Goal: Information Seeking & Learning: Understand process/instructions

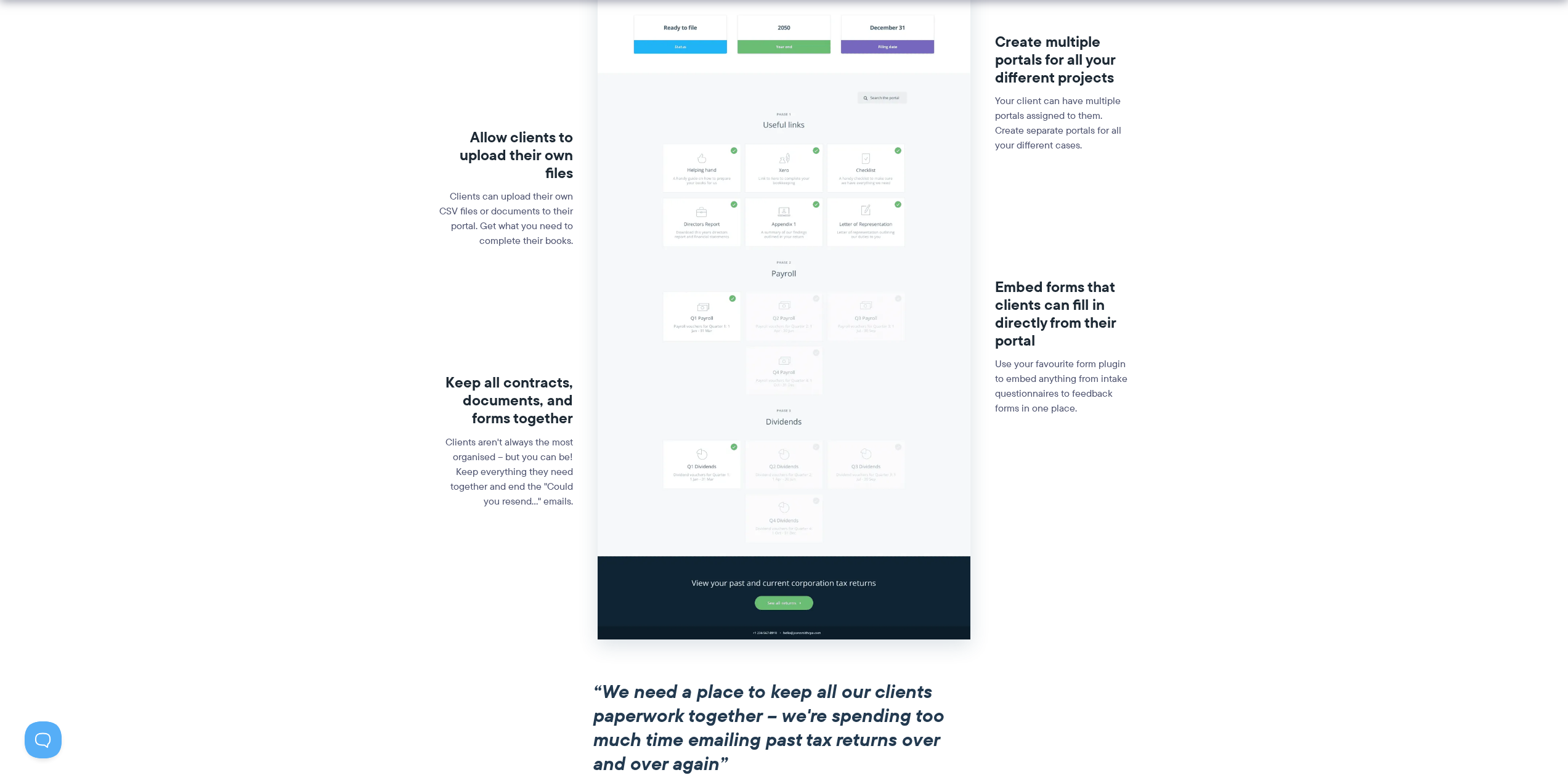
scroll to position [740, 0]
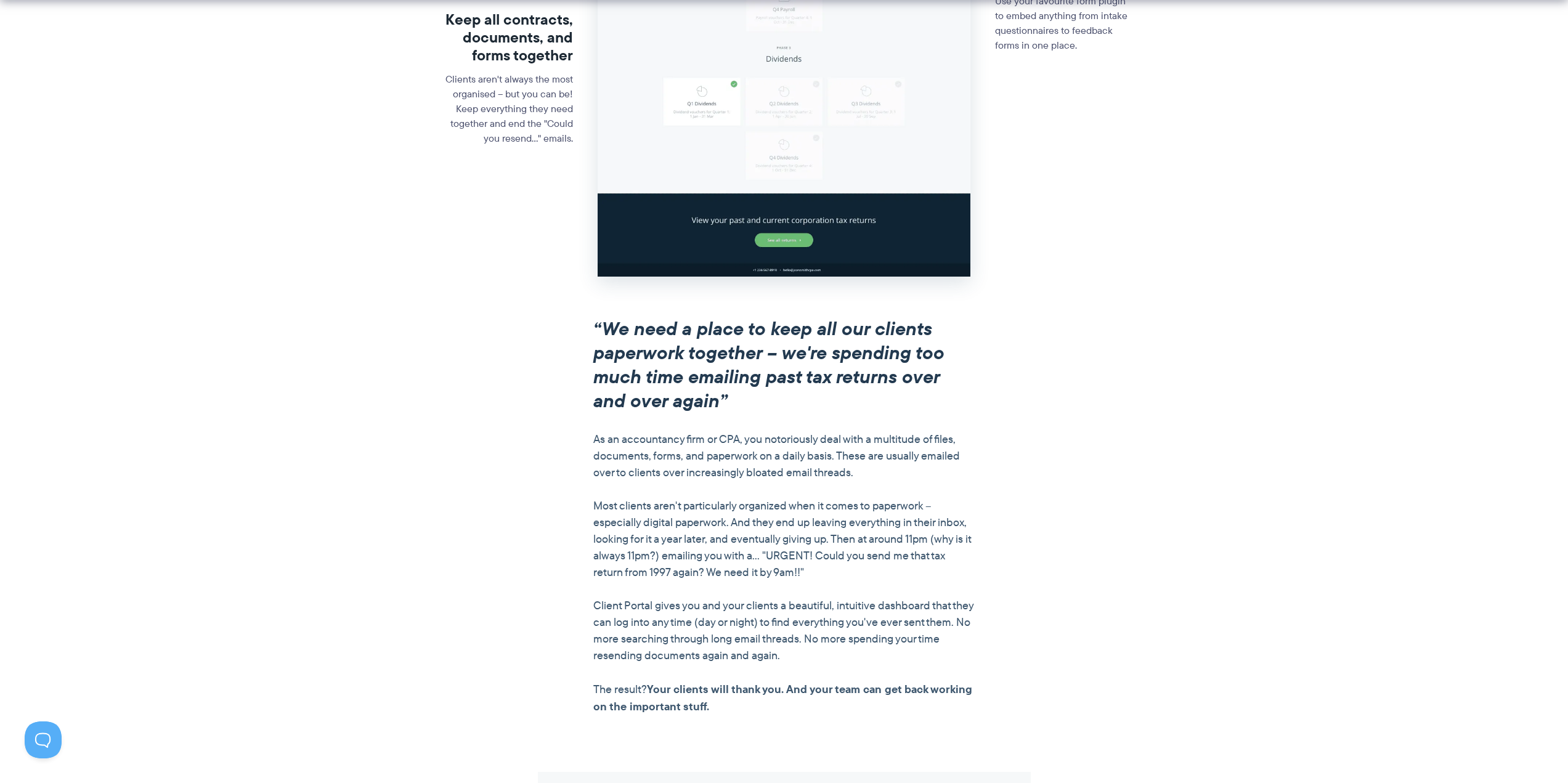
click at [739, 341] on em "“We need a place to keep all our clients paperwork together – we're spending to…" at bounding box center [768, 364] width 351 height 100
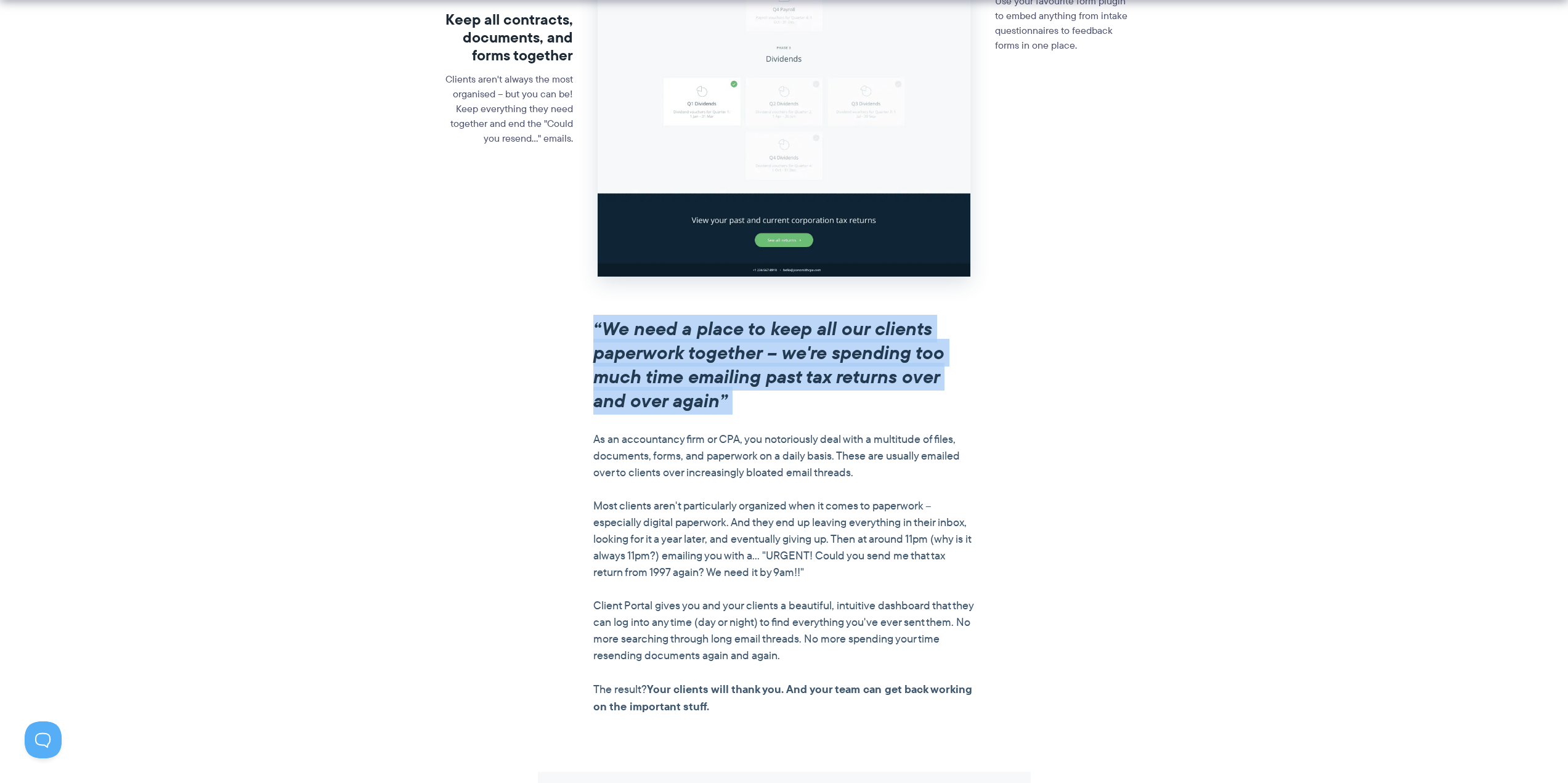
click at [739, 341] on em "“We need a place to keep all our clients paperwork together – we're spending to…" at bounding box center [768, 364] width 351 height 100
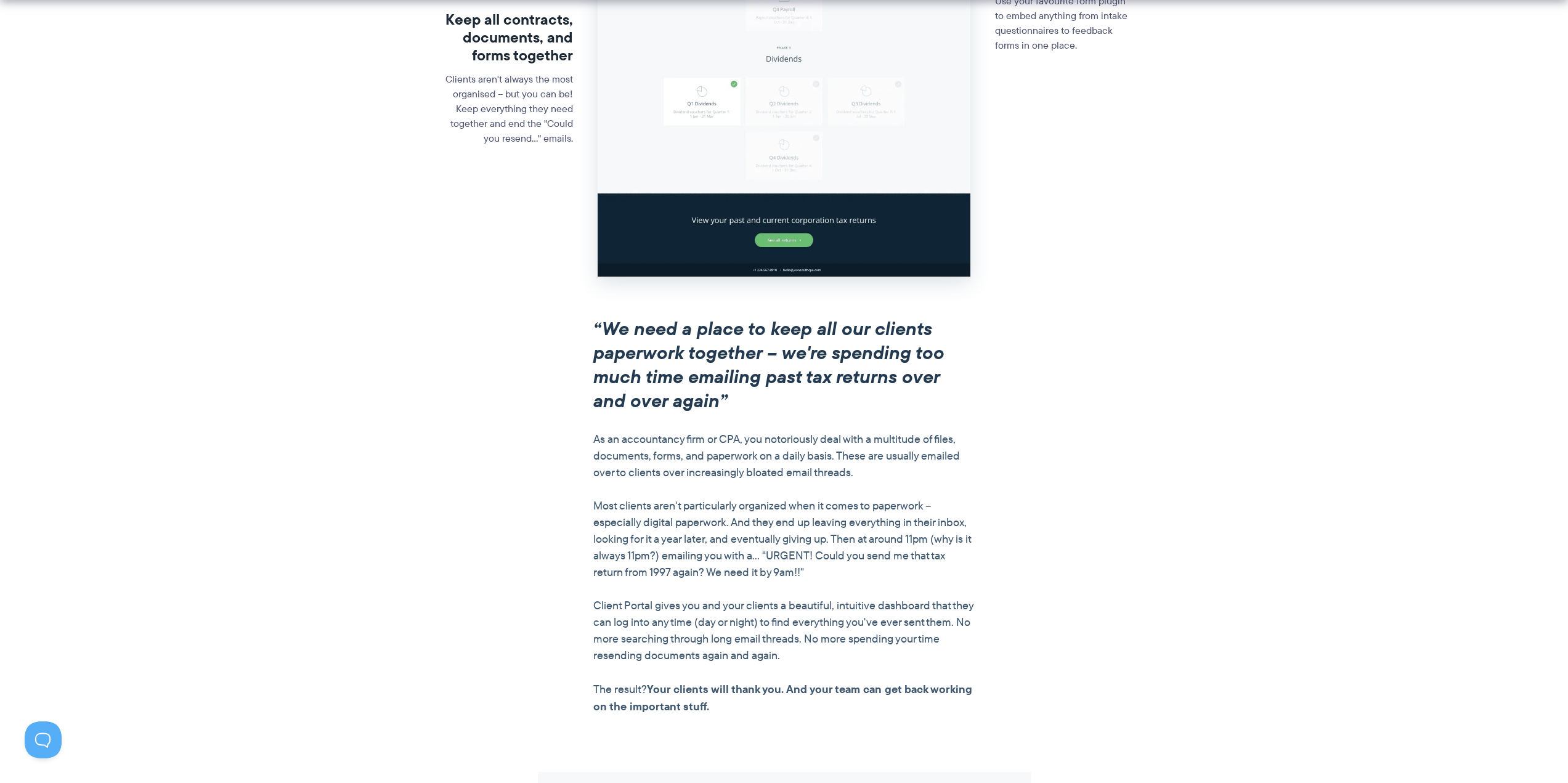
click at [778, 437] on section "“We need a place to keep all our clients paperwork together – we're spending to…" at bounding box center [784, 544] width 1568 height 456
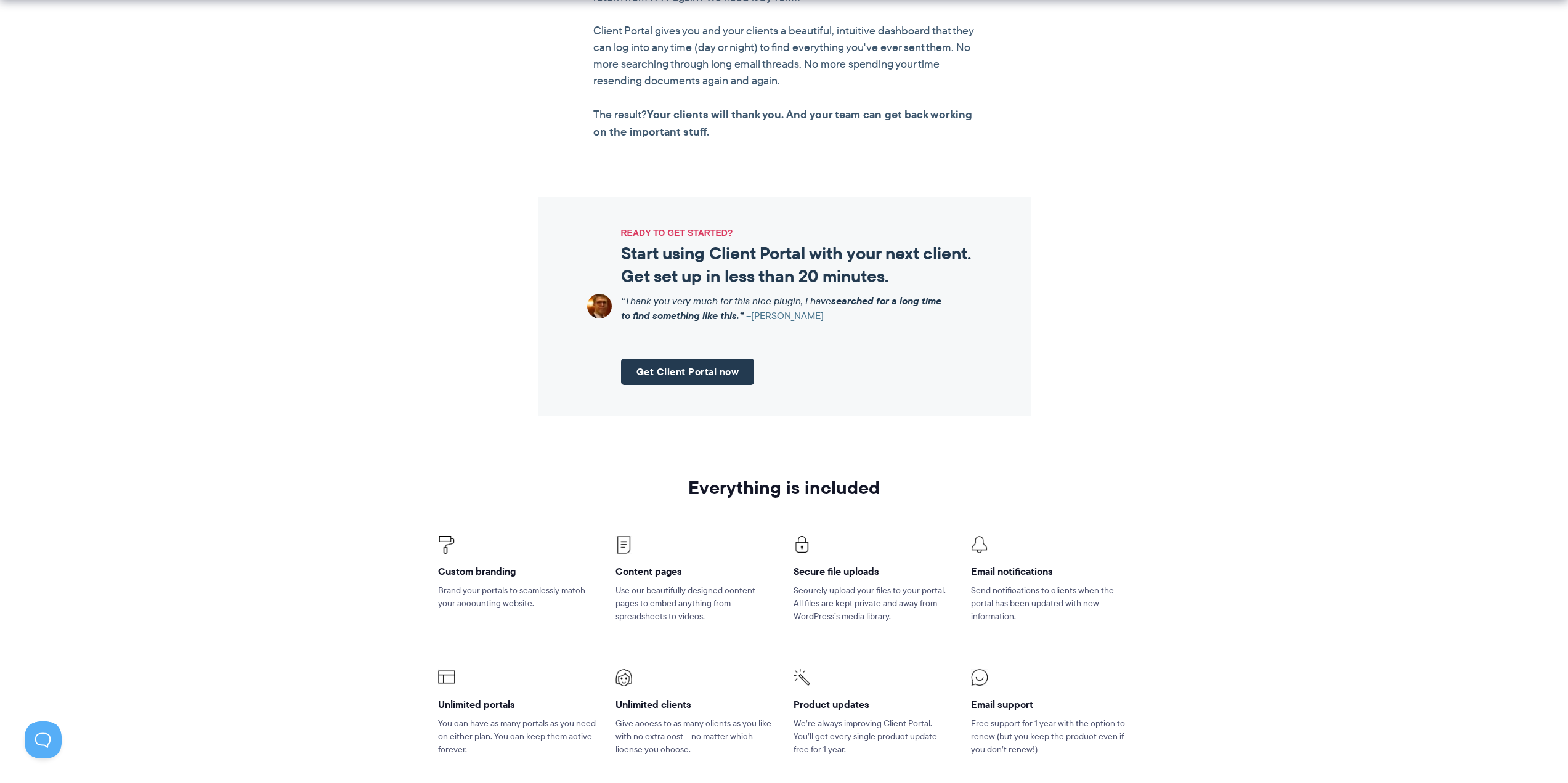
scroll to position [1294, 0]
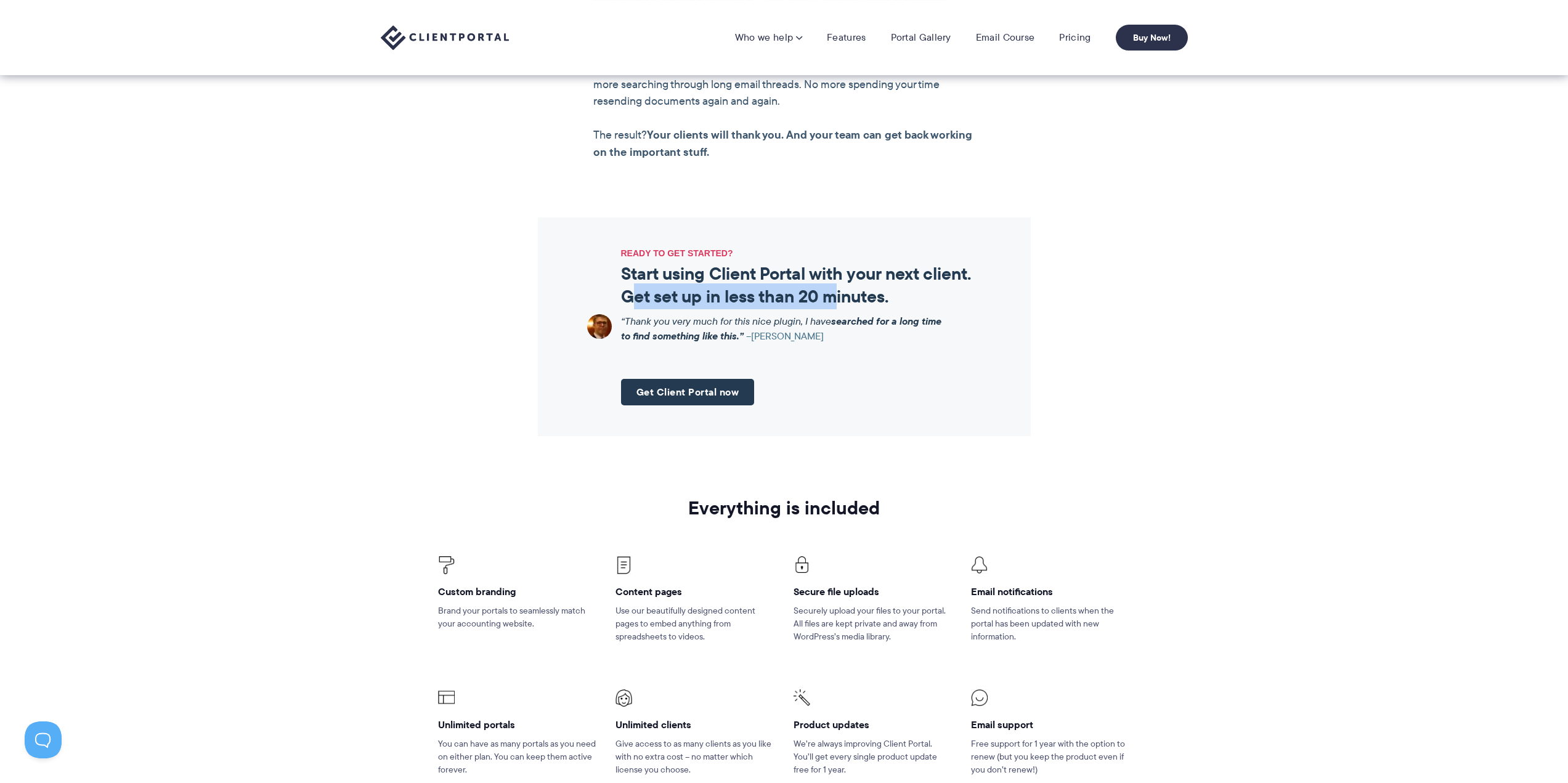
drag, startPoint x: 633, startPoint y: 300, endPoint x: 841, endPoint y: 297, distance: 208.0
click at [778, 297] on h2 "Start using Client Portal with your next client. Get set up in less than 20 min…" at bounding box center [801, 284] width 361 height 44
click h2 "Start using Client Portal with your next client. Get set up in less than 20 min…"
drag, startPoint x: 670, startPoint y: 320, endPoint x: 907, endPoint y: 336, distance: 237.5
click p "“Thank you very much for this nice plugin, I have searched for a long time to f…"
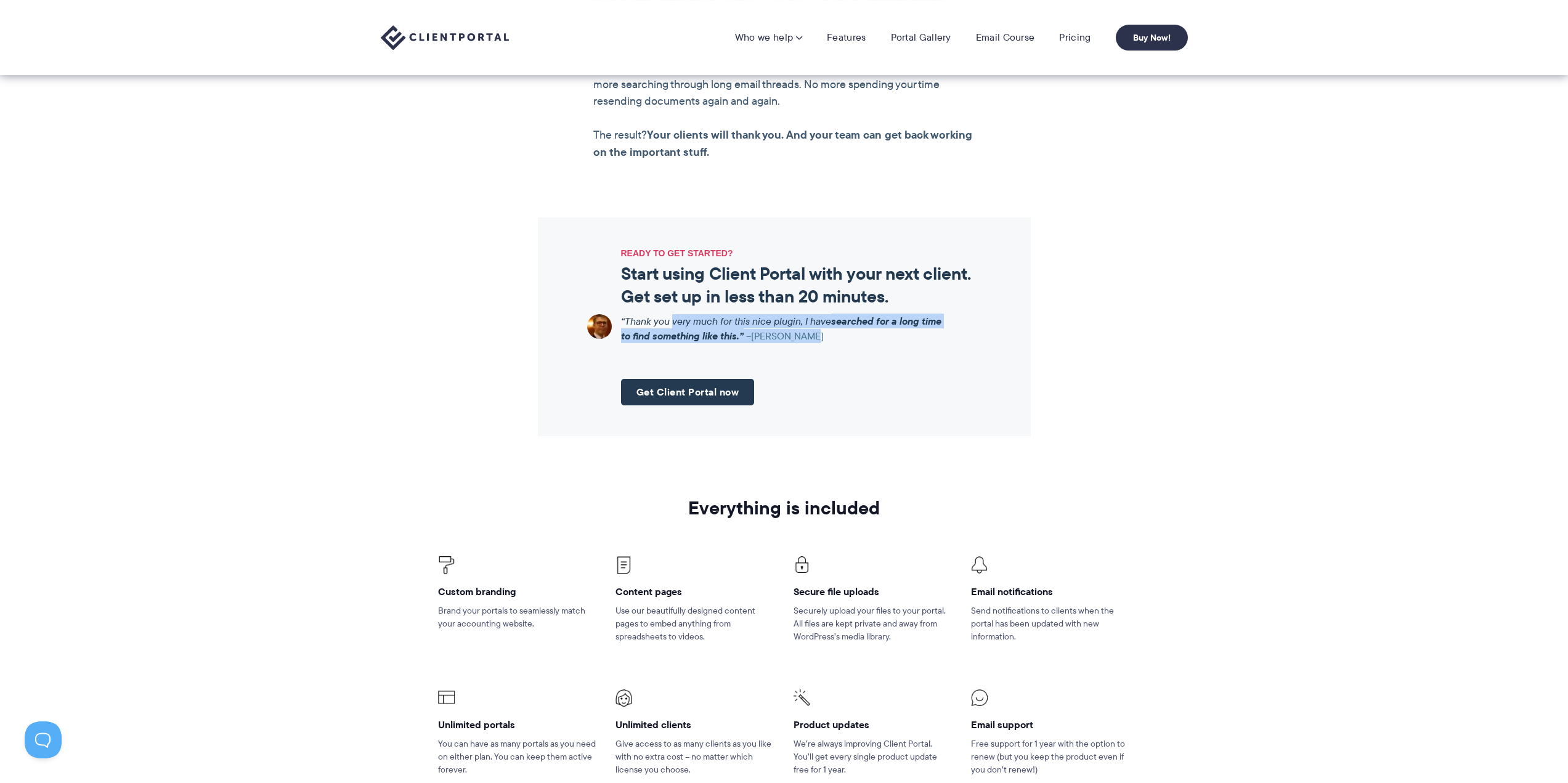
click div "READY TO GET STARTED? Start using Client Portal with your next client. Get set …"
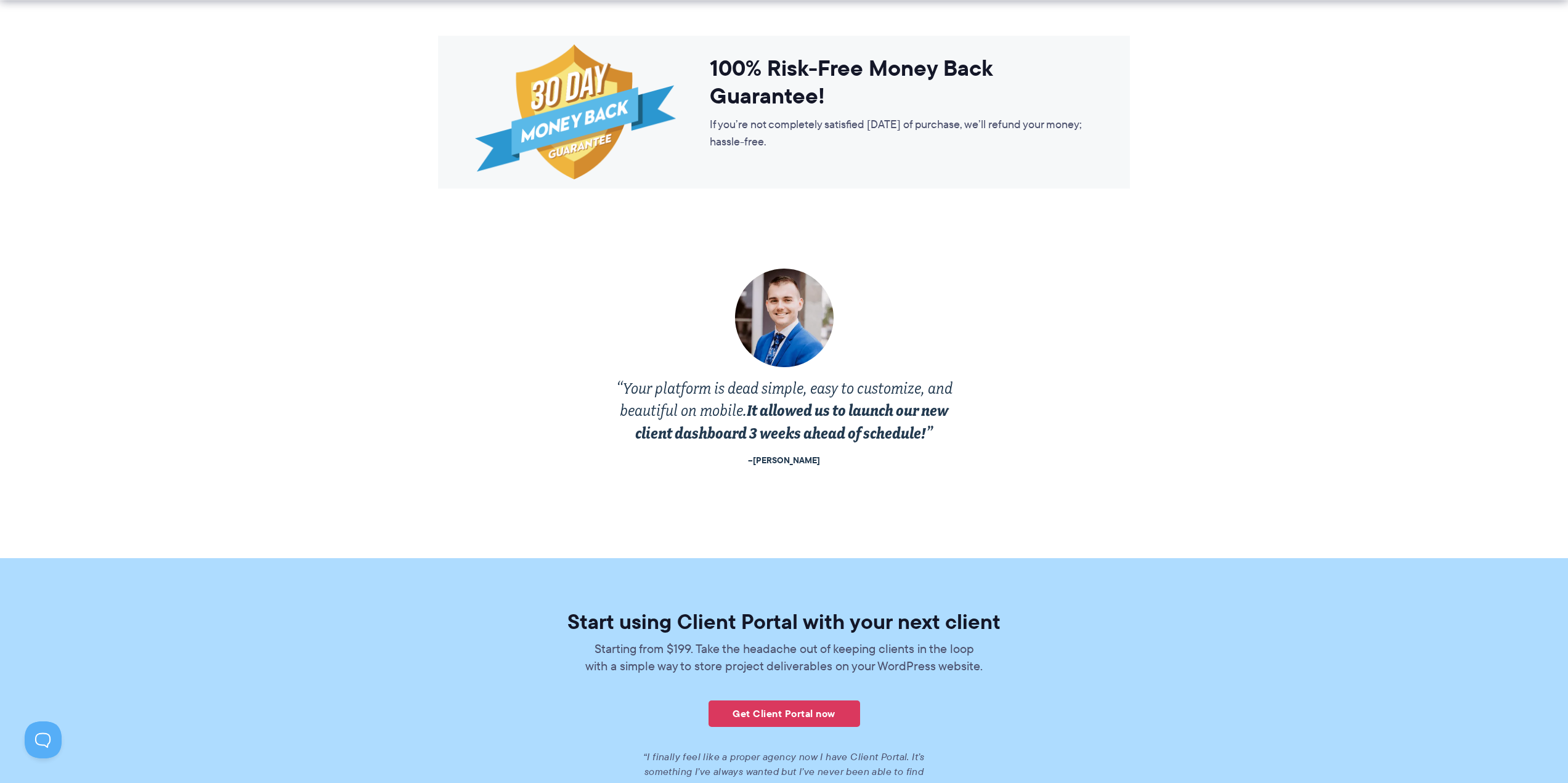
scroll to position [2156, 0]
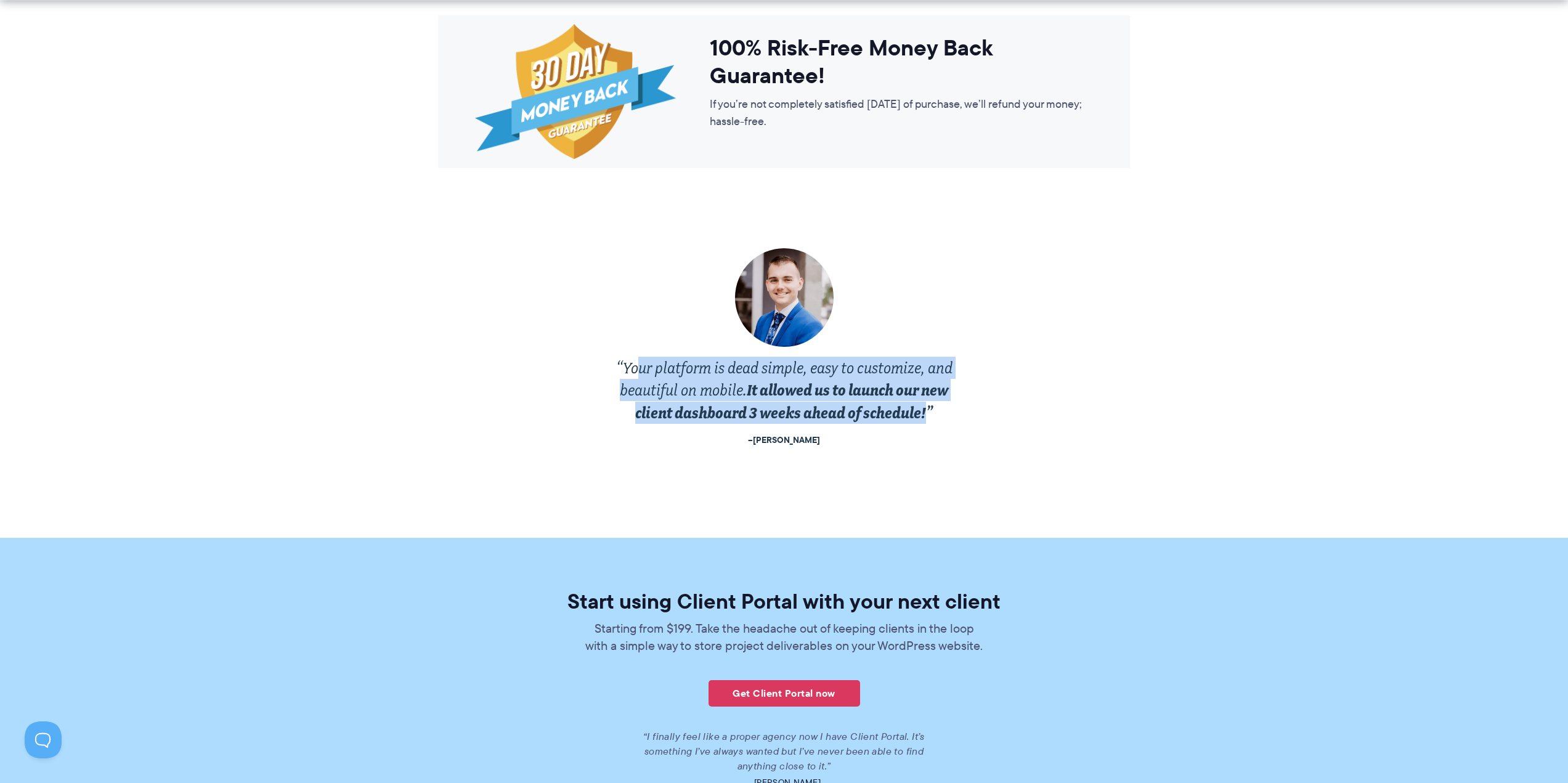
drag, startPoint x: 644, startPoint y: 362, endPoint x: 957, endPoint y: 420, distance: 318.3
click p "“Your platform is dead simple, easy to customize, and beautiful on mobile. It a…"
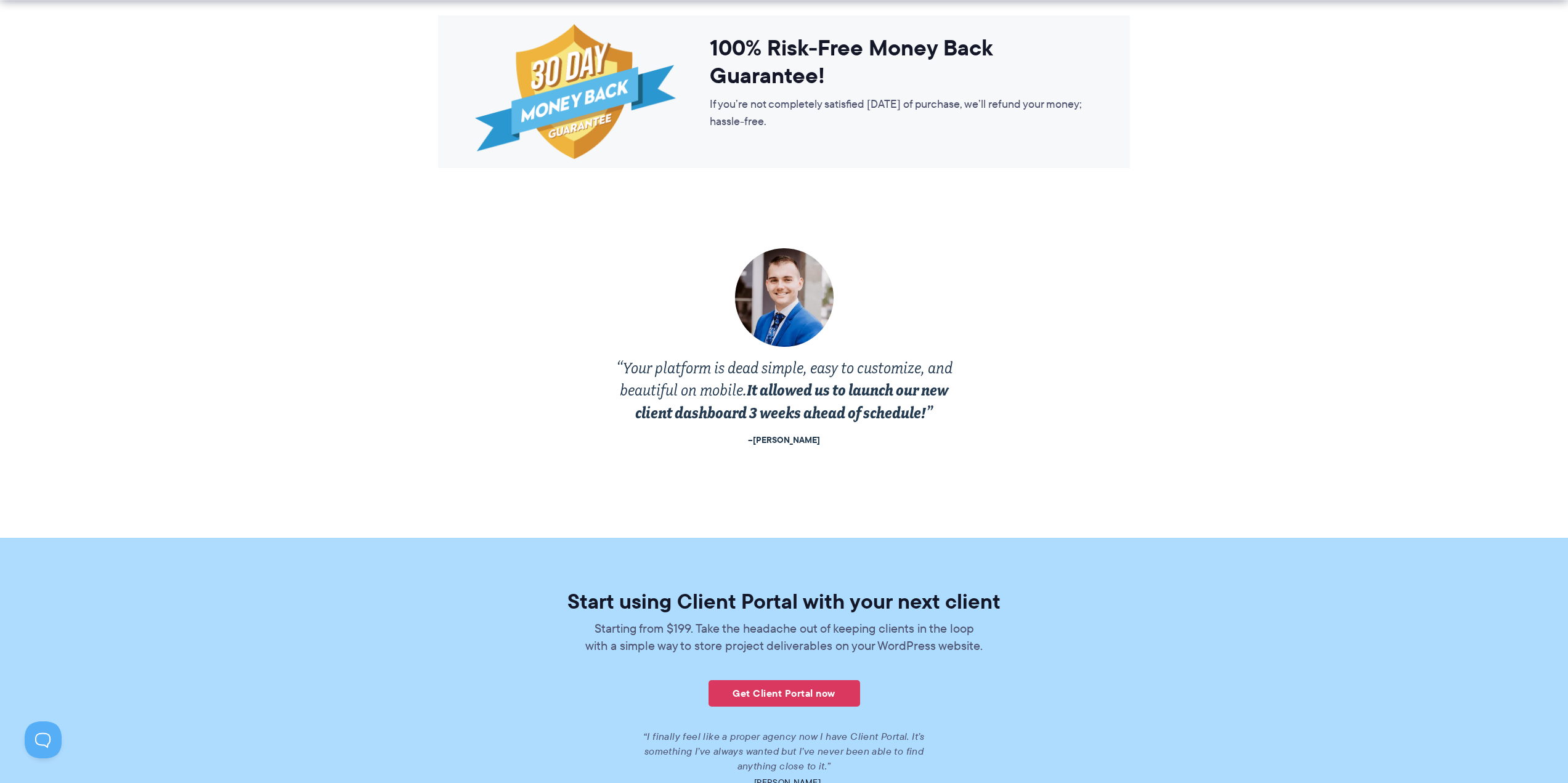
click div "“Your platform is dead simple, easy to customize, and beautiful on mobile. It a…"
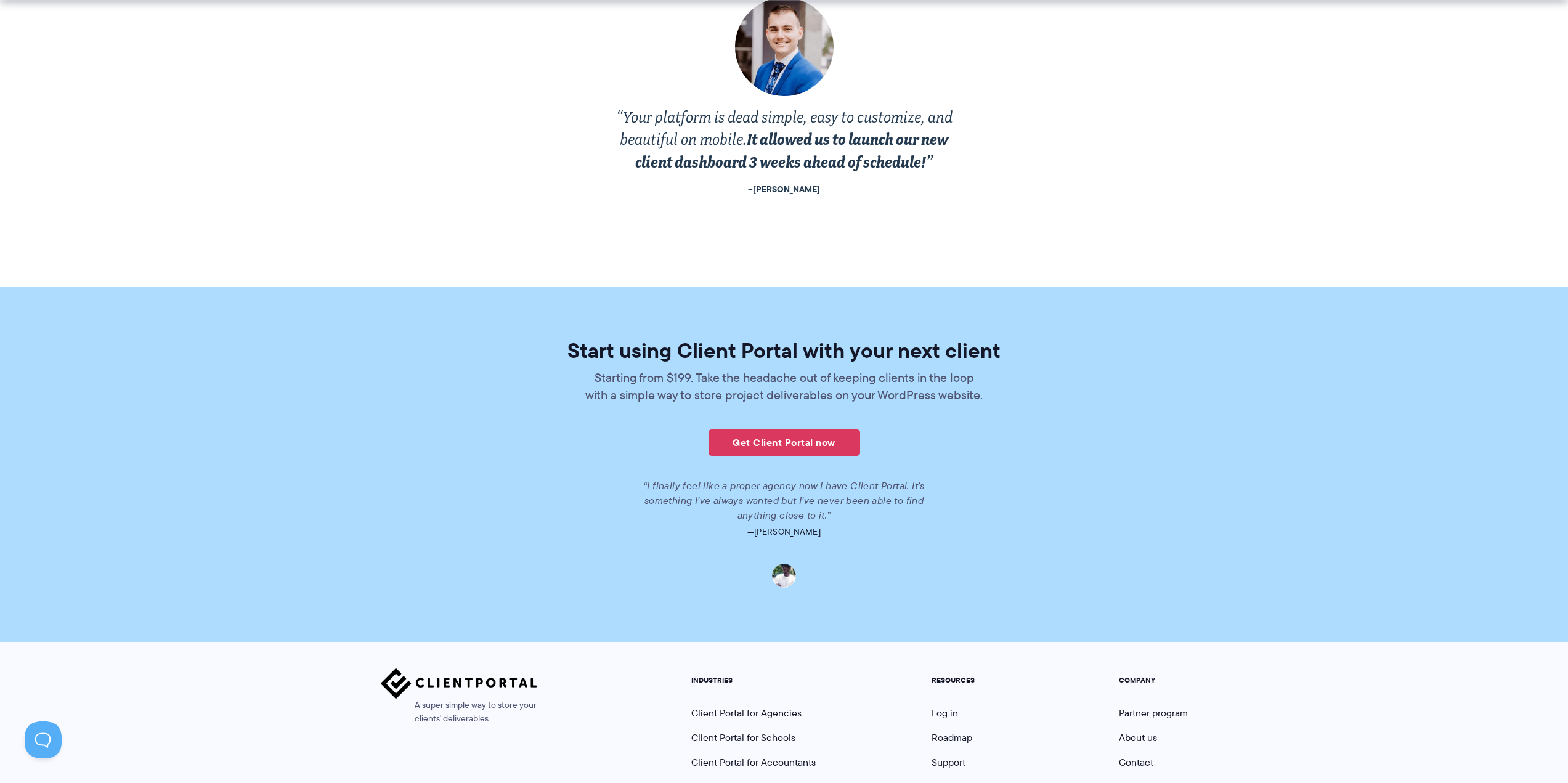
scroll to position [2545, 0]
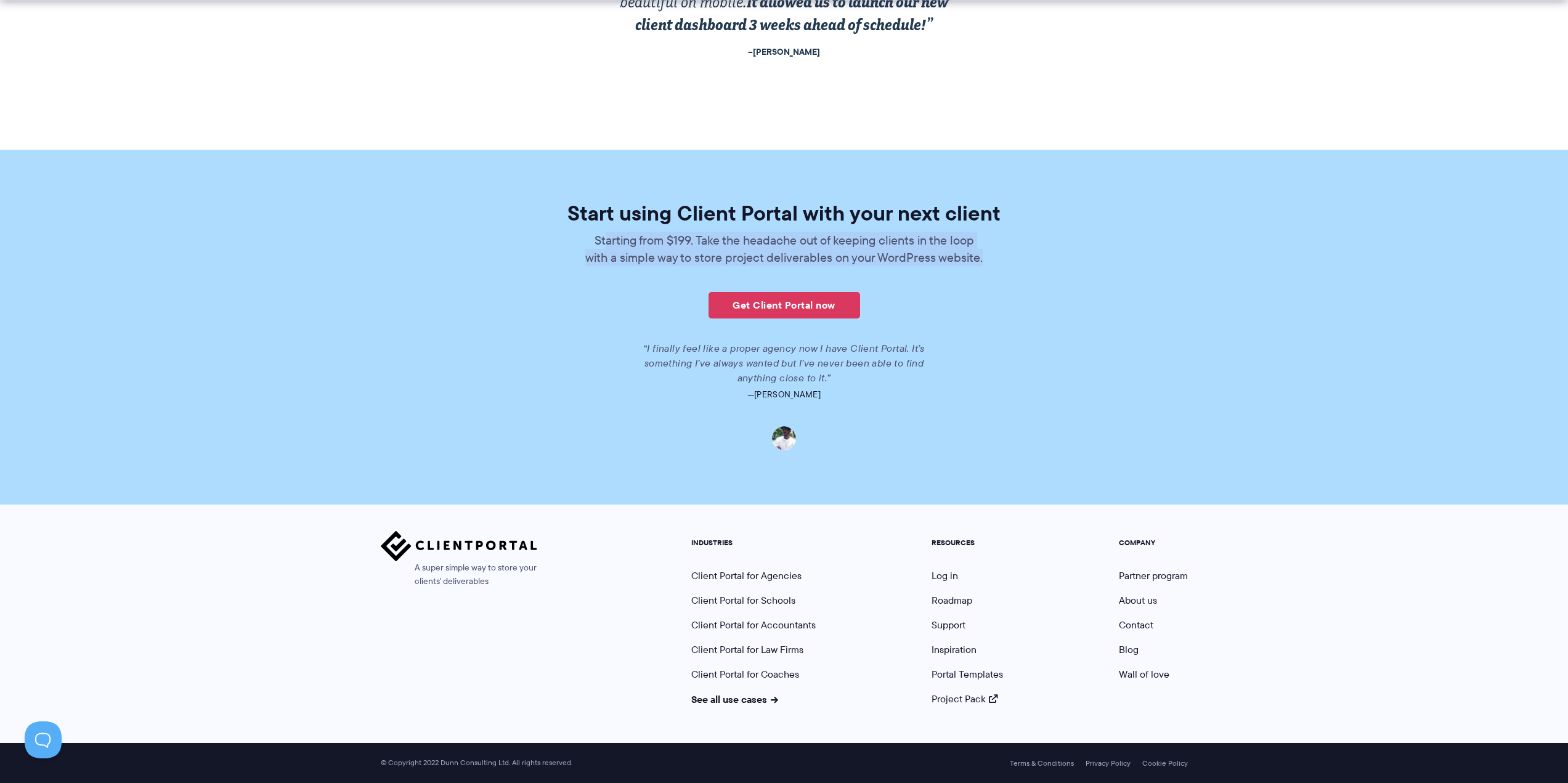
drag, startPoint x: 612, startPoint y: 239, endPoint x: 1014, endPoint y: 266, distance: 402.9
click div "Start using Client Portal with your next client Starting from $199. Take the he…"
click link "Client Portal for Accountants"
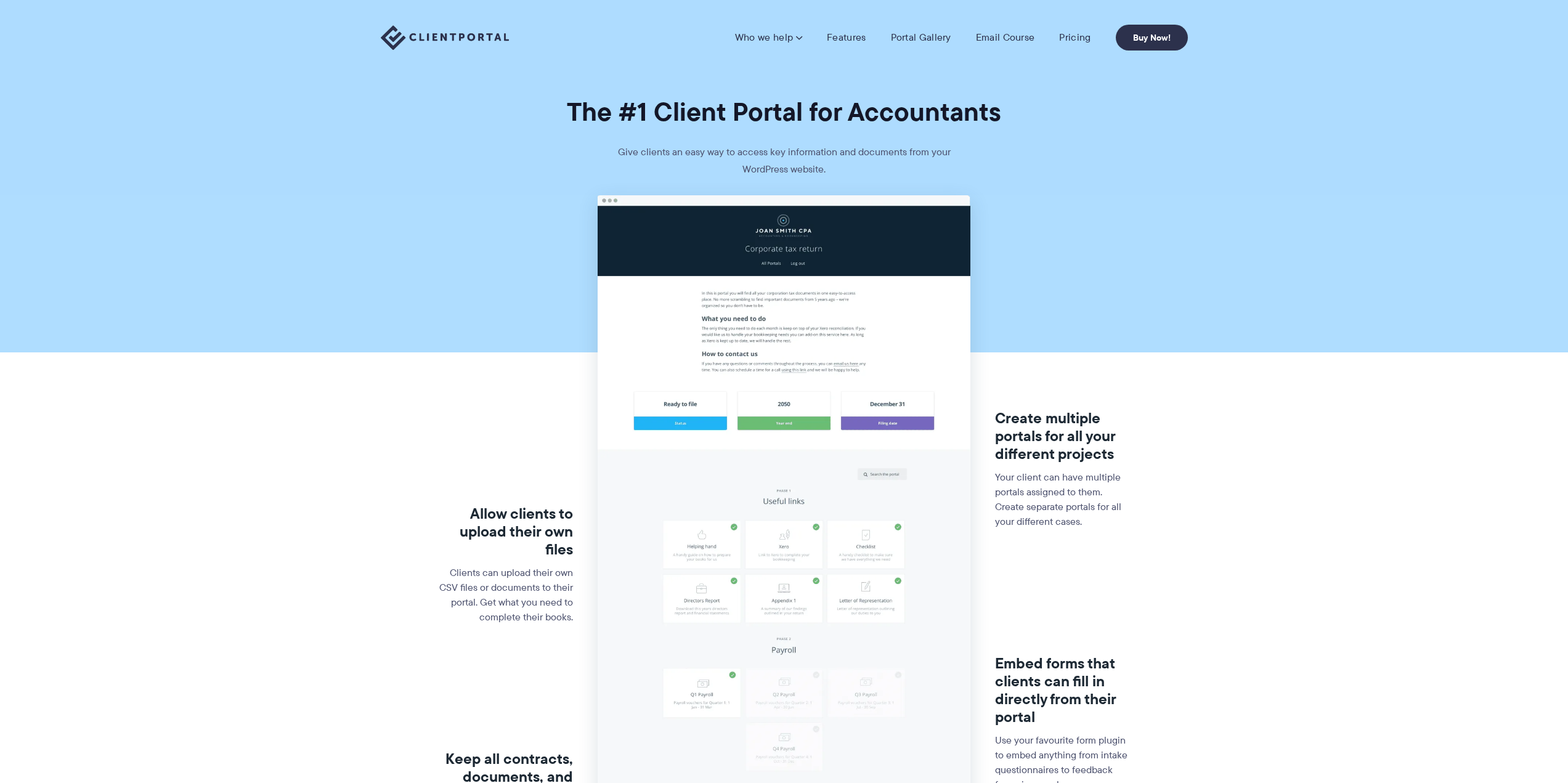
click at [796, 487] on img at bounding box center [784, 606] width 373 height 821
click at [789, 163] on p "Give clients an easy way to access key information and documents from your Word…" at bounding box center [784, 169] width 370 height 51
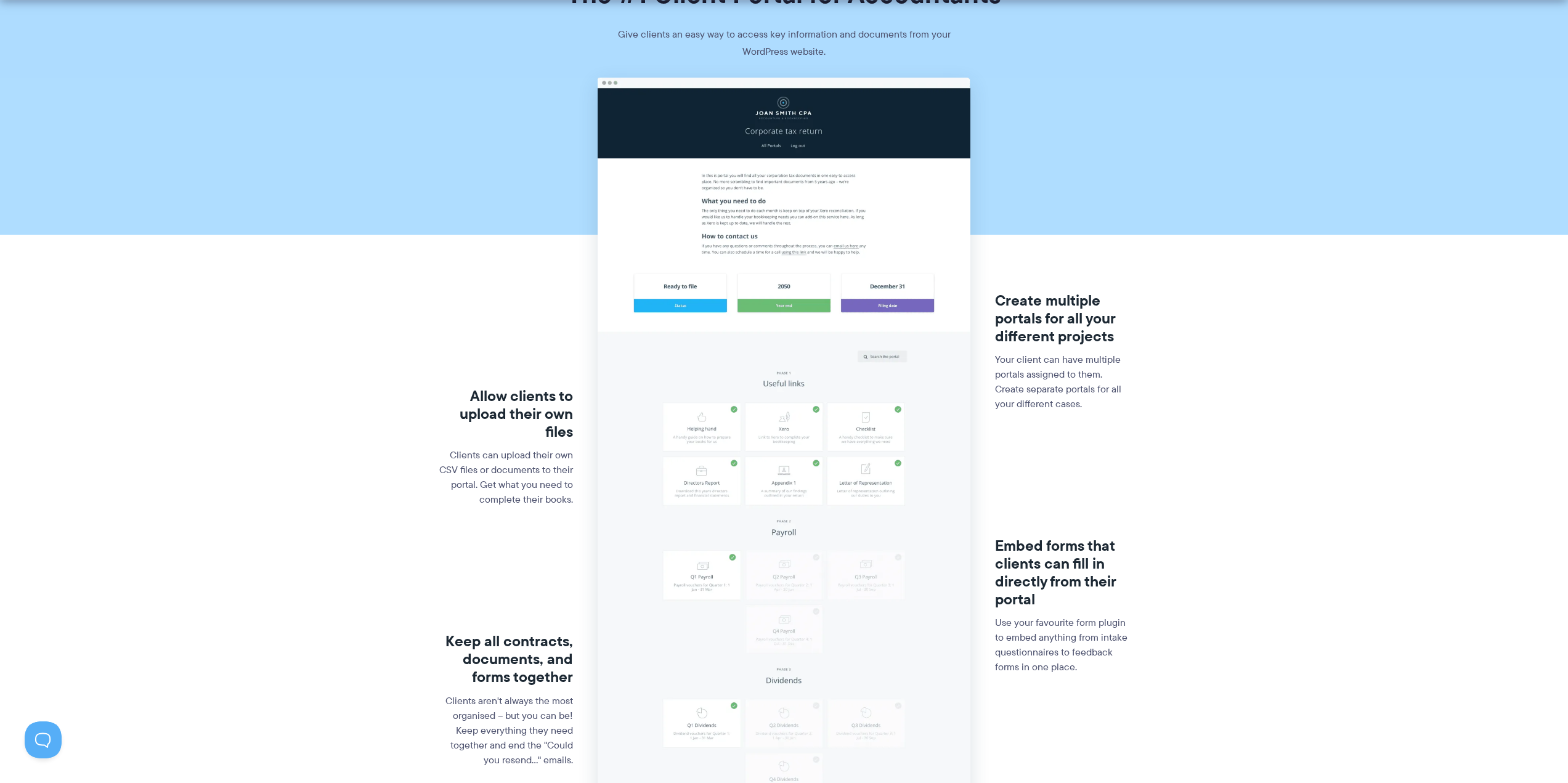
scroll to position [124, 0]
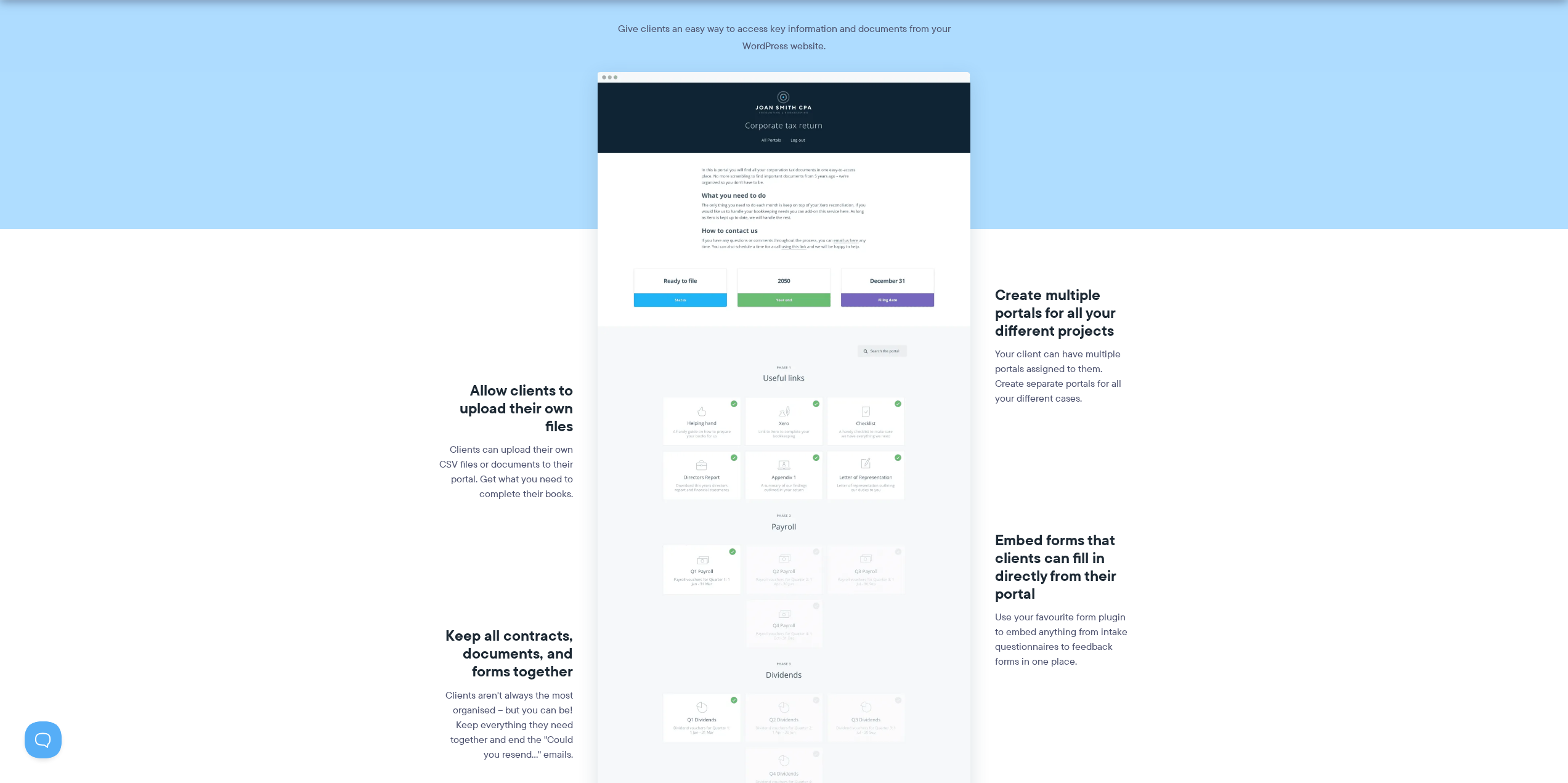
click at [531, 401] on h3 "Allow clients to upload their own files" at bounding box center [505, 408] width 134 height 53
click at [1175, 423] on section "Allow clients to upload their own files Clients can upload their own CSV files …" at bounding box center [784, 502] width 1568 height 861
click at [1086, 354] on p "Your client can have multiple portals assigned to them. Create separate portals…" at bounding box center [1062, 377] width 134 height 59
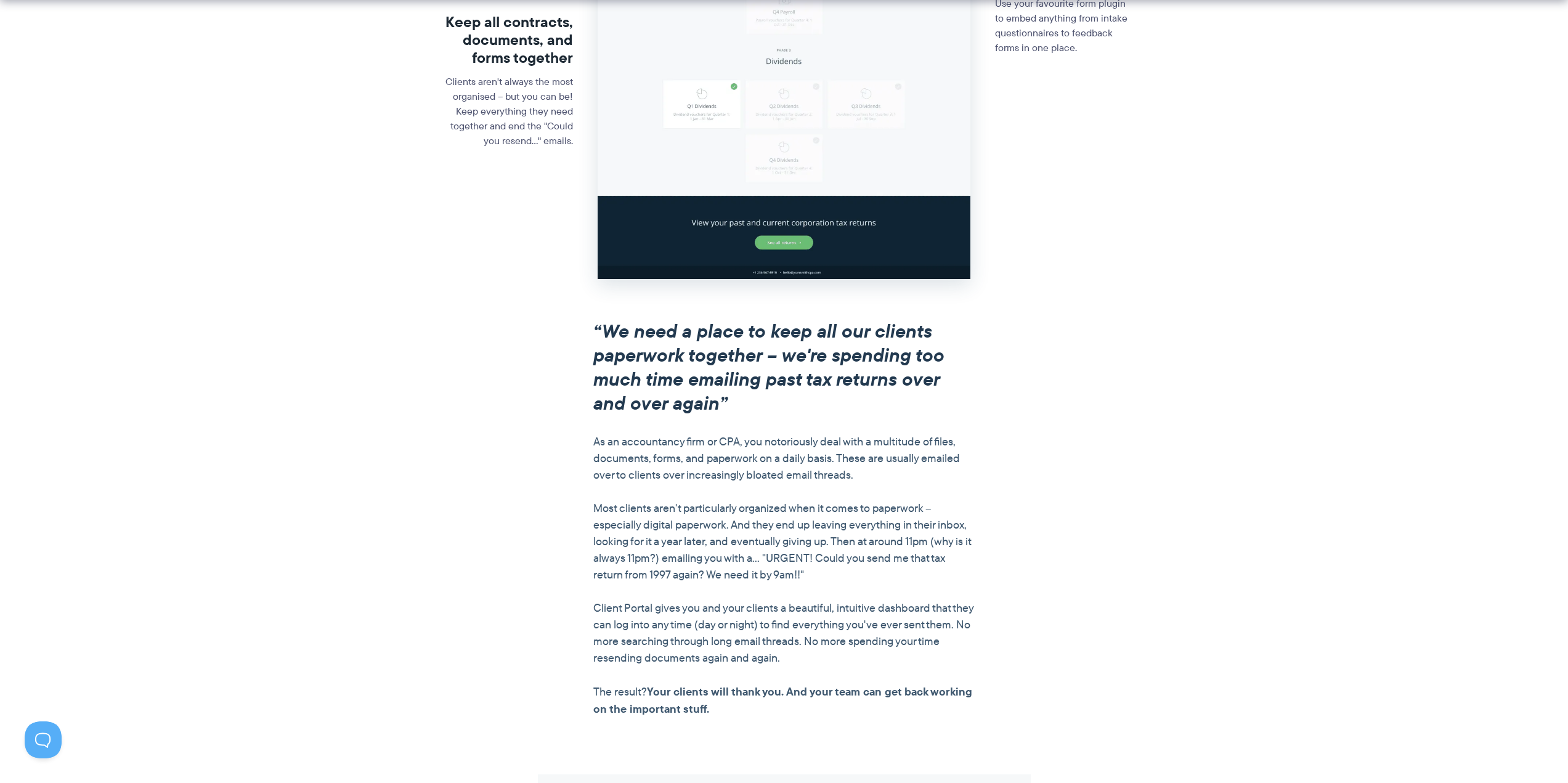
scroll to position [740, 0]
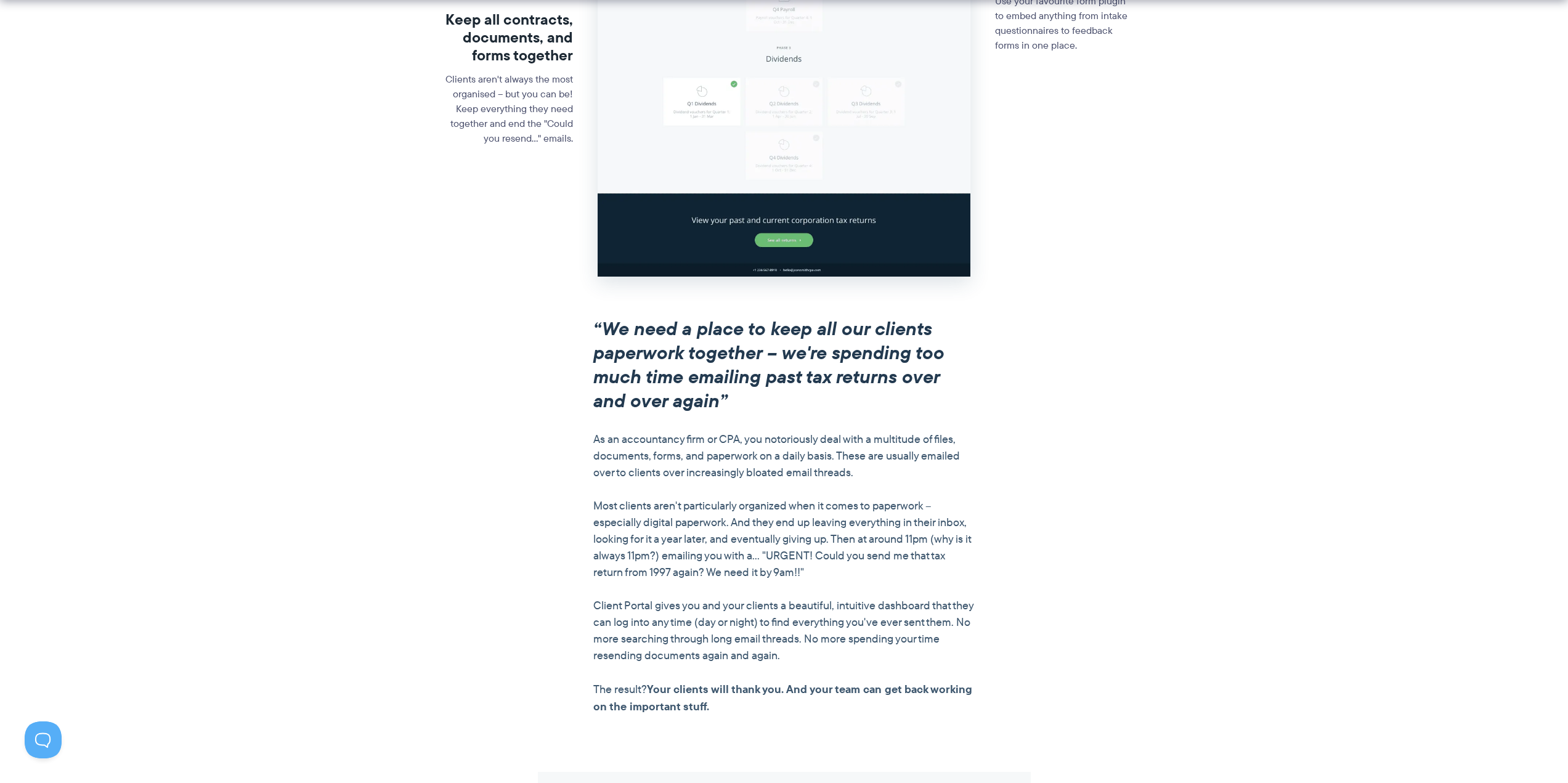
click at [692, 321] on em "“We need a place to keep all our clients paperwork together – we're spending to…" at bounding box center [768, 364] width 351 height 100
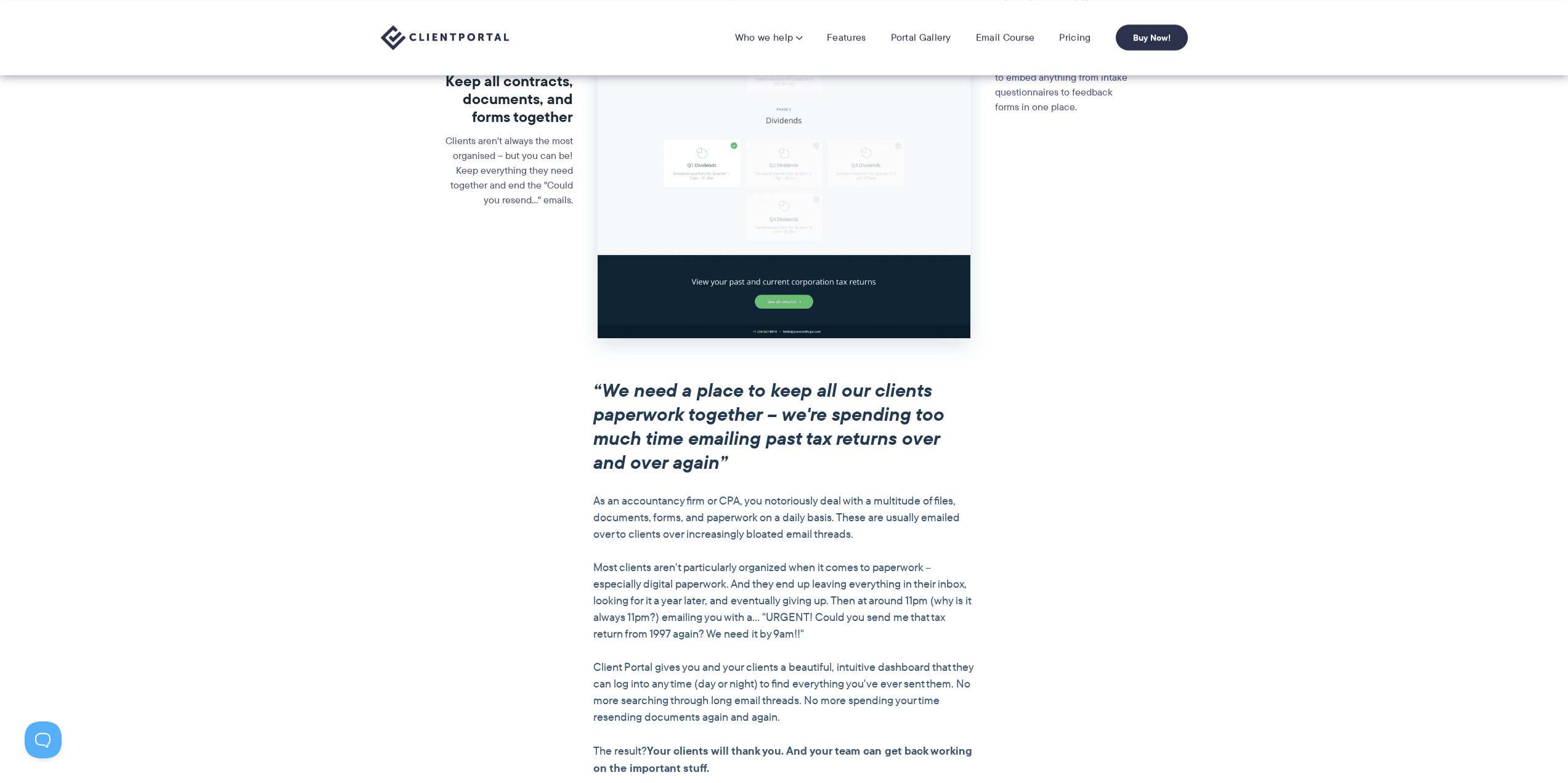
scroll to position [0, 0]
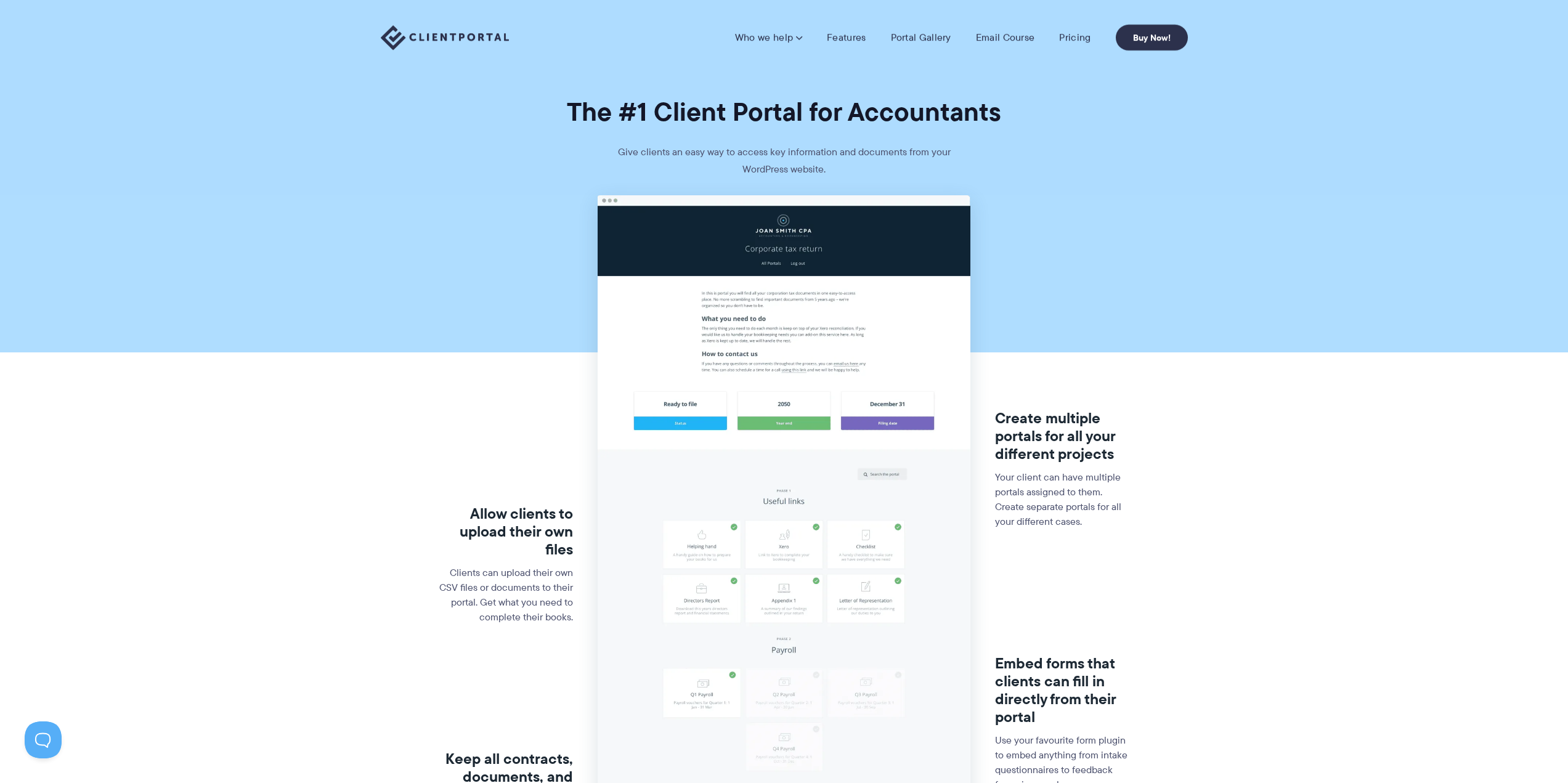
click at [919, 26] on nav "Who we help Who we help View pricing Agencies See how Client Portal can help gi…" at bounding box center [962, 38] width 453 height 26
click at [919, 30] on nav "Who we help Who we help View pricing Agencies See how Client Portal can help gi…" at bounding box center [962, 38] width 453 height 26
click at [919, 38] on link "Portal Gallery" at bounding box center [920, 38] width 60 height 12
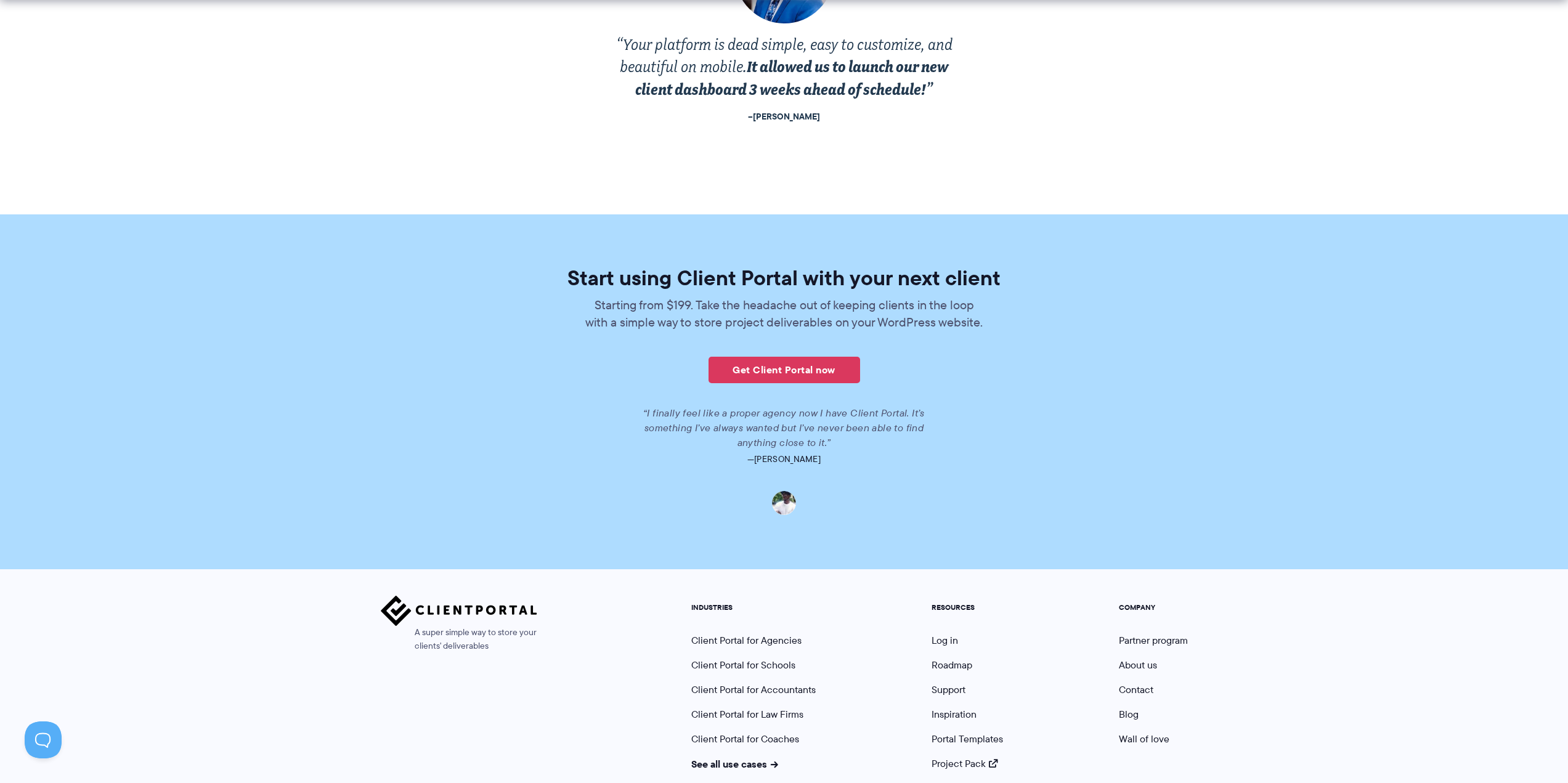
scroll to position [2545, 0]
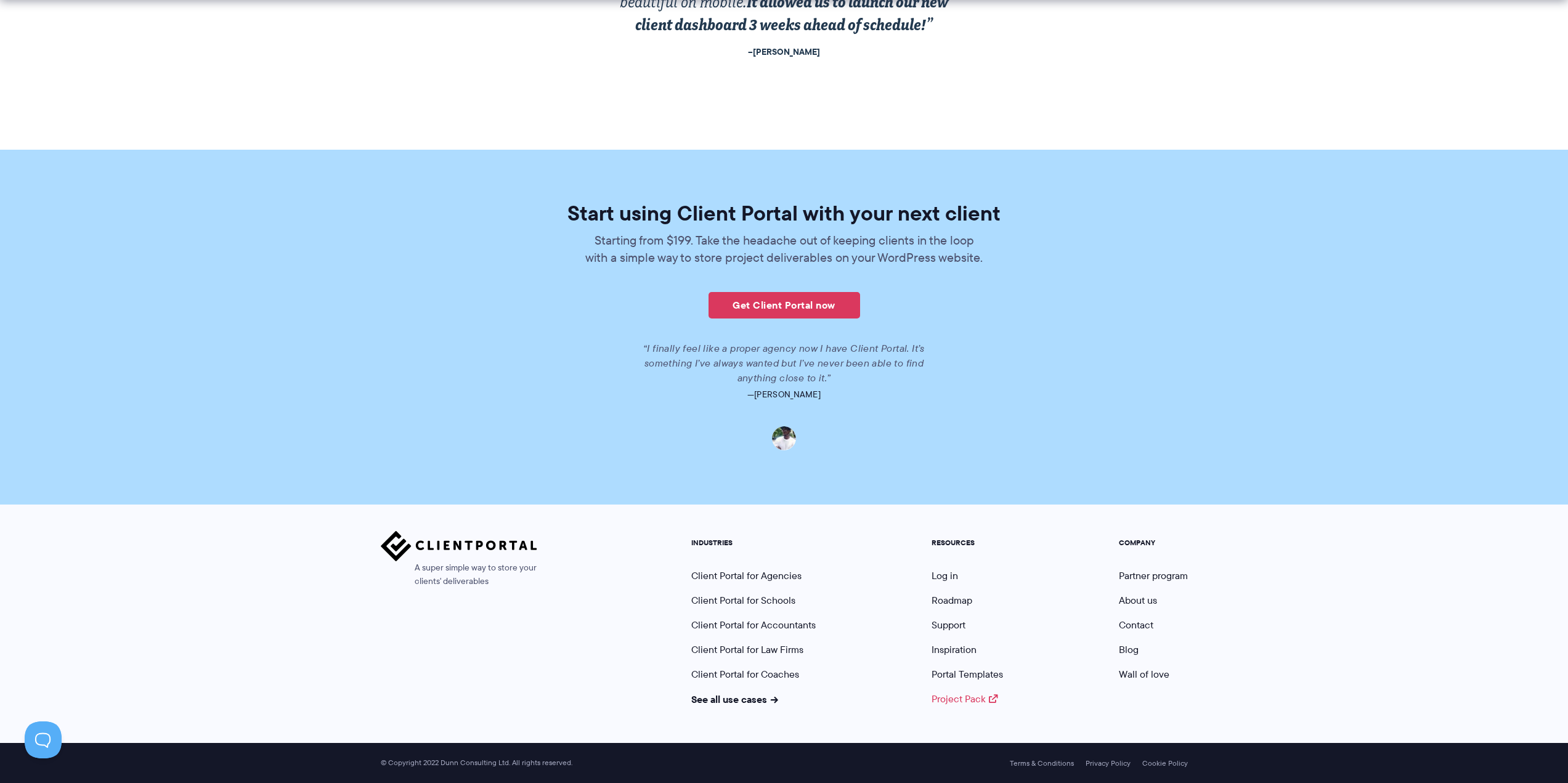
click at [949, 701] on link "Project Pack" at bounding box center [964, 699] width 66 height 14
click at [959, 624] on link "Support" at bounding box center [948, 625] width 34 height 14
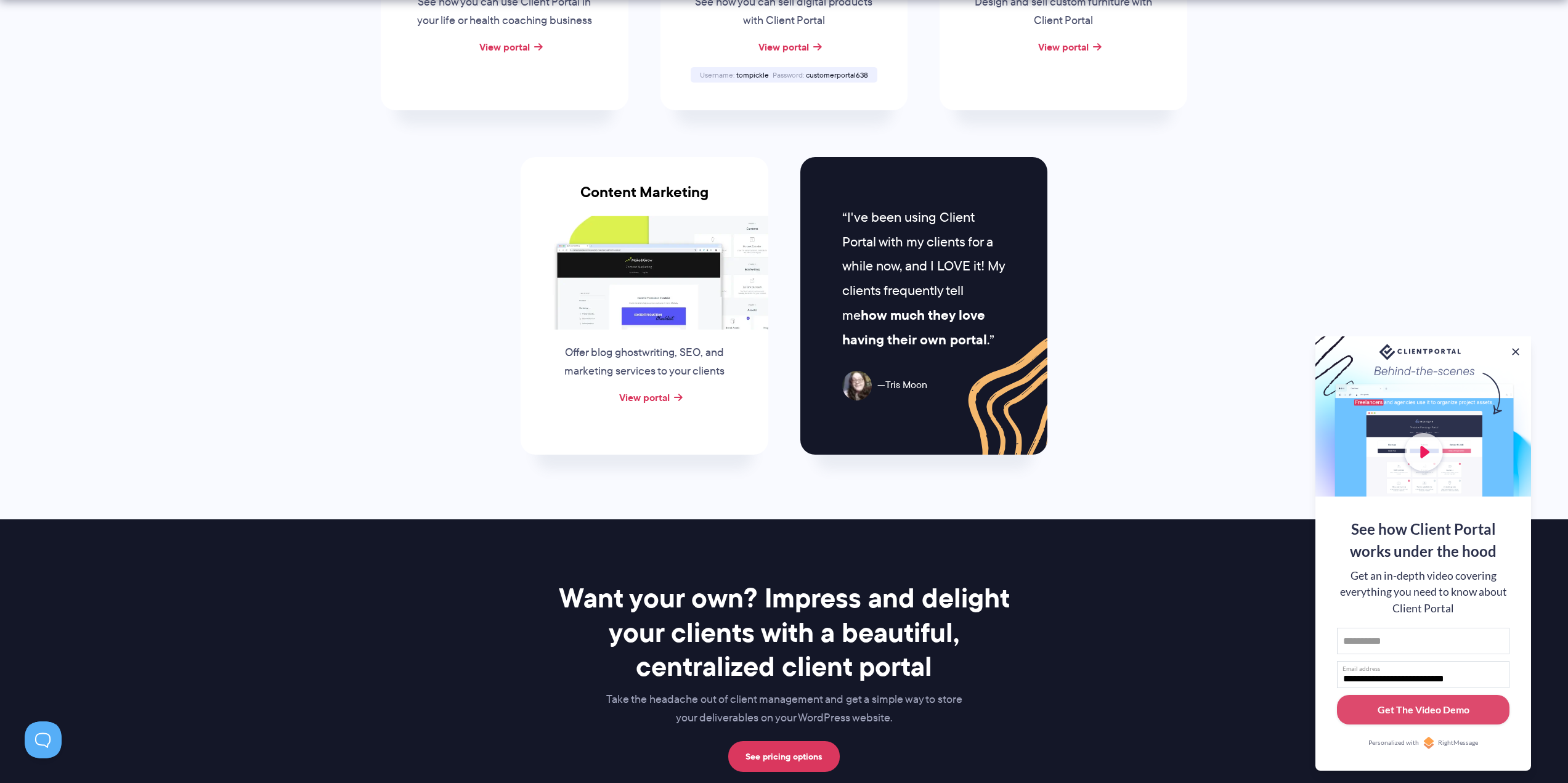
scroll to position [1540, 0]
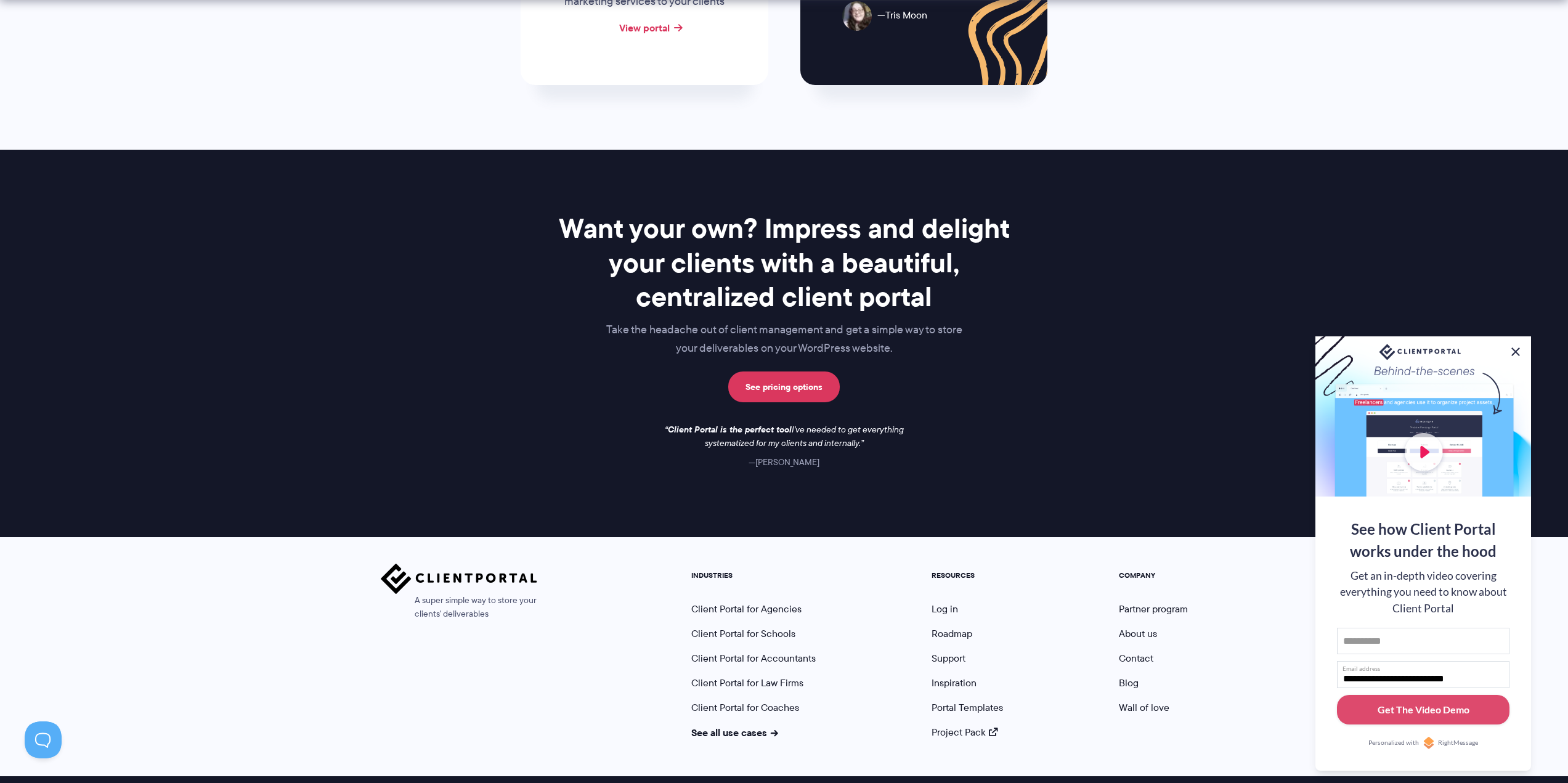
click at [1517, 355] on button at bounding box center [1516, 351] width 15 height 15
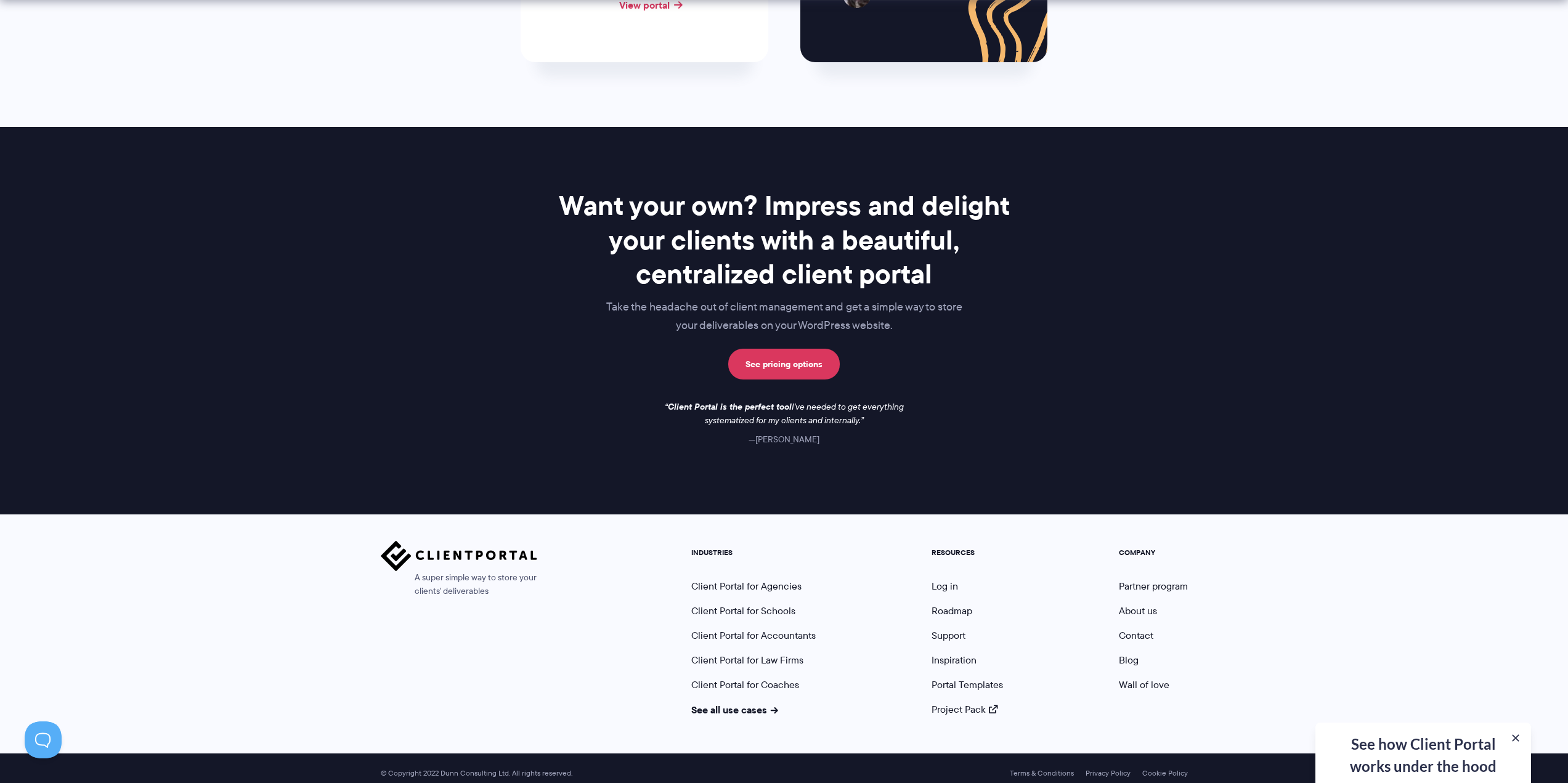
scroll to position [1574, 0]
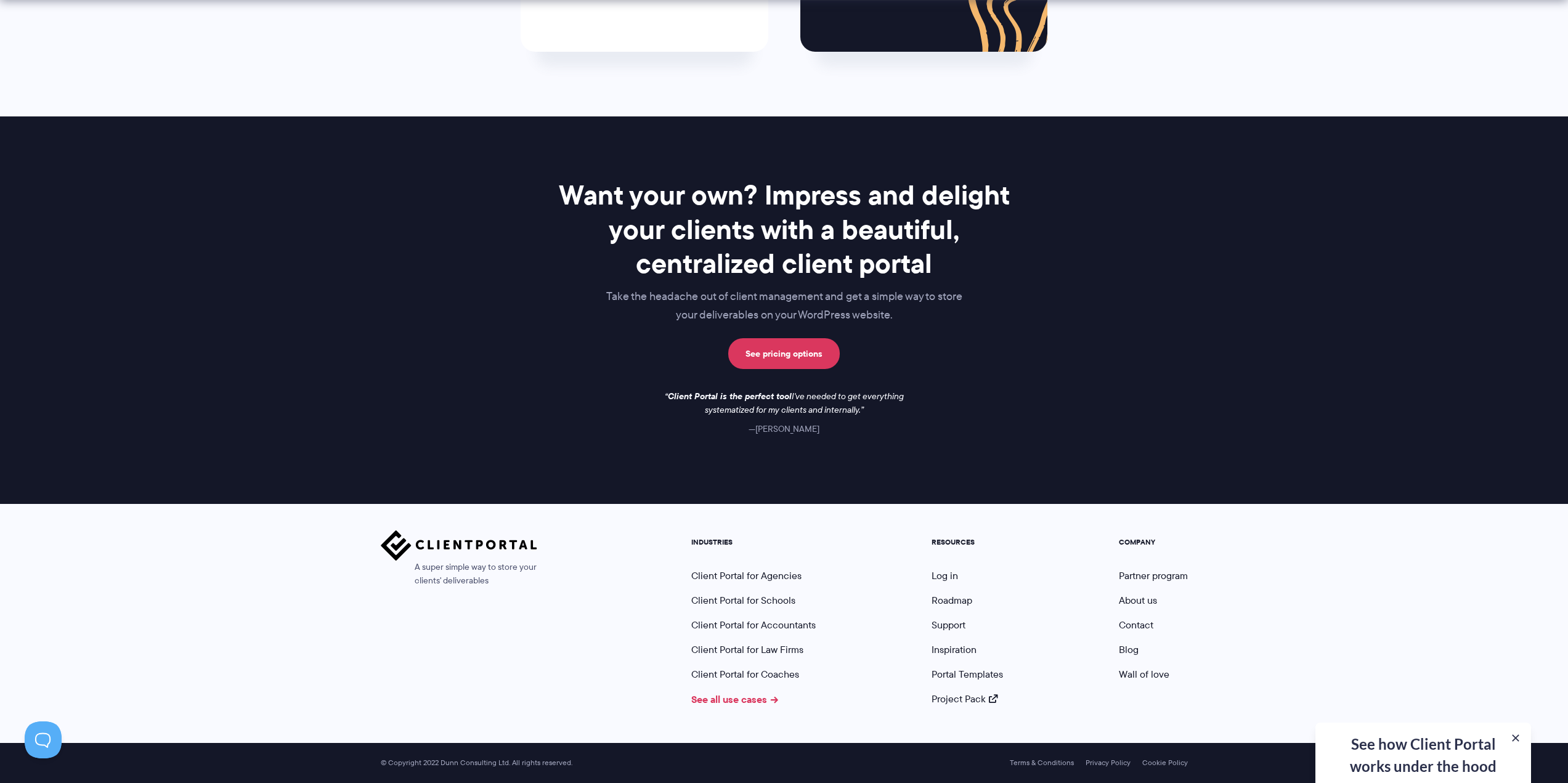
click at [728, 704] on link "See all use cases" at bounding box center [735, 699] width 87 height 15
click at [946, 653] on link "Inspiration" at bounding box center [953, 650] width 44 height 14
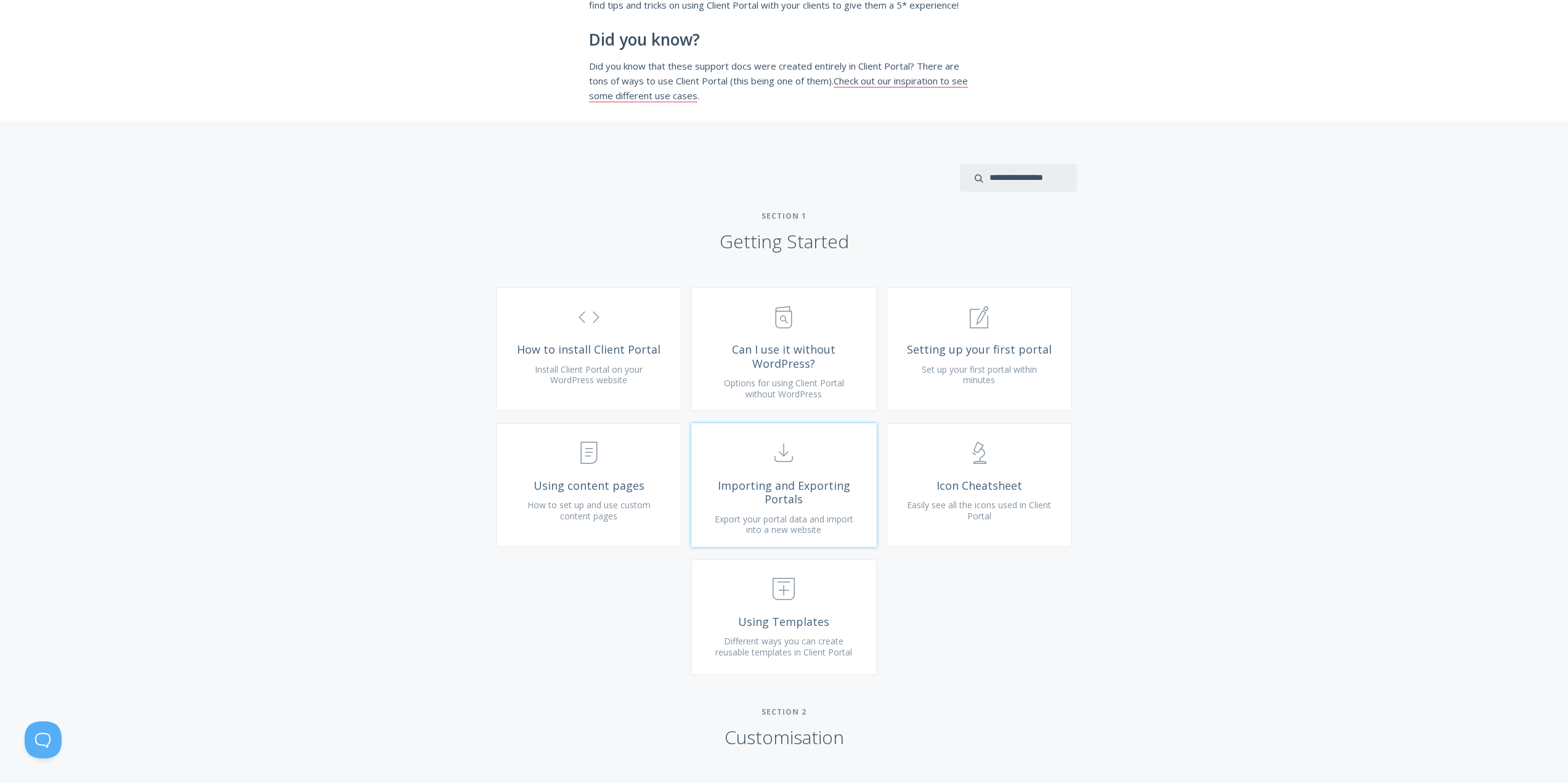
scroll to position [308, 0]
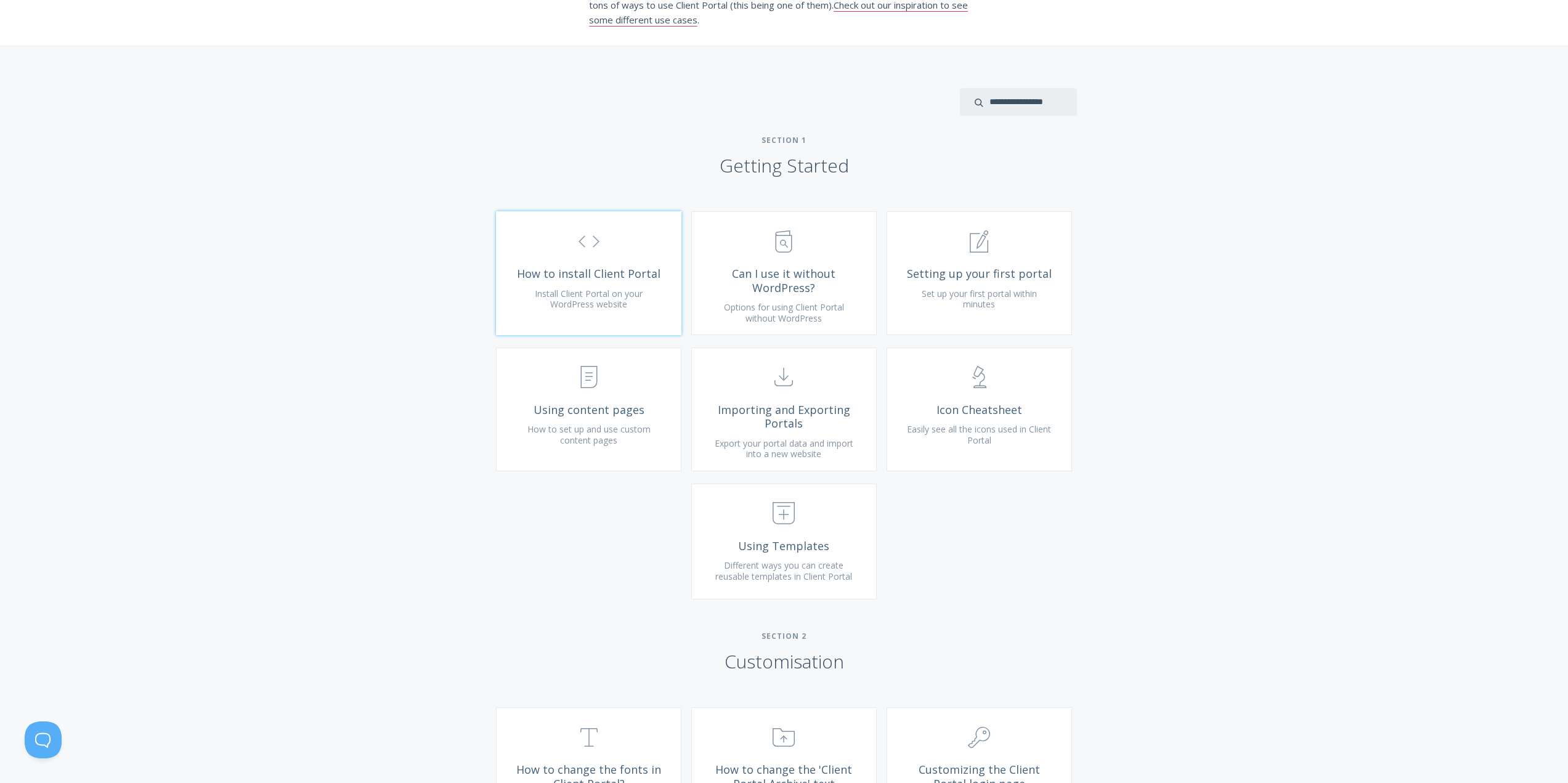
click at [622, 306] on span "Install Client Portal on your WordPress website" at bounding box center [588, 299] width 108 height 23
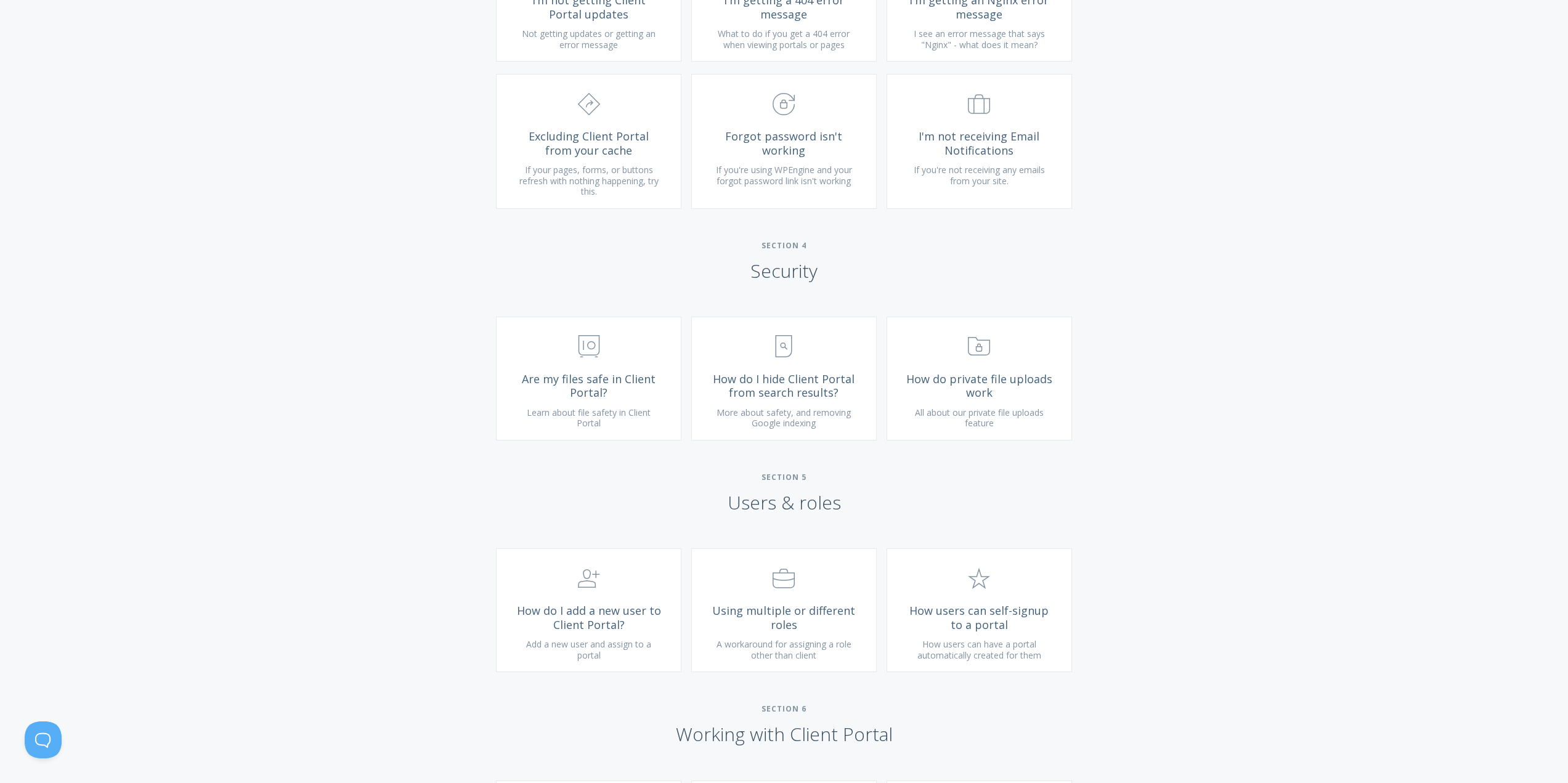
scroll to position [1355, 0]
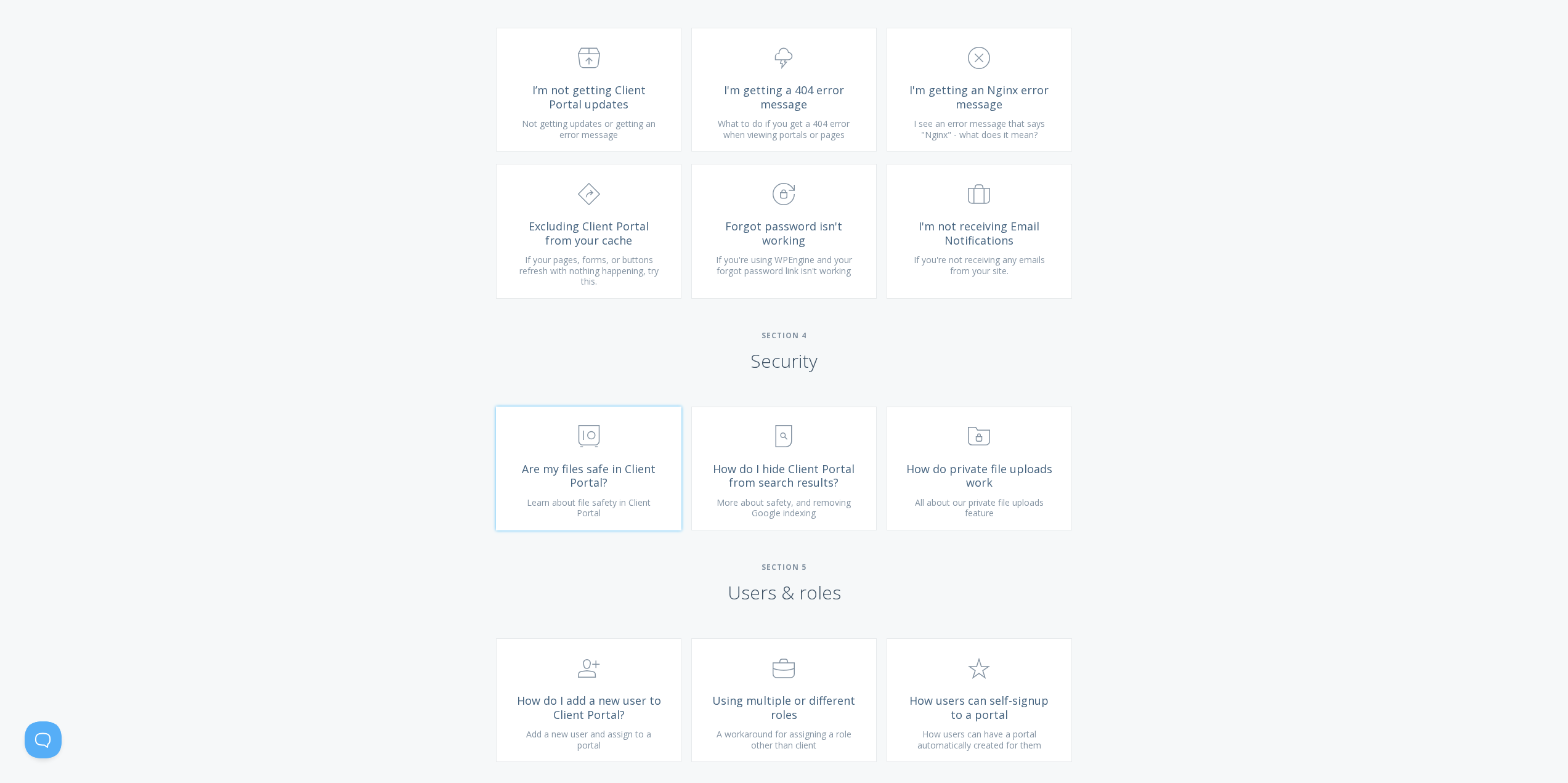
click at [649, 508] on link ".st0{fill:none;stroke:#000000;stroke-width:2;stroke-miterlimit:10;} Financial A…" at bounding box center [589, 468] width 186 height 124
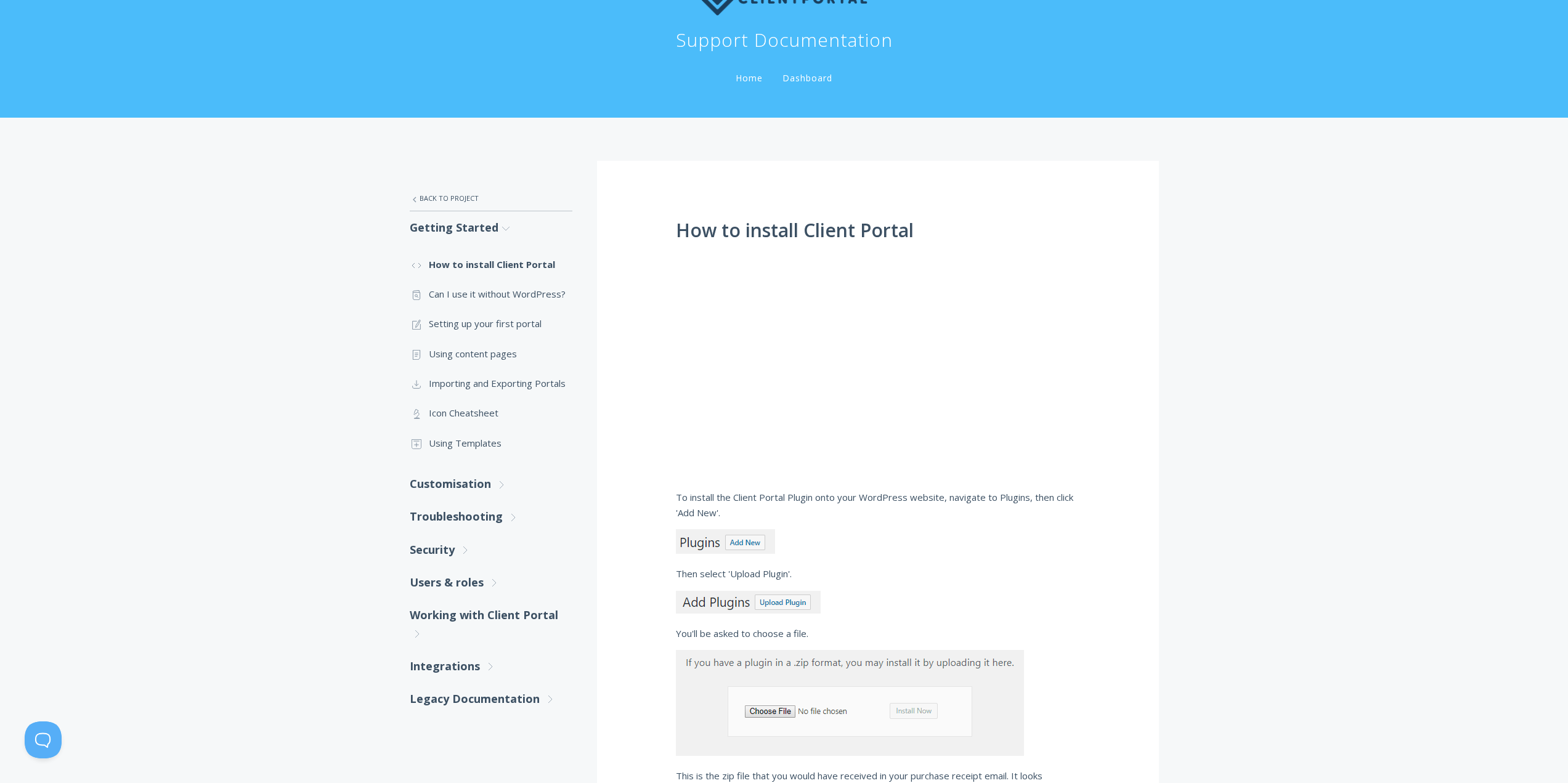
scroll to position [308, 0]
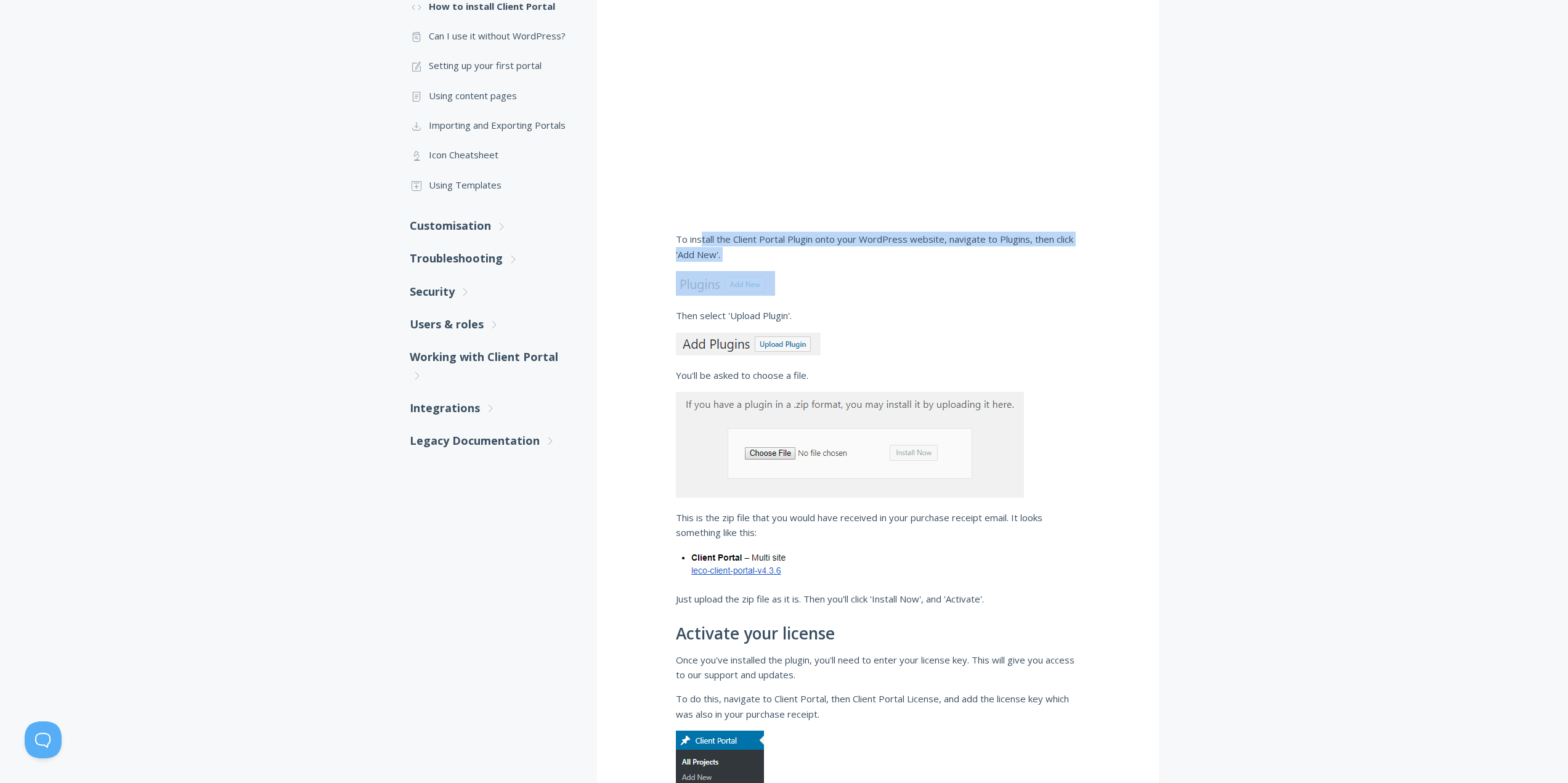
drag, startPoint x: 759, startPoint y: 243, endPoint x: 1105, endPoint y: 280, distance: 348.0
click at [1064, 278] on div "How to install Client Portal To install the Client Portal Plugin onto your Word…" at bounding box center [878, 403] width 562 height 1001
click at [1106, 282] on div "How to install Client Portal To install the Client Portal Plugin onto your Word…" at bounding box center [878, 403] width 562 height 1001
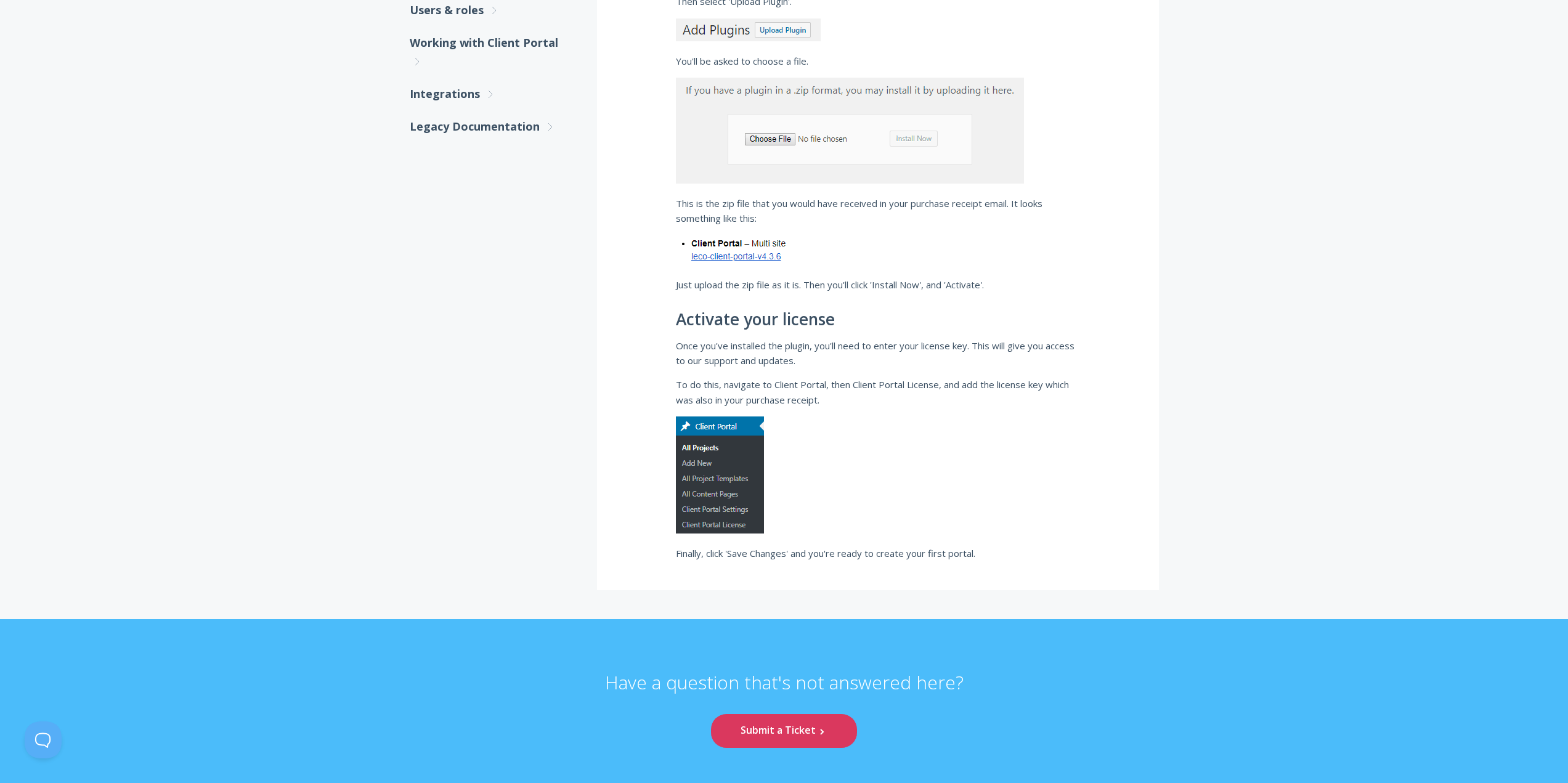
scroll to position [547, 0]
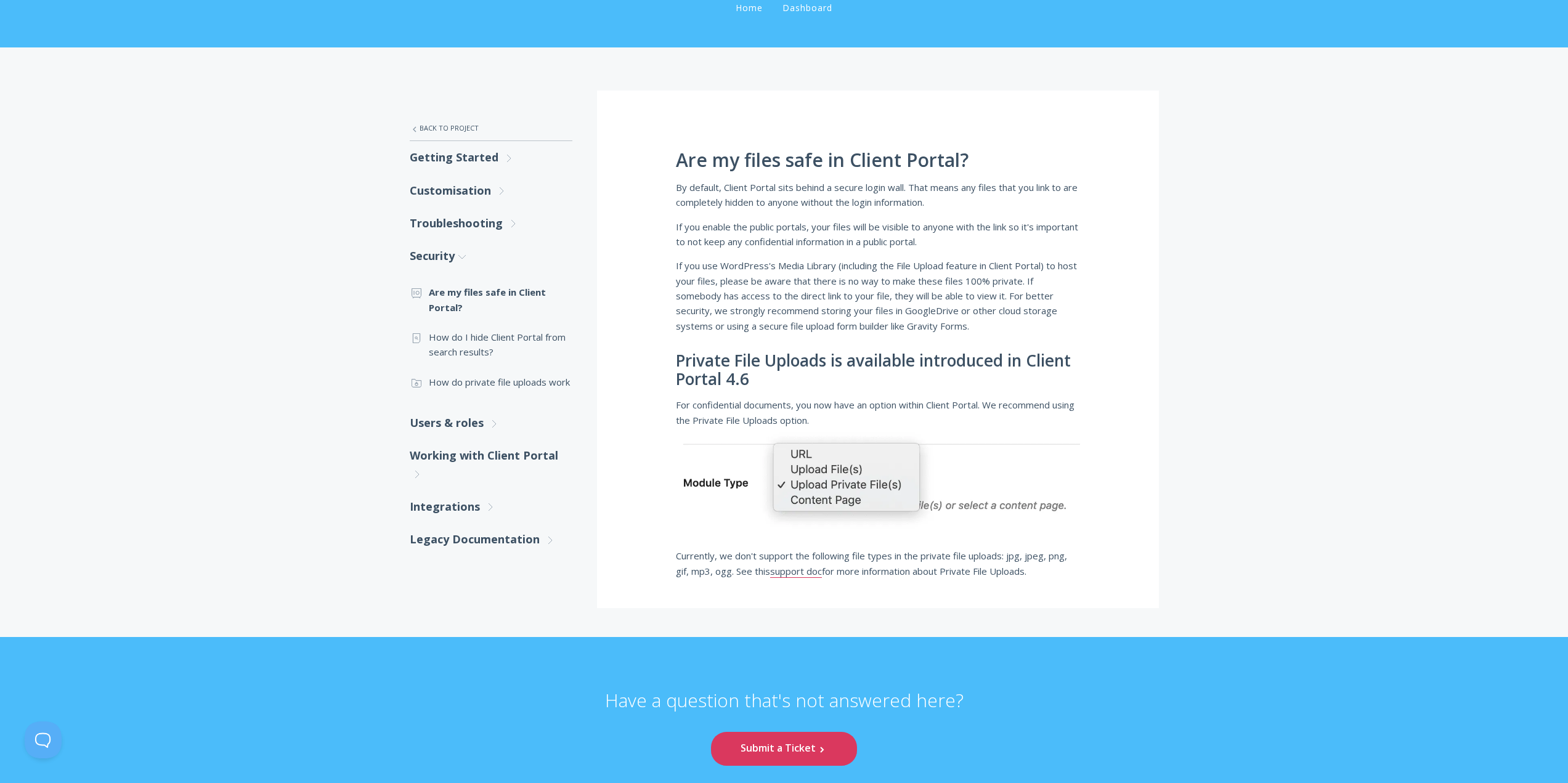
scroll to position [124, 0]
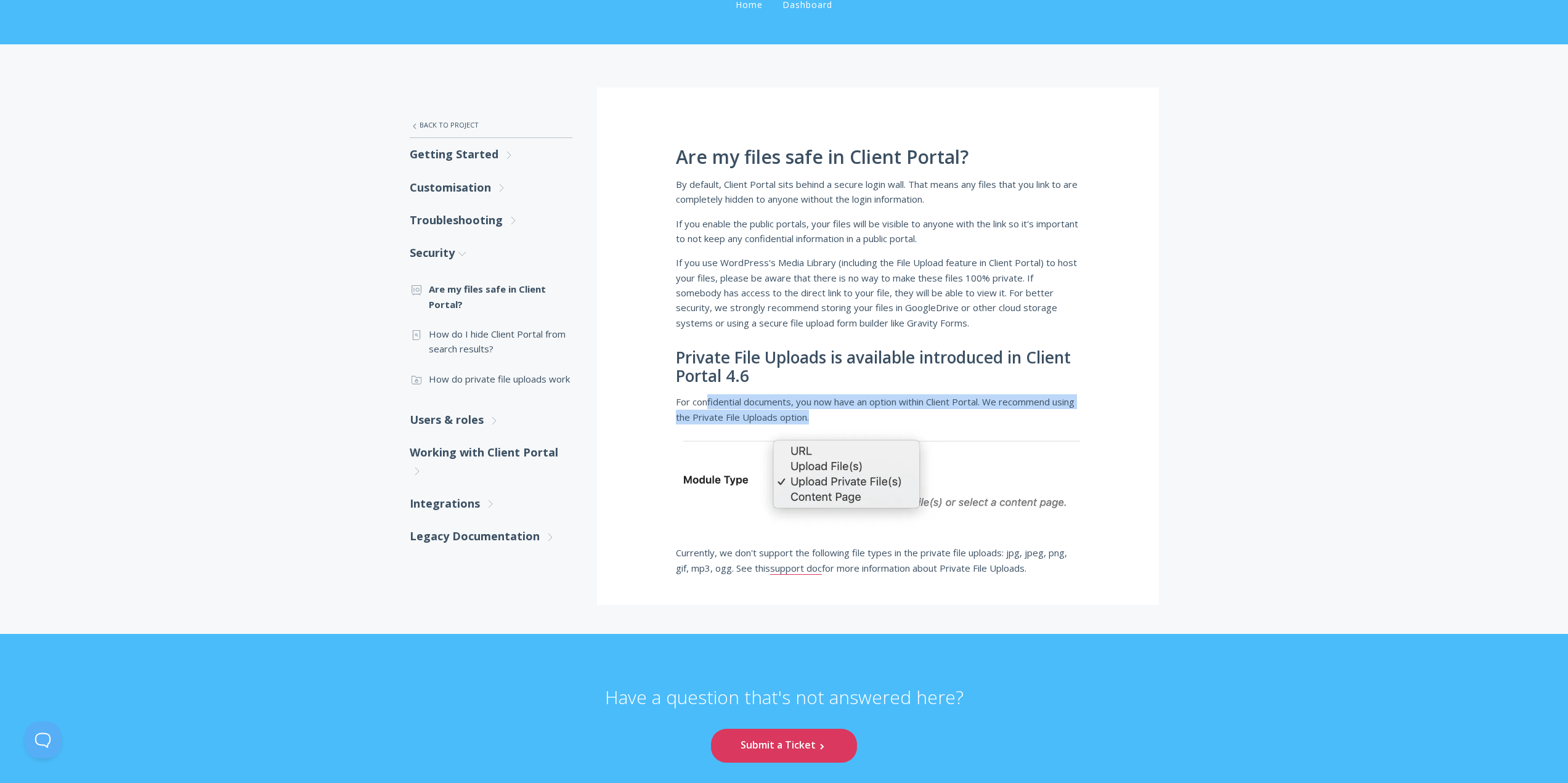
drag, startPoint x: 709, startPoint y: 404, endPoint x: 1072, endPoint y: 416, distance: 363.2
click at [1072, 416] on p "For confidential documents, you now have an option within Client Portal. We rec…" at bounding box center [878, 464] width 404 height 138
click at [1243, 429] on div ".st0{fill:none;stroke:#000000;stroke-width:2;stroke-miterlimit:10;} Untitled-27…" at bounding box center [784, 339] width 1568 height 589
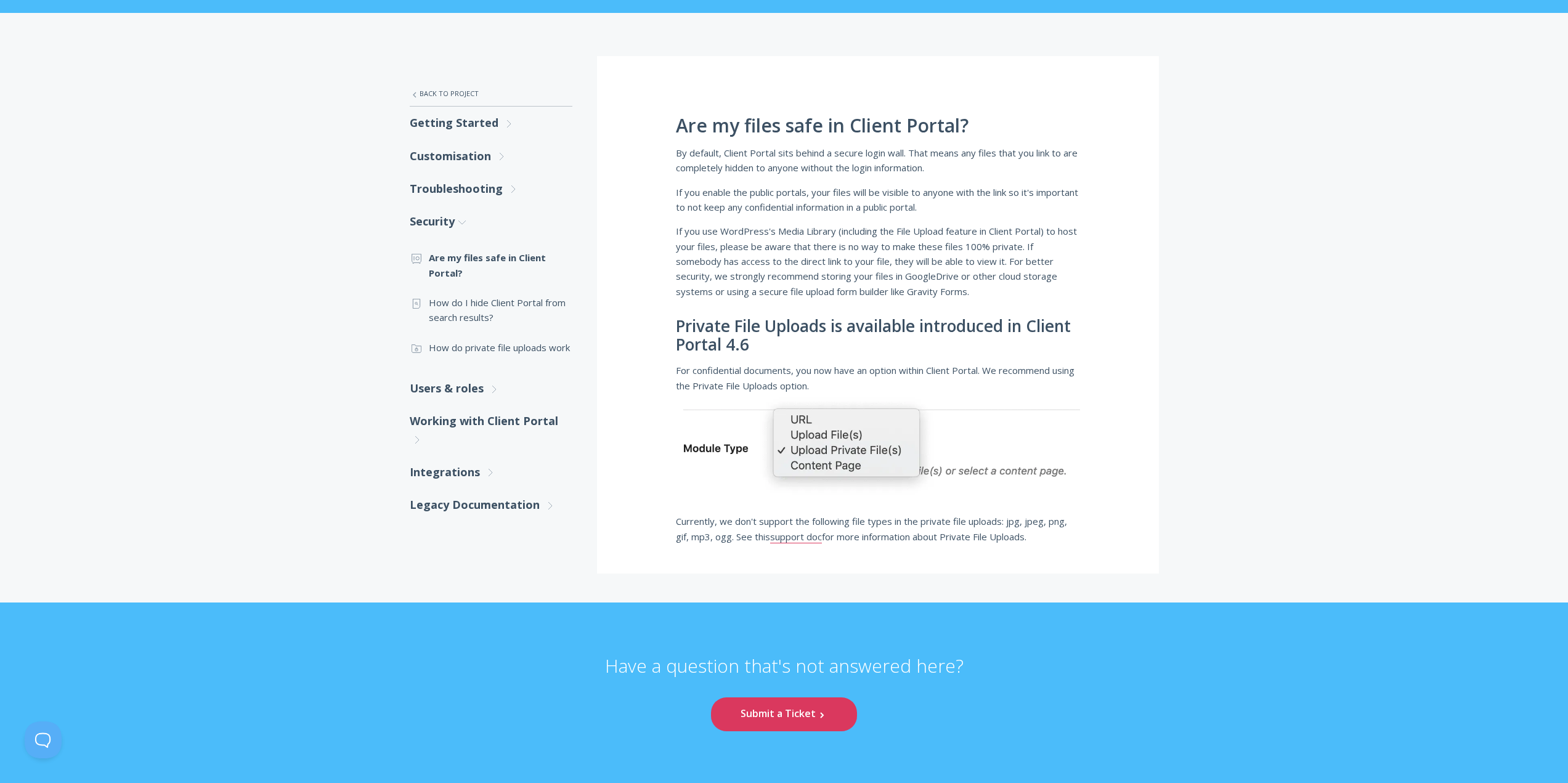
scroll to position [185, 0]
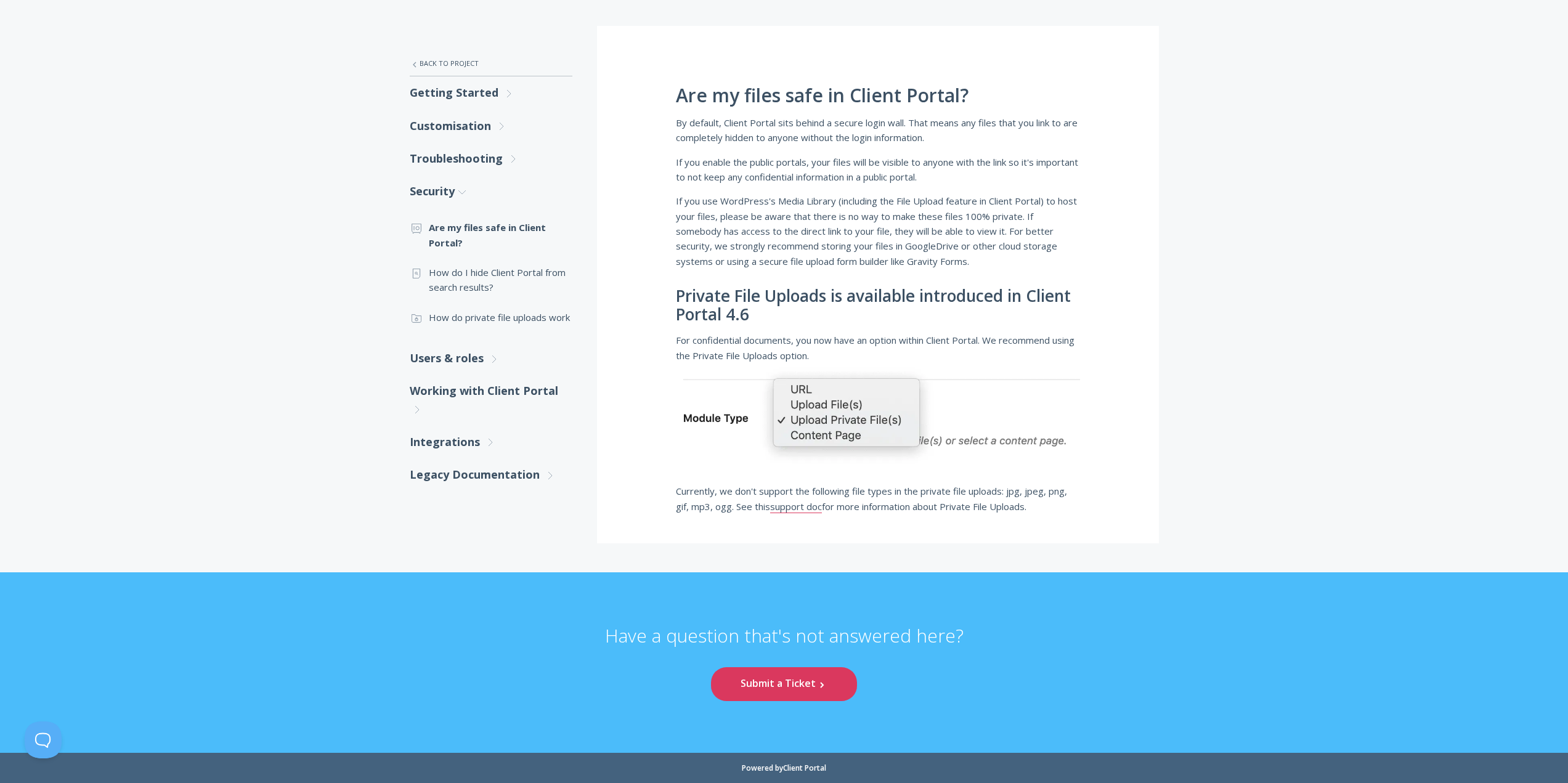
click at [941, 489] on p "Currently, we don't support the following file types in the private file upload…" at bounding box center [878, 498] width 404 height 31
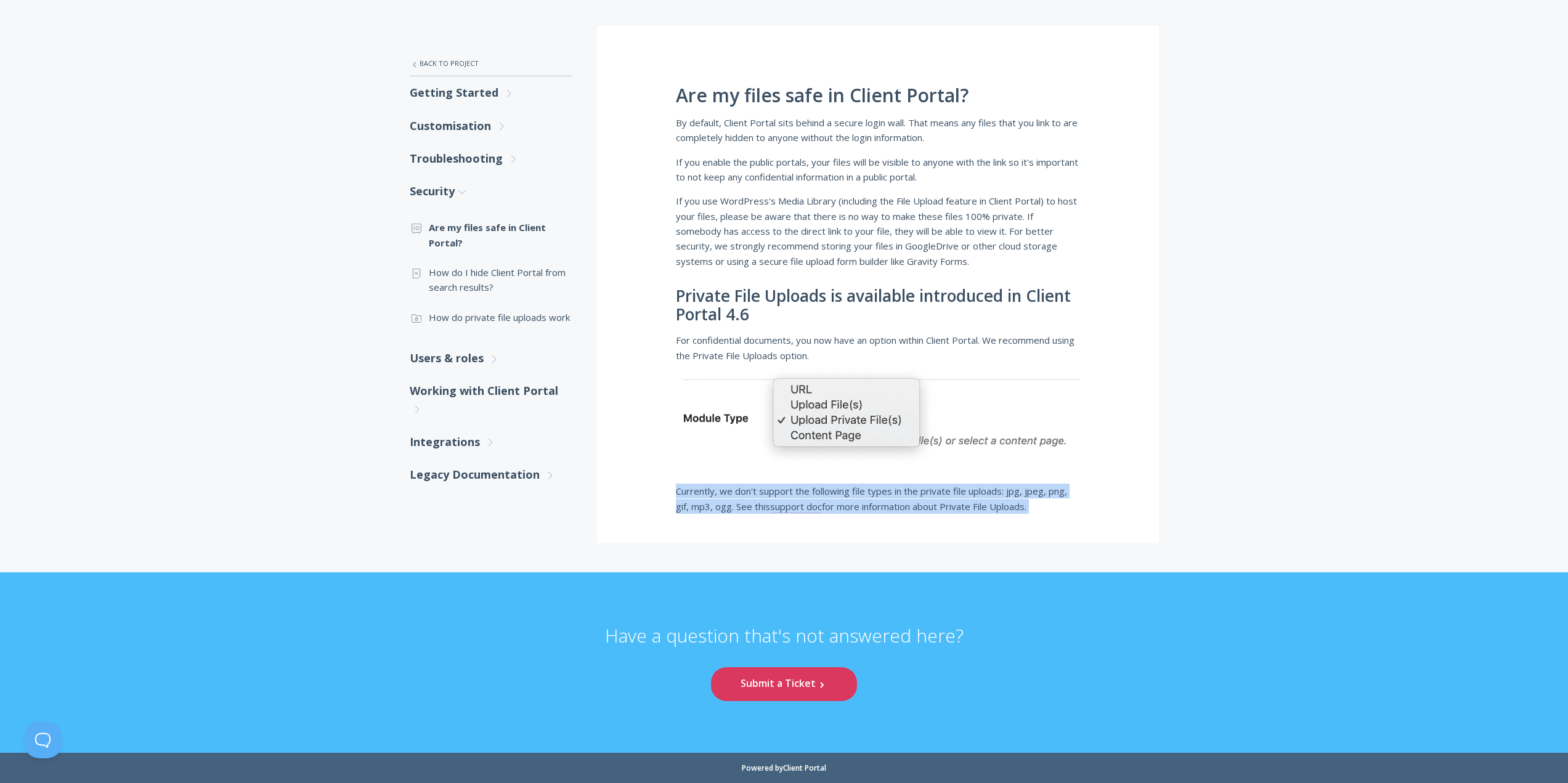
click at [941, 489] on p "Currently, we don't support the following file types in the private file upload…" at bounding box center [878, 498] width 404 height 31
click at [1033, 518] on div "Are my files safe in Client Portal? By default, Client Portal sits behind a sec…" at bounding box center [878, 285] width 562 height 518
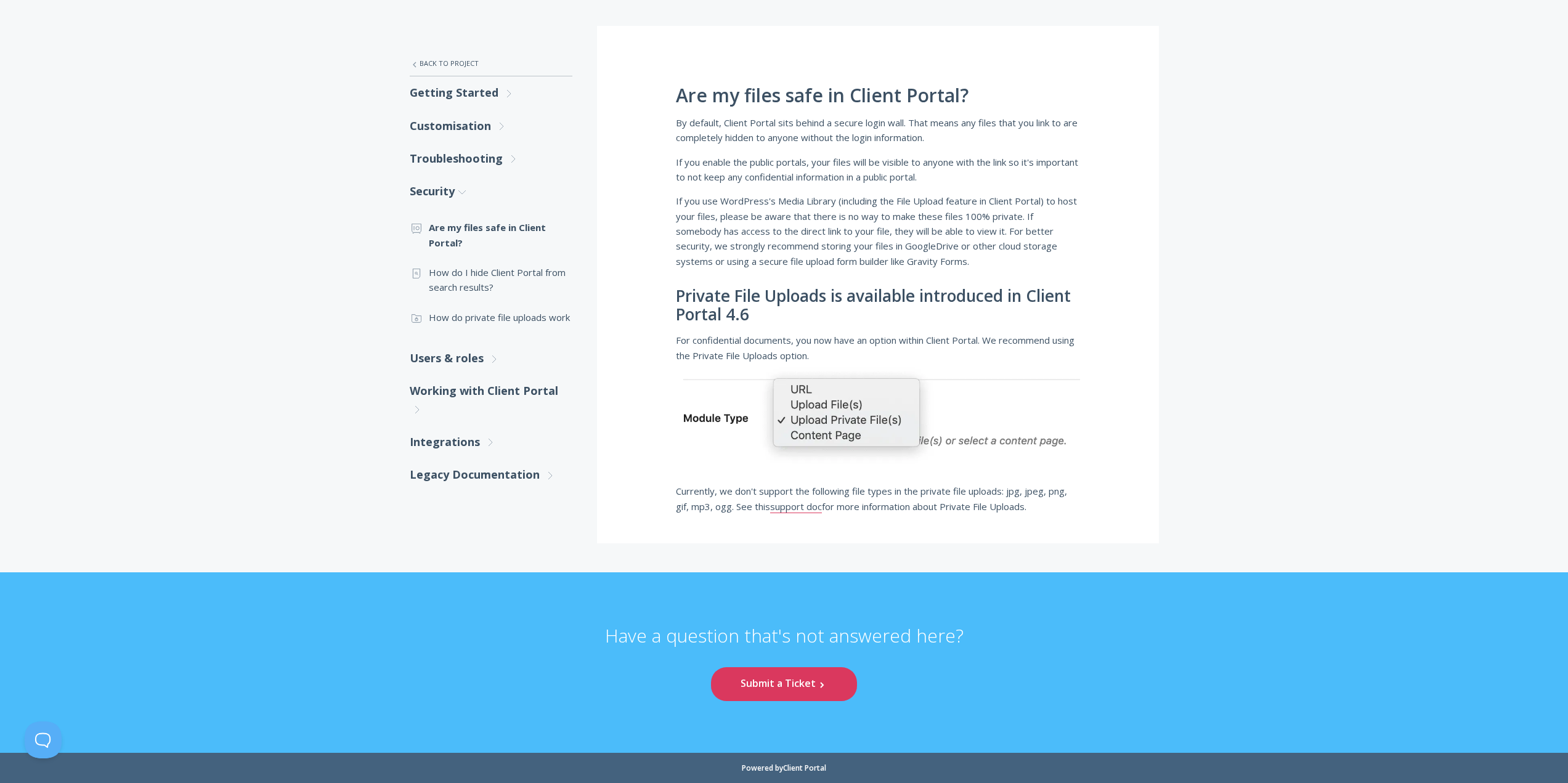
click at [1278, 504] on div ".st0{fill:none;stroke:#000000;stroke-width:2;stroke-miterlimit:10;} Untitled-27…" at bounding box center [784, 278] width 1568 height 589
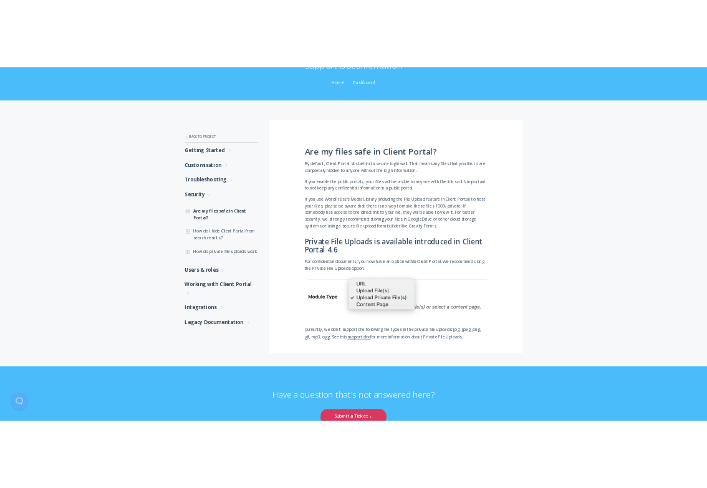
scroll to position [188, 0]
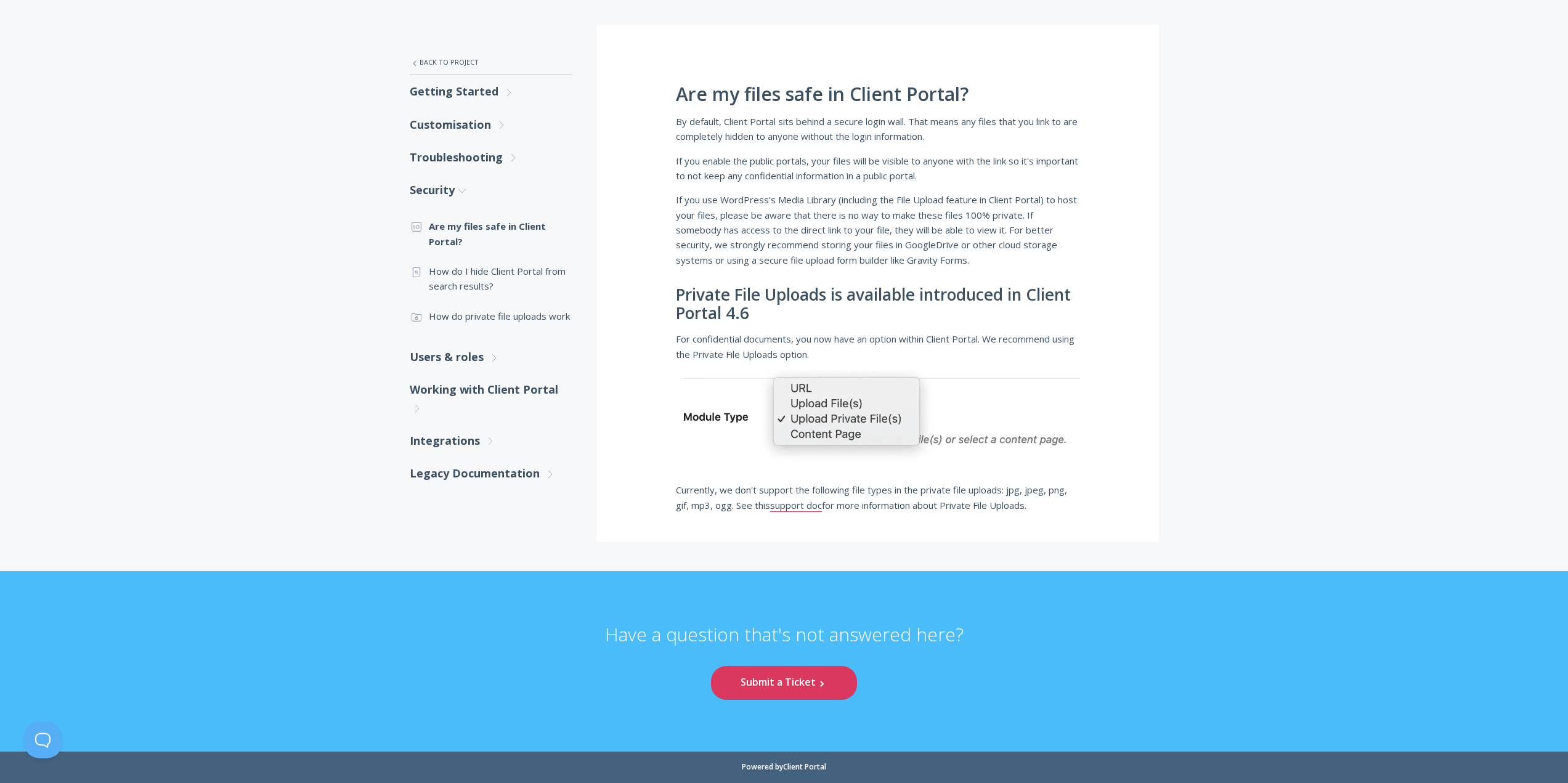
click at [683, 156] on p "If you enable the public portals, your files will be visible to anyone with the…" at bounding box center [878, 168] width 404 height 31
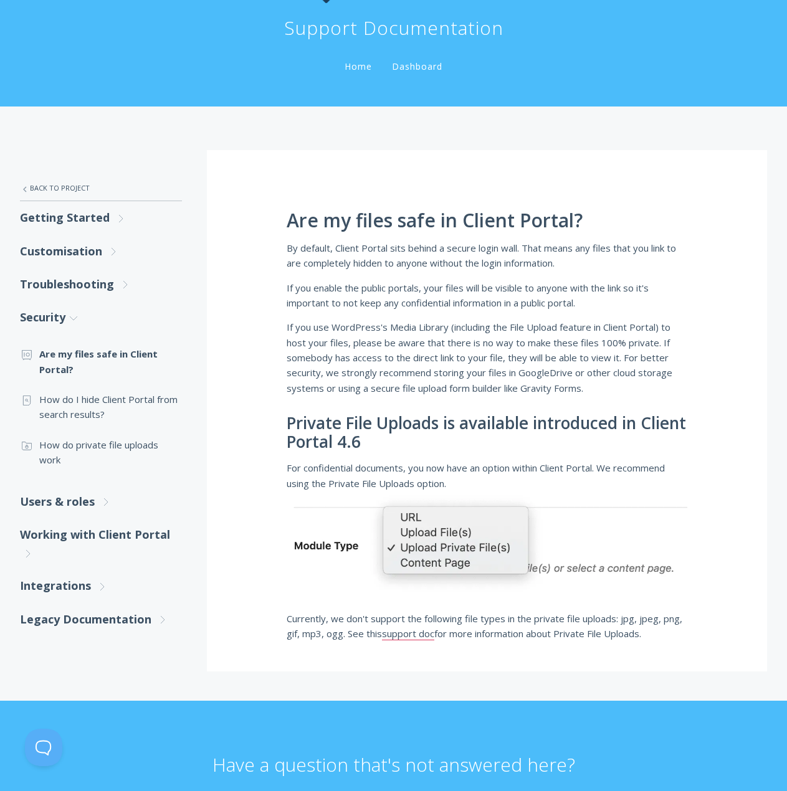
scroll to position [187, 0]
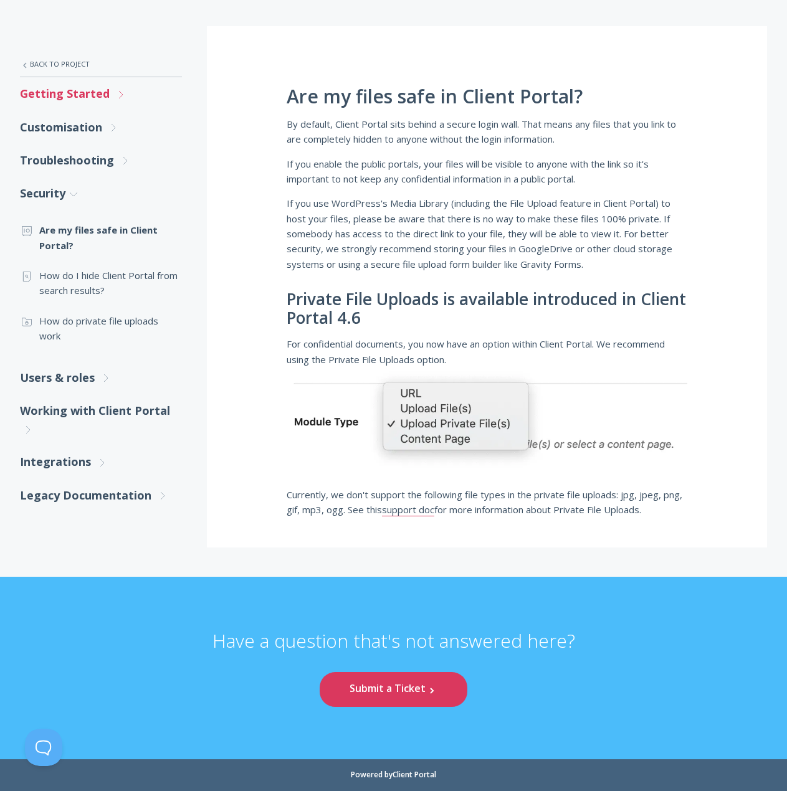
click at [88, 98] on link "Getting Started .st0{fill:none;stroke:#000000;stroke-width:2;stroke-miterlimit:…" at bounding box center [101, 93] width 162 height 33
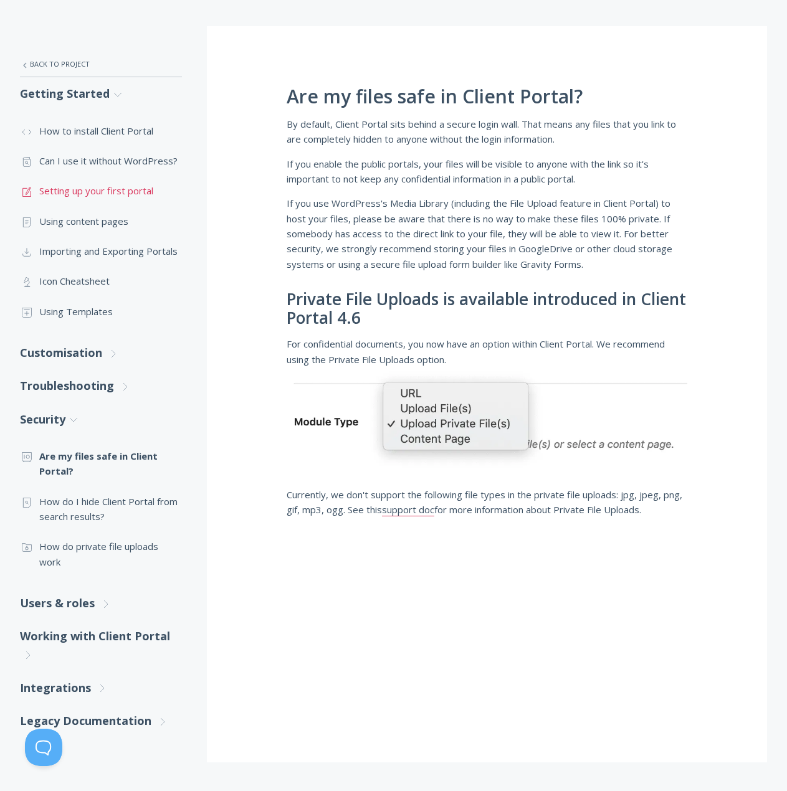
click at [79, 194] on link ".st0{fill:none;stroke:#000000;stroke-width:2;stroke-miterlimit:10;} 1. General …" at bounding box center [101, 191] width 162 height 30
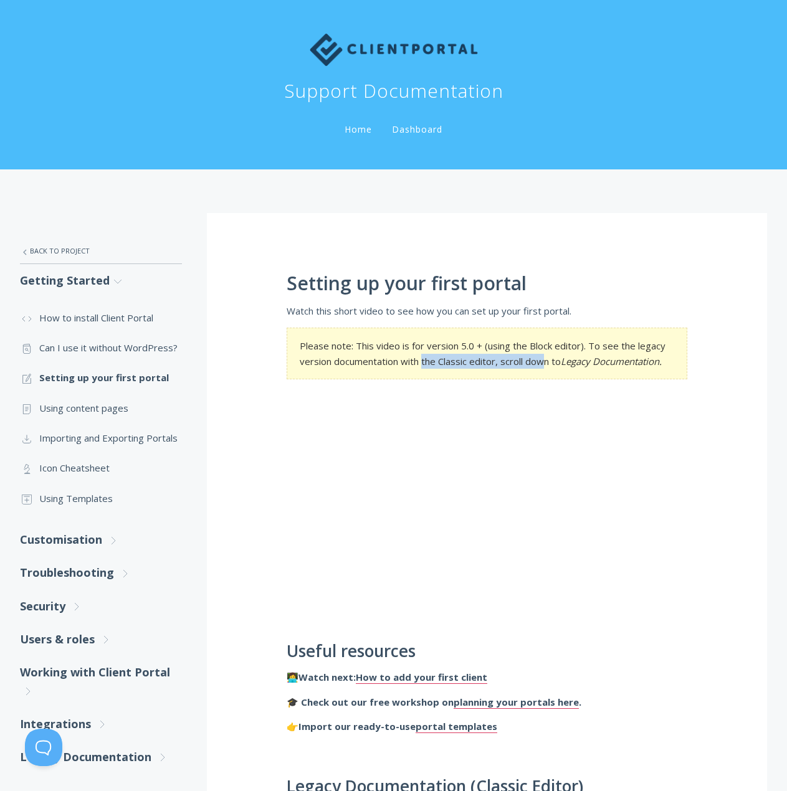
drag, startPoint x: 436, startPoint y: 359, endPoint x: 577, endPoint y: 358, distance: 140.9
click at [561, 358] on section "Please note: This video is for version 5.0 + (using the Block editor). To see t…" at bounding box center [487, 354] width 401 height 52
click at [582, 358] on em "Legacy Documentation." at bounding box center [611, 361] width 101 height 12
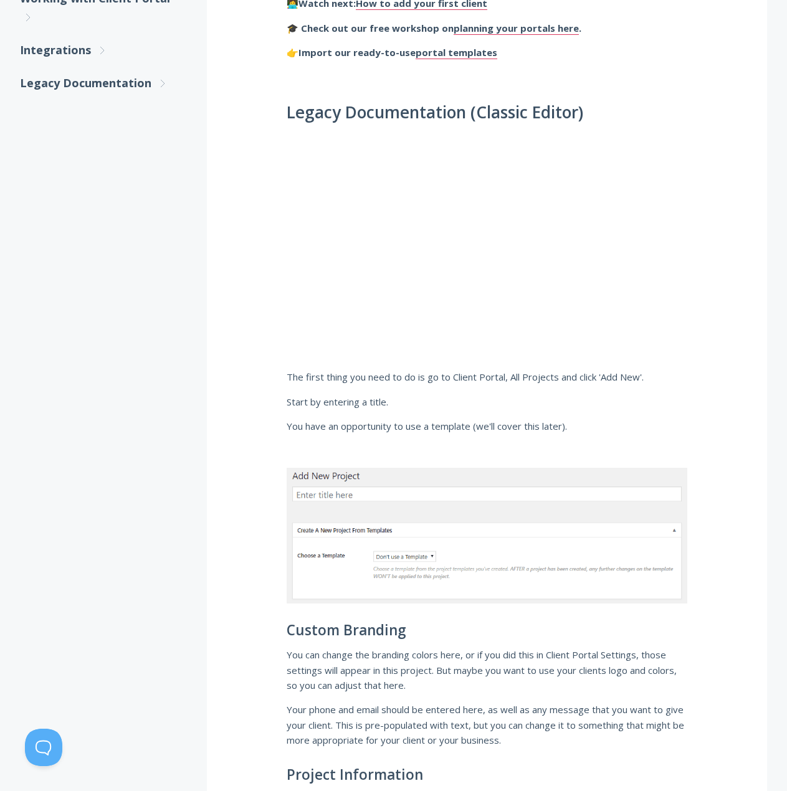
scroll to position [686, 0]
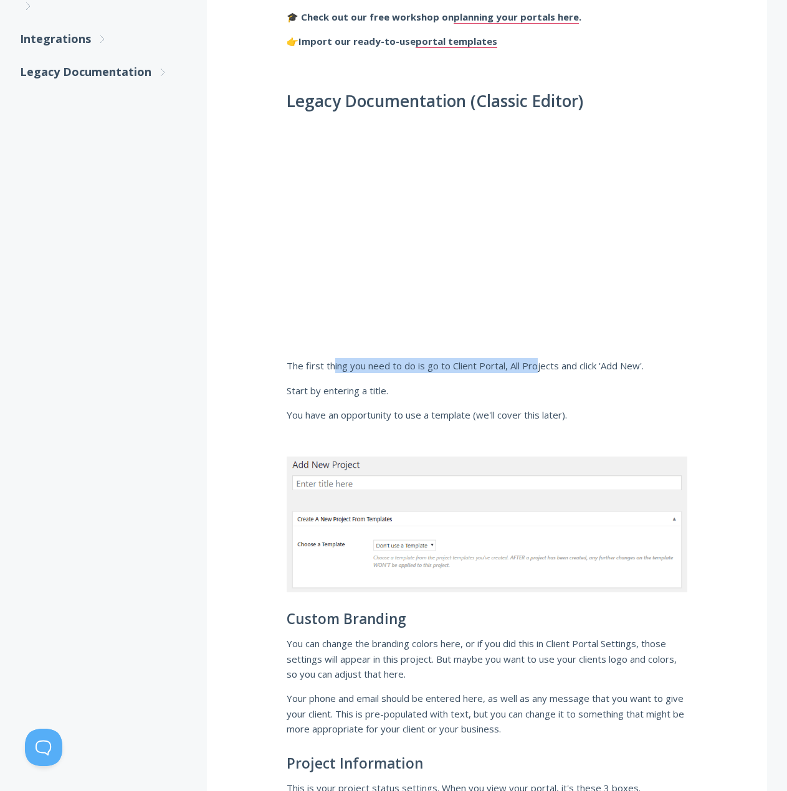
drag, startPoint x: 333, startPoint y: 368, endPoint x: 558, endPoint y: 366, distance: 224.4
click at [542, 366] on p "The first thing you need to do is go to Client Portal, All Projects and click '…" at bounding box center [487, 365] width 401 height 15
click at [614, 371] on p "The first thing you need to do is go to Client Portal, All Projects and click '…" at bounding box center [487, 365] width 401 height 15
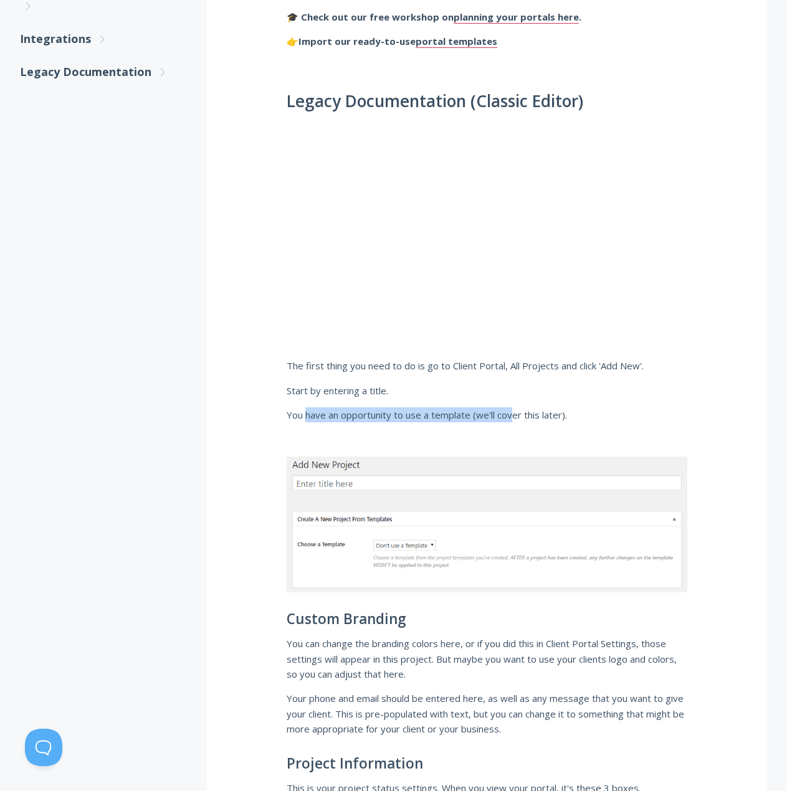
drag, startPoint x: 305, startPoint y: 412, endPoint x: 519, endPoint y: 412, distance: 213.8
click at [514, 411] on p "You have an opportunity to use a template (we'll cover this later)." at bounding box center [487, 415] width 401 height 15
click at [563, 414] on p "You have an opportunity to use a template (we'll cover this later)." at bounding box center [487, 415] width 401 height 15
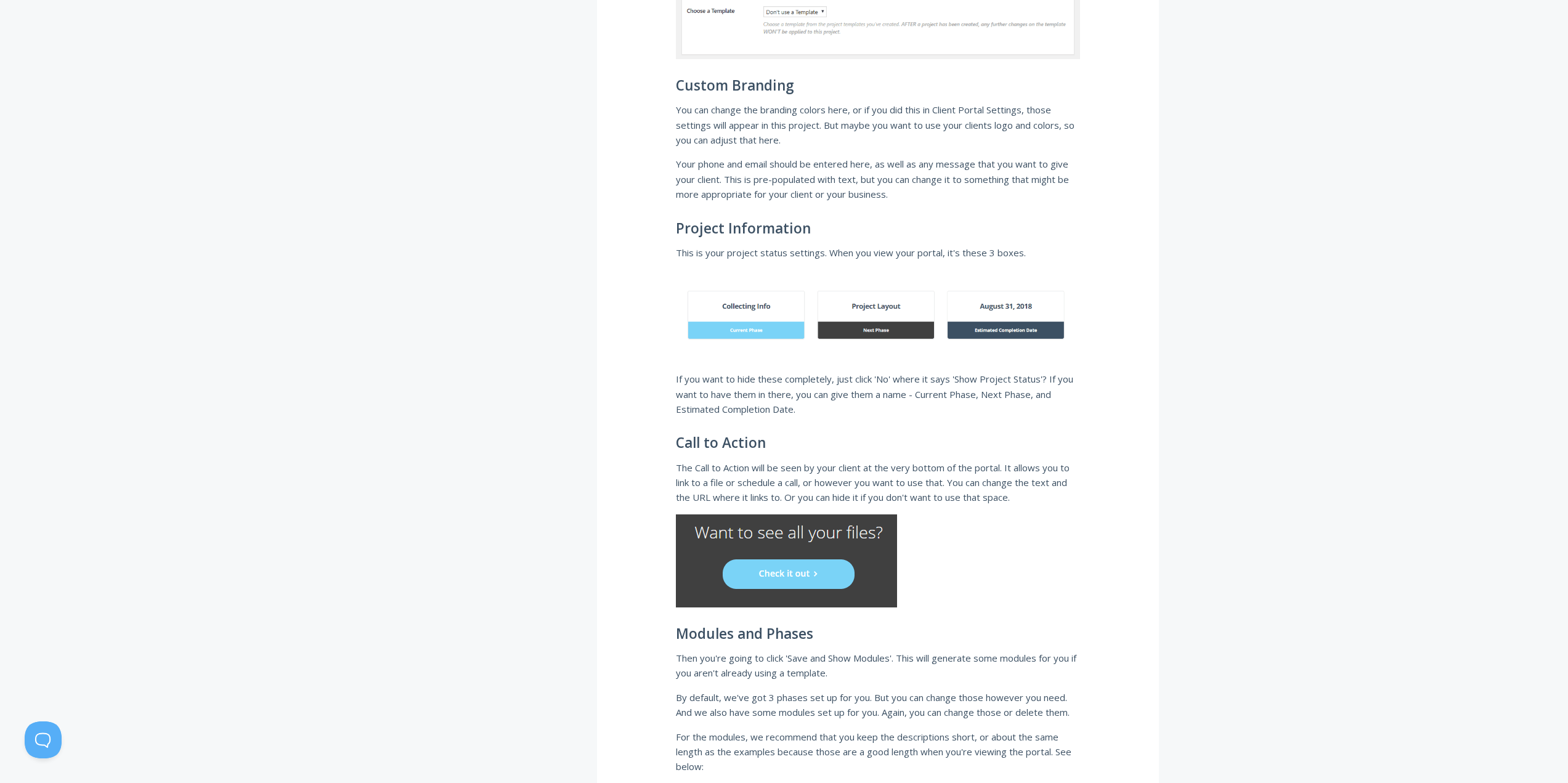
scroll to position [1355, 0]
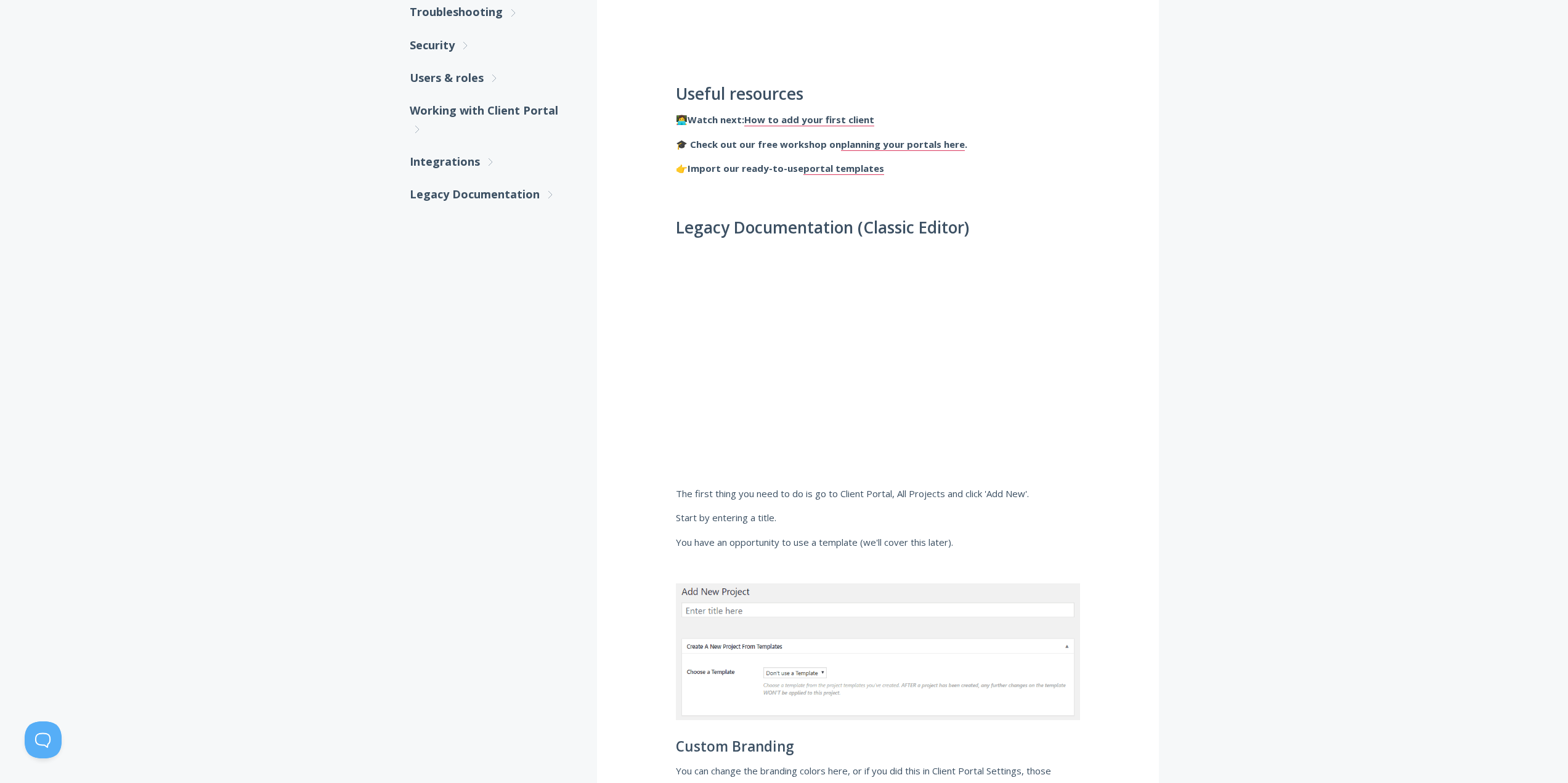
scroll to position [61, 0]
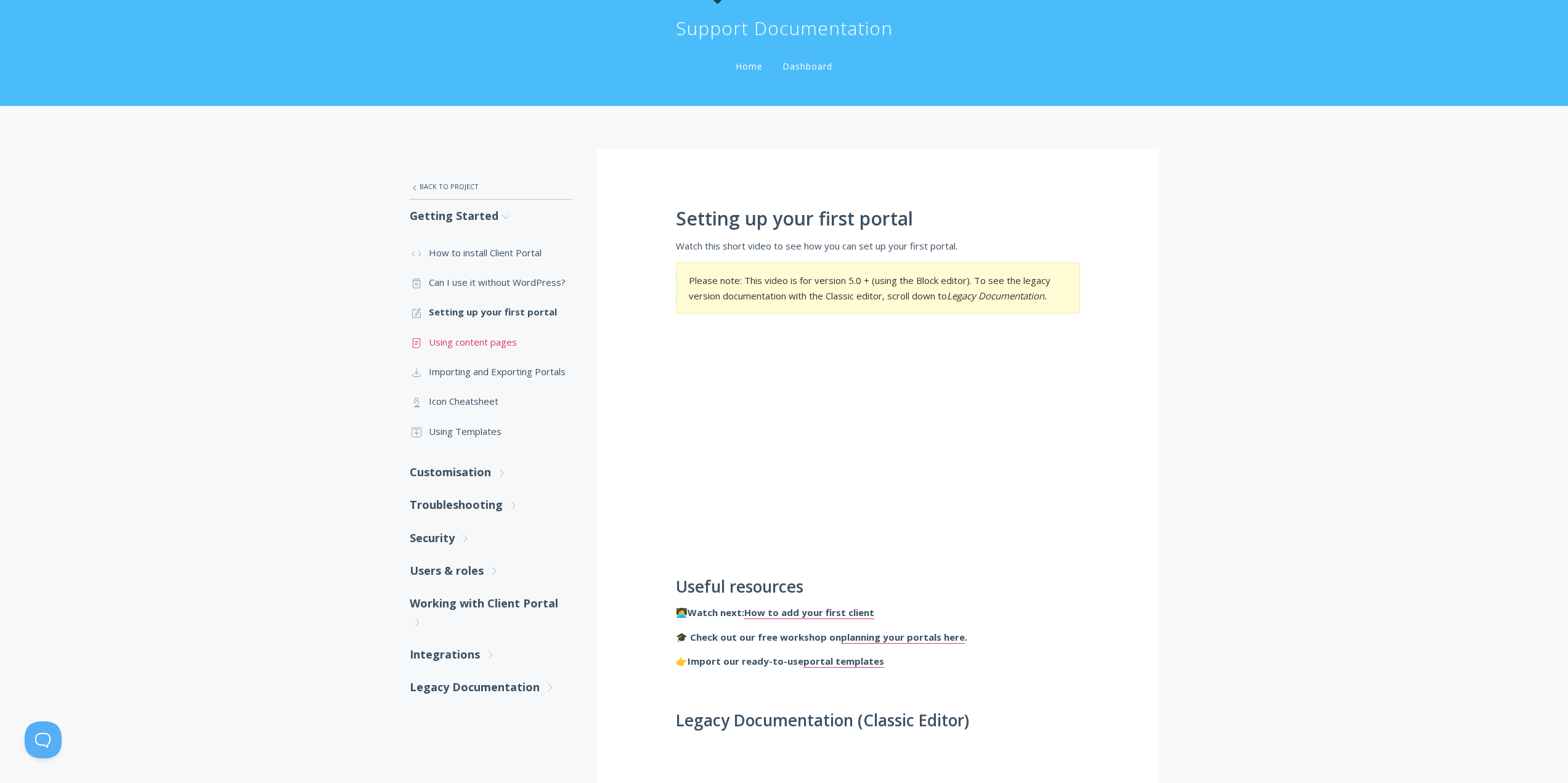
click at [486, 344] on link ".st0{fill:none;stroke:#000000;stroke-width:2;stroke-miterlimit:10;} Untitled-15…" at bounding box center [490, 342] width 163 height 30
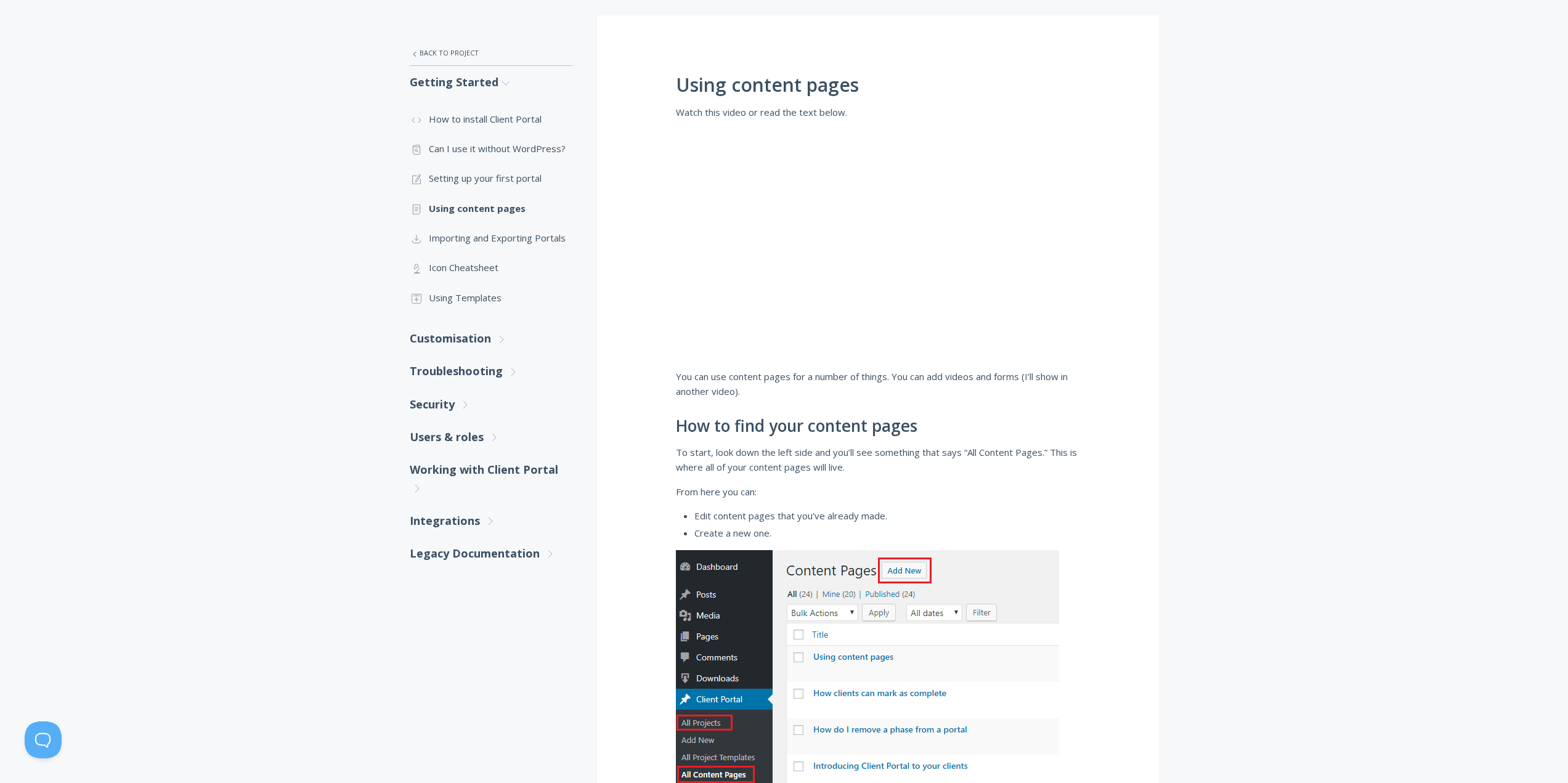
scroll to position [185, 0]
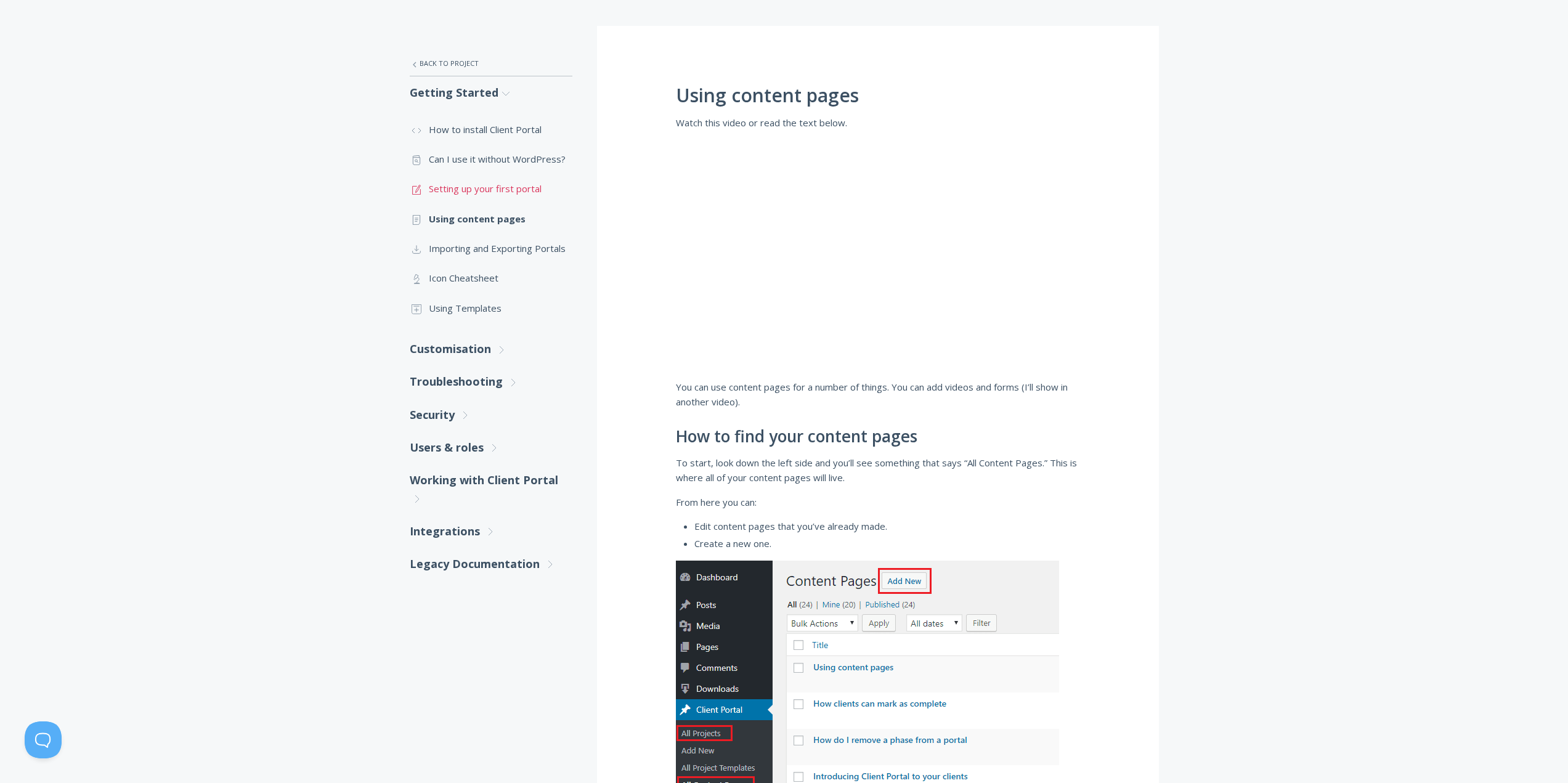
click at [488, 196] on link ".st0{fill:none;stroke:#000000;stroke-width:2;stroke-miterlimit:10;} 1. General …" at bounding box center [490, 189] width 163 height 30
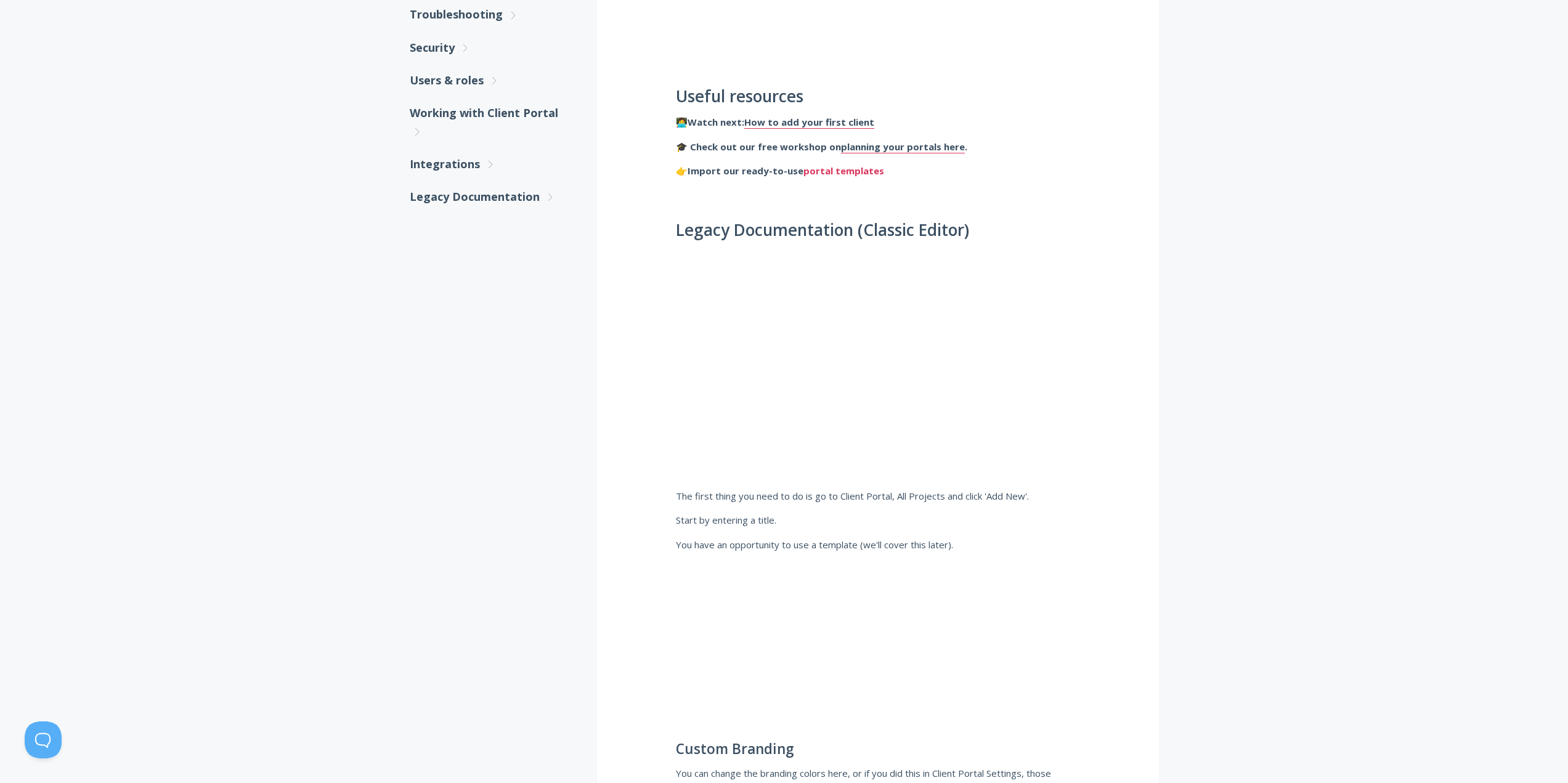
scroll to position [555, 0]
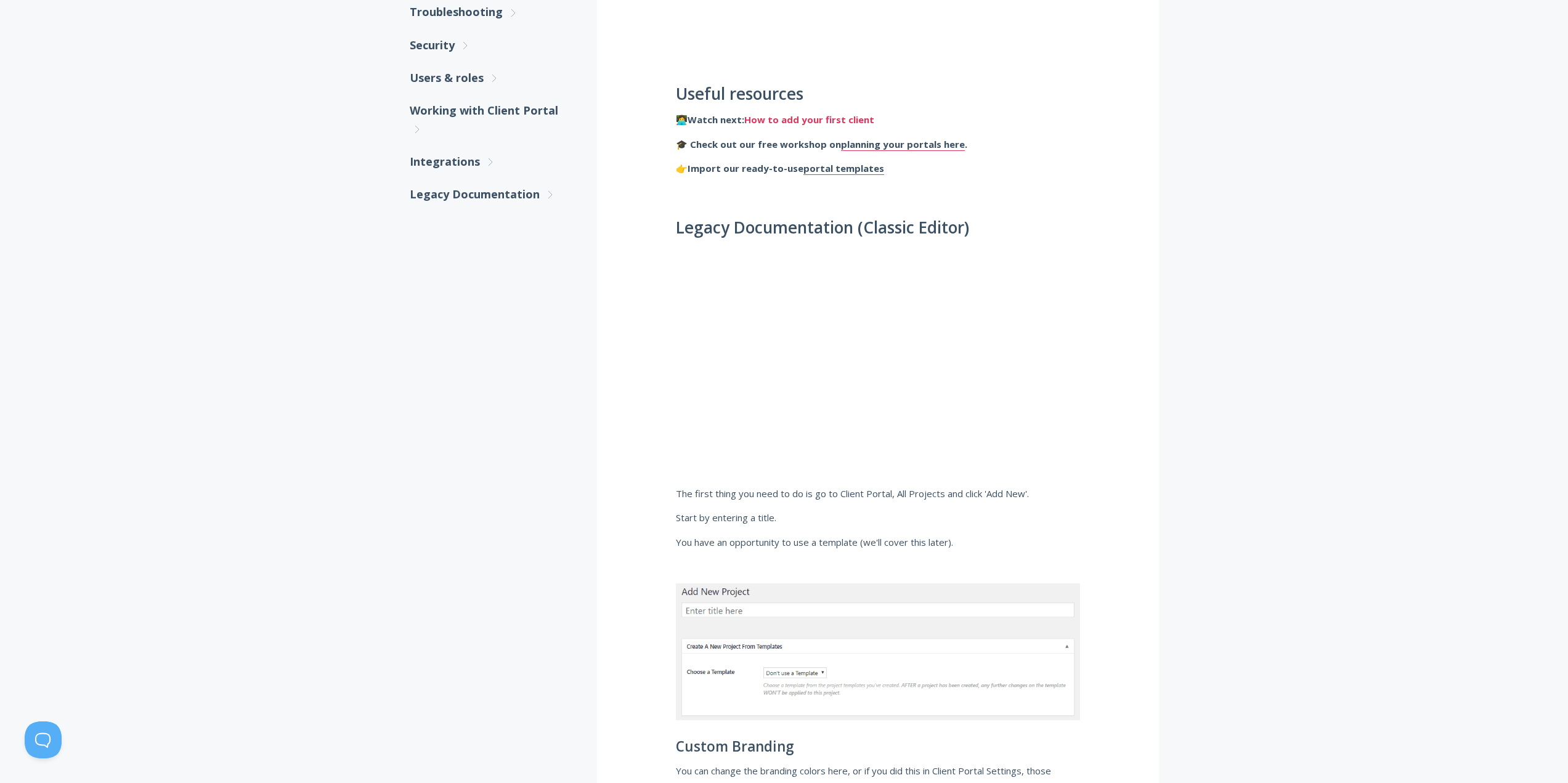
click at [819, 119] on link "How to add your first client" at bounding box center [809, 120] width 130 height 13
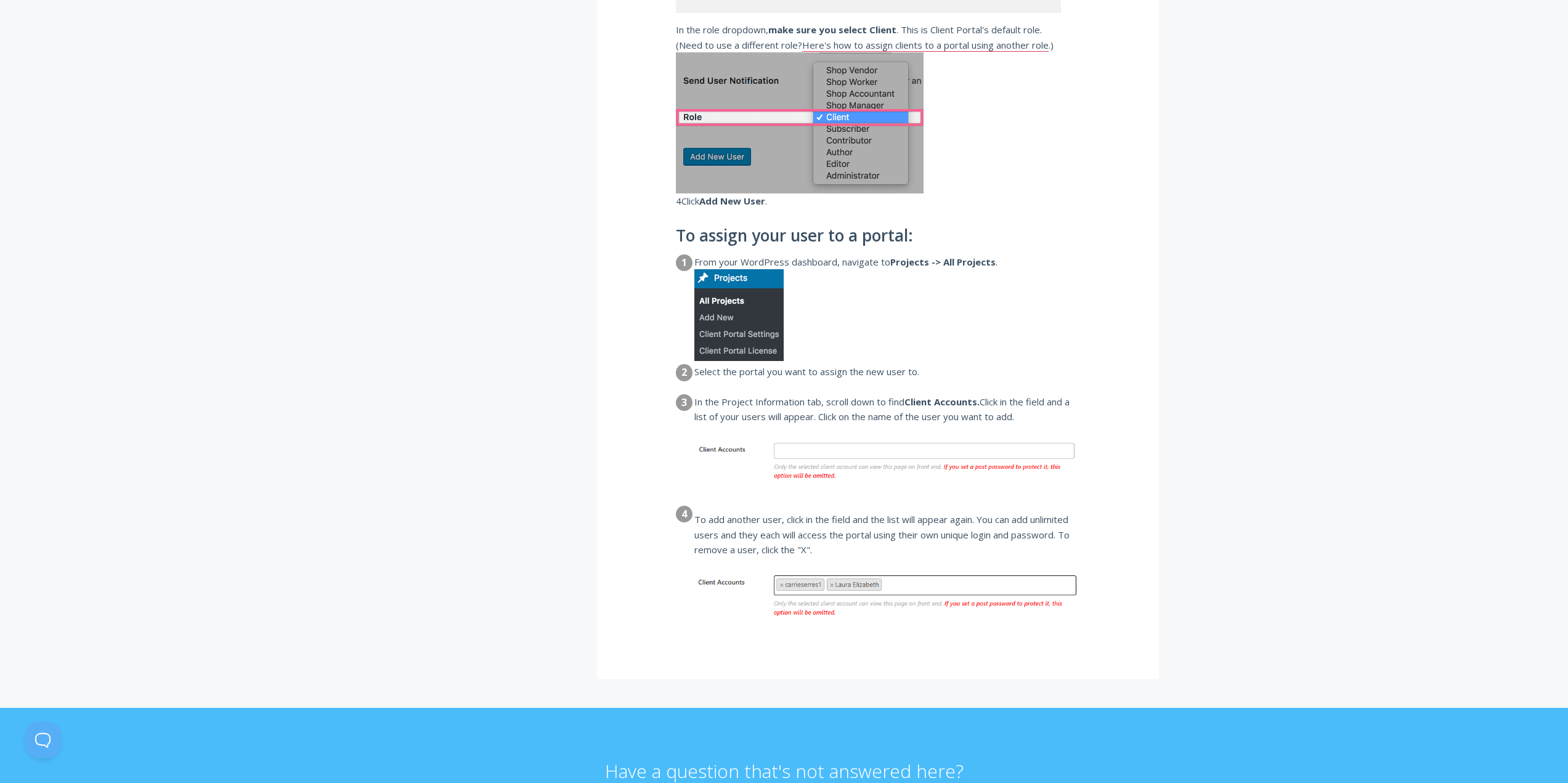
scroll to position [1355, 0]
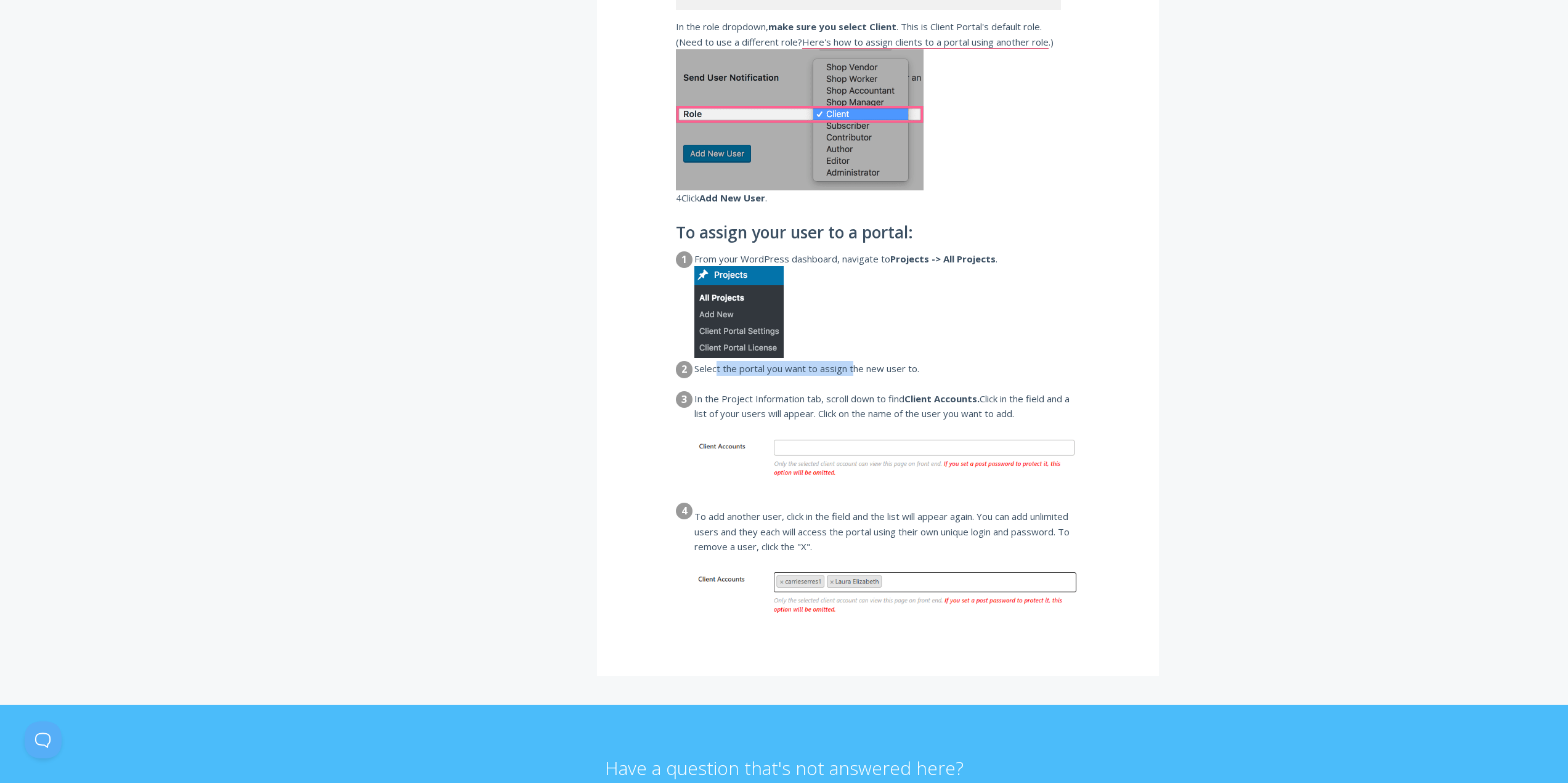
drag, startPoint x: 715, startPoint y: 372, endPoint x: 862, endPoint y: 374, distance: 147.0
click at [861, 374] on dd "Select the portal you want to assign the new user to." at bounding box center [887, 374] width 386 height 27
drag, startPoint x: 874, startPoint y: 374, endPoint x: 867, endPoint y: 378, distance: 8.1
click at [874, 374] on dd "Select the portal you want to assign the new user to." at bounding box center [887, 374] width 386 height 27
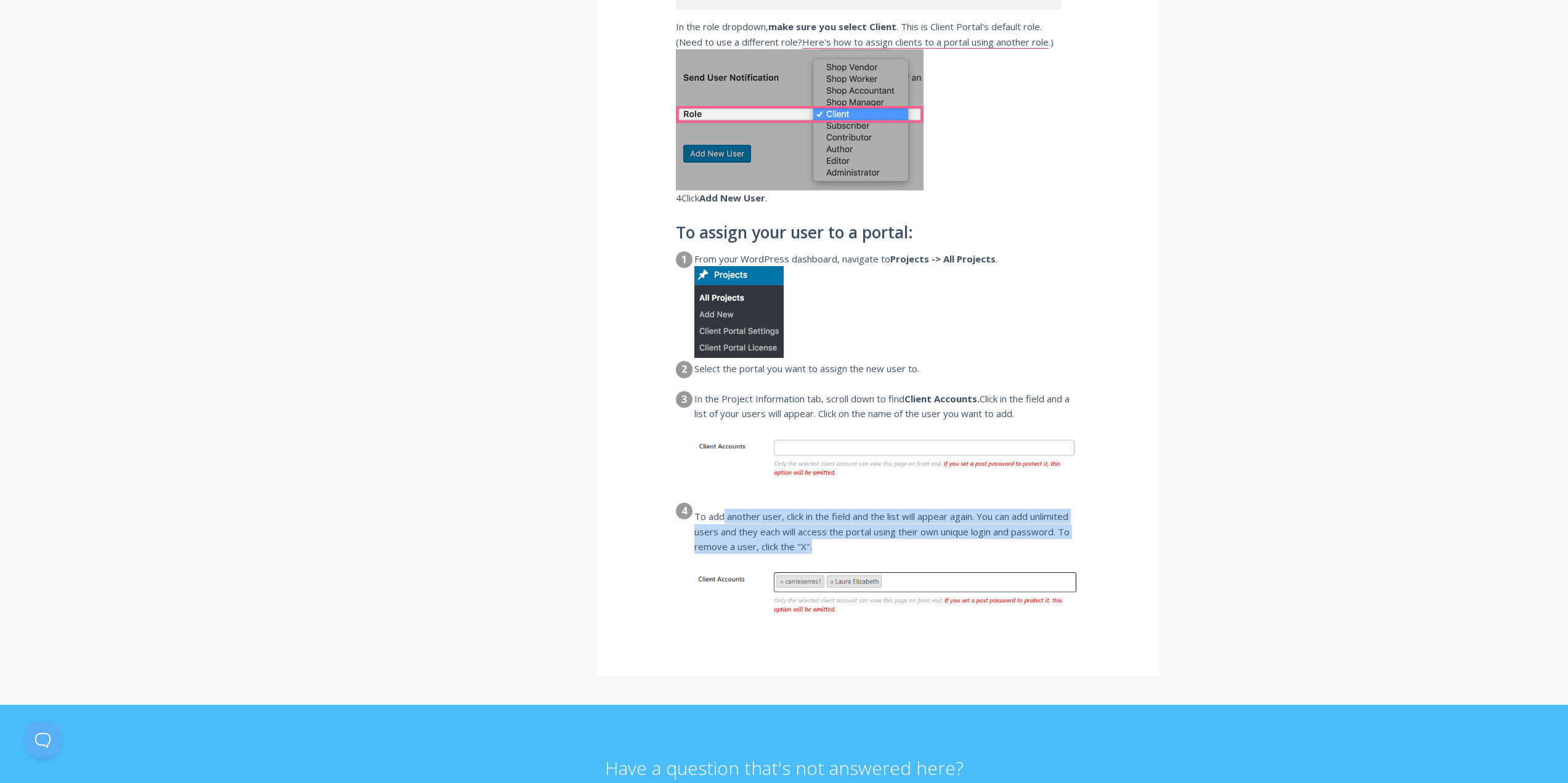
drag, startPoint x: 741, startPoint y: 513, endPoint x: 1041, endPoint y: 544, distance: 301.6
click at [1041, 544] on dd "To add another user, click in the field and the list will appear again. You can…" at bounding box center [887, 573] width 386 height 129
click at [991, 520] on dd "To add another user, click in the field and the list will appear again. You can…" at bounding box center [887, 573] width 386 height 129
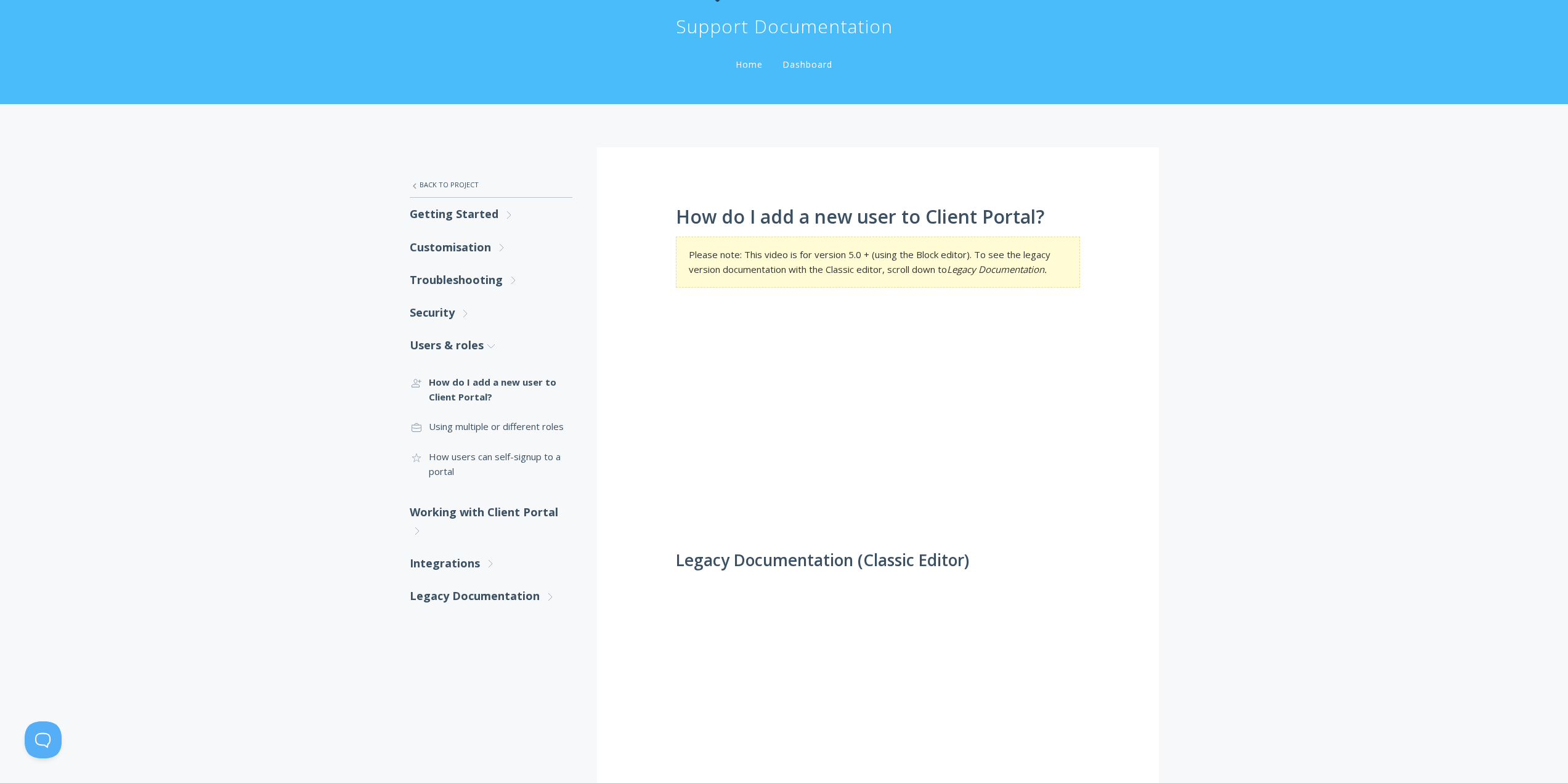
scroll to position [61, 0]
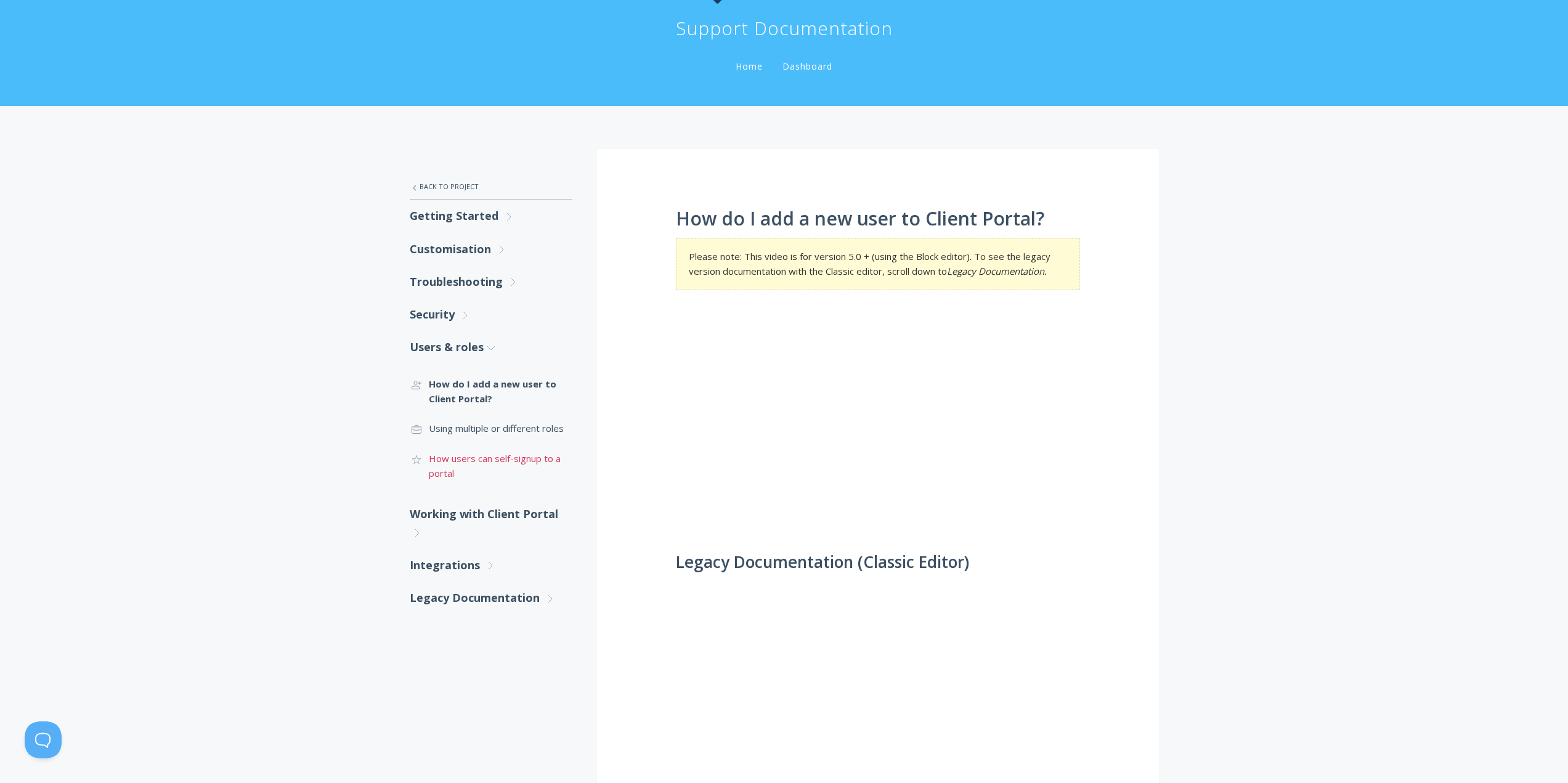
click at [494, 467] on link ".cls-1{fill:none;stroke:#000;stroke-miterlimit:10;stroke-width:2px;} 1. General…" at bounding box center [490, 466] width 163 height 44
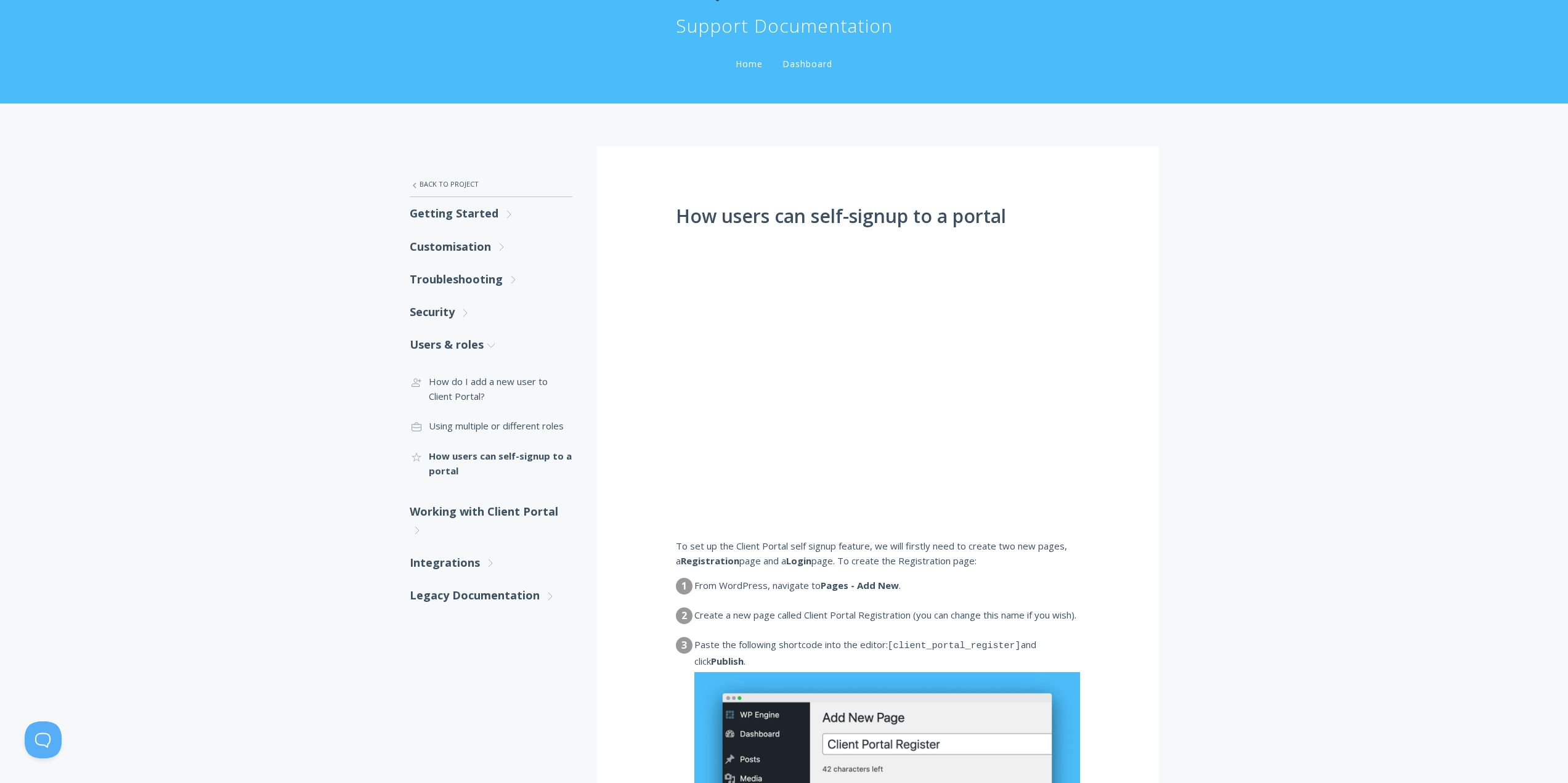
scroll to position [246, 0]
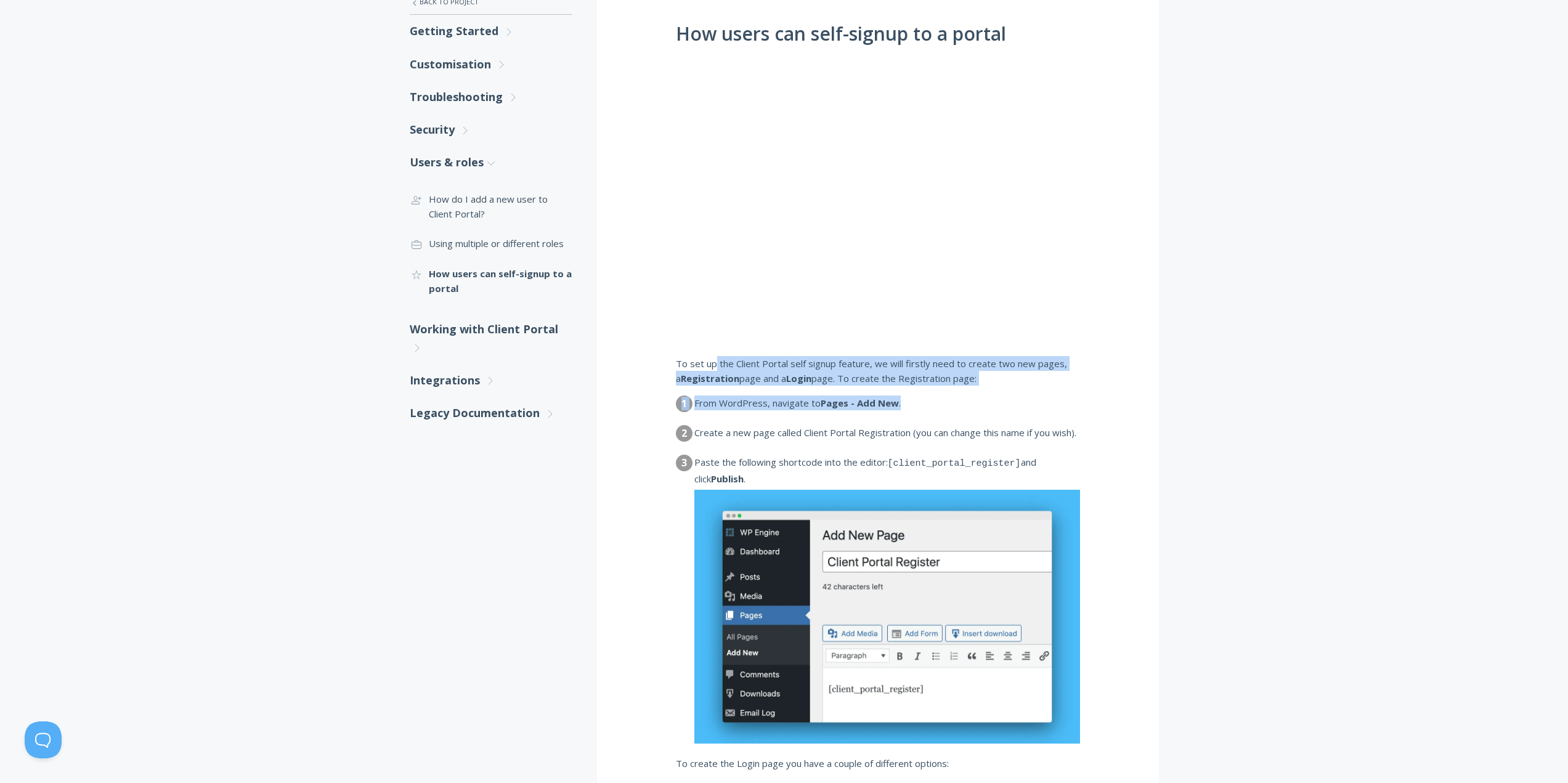
drag, startPoint x: 749, startPoint y: 364, endPoint x: 1046, endPoint y: 390, distance: 298.1
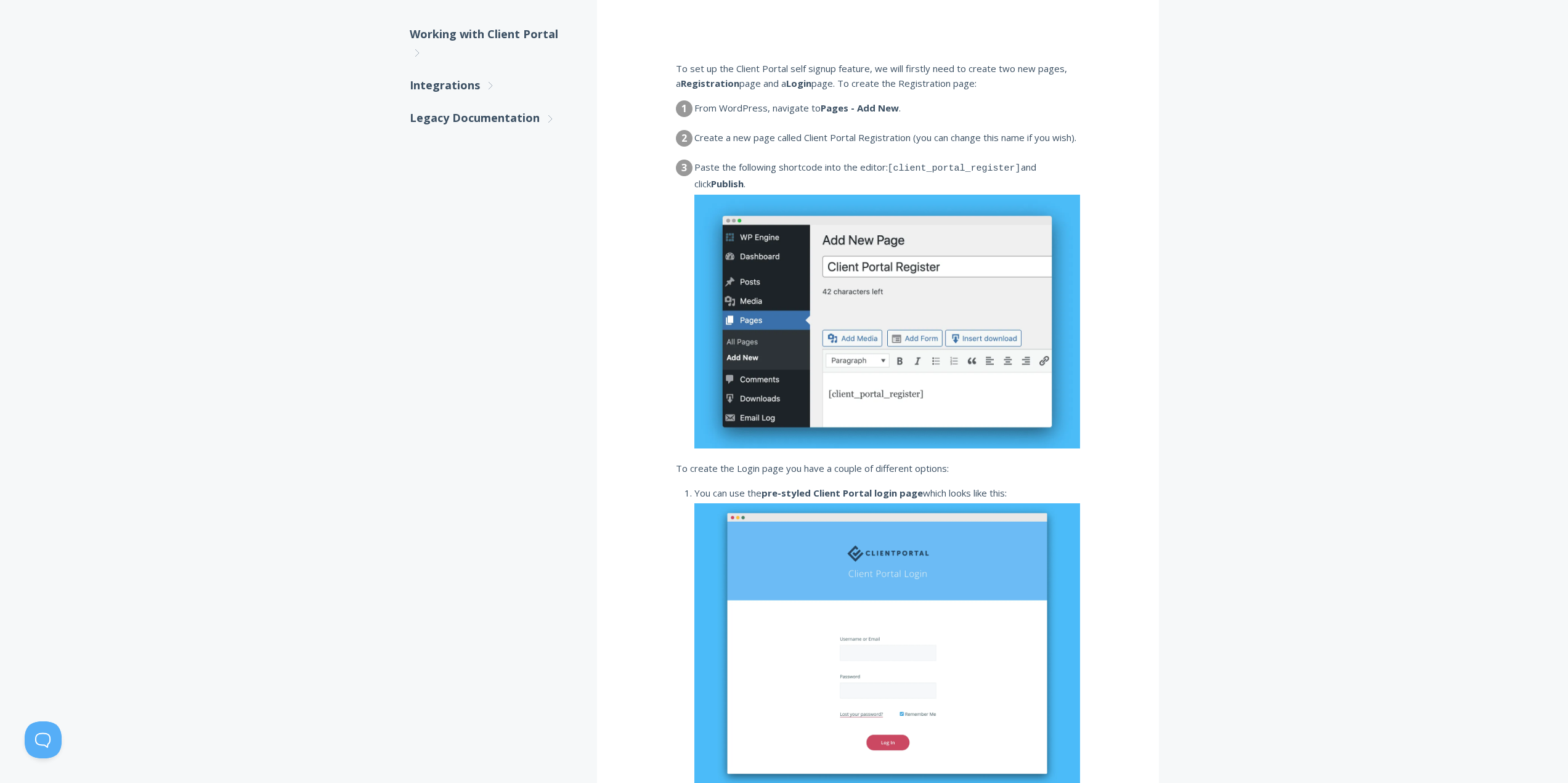
scroll to position [616, 0]
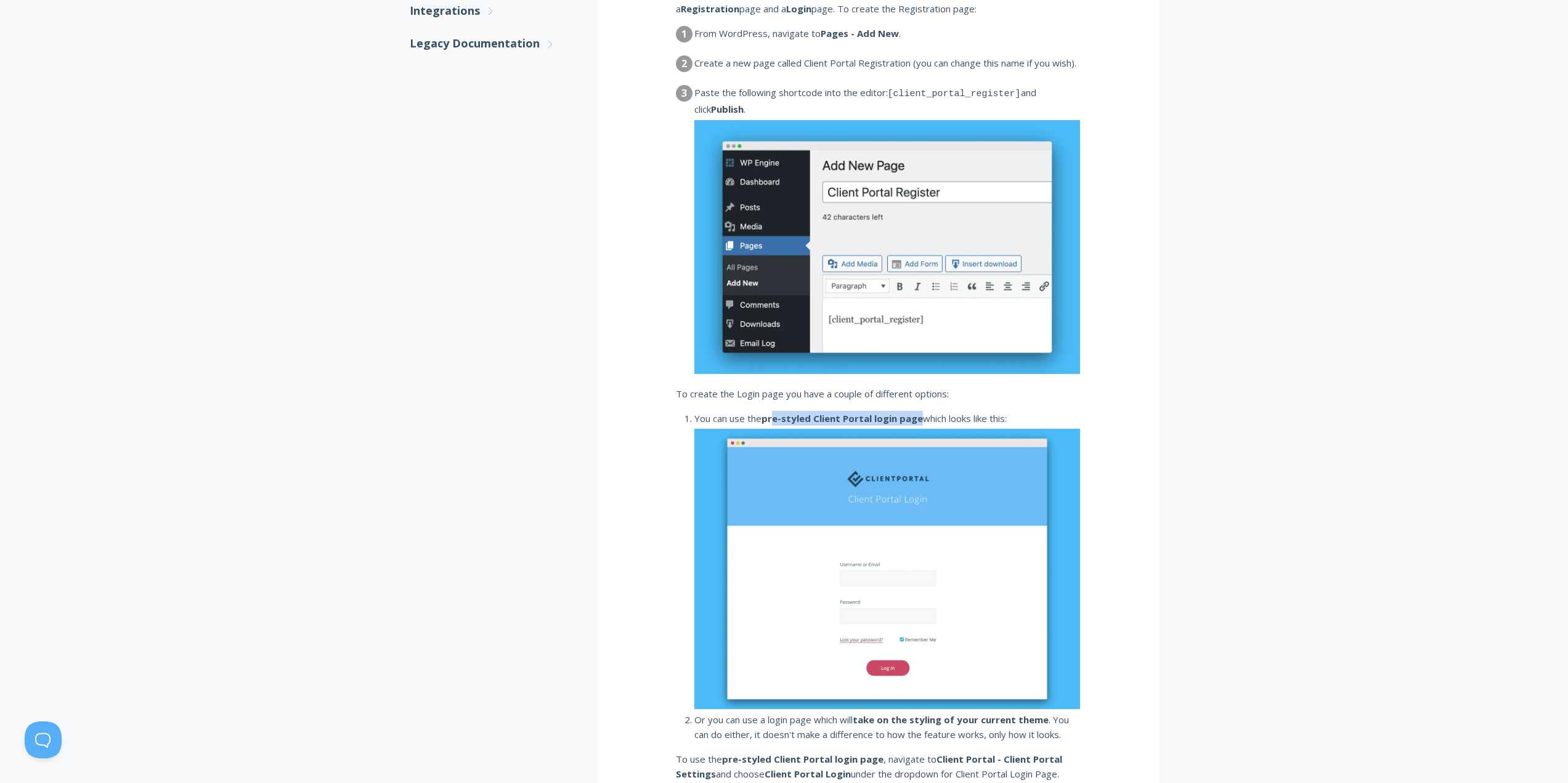
drag, startPoint x: 792, startPoint y: 420, endPoint x: 944, endPoint y: 423, distance: 152.0
click at [943, 423] on li "You can use the pre-styled Client Portal login page which looks like this:" at bounding box center [887, 561] width 386 height 299
click at [967, 419] on li "You can use the pre-styled Client Portal login page which looks like this:" at bounding box center [887, 561] width 386 height 299
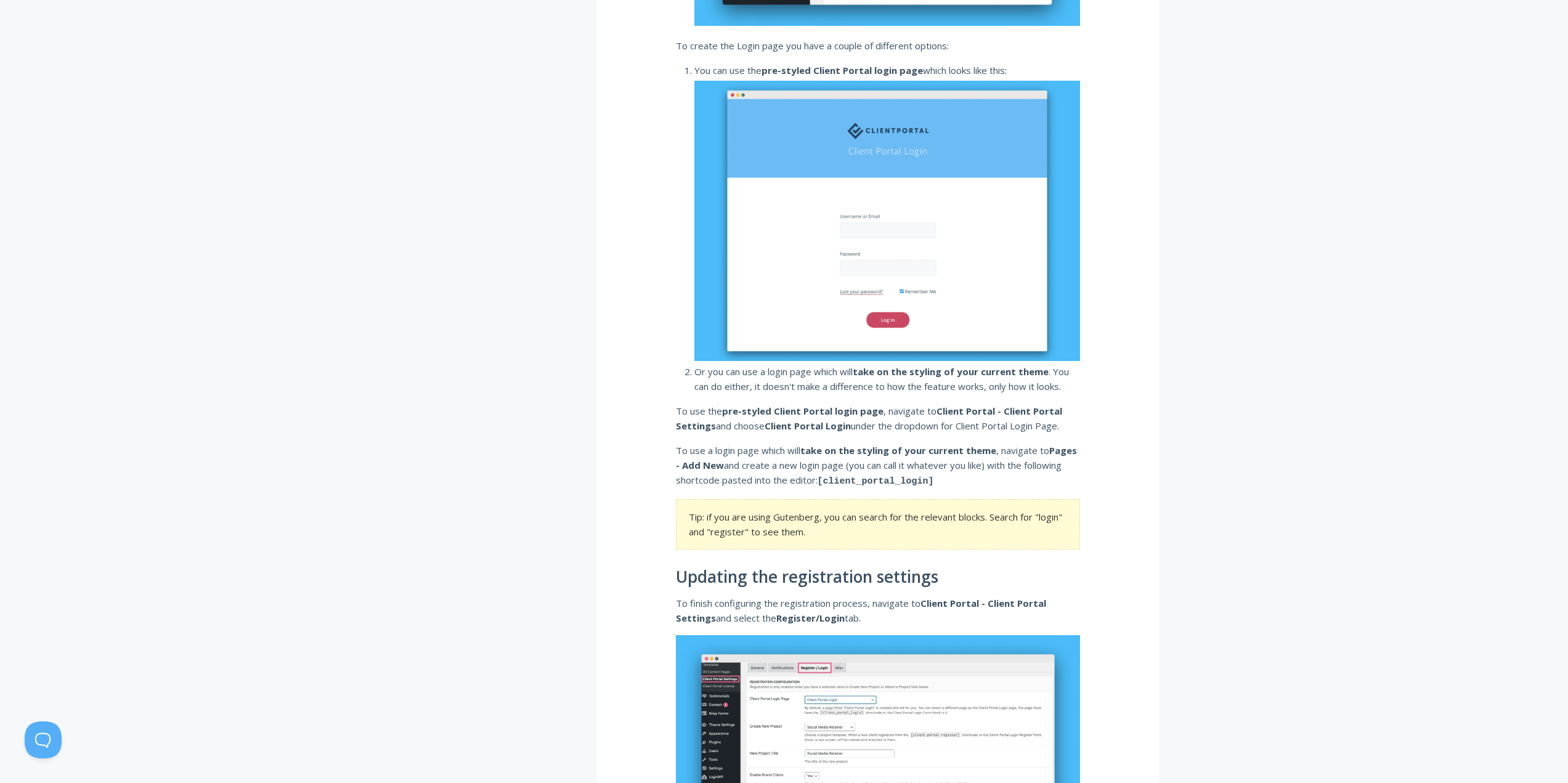
scroll to position [986, 0]
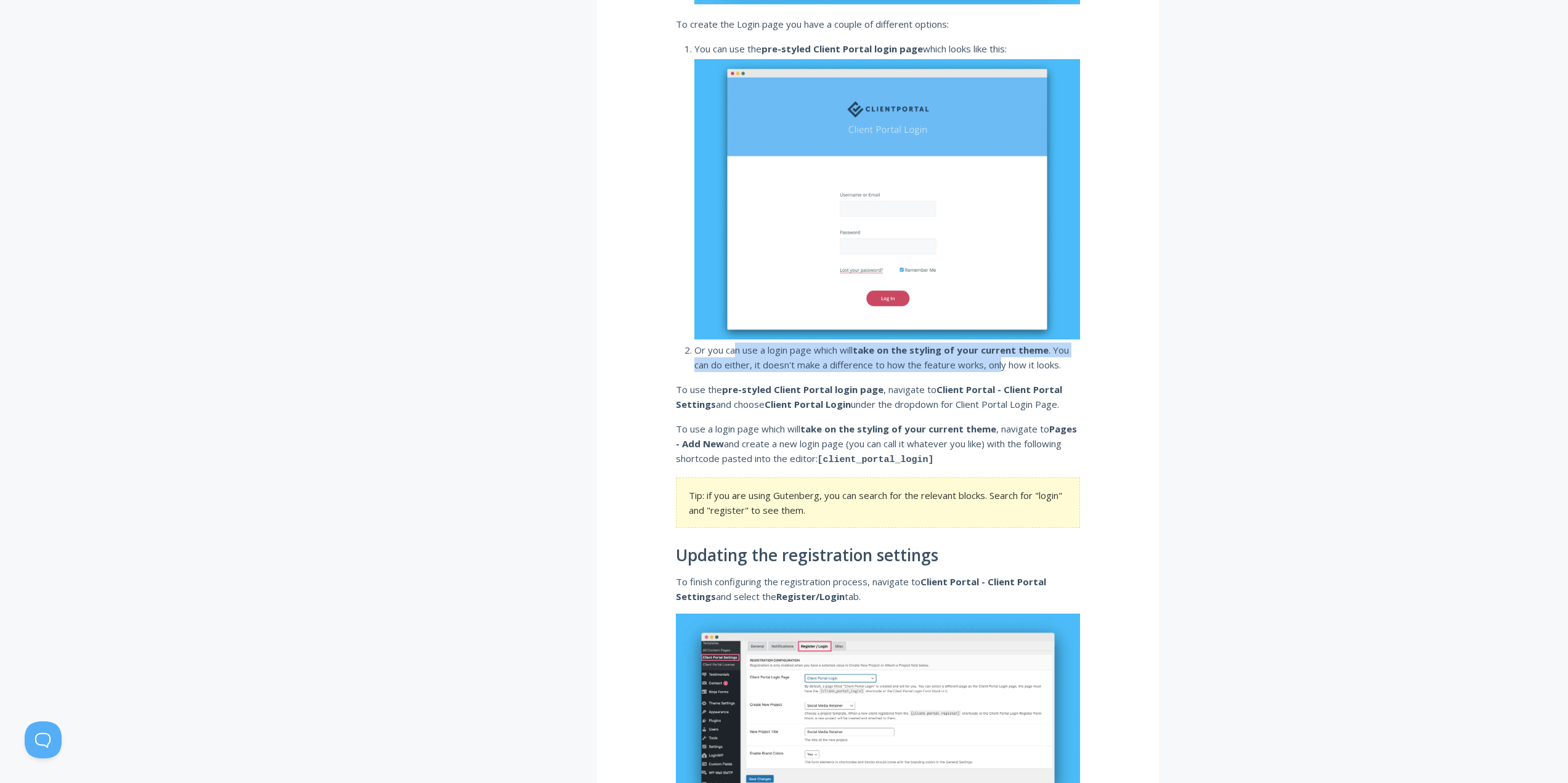
drag, startPoint x: 740, startPoint y: 357, endPoint x: 1077, endPoint y: 382, distance: 337.9
click at [1006, 369] on li "Or you can use a login page which will take on the styling of your current them…" at bounding box center [887, 358] width 386 height 31
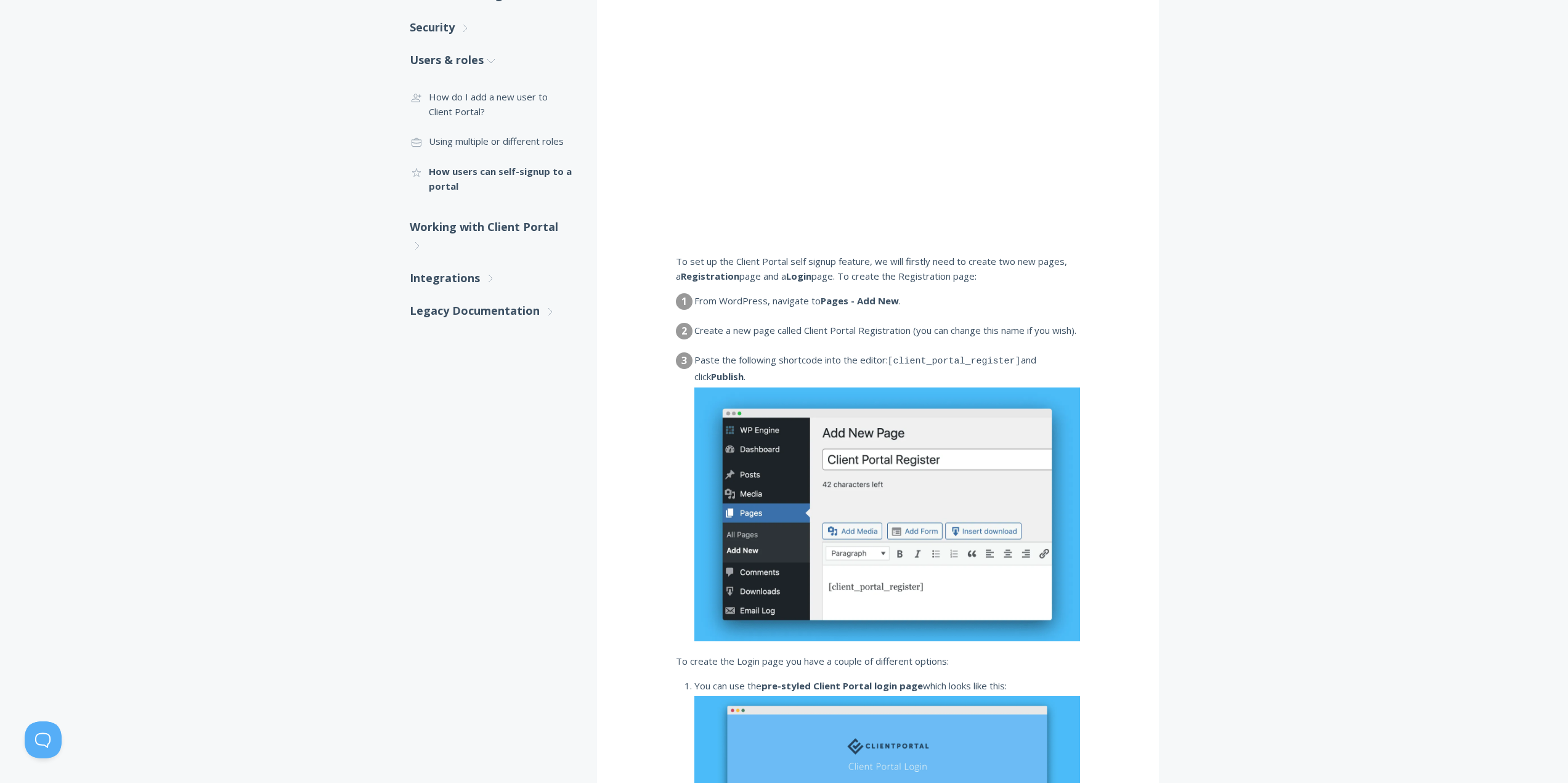
scroll to position [0, 0]
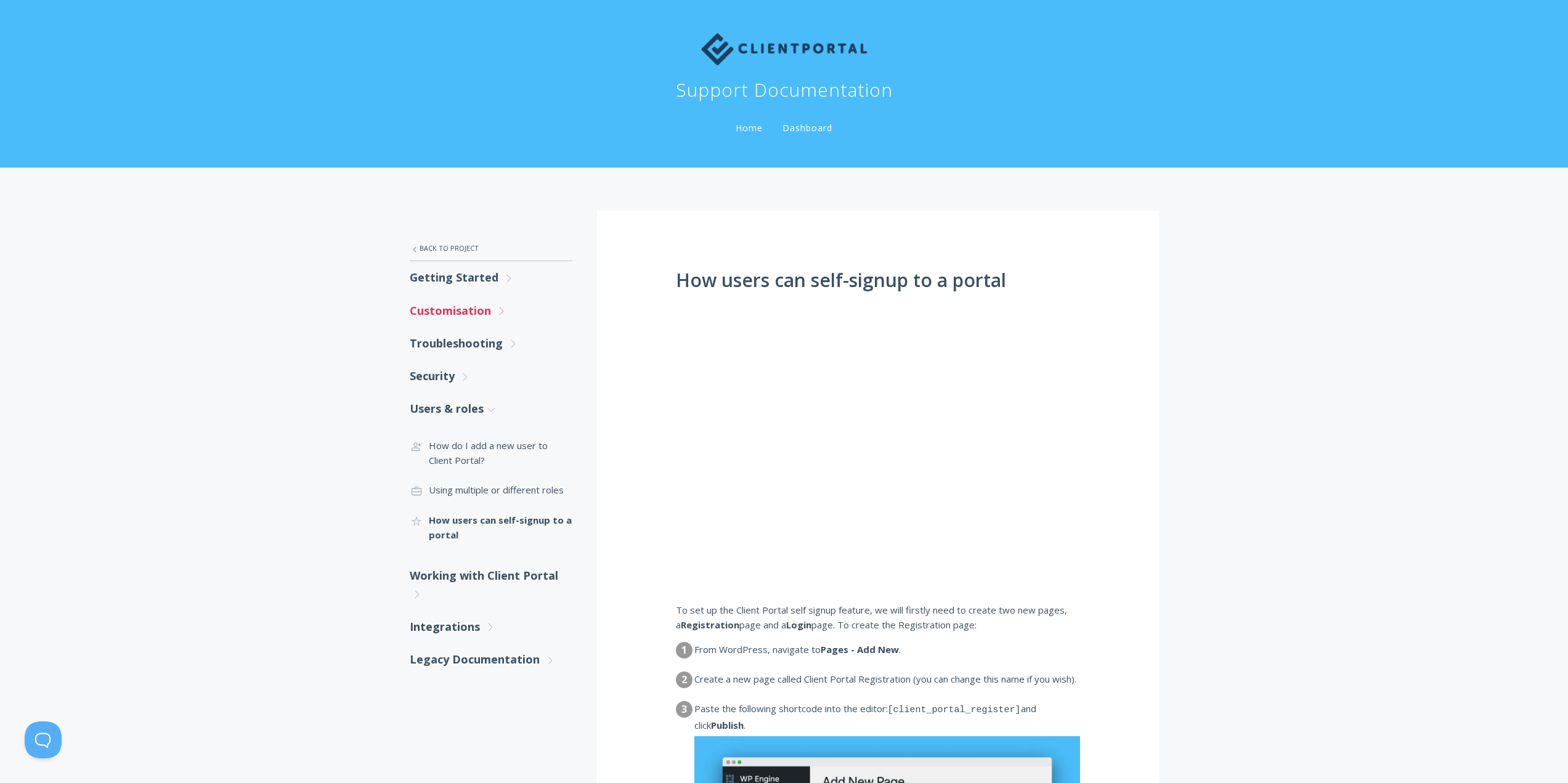
click at [488, 315] on link "Customisation .st0{fill:none;stroke:#000000;stroke-width:2;stroke-miterlimit:10…" at bounding box center [490, 310] width 163 height 33
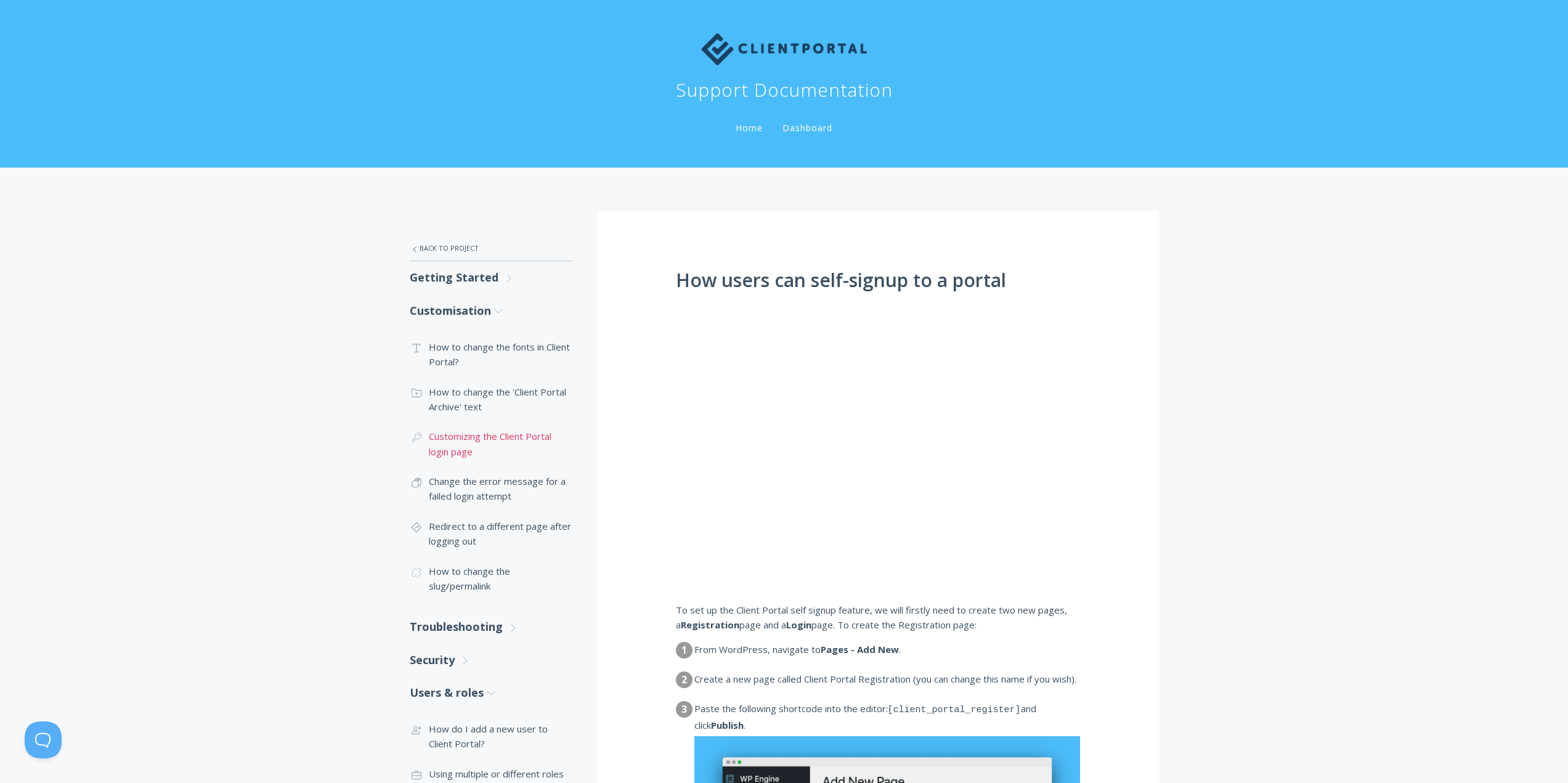
click at [461, 444] on link ".cls-1{fill:none;stroke:#000;stroke-miterlimit:10;stroke-width:2px;} 1. General…" at bounding box center [490, 443] width 163 height 44
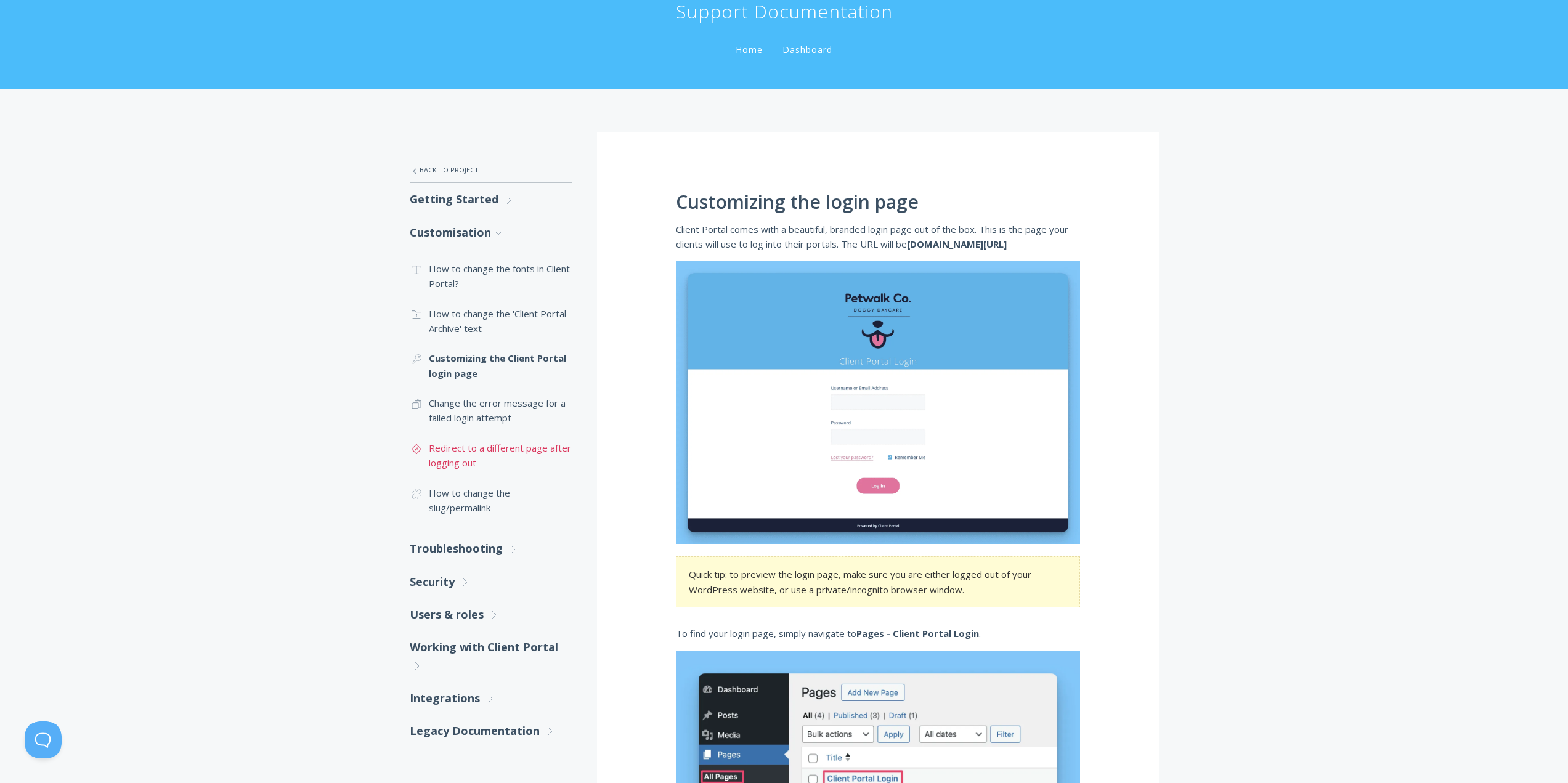
scroll to position [124, 0]
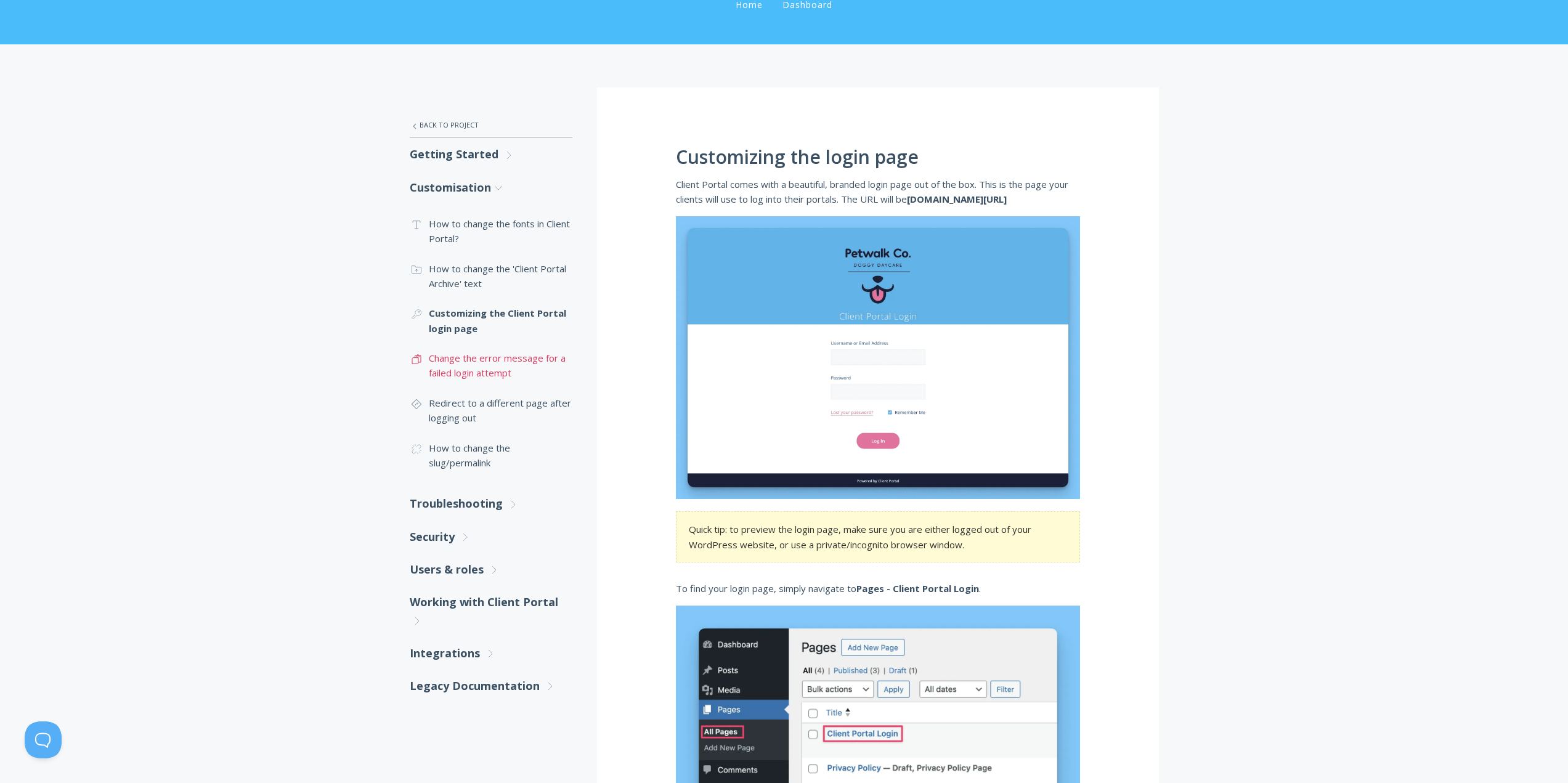
click at [471, 359] on link ".st0{fill:none;stroke:#000000;stroke-width:2;stroke-miterlimit:10;} Untitled-16…" at bounding box center [490, 365] width 163 height 44
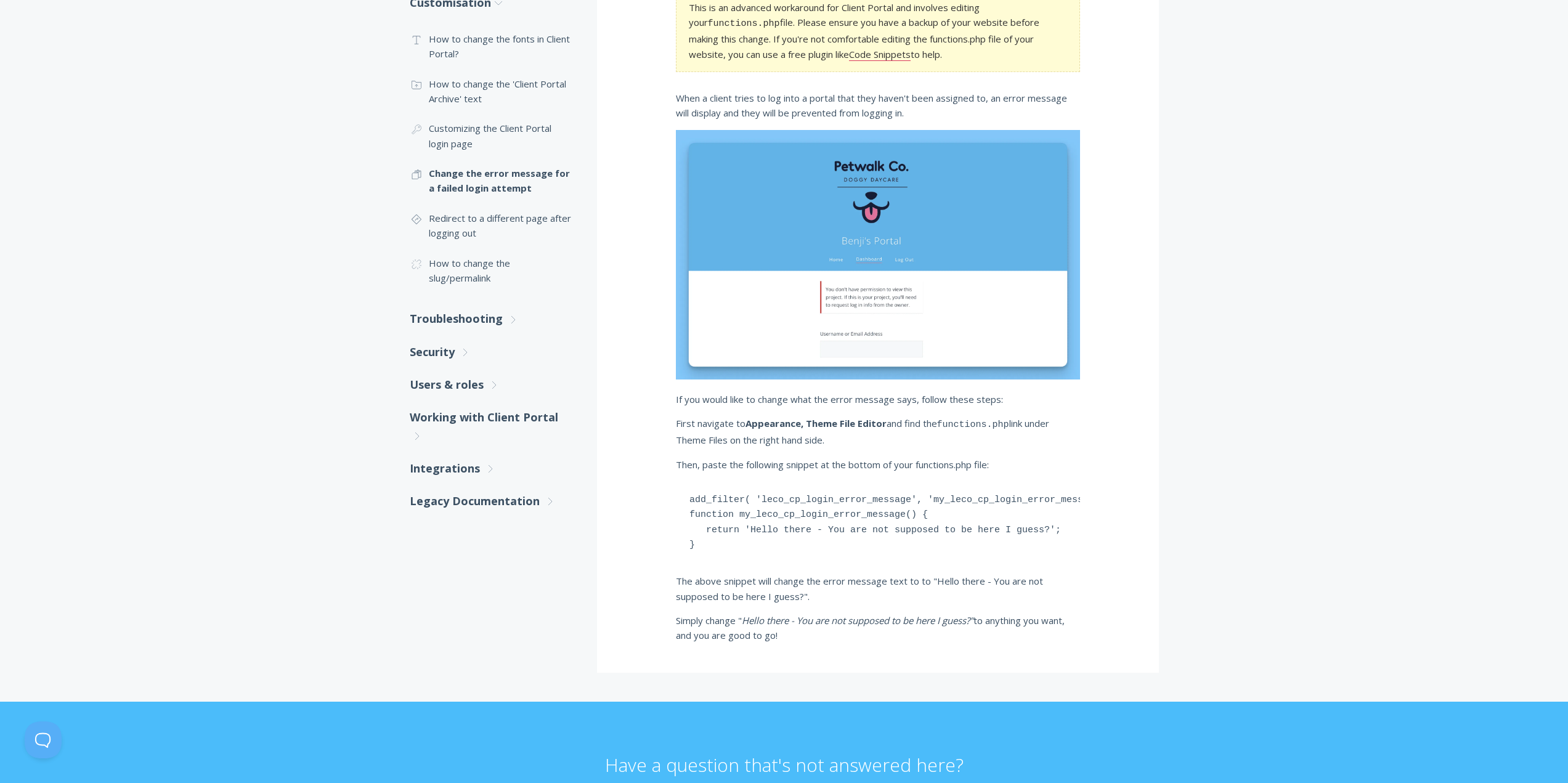
click at [1171, 404] on div ".st0{fill:none;stroke:#000000;stroke-width:2;stroke-miterlimit:10;} Untitled-27…" at bounding box center [784, 288] width 789 height 770
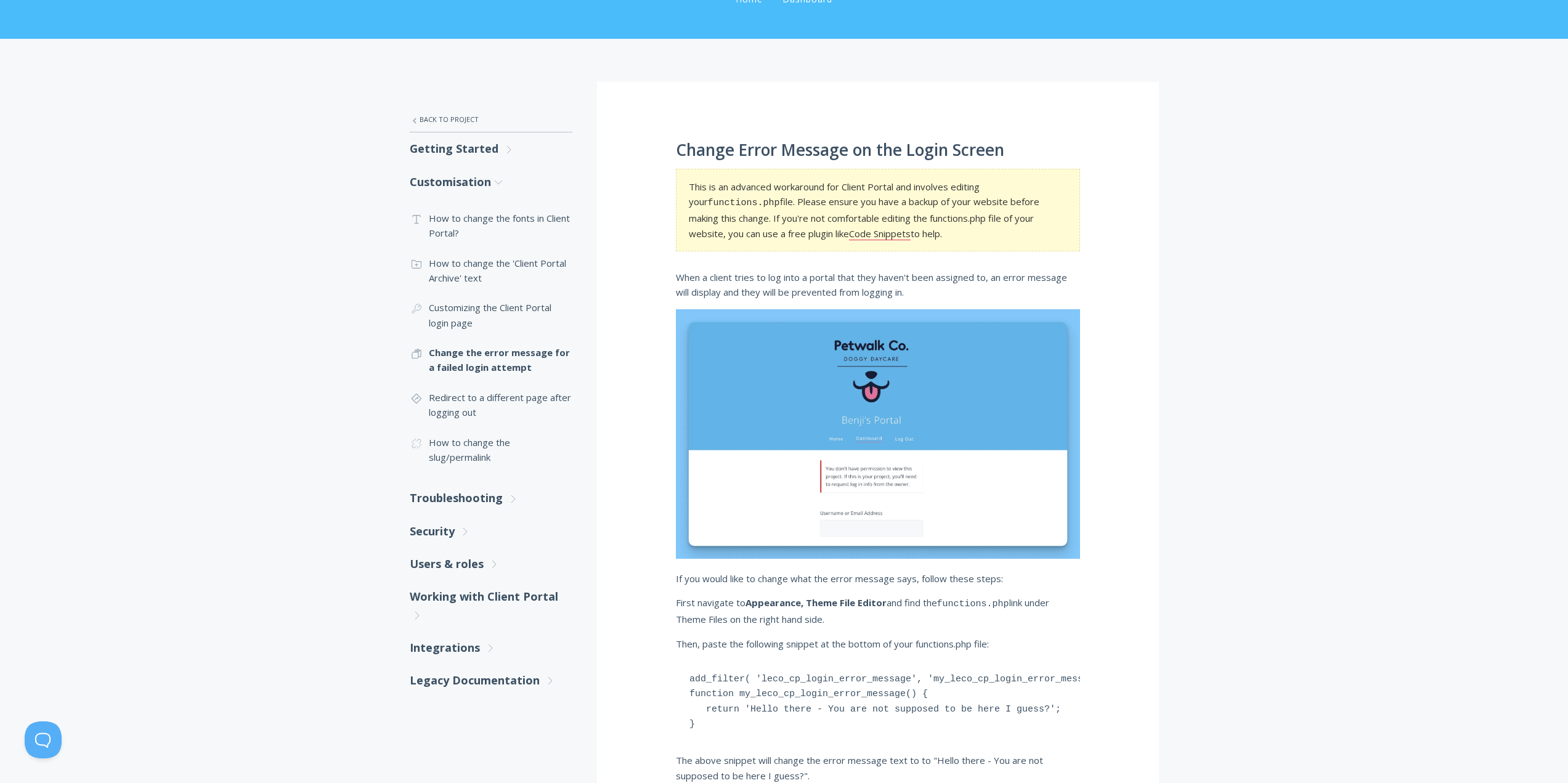
scroll to position [124, 0]
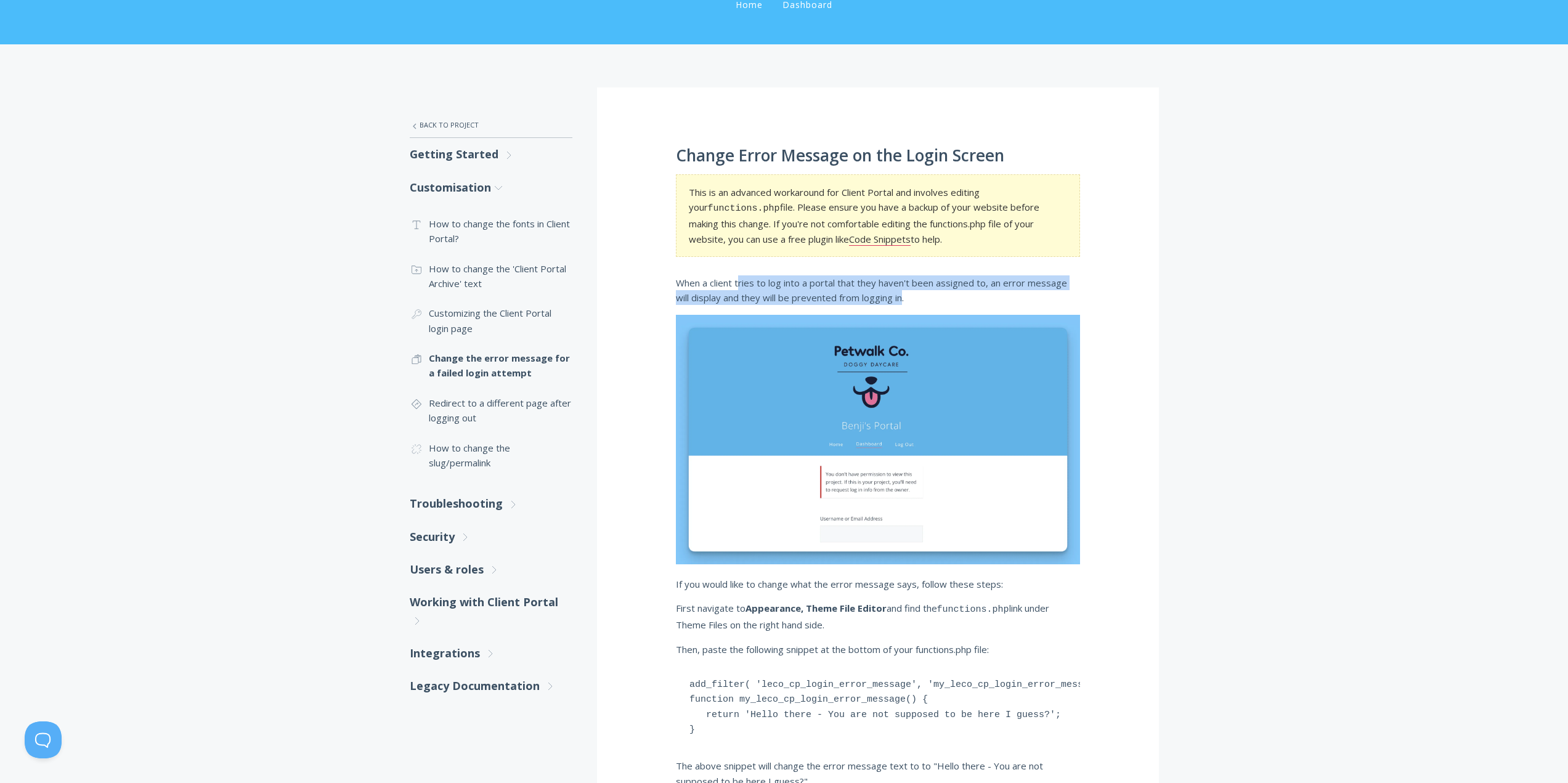
drag, startPoint x: 744, startPoint y: 283, endPoint x: 924, endPoint y: 294, distance: 180.3
click at [907, 294] on p "When a client tries to log into a portal that they haven't been assigned to, an…" at bounding box center [878, 291] width 404 height 31
click at [995, 298] on p "When a client tries to log into a portal that they haven't been assigned to, an…" at bounding box center [878, 291] width 404 height 31
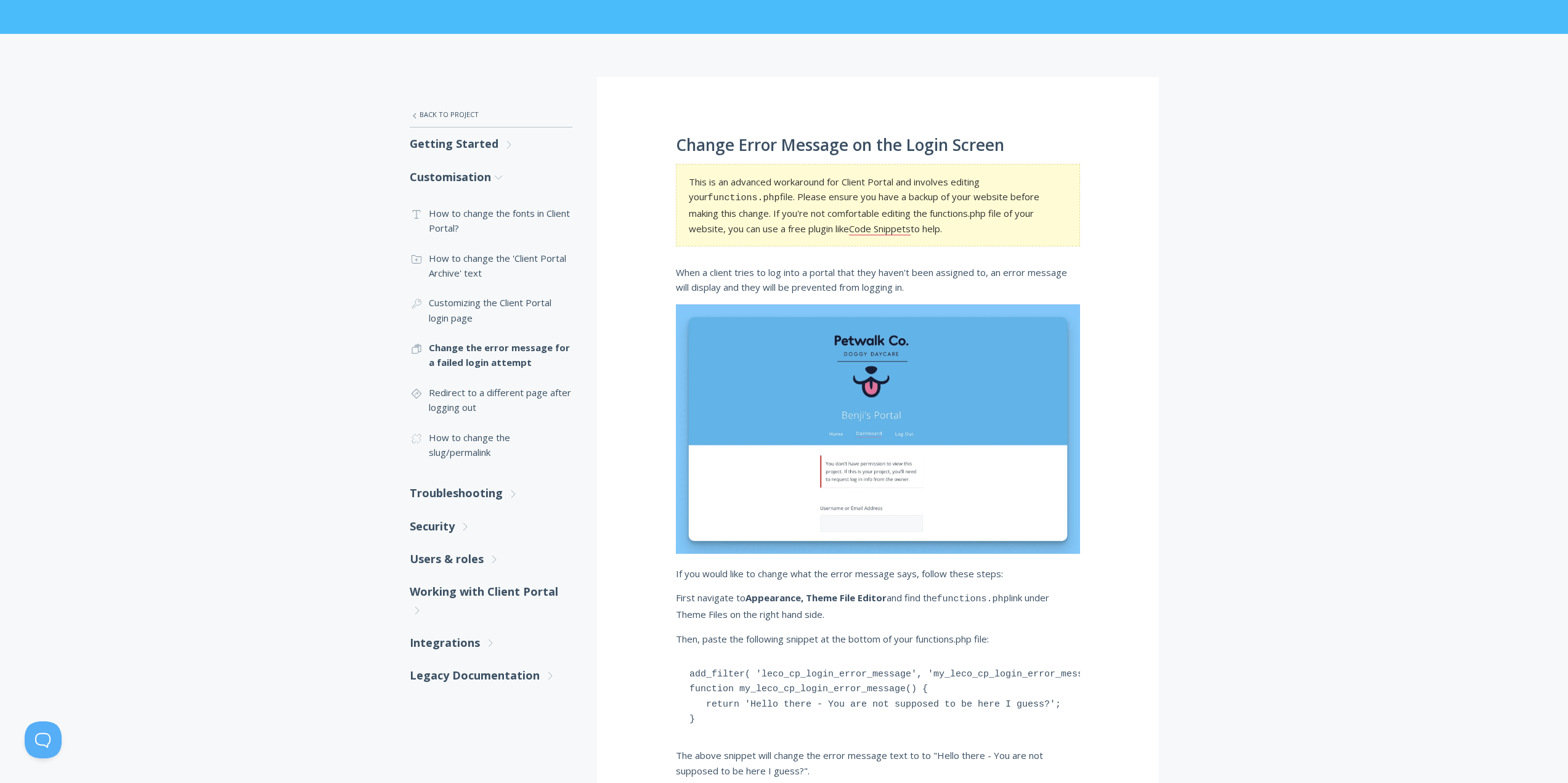
scroll to position [0, 0]
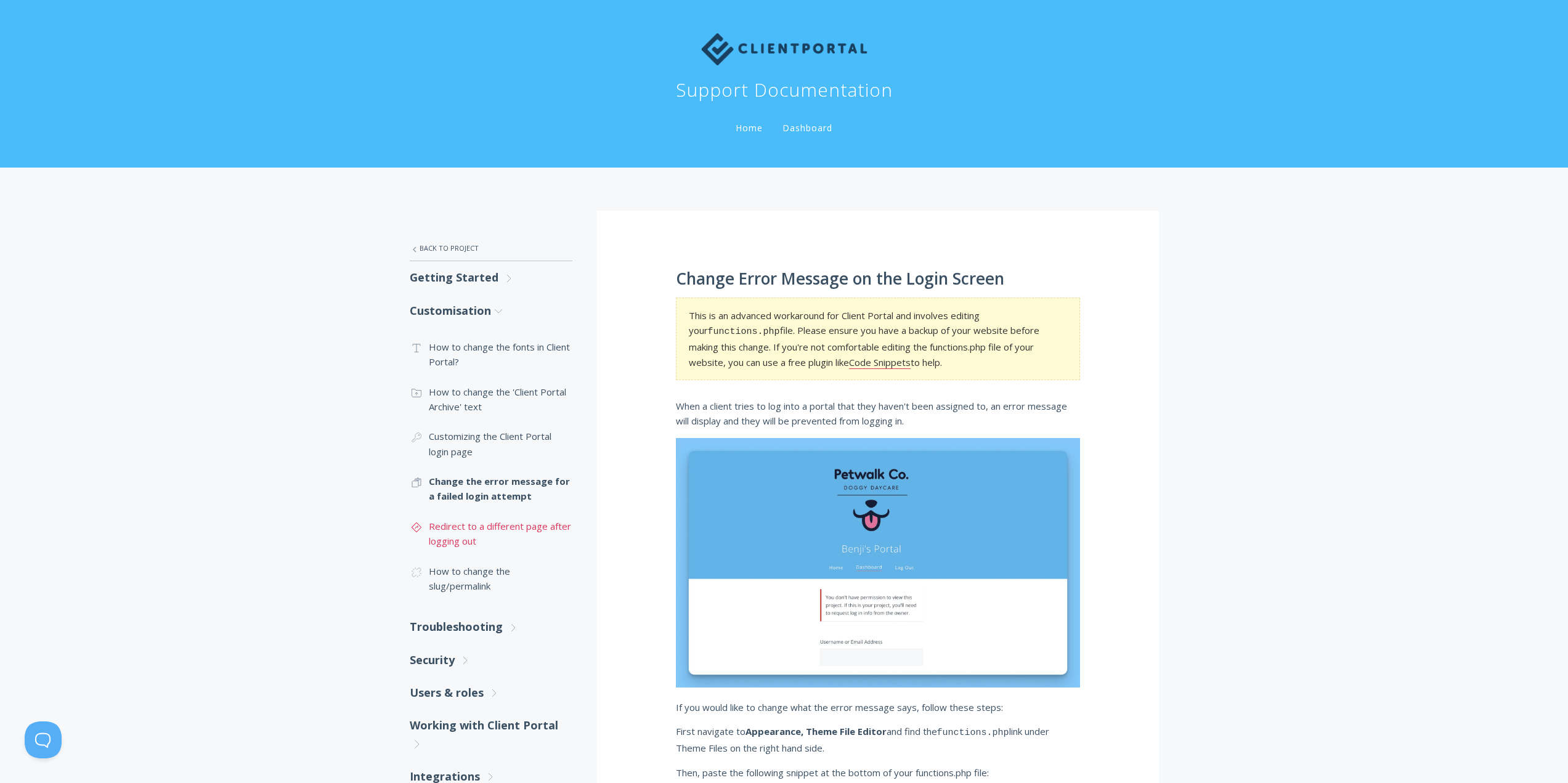
click at [469, 511] on link ".st0{fill:none;stroke:#000000;stroke-width:2;stroke-miterlimit:10;} Untitled-24…" at bounding box center [490, 533] width 163 height 44
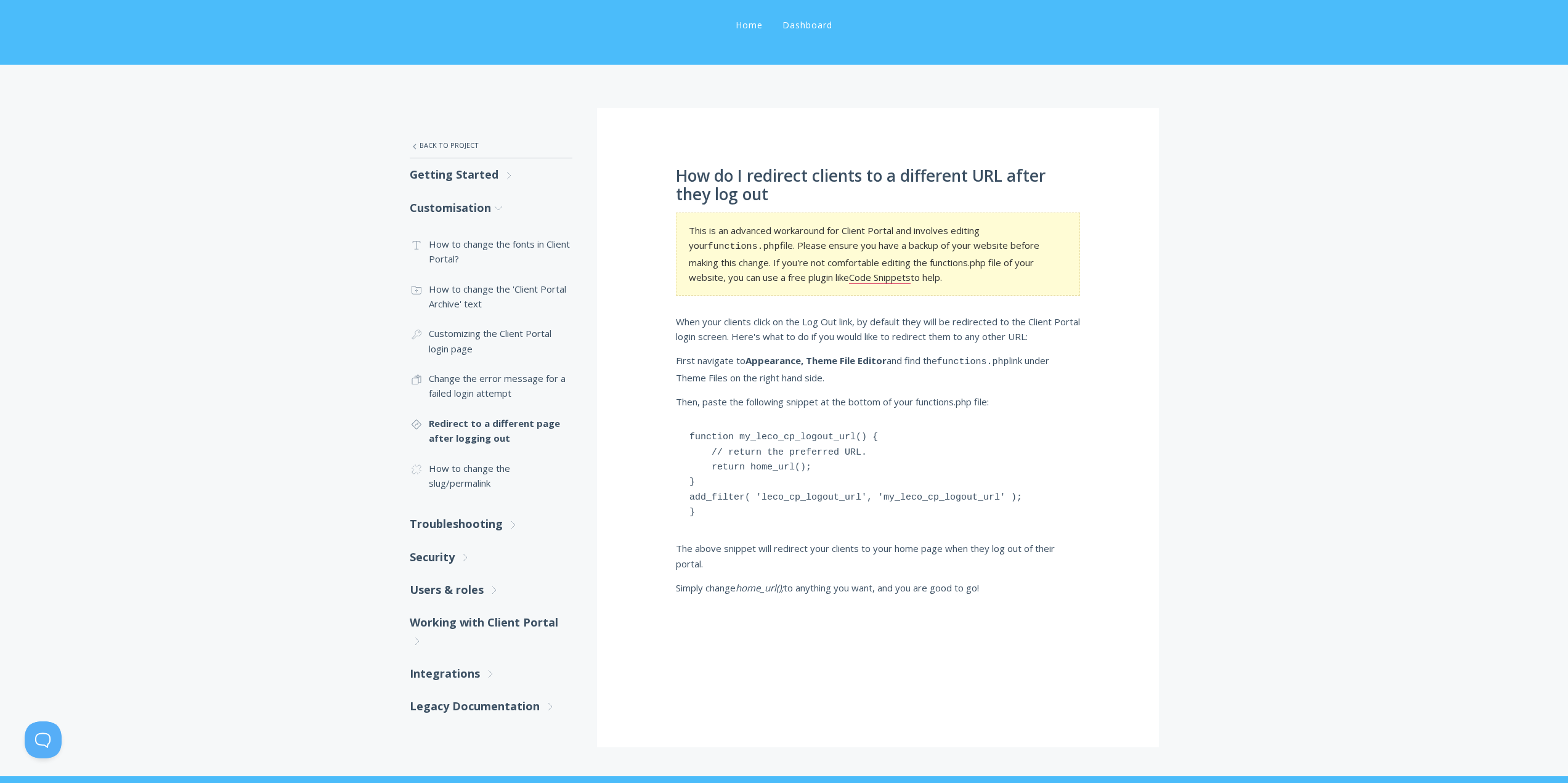
scroll to position [185, 0]
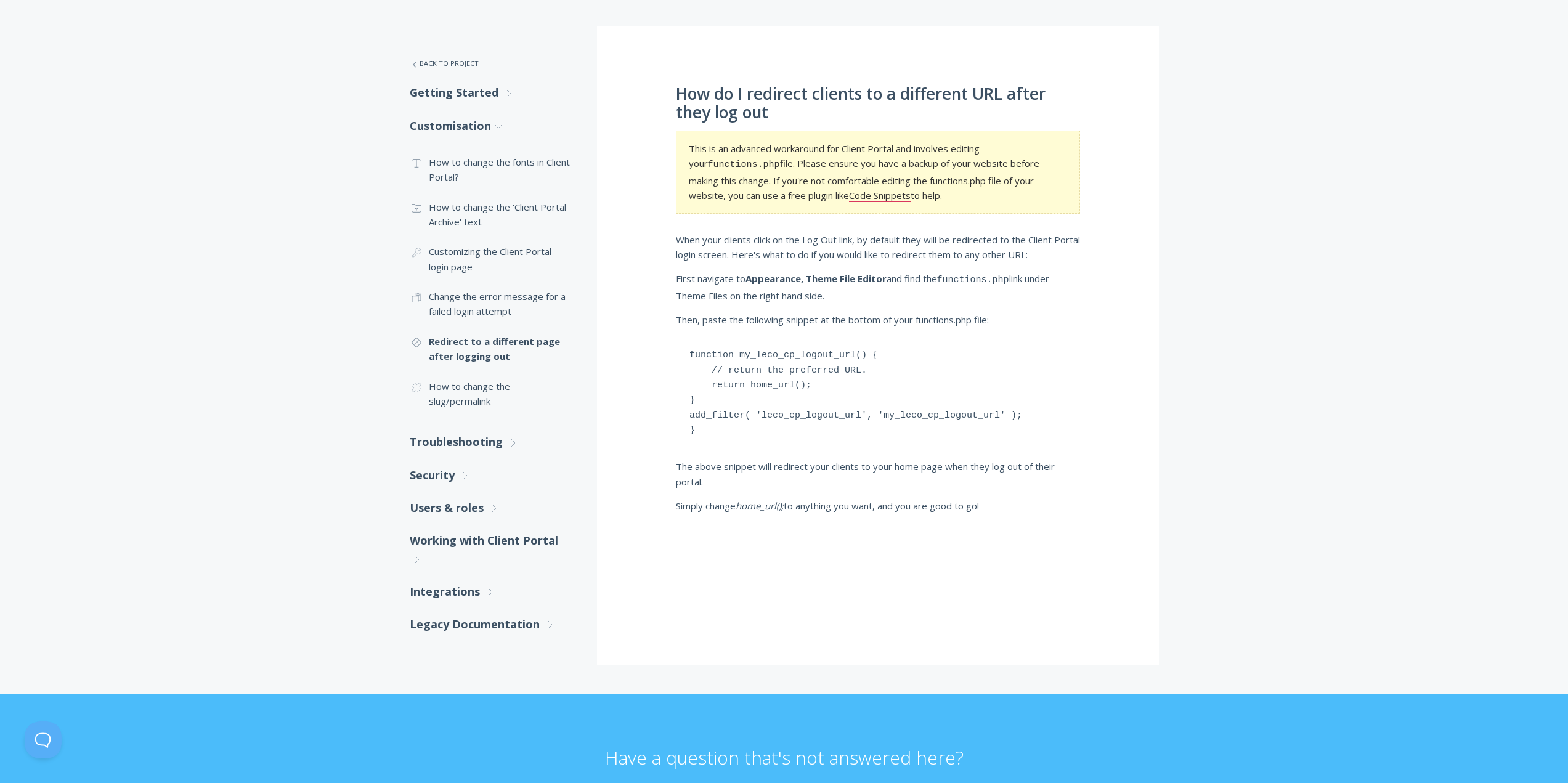
drag, startPoint x: 685, startPoint y: 241, endPoint x: 1132, endPoint y: 521, distance: 527.5
click at [1132, 521] on div "How do I redirect clients to a different URL after they log out This is an adva…" at bounding box center [878, 345] width 562 height 640
click at [1127, 531] on div "How do I redirect clients to a different URL after they log out This is an adva…" at bounding box center [878, 345] width 562 height 640
click at [474, 389] on link ".cls-1{fill:none;stroke:#000;stroke-miterlimit:10;stroke-width:2px;} 1. General…" at bounding box center [490, 393] width 163 height 44
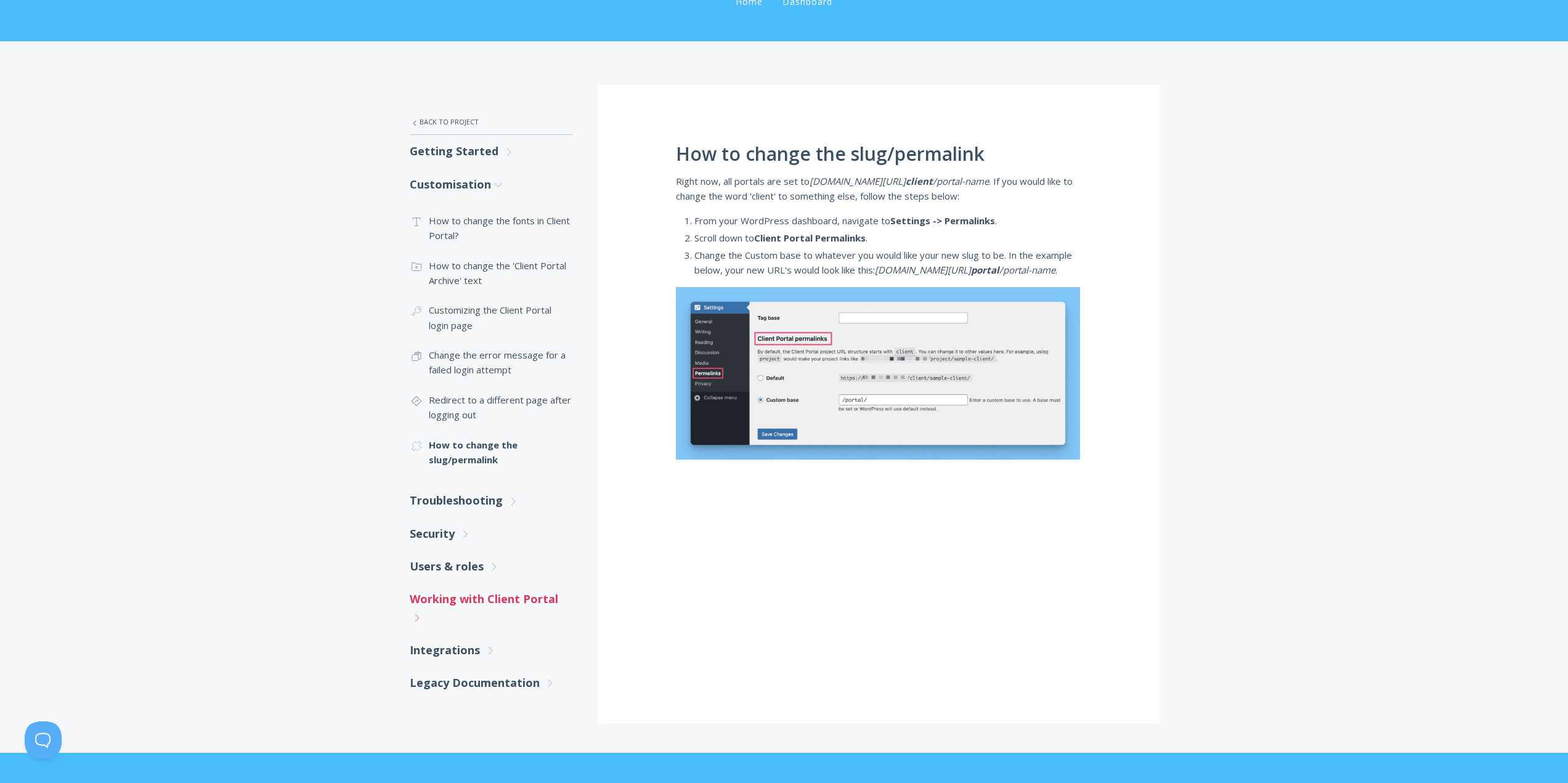
scroll to position [308, 0]
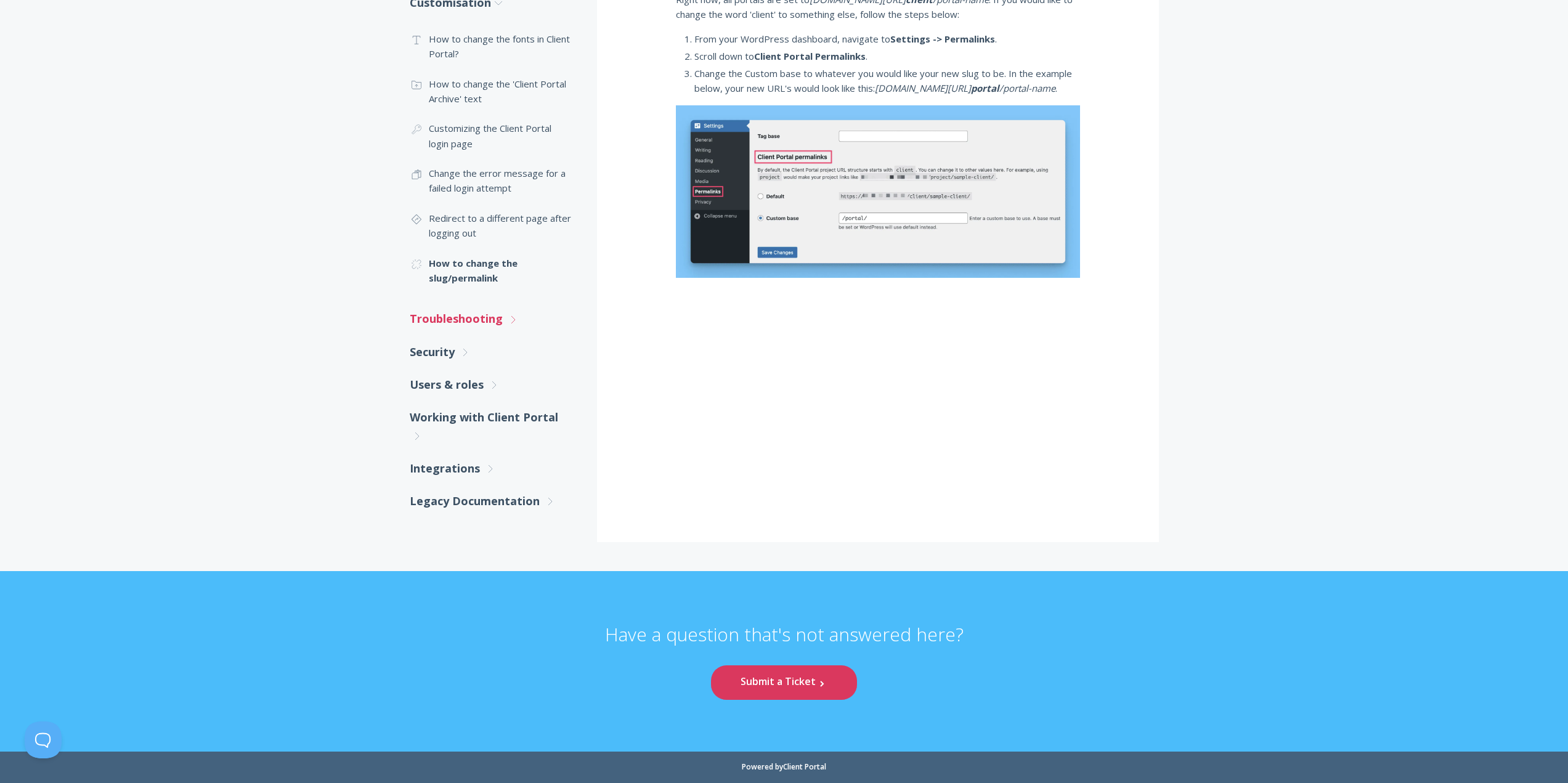
click at [486, 318] on link "Troubleshooting .st0{fill:none;stroke:#000000;stroke-width:2;stroke-miterlimit:…" at bounding box center [490, 318] width 163 height 33
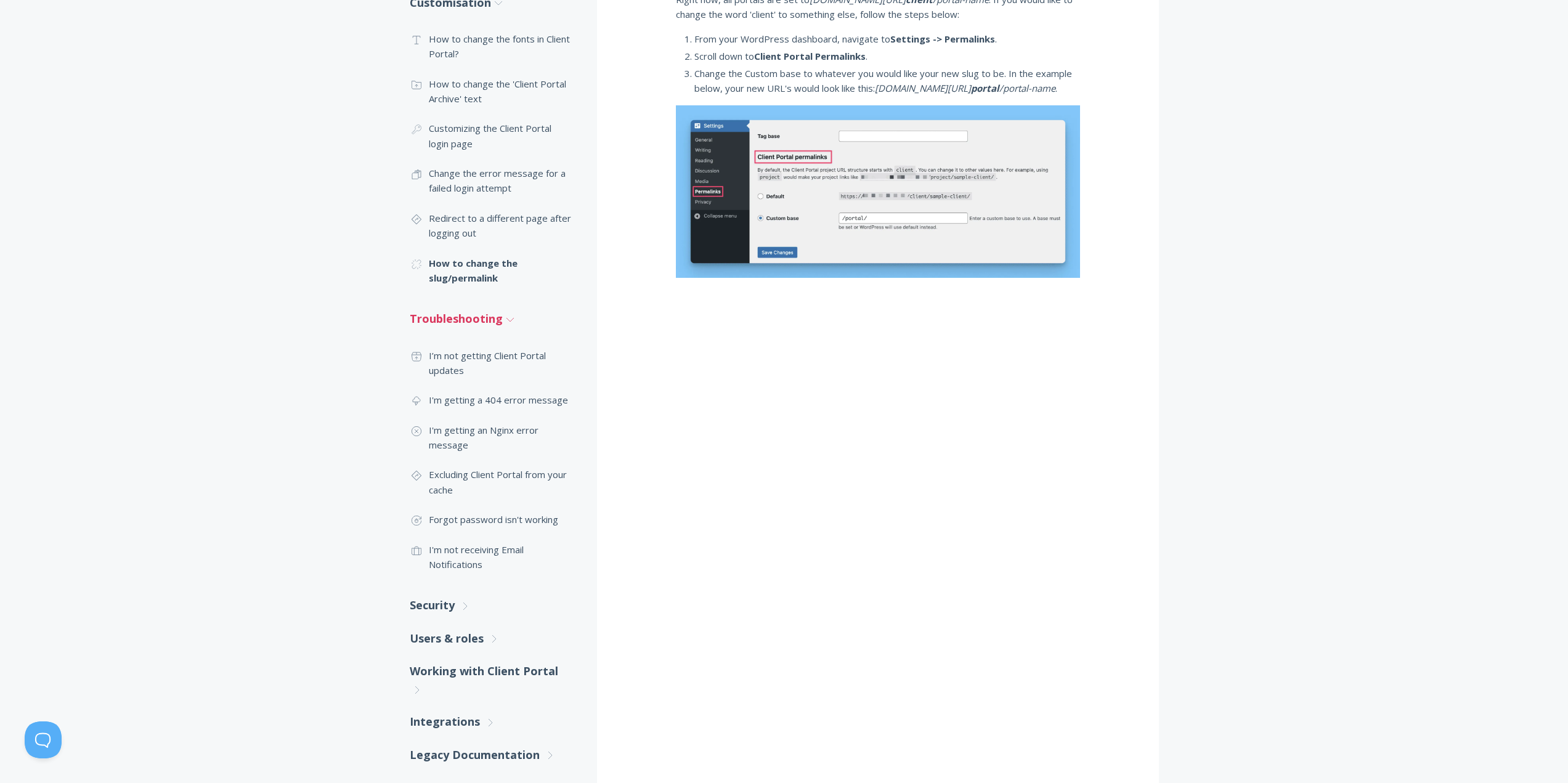
click at [509, 319] on polyline at bounding box center [509, 320] width 7 height 4
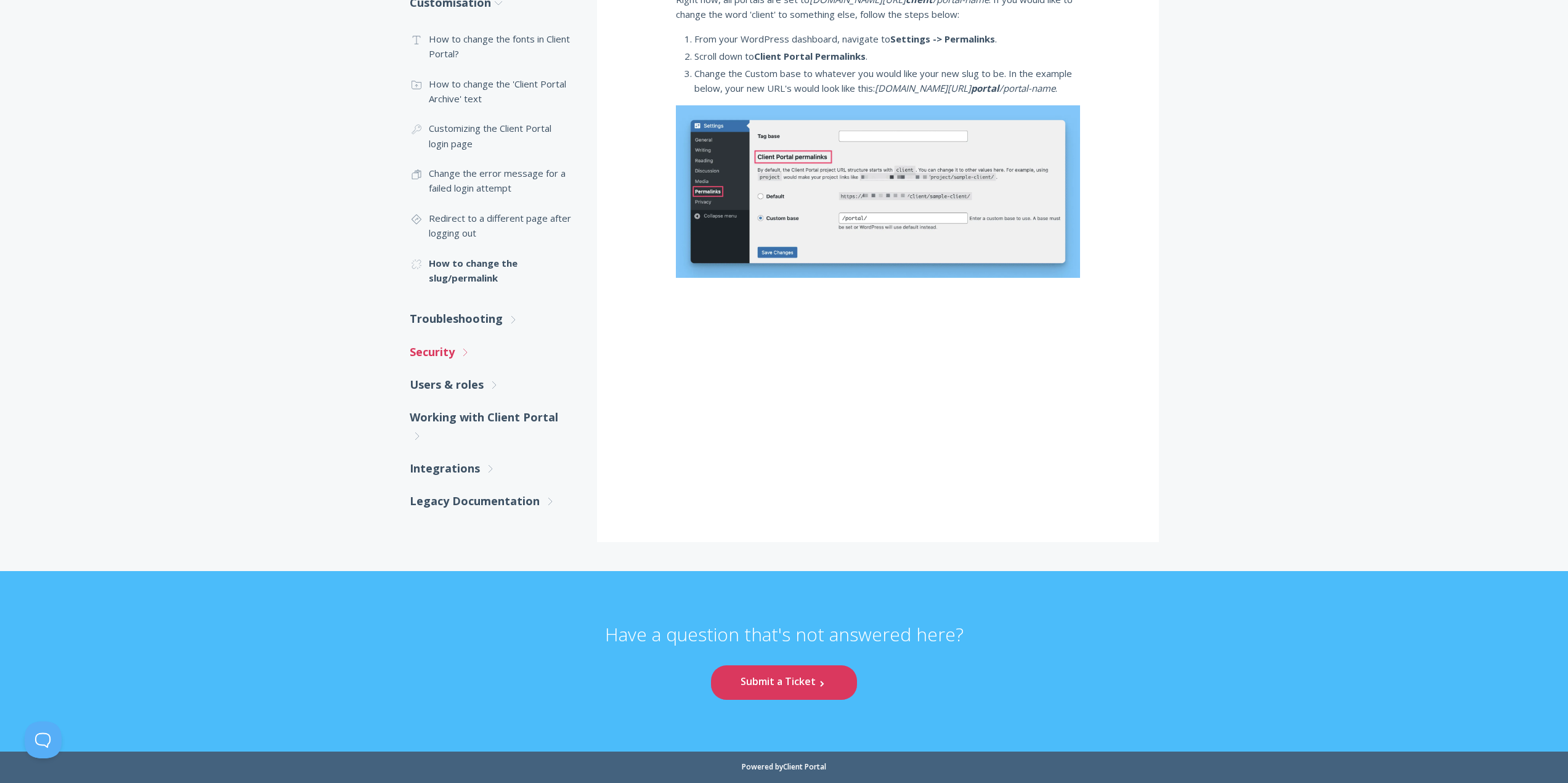
click at [447, 355] on link "Security .st0{fill:none;stroke:#000000;stroke-width:2;stroke-miterlimit:10;} Un…" at bounding box center [490, 352] width 163 height 33
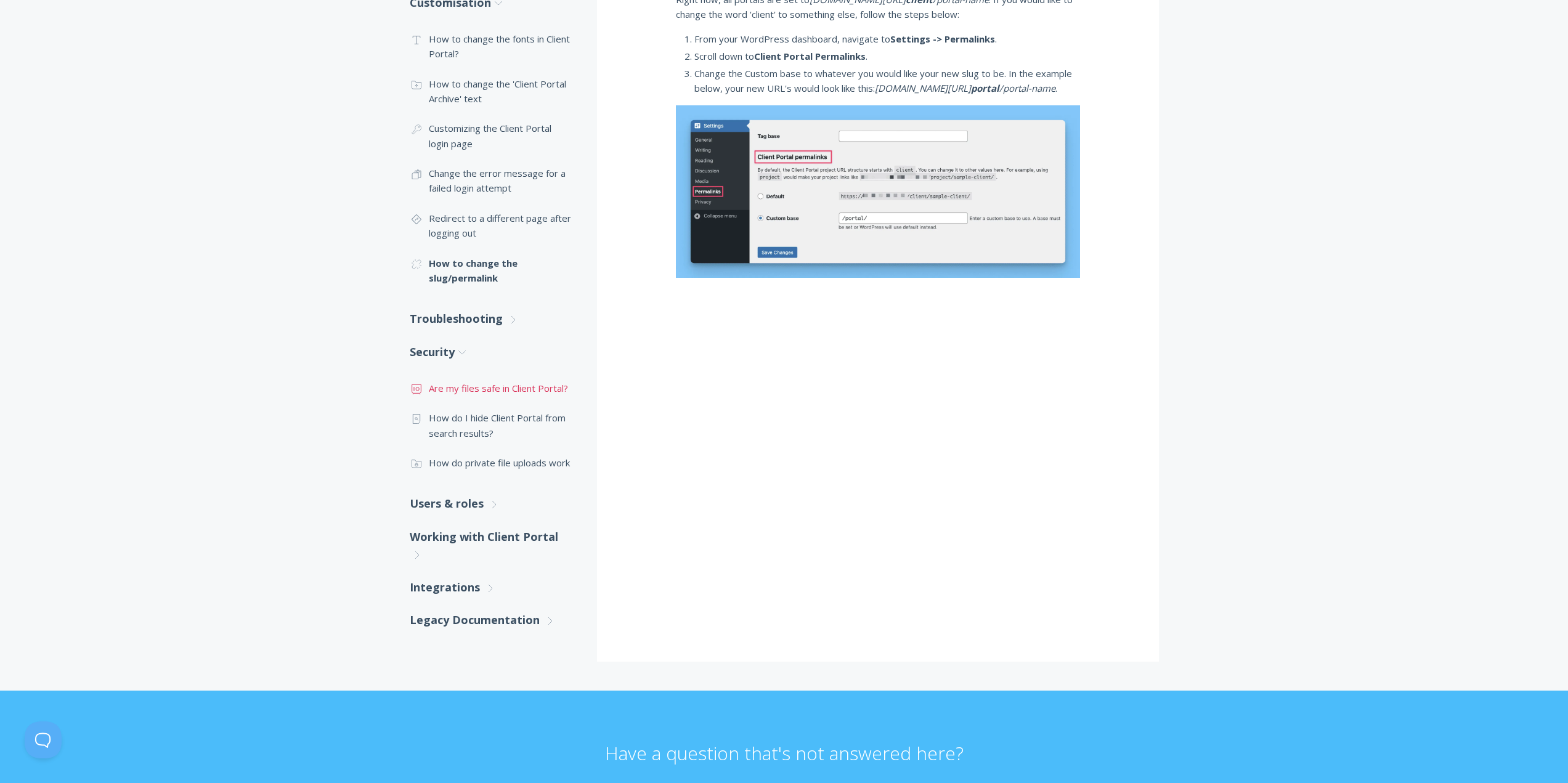
click at [477, 384] on link ".st0{fill:none;stroke:#000000;stroke-width:2;stroke-miterlimit:10;} Financial A…" at bounding box center [490, 389] width 163 height 30
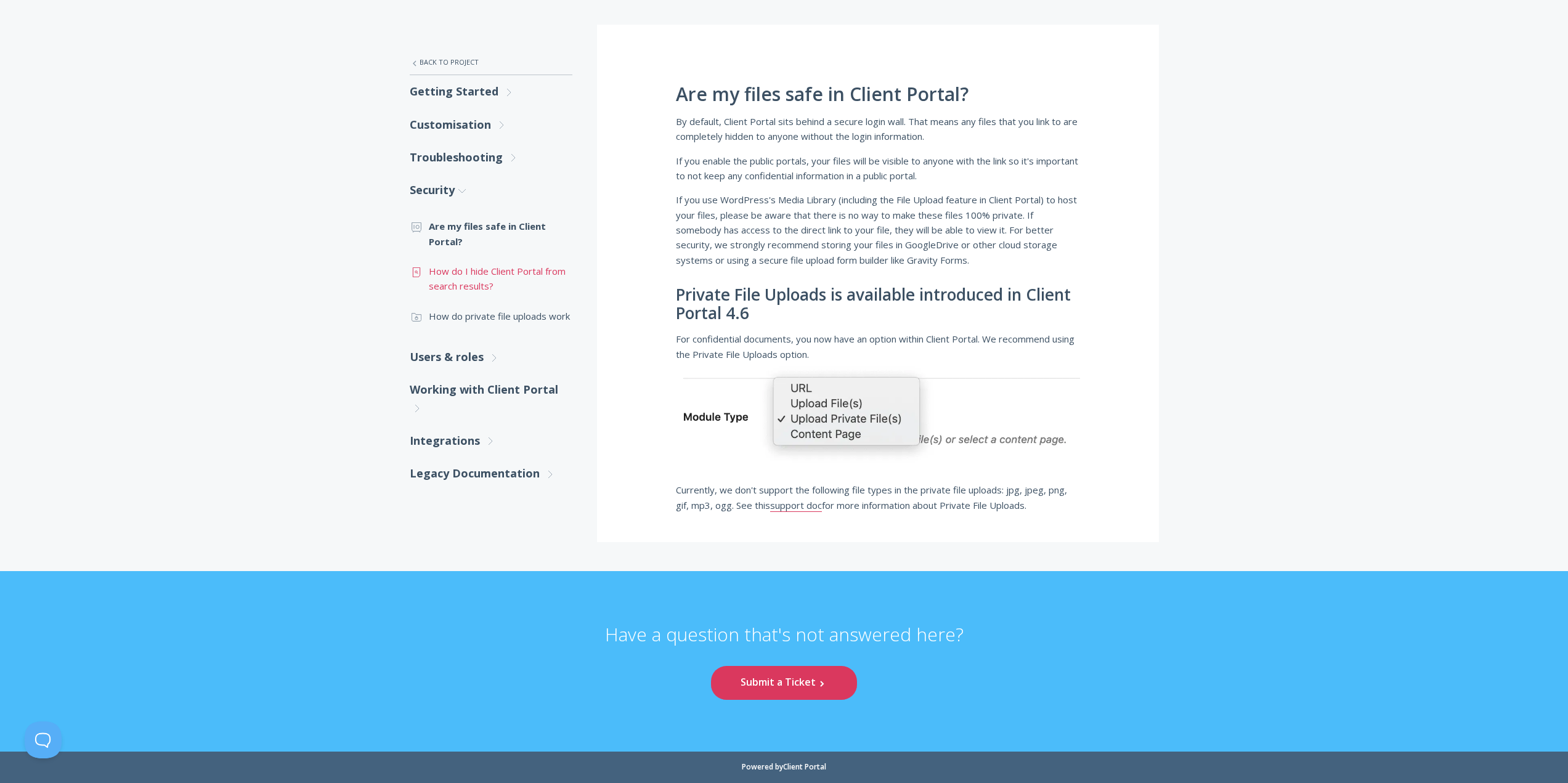
click at [480, 265] on link ".st0{fill:none;stroke:#000000;stroke-width:2;stroke-miterlimit:10;} Untitled-15…" at bounding box center [490, 278] width 163 height 44
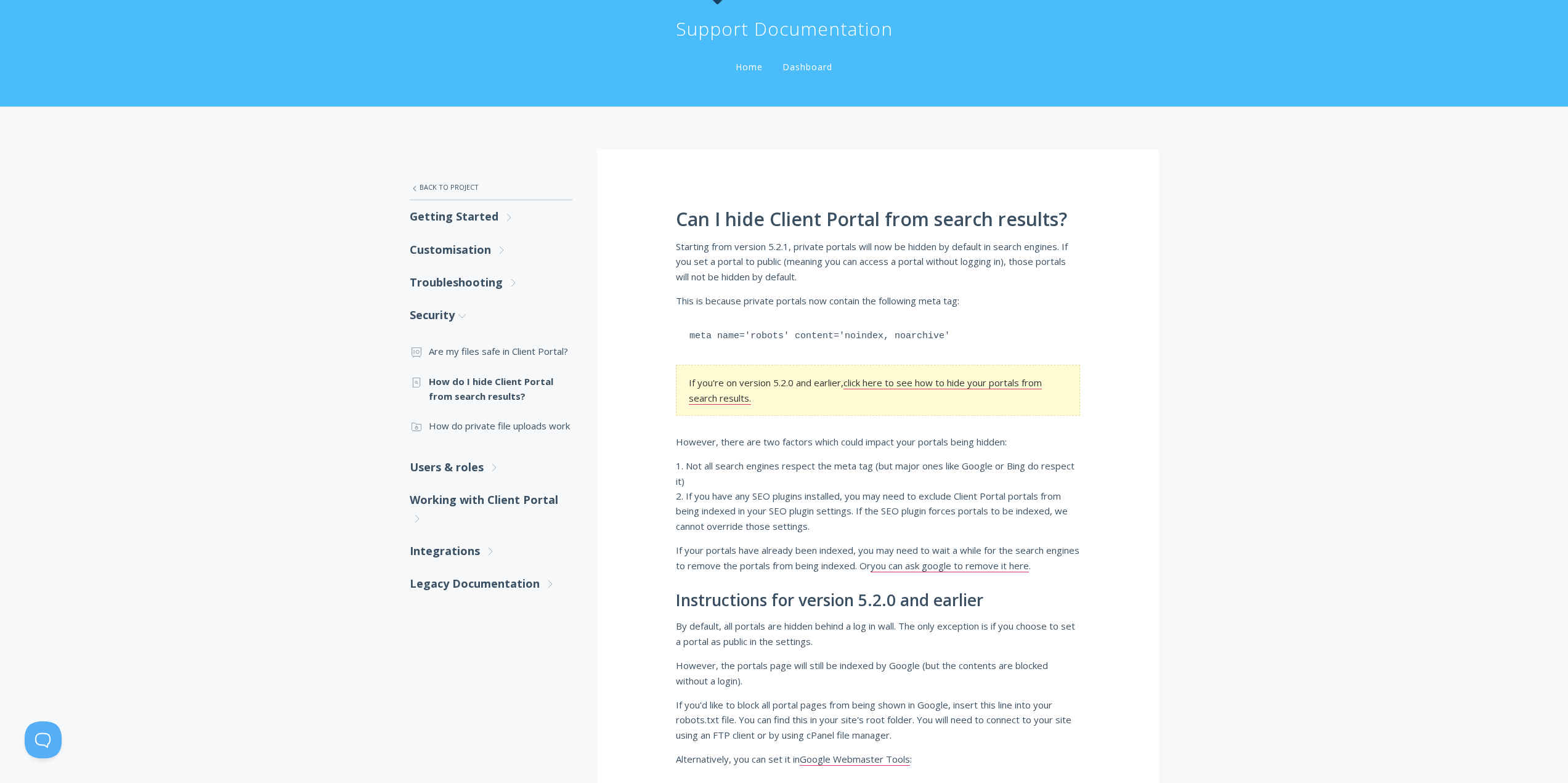
scroll to position [185, 0]
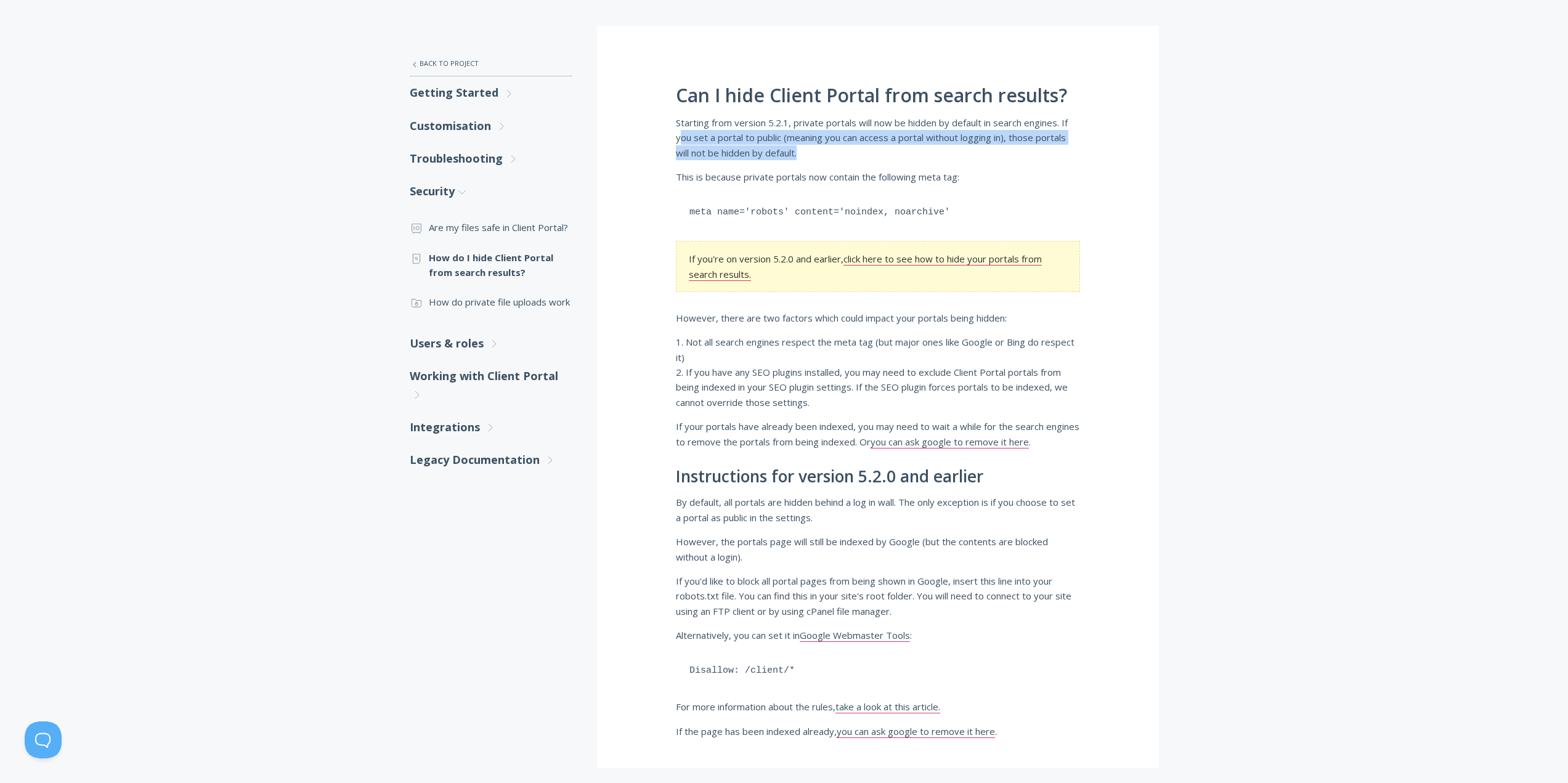
drag, startPoint x: 680, startPoint y: 136, endPoint x: 907, endPoint y: 155, distance: 227.8
click at [907, 155] on p "Starting from version 5.2.1, private portals will now be hidden by default in s…" at bounding box center [878, 137] width 404 height 44
click at [1169, 192] on div ".st0{fill:none;stroke:#000000;stroke-width:2;stroke-miterlimit:10;} Untitled-27…" at bounding box center [784, 396] width 789 height 742
click at [1277, 348] on div ".st0{fill:none;stroke:#000000;stroke-width:2;stroke-miterlimit:10;} Untitled-27…" at bounding box center [784, 391] width 1568 height 815
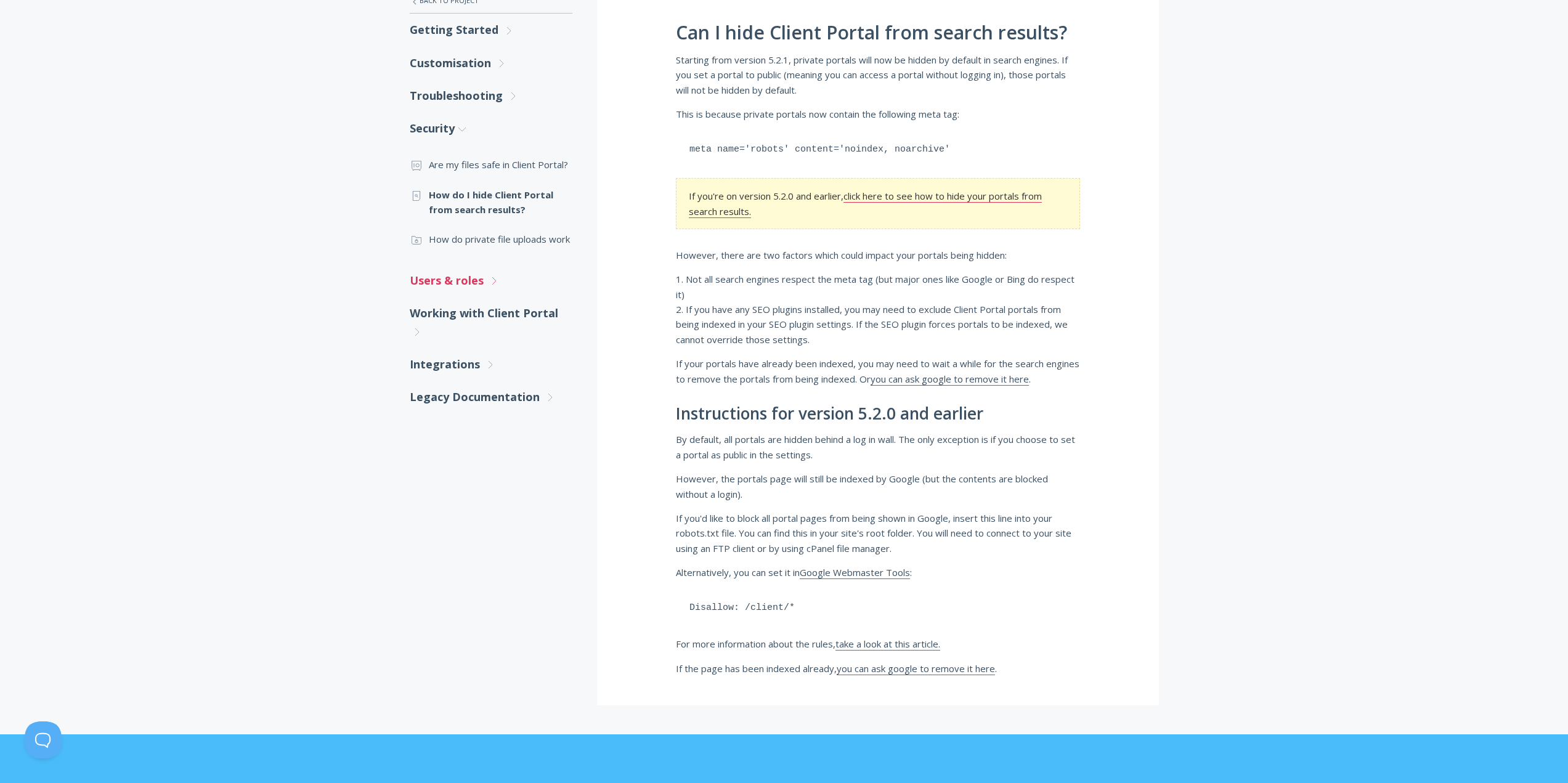
scroll to position [226, 0]
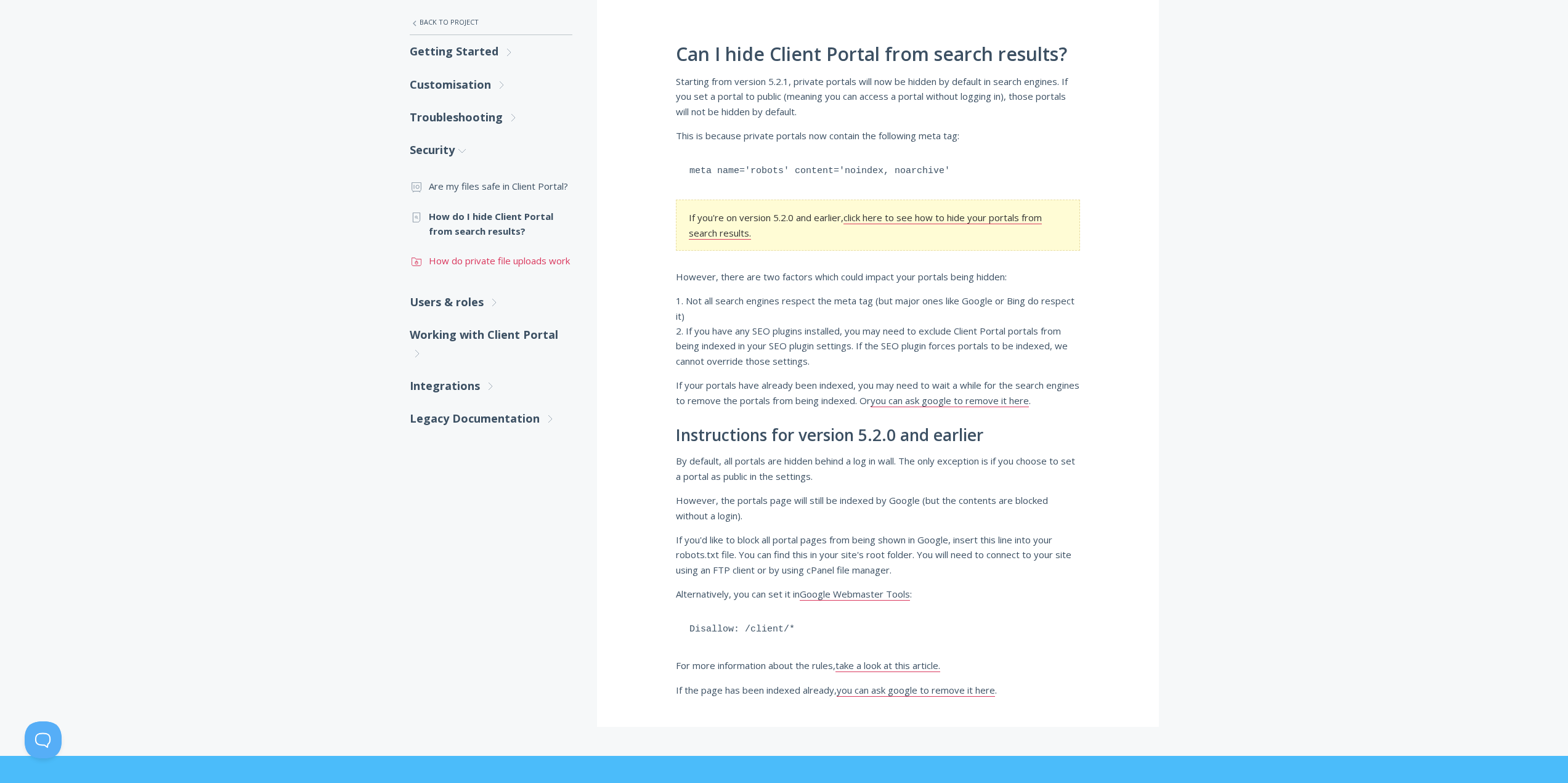
click at [453, 264] on link ".st0{fill:none;stroke:#000000;stroke-width:2;stroke-miterlimit:10;} Untitled-15…" at bounding box center [490, 261] width 163 height 30
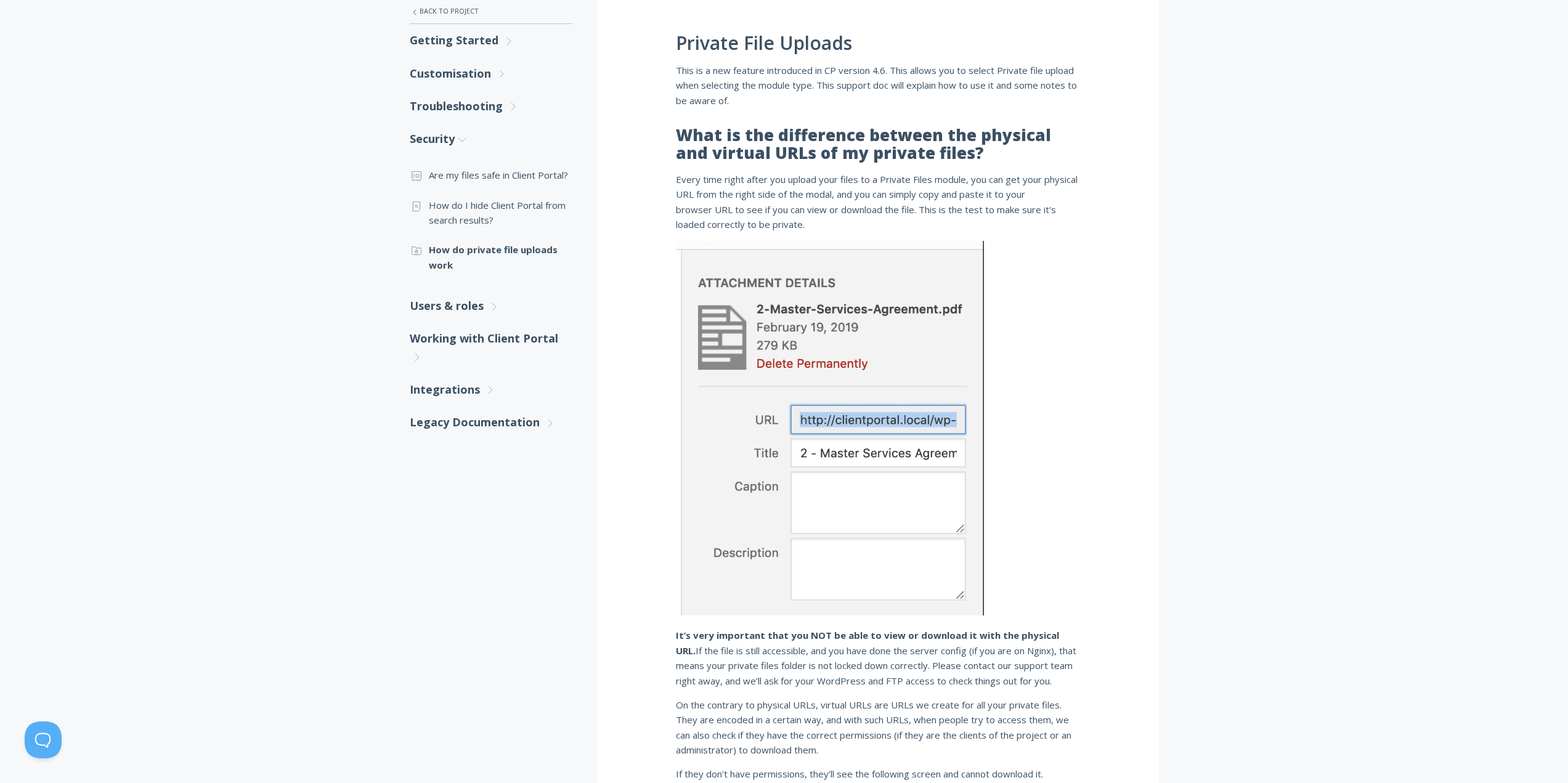
scroll to position [124, 0]
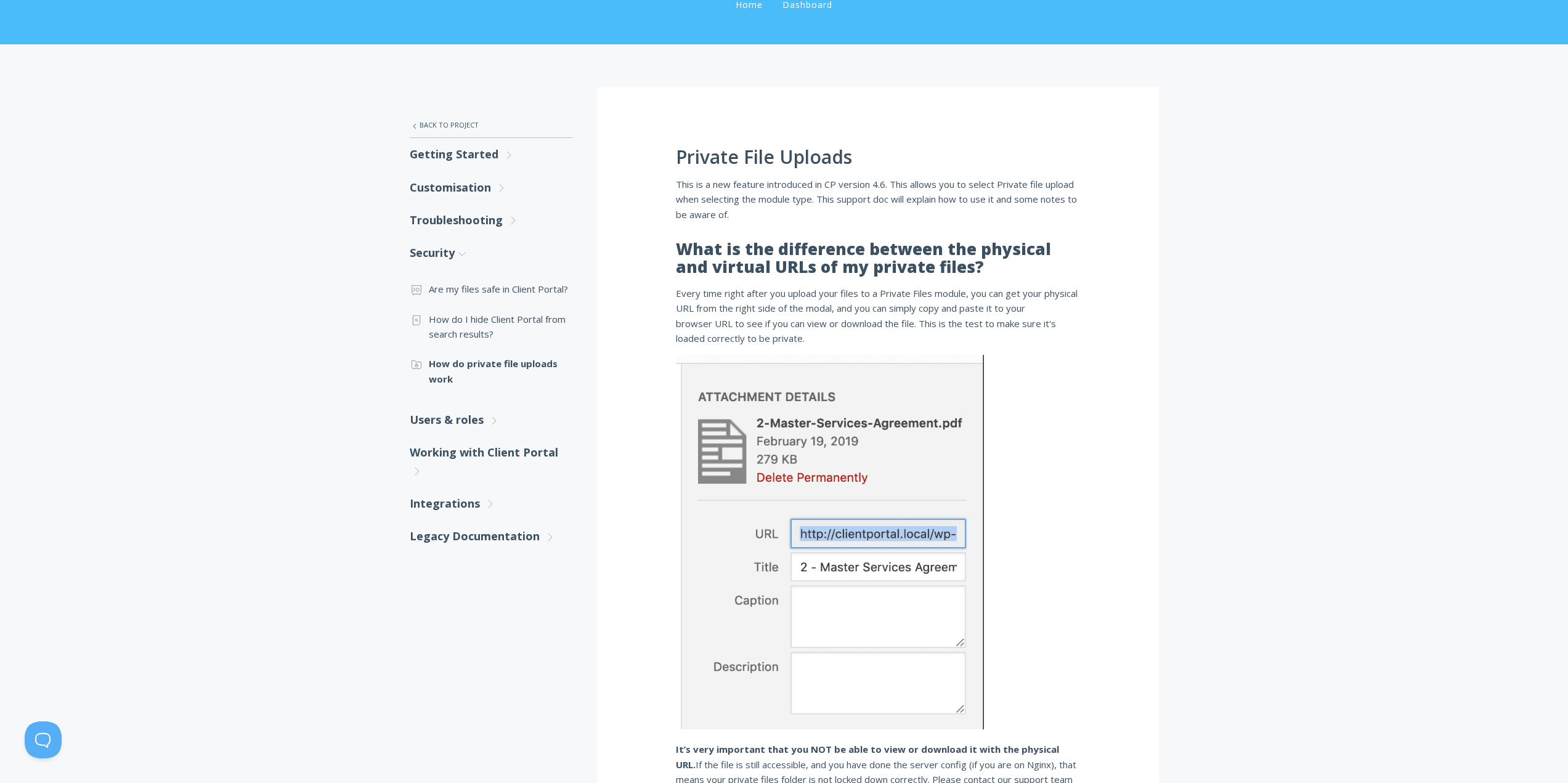
click at [1101, 436] on div "Private File Uploads This is a new feature introduced in CP version 4.6. This a…" at bounding box center [878, 676] width 562 height 1178
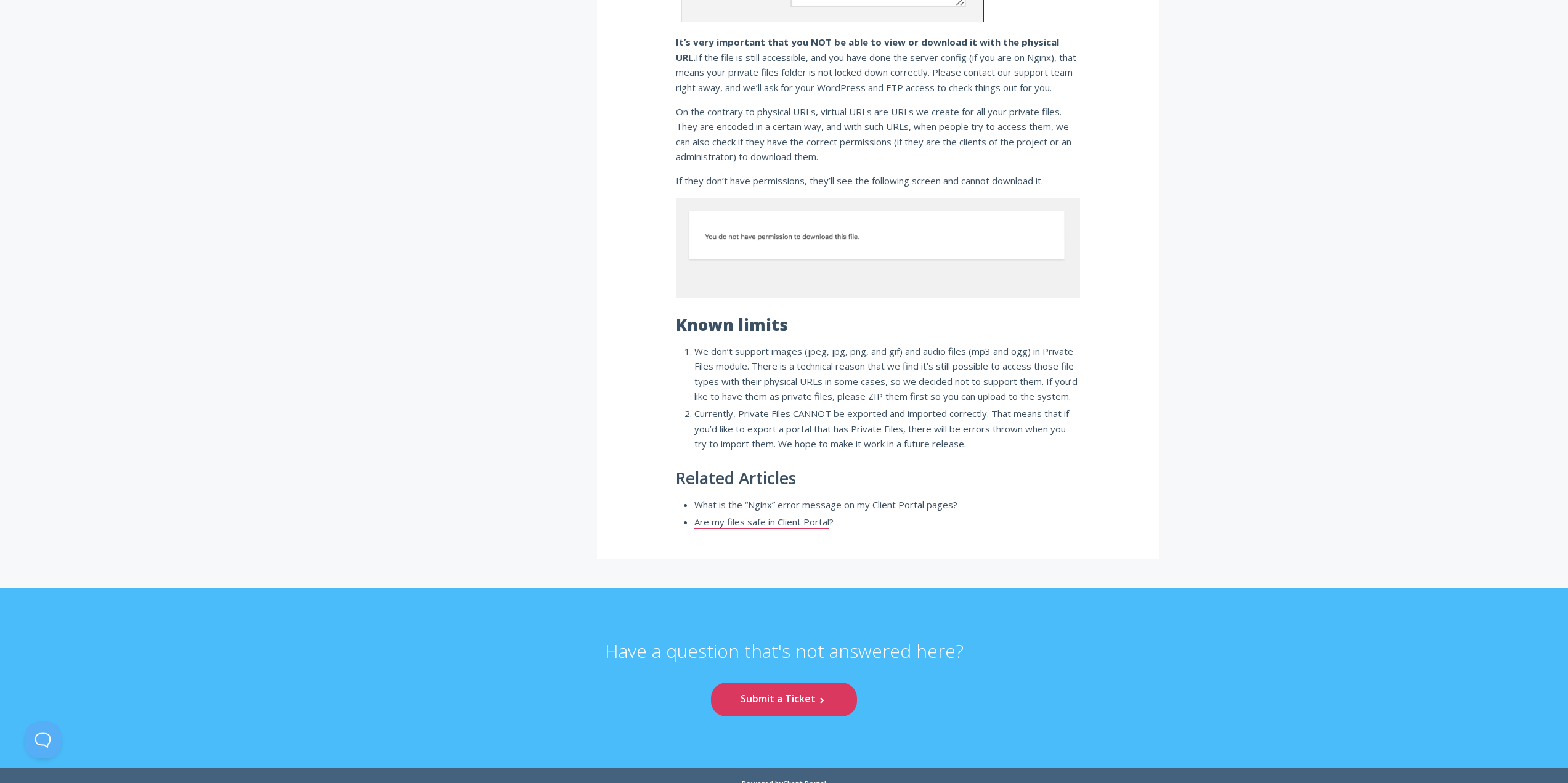
scroll to position [847, 0]
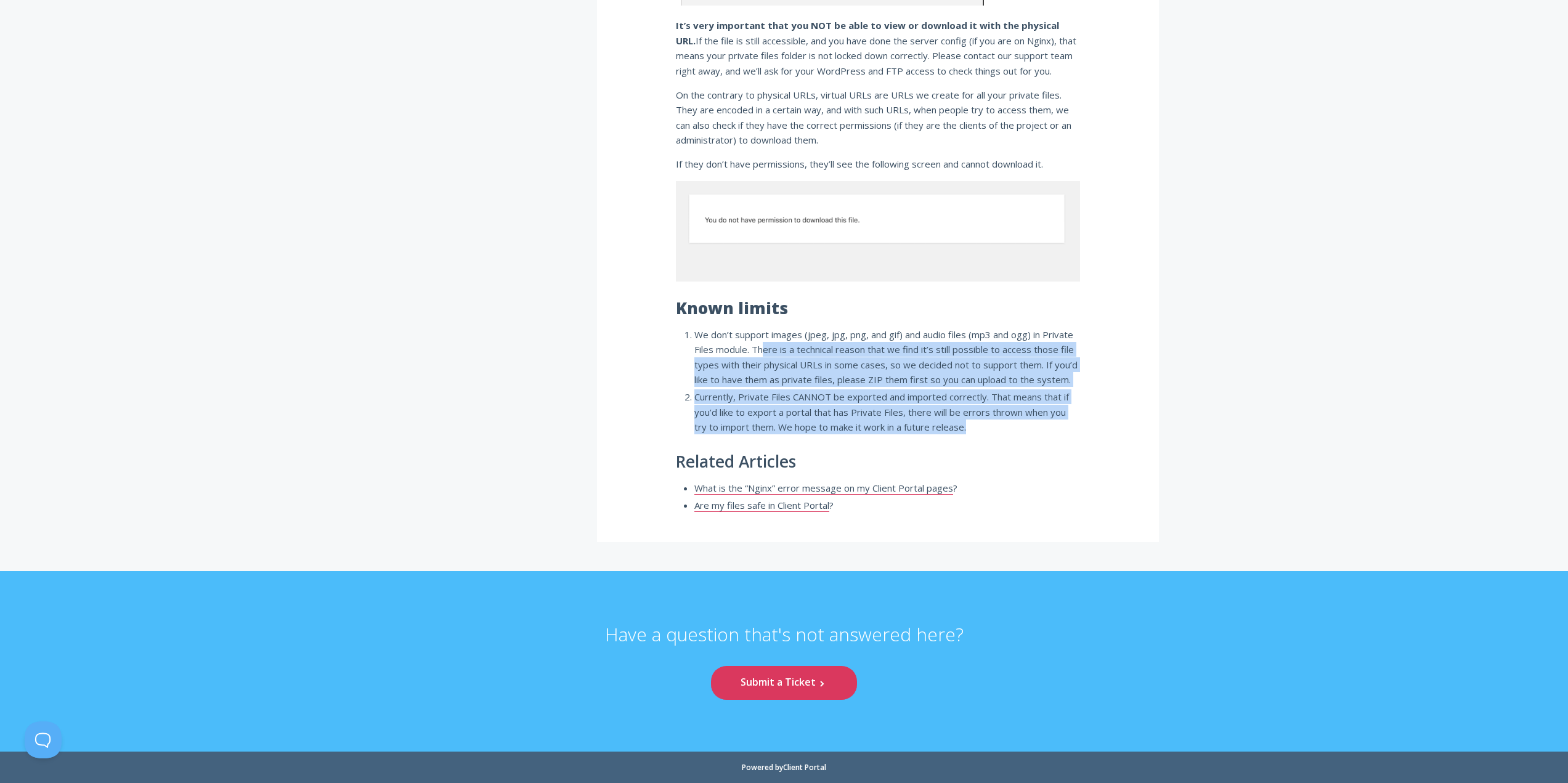
drag, startPoint x: 766, startPoint y: 347, endPoint x: 1089, endPoint y: 424, distance: 332.1
click at [1028, 414] on span "Currently, Private Files CANNOT be exported and imported correctly. That means …" at bounding box center [881, 411] width 375 height 43
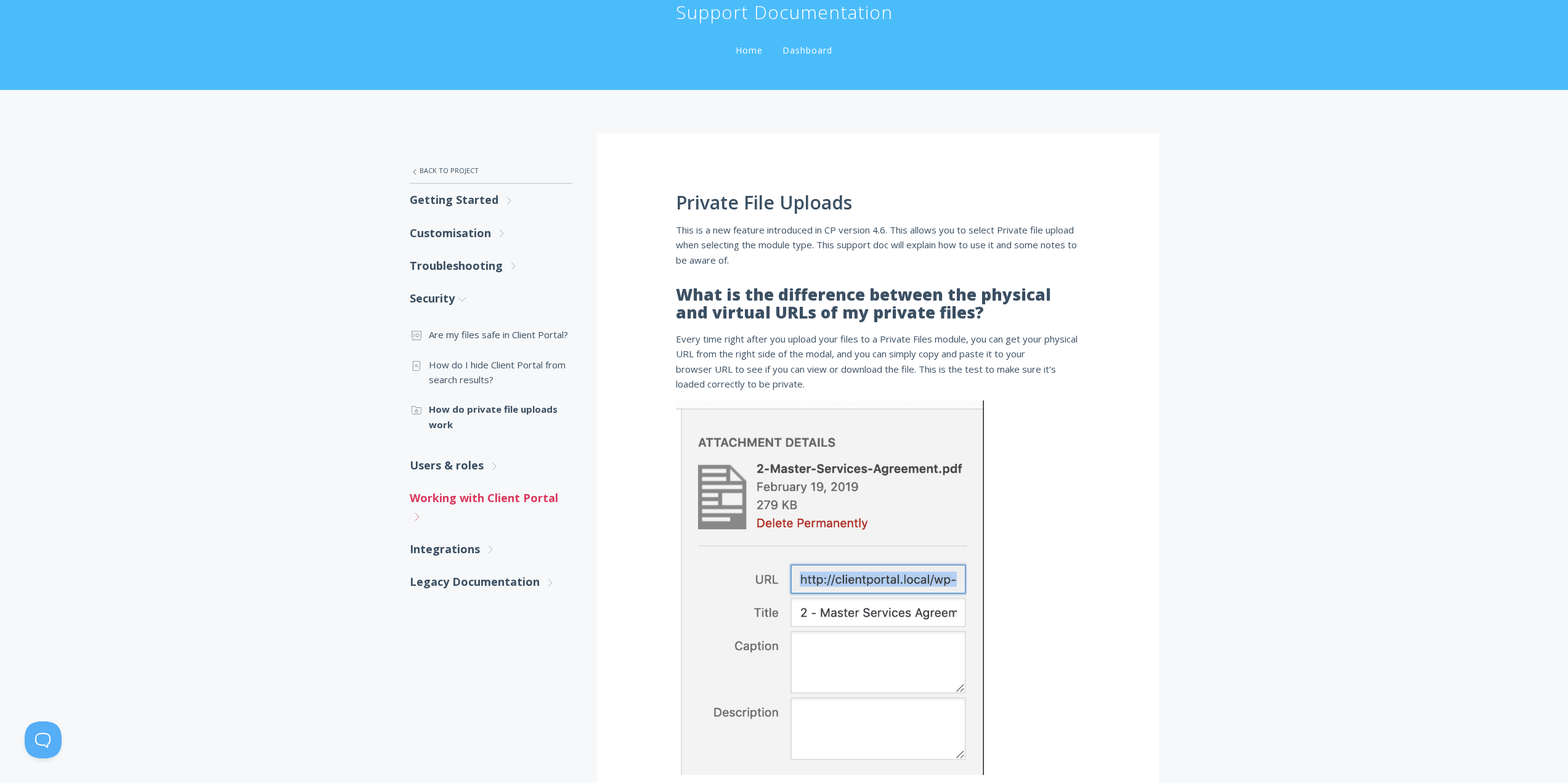
scroll to position [124, 0]
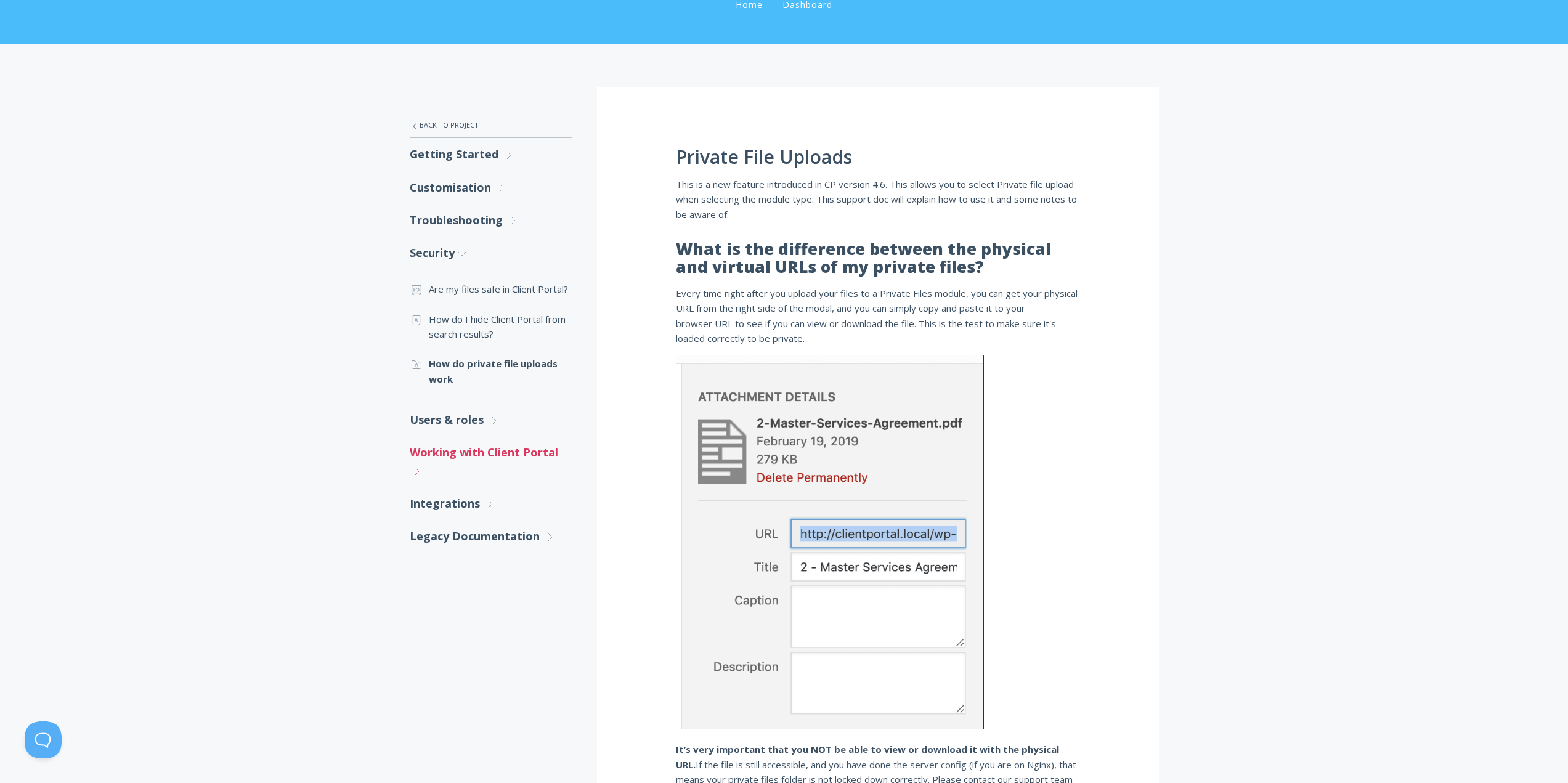
click at [415, 463] on link "Working with Client Portal .st0{fill:none;stroke:#000000;stroke-width:2;stroke-…" at bounding box center [490, 462] width 163 height 51
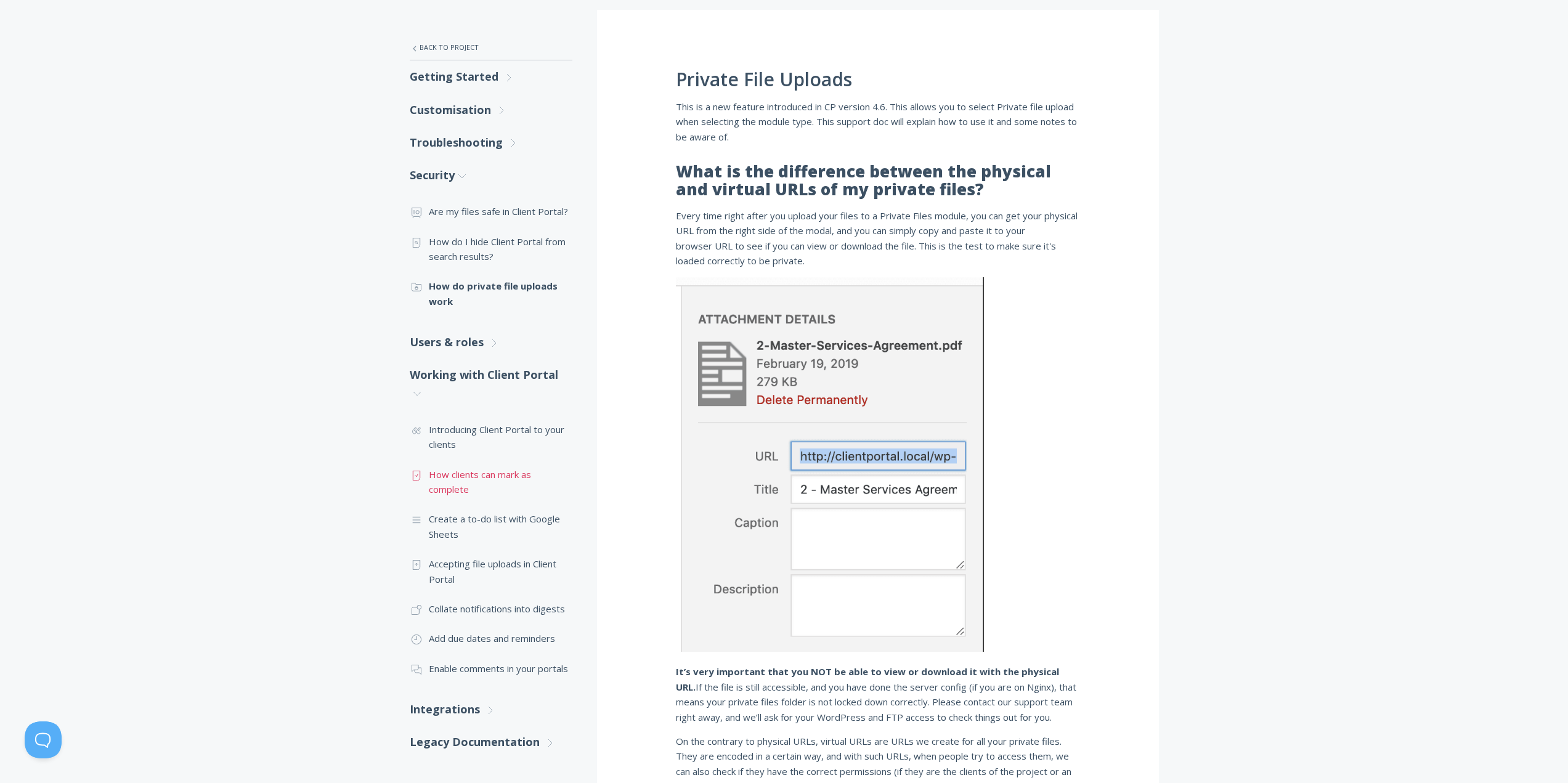
scroll to position [246, 0]
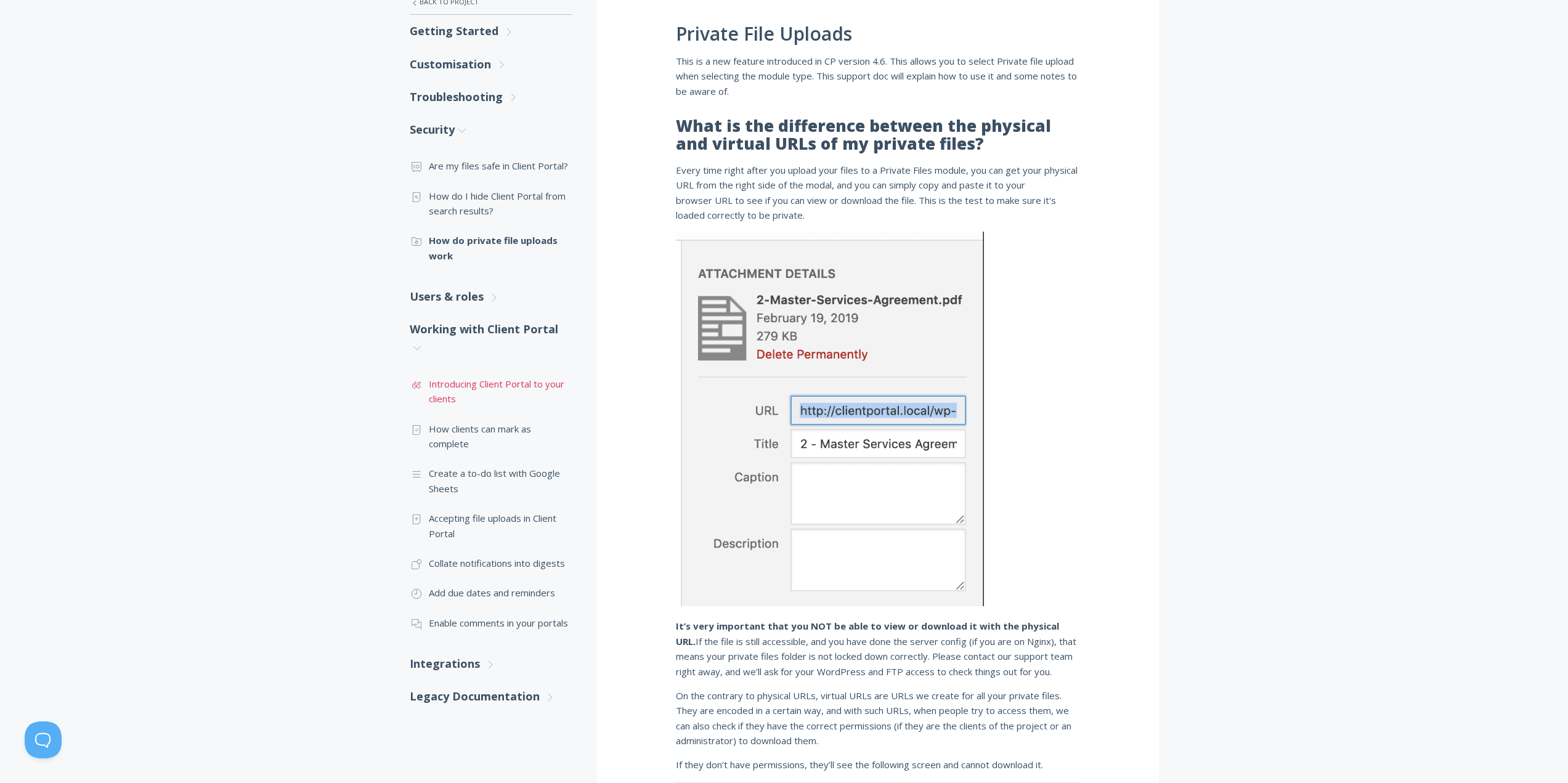
click at [472, 394] on link ".st0{fill:none;stroke:#000000;stroke-width:2;stroke-miterlimit:10;} Untitled-16…" at bounding box center [490, 391] width 163 height 44
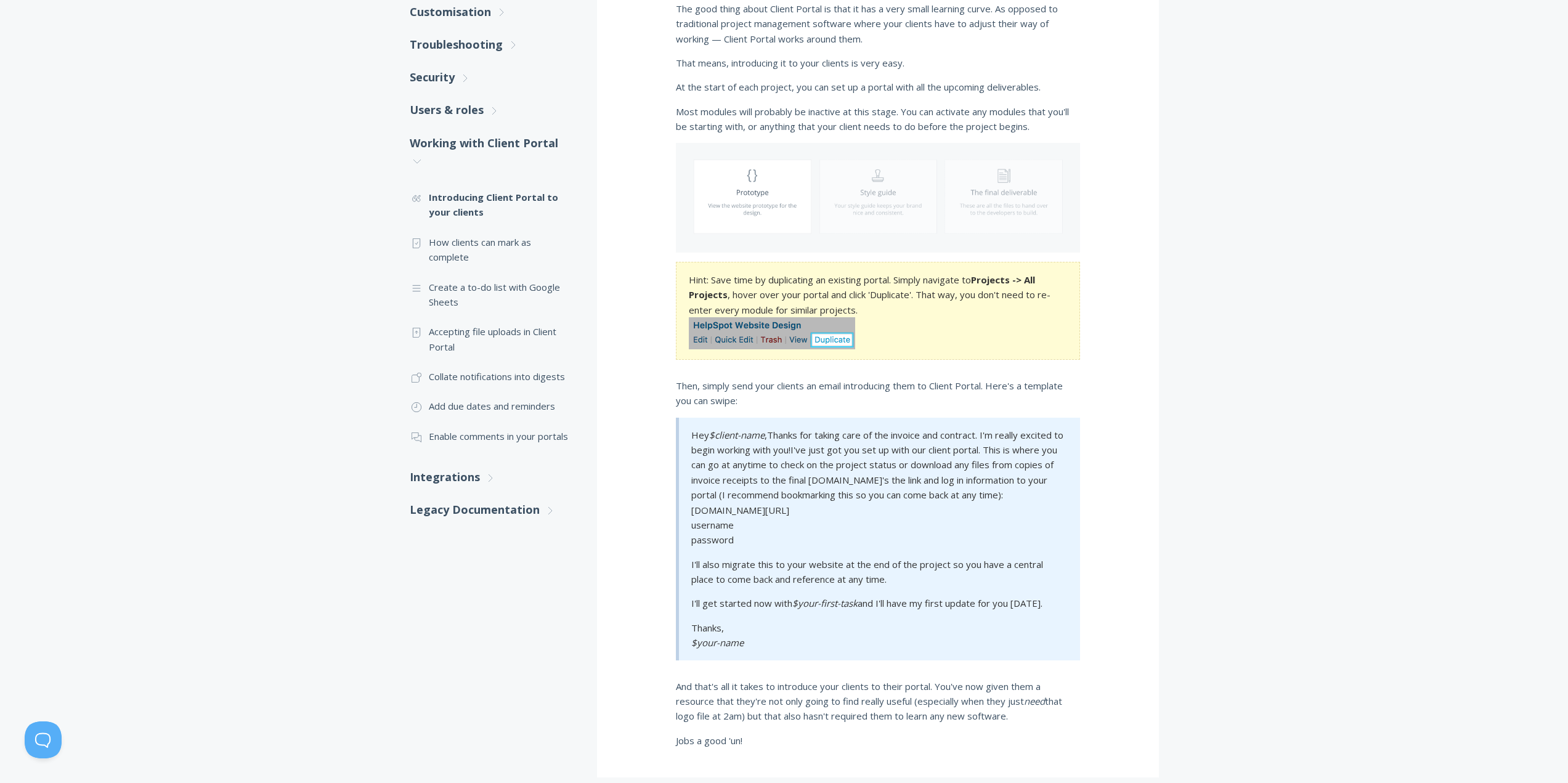
scroll to position [308, 0]
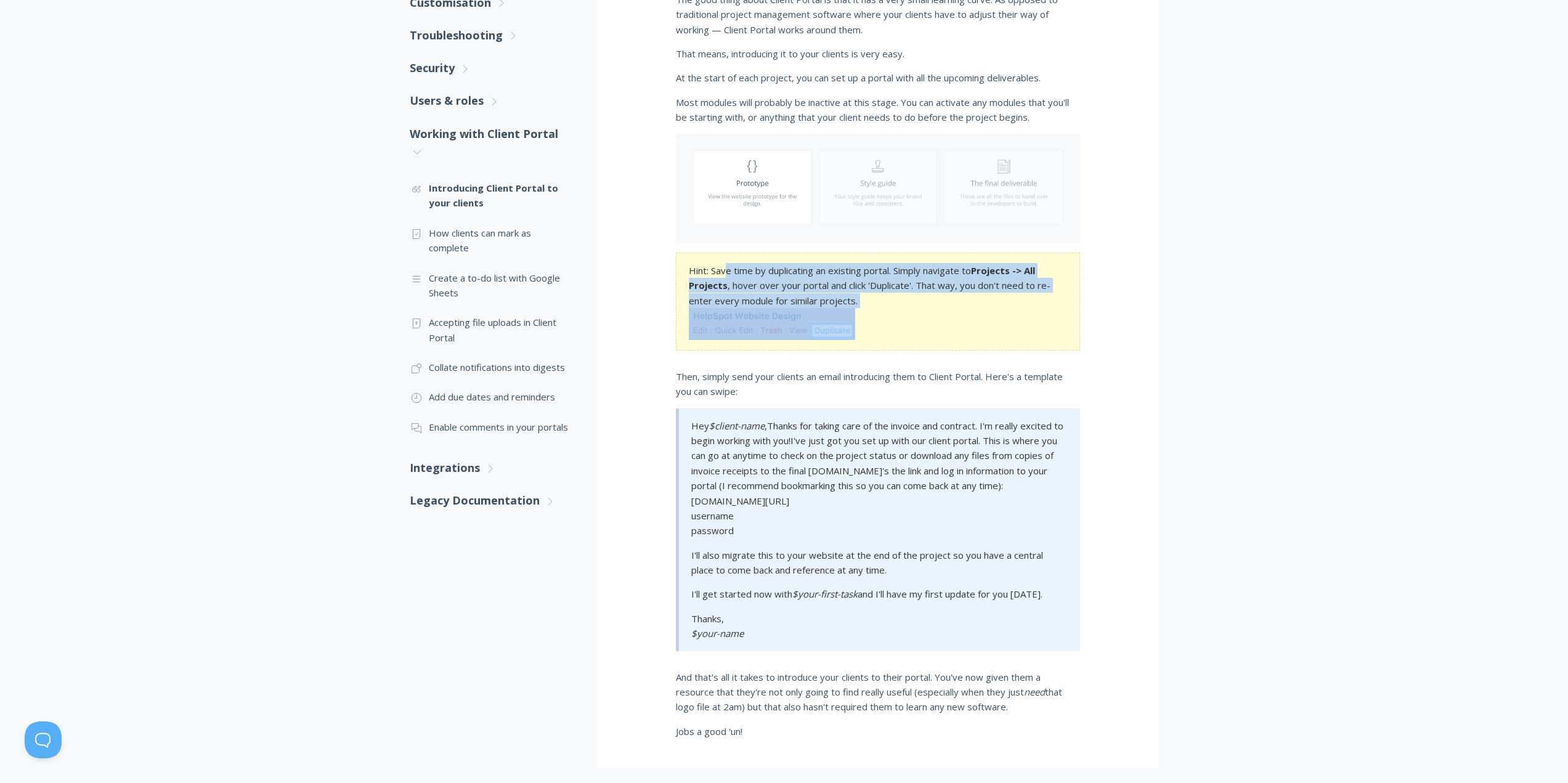
drag, startPoint x: 728, startPoint y: 267, endPoint x: 1018, endPoint y: 323, distance: 295.4
click at [1018, 323] on section "Hint: Save time by duplicating an existing portal. Simply navigate to Projects …" at bounding box center [878, 302] width 404 height 98
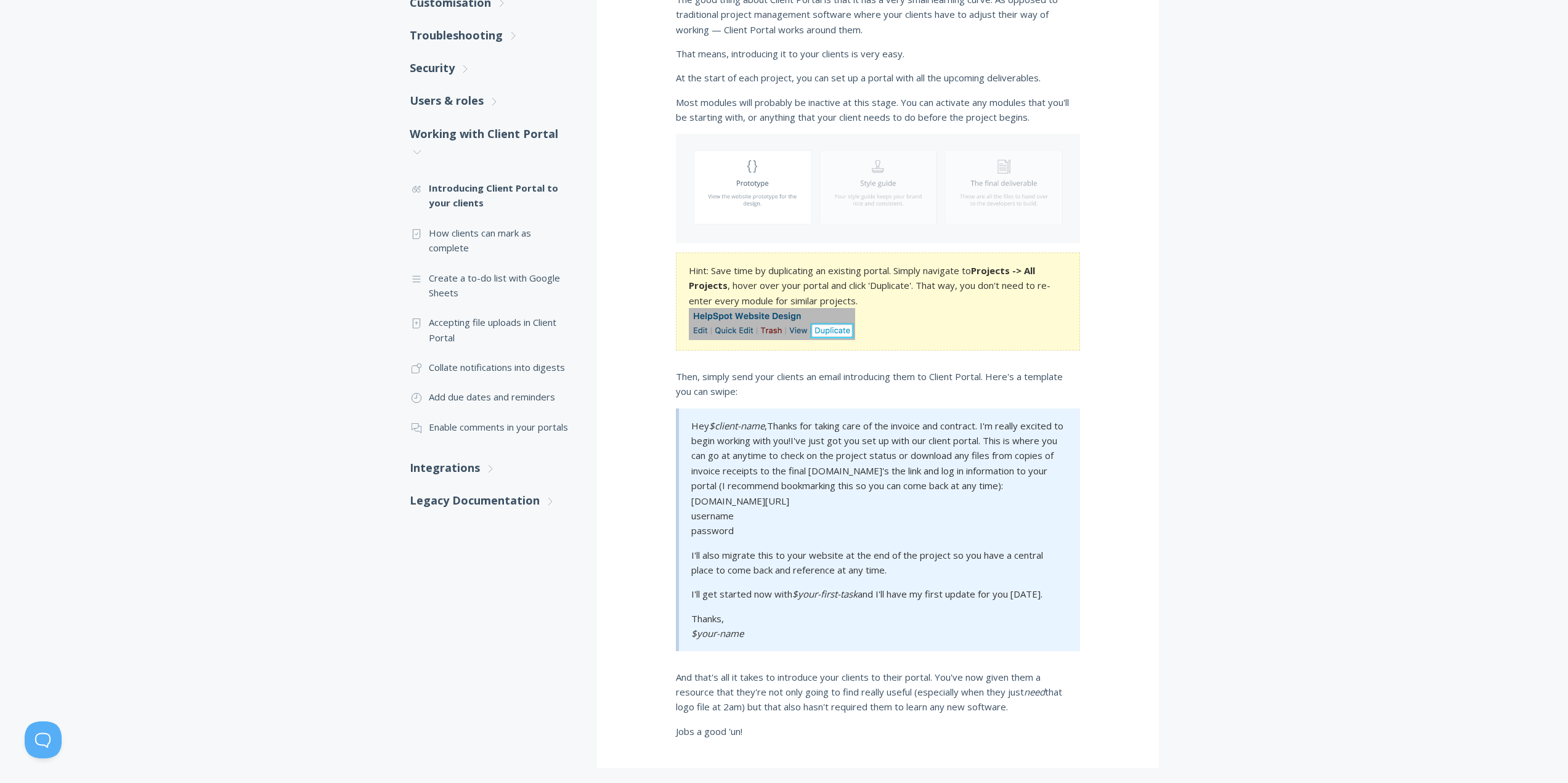
click at [1229, 387] on div ".st0{fill:none;stroke:#000000;stroke-width:2;stroke-miterlimit:10;} Untitled-27…" at bounding box center [784, 328] width 1568 height 938
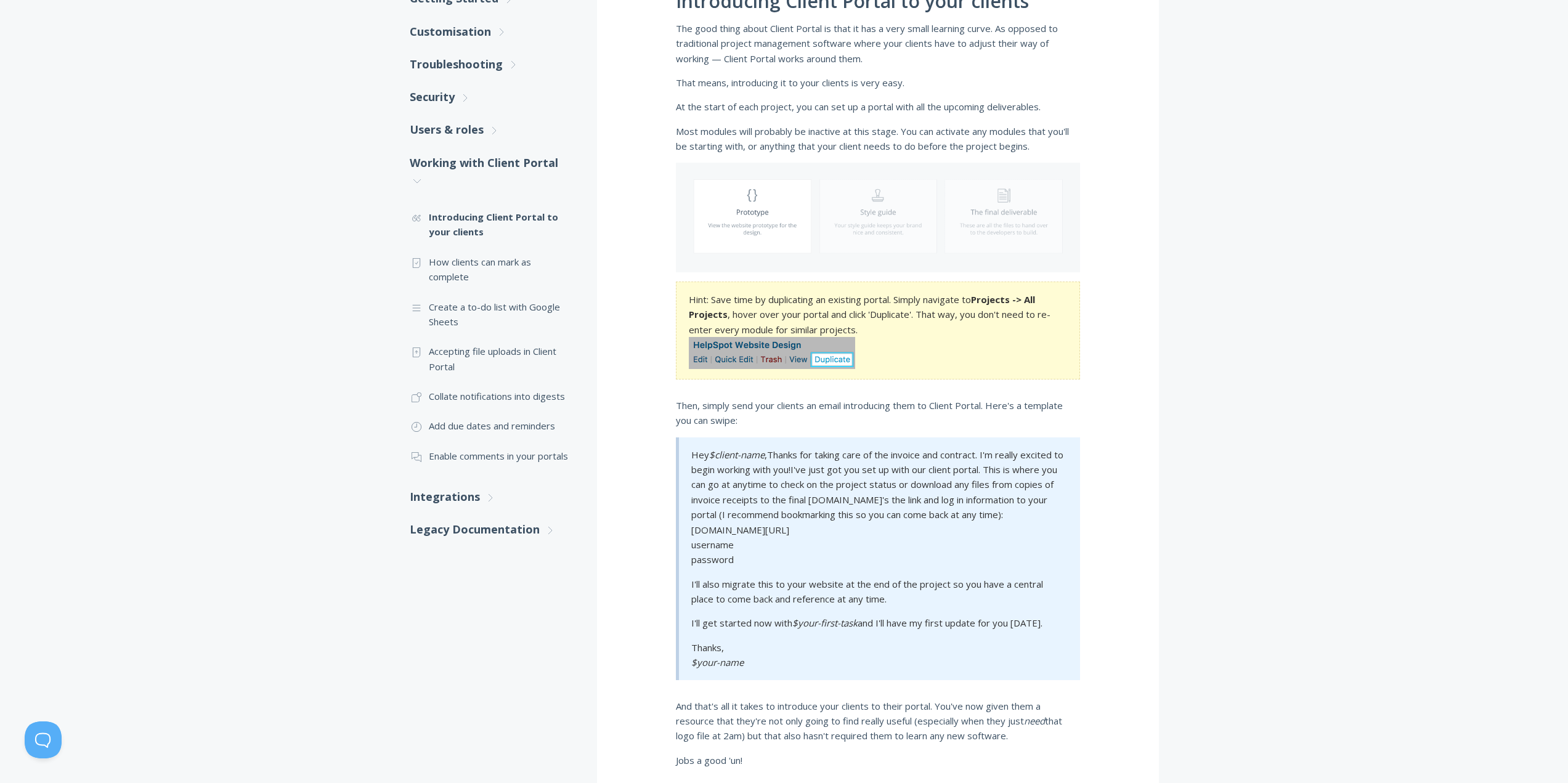
scroll to position [241, 0]
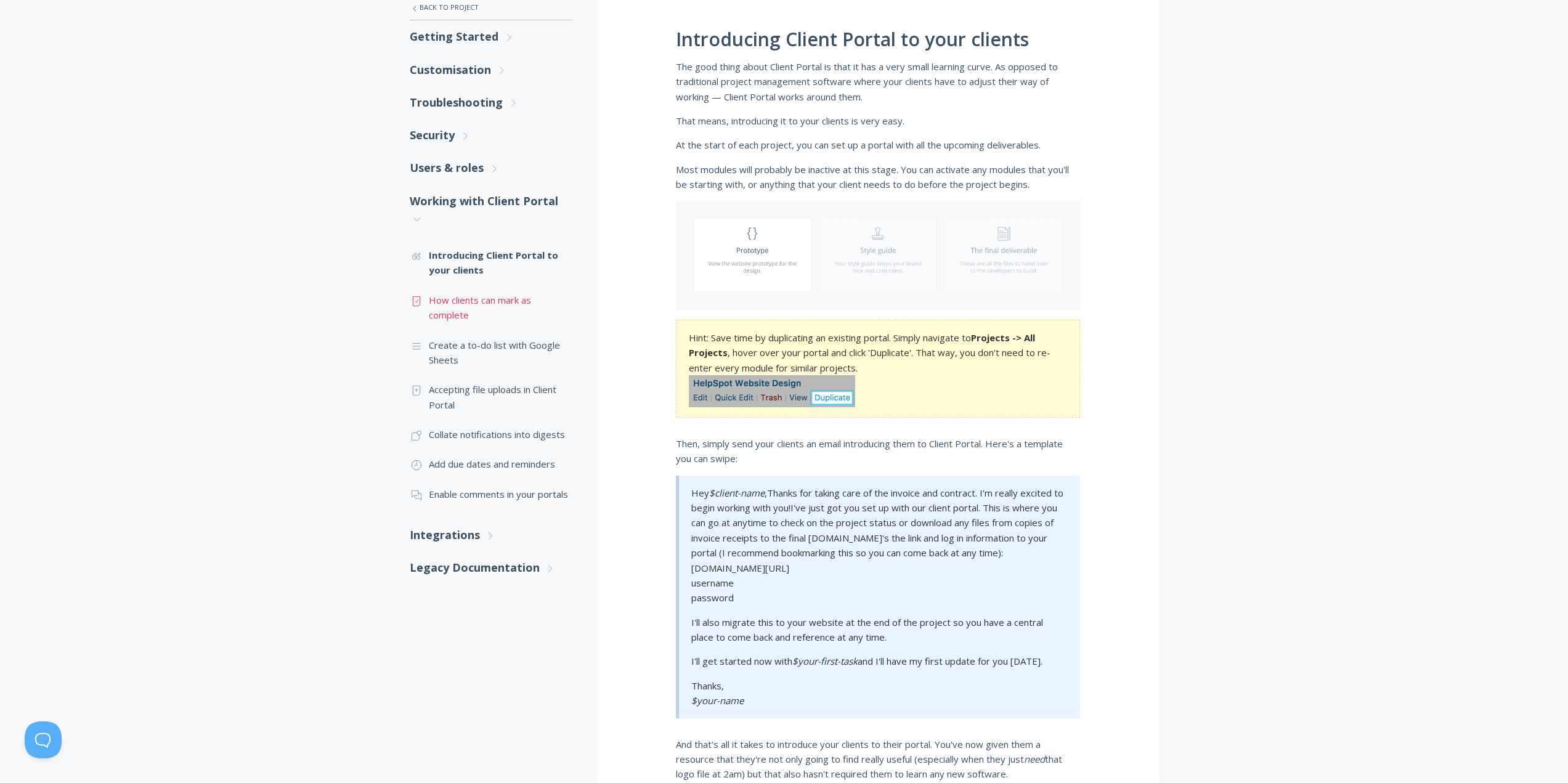
click at [489, 308] on link ".st0{fill:none;stroke:#000000;stroke-width:2;stroke-miterlimit:10;} Untitled-15…" at bounding box center [490, 307] width 163 height 44
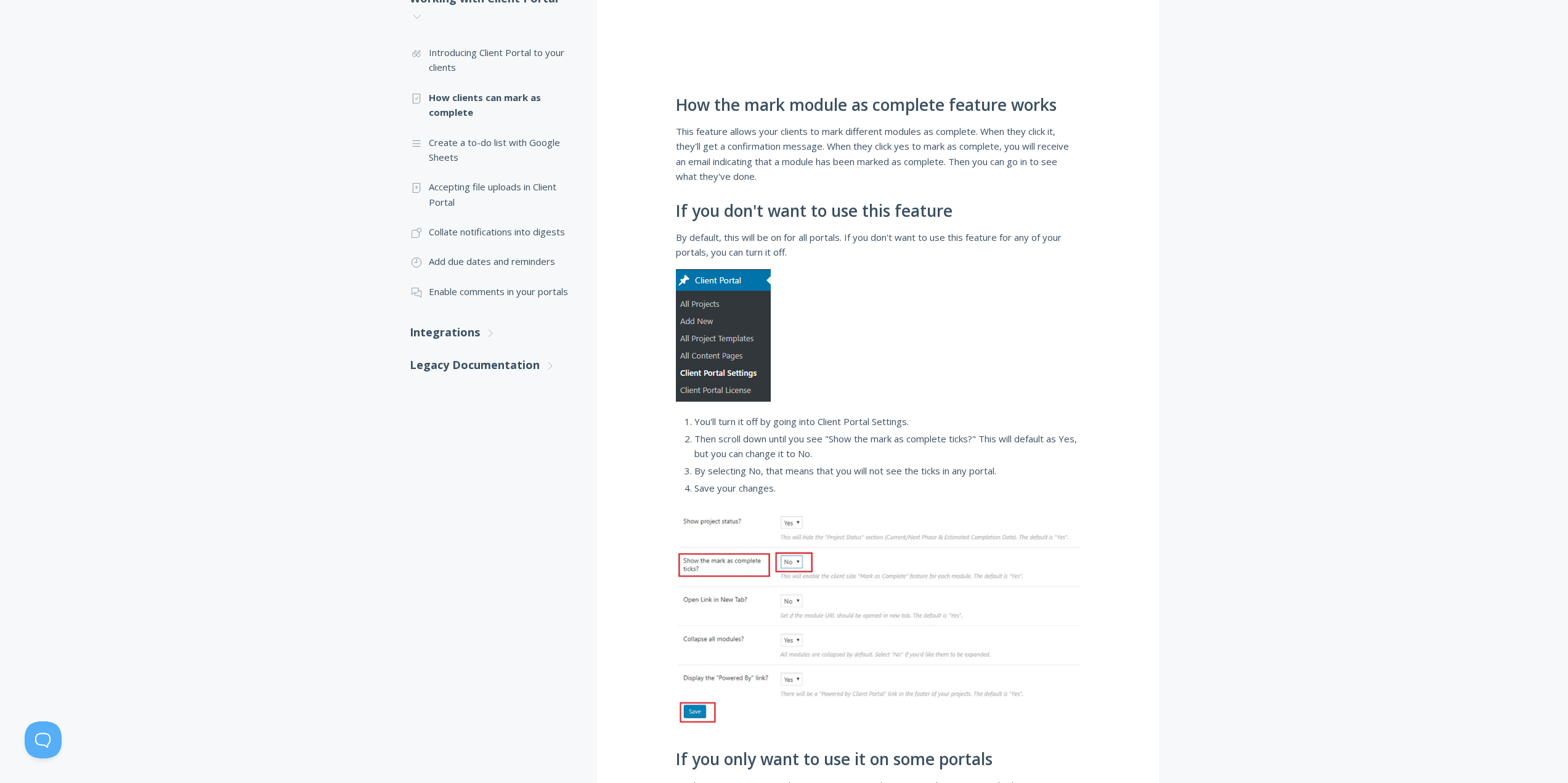
scroll to position [493, 0]
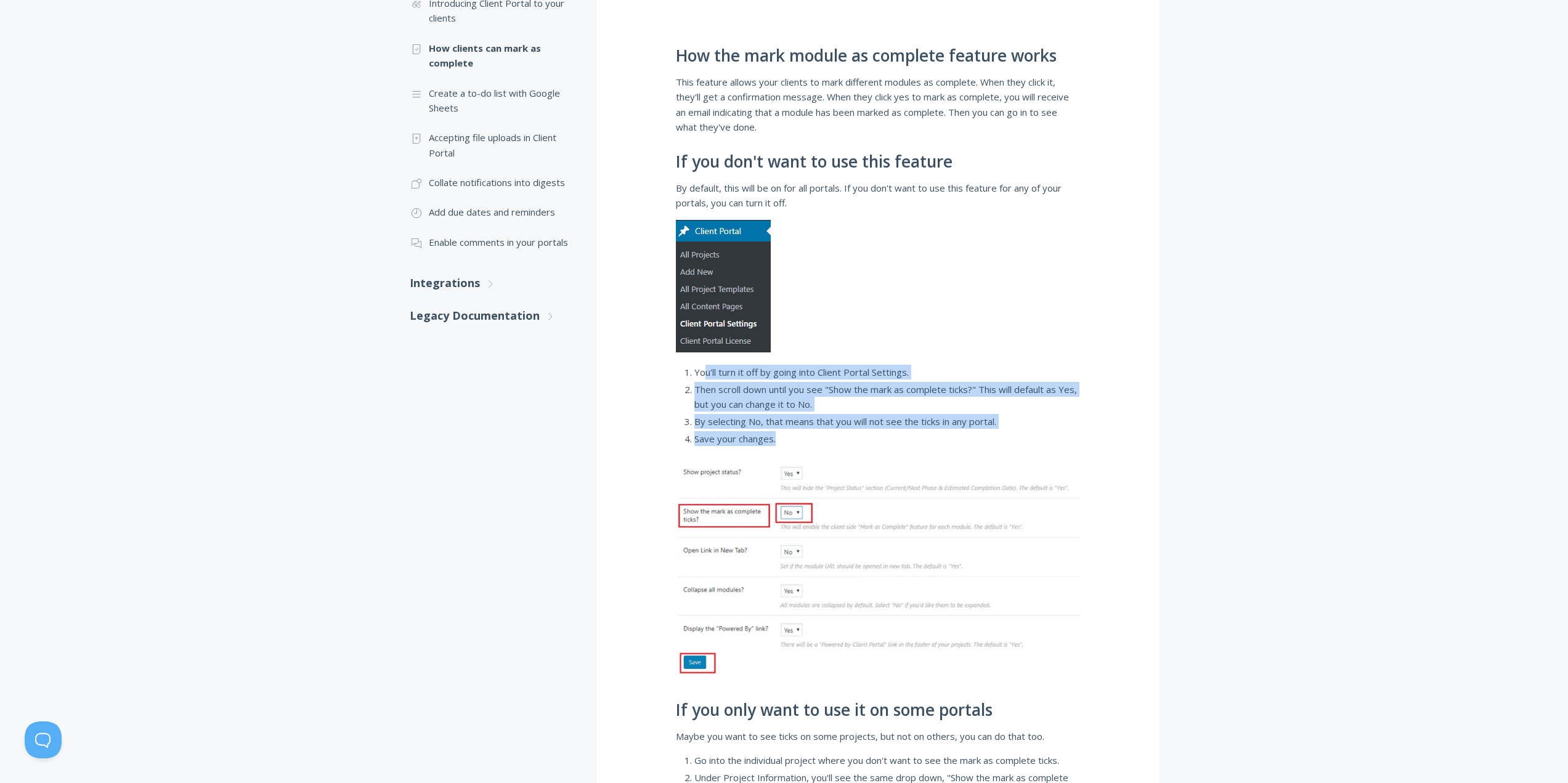
drag, startPoint x: 761, startPoint y: 374, endPoint x: 1051, endPoint y: 436, distance: 296.6
click at [1051, 436] on ol "You'll turn it off by going into Client Portal Settings. Then scroll down until…" at bounding box center [887, 405] width 386 height 82
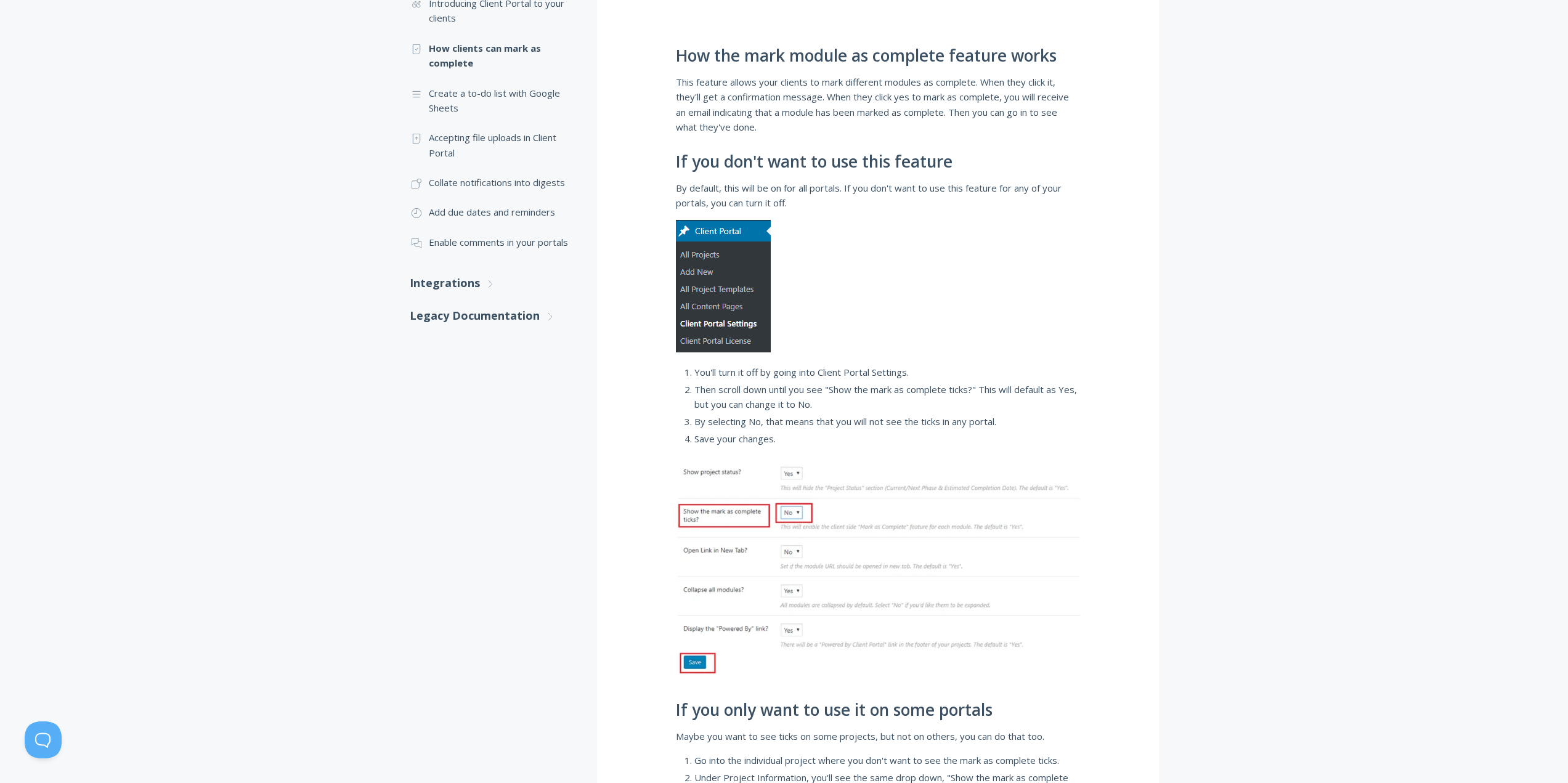
click at [1190, 458] on div ".st0{fill:none;stroke:#000000;stroke-width:2;stroke-miterlimit:10;} Untitled-27…" at bounding box center [784, 275] width 1568 height 1201
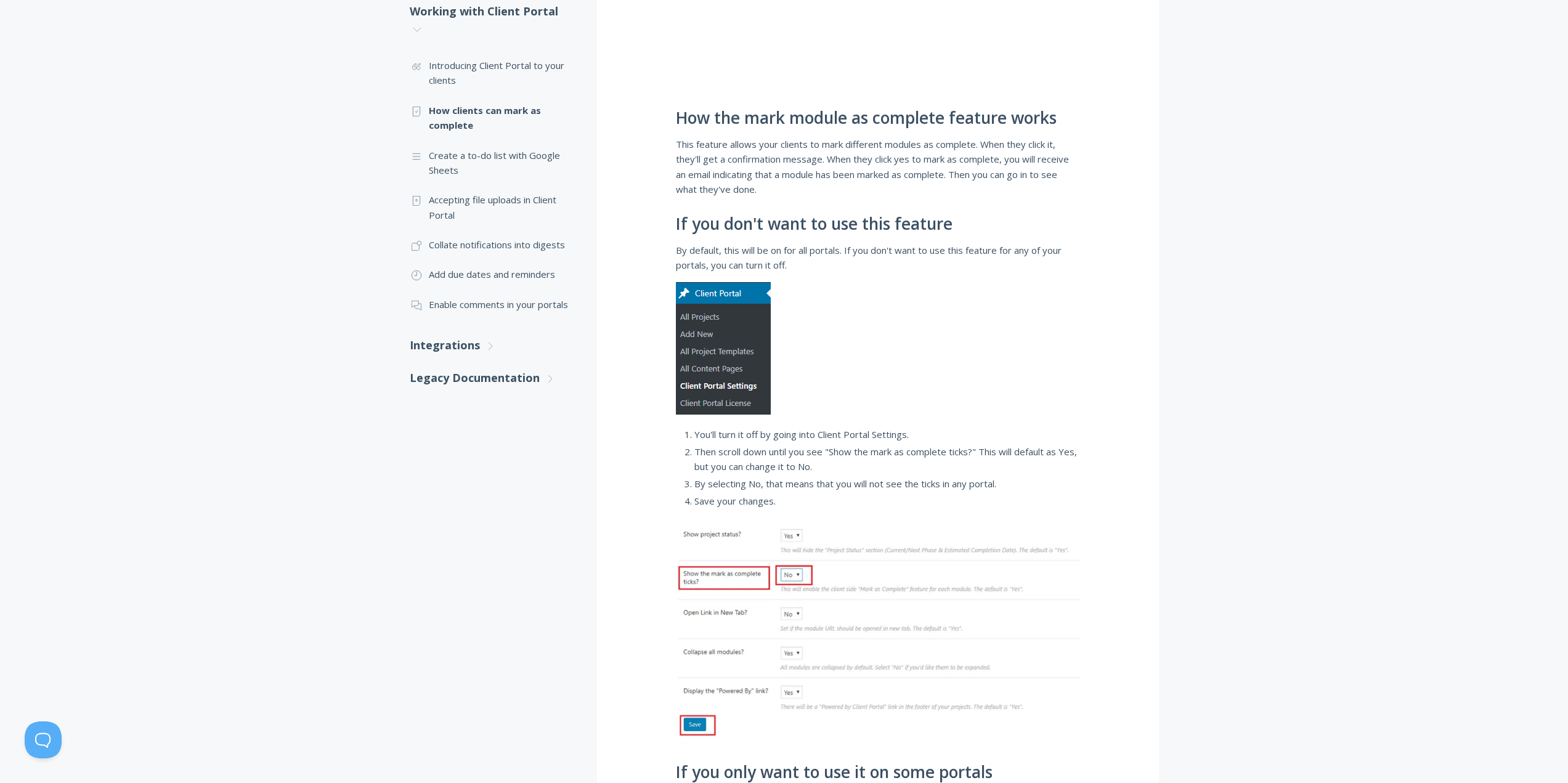
scroll to position [243, 0]
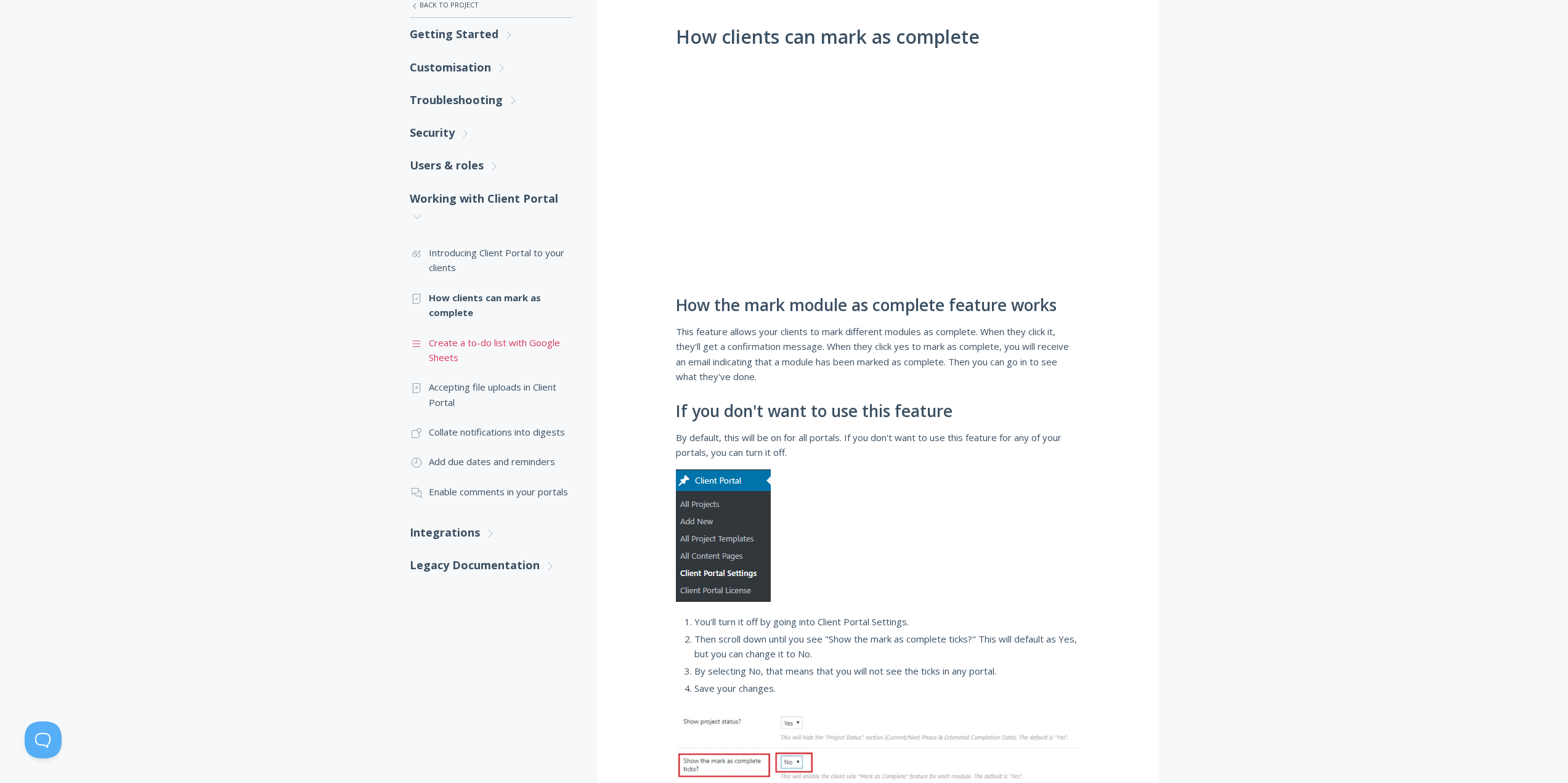
click at [494, 343] on link ".st0{fill:none;stroke:#000000;stroke-width:2;stroke-miterlimit:10;} Untitled-16…" at bounding box center [490, 350] width 163 height 44
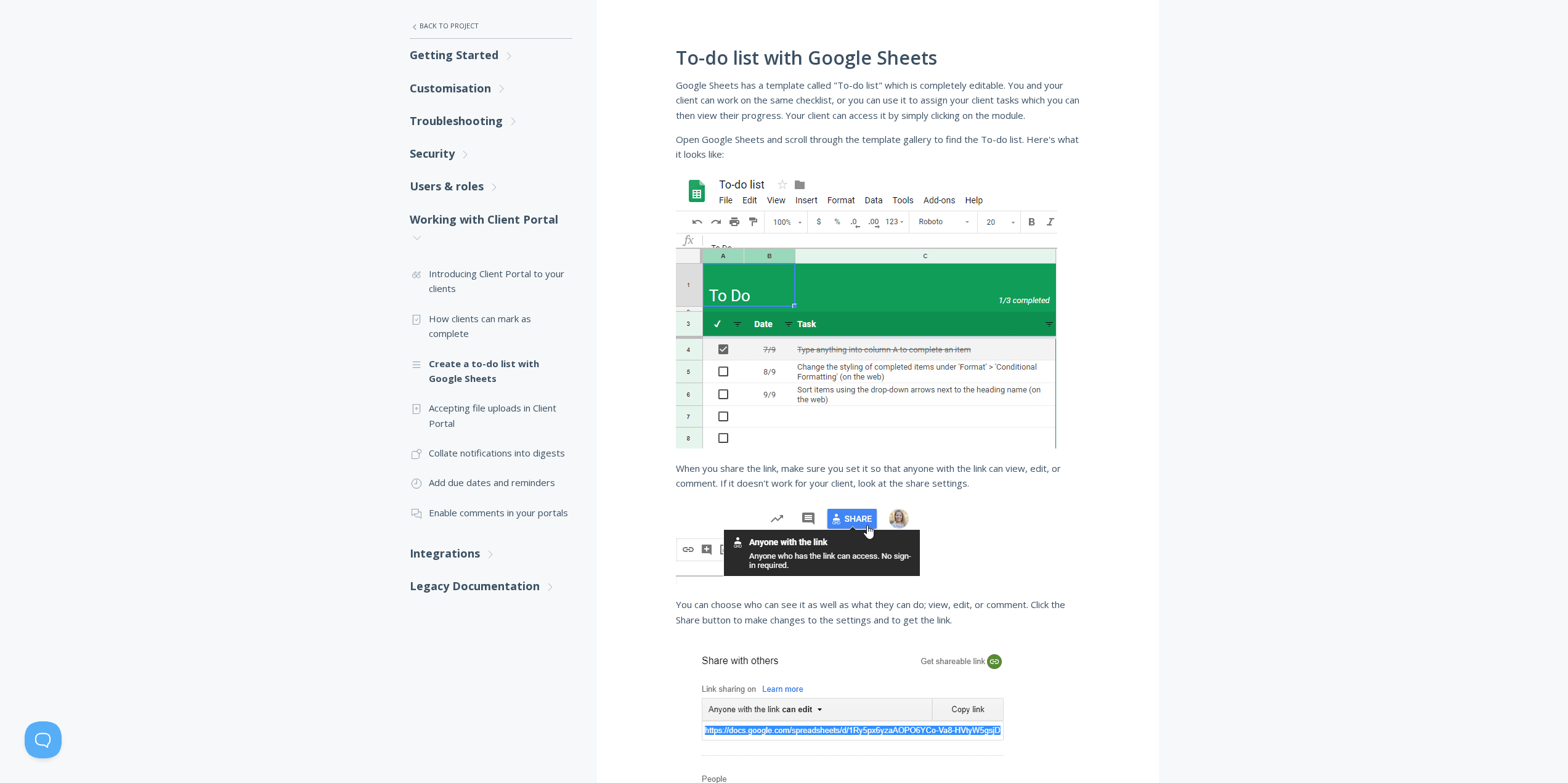
scroll to position [370, 0]
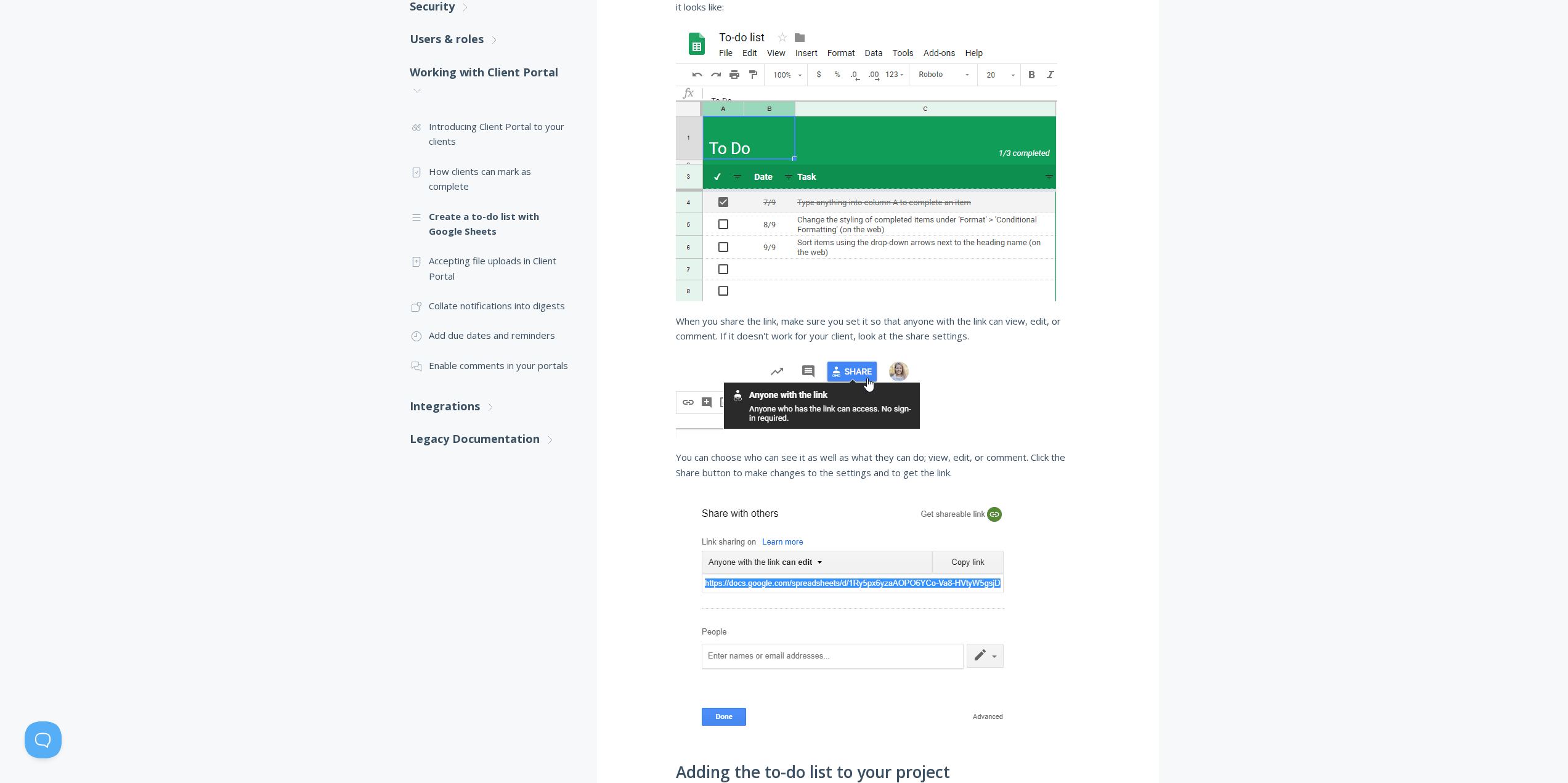
click at [1151, 509] on div "To-do list with Google Sheets Google Sheets has a template called "To-do list" …" at bounding box center [878, 378] width 562 height 1074
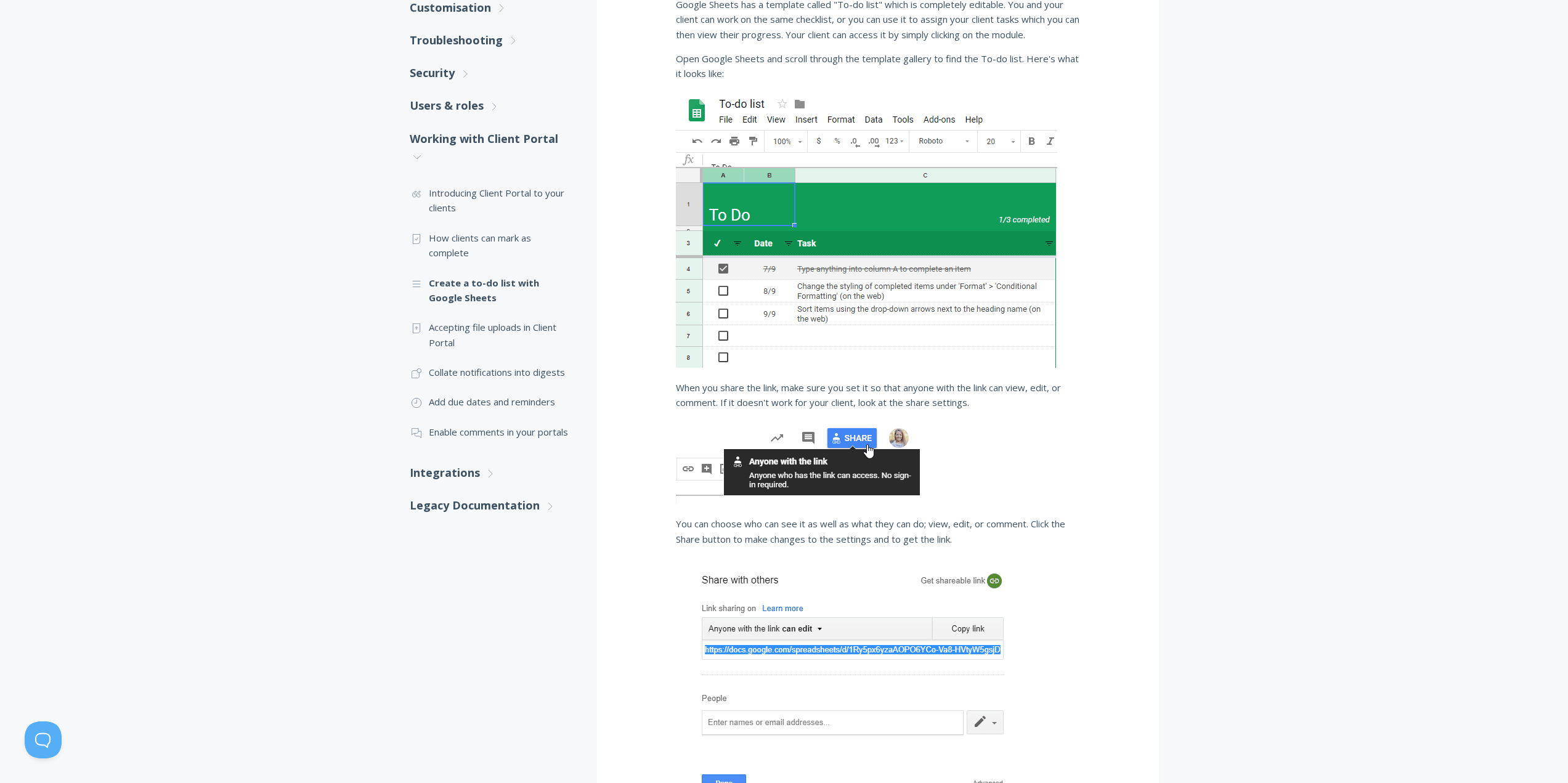
scroll to position [246, 0]
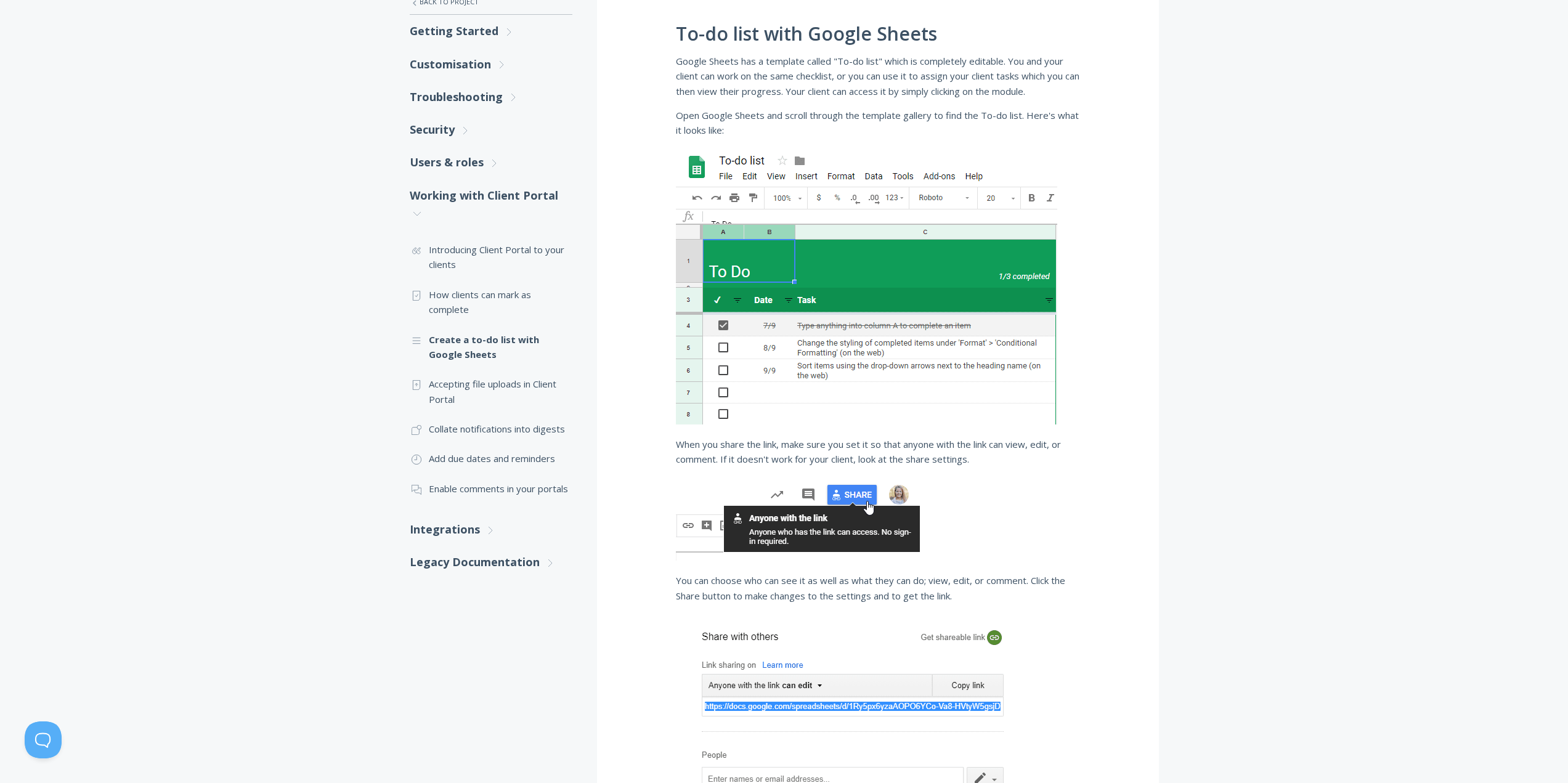
click at [823, 447] on p "When you share the link, make sure you set it so that anyone with the link can …" at bounding box center [878, 452] width 404 height 31
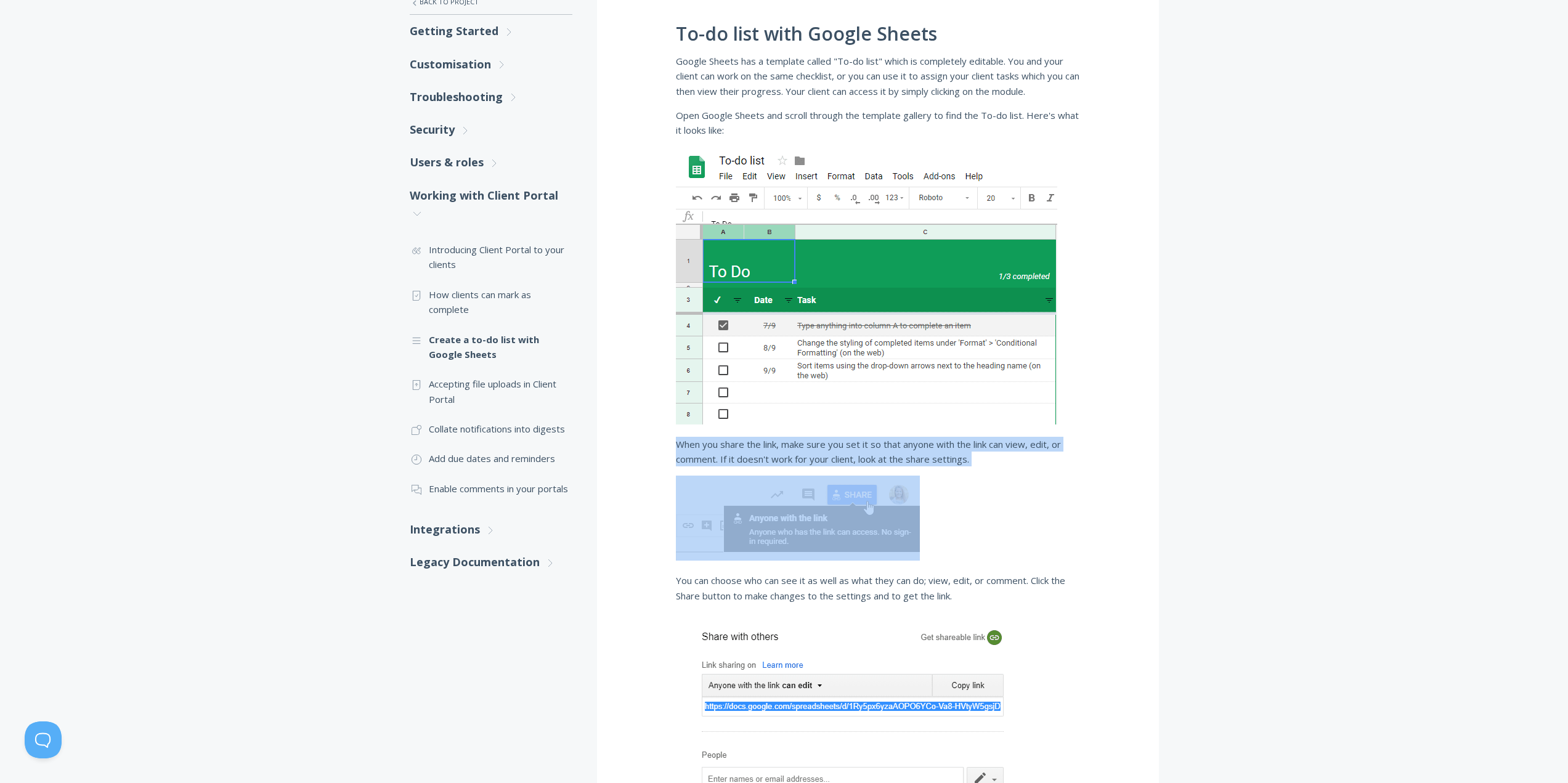
click at [823, 447] on p "When you share the link, make sure you set it so that anyone with the link can …" at bounding box center [878, 452] width 404 height 31
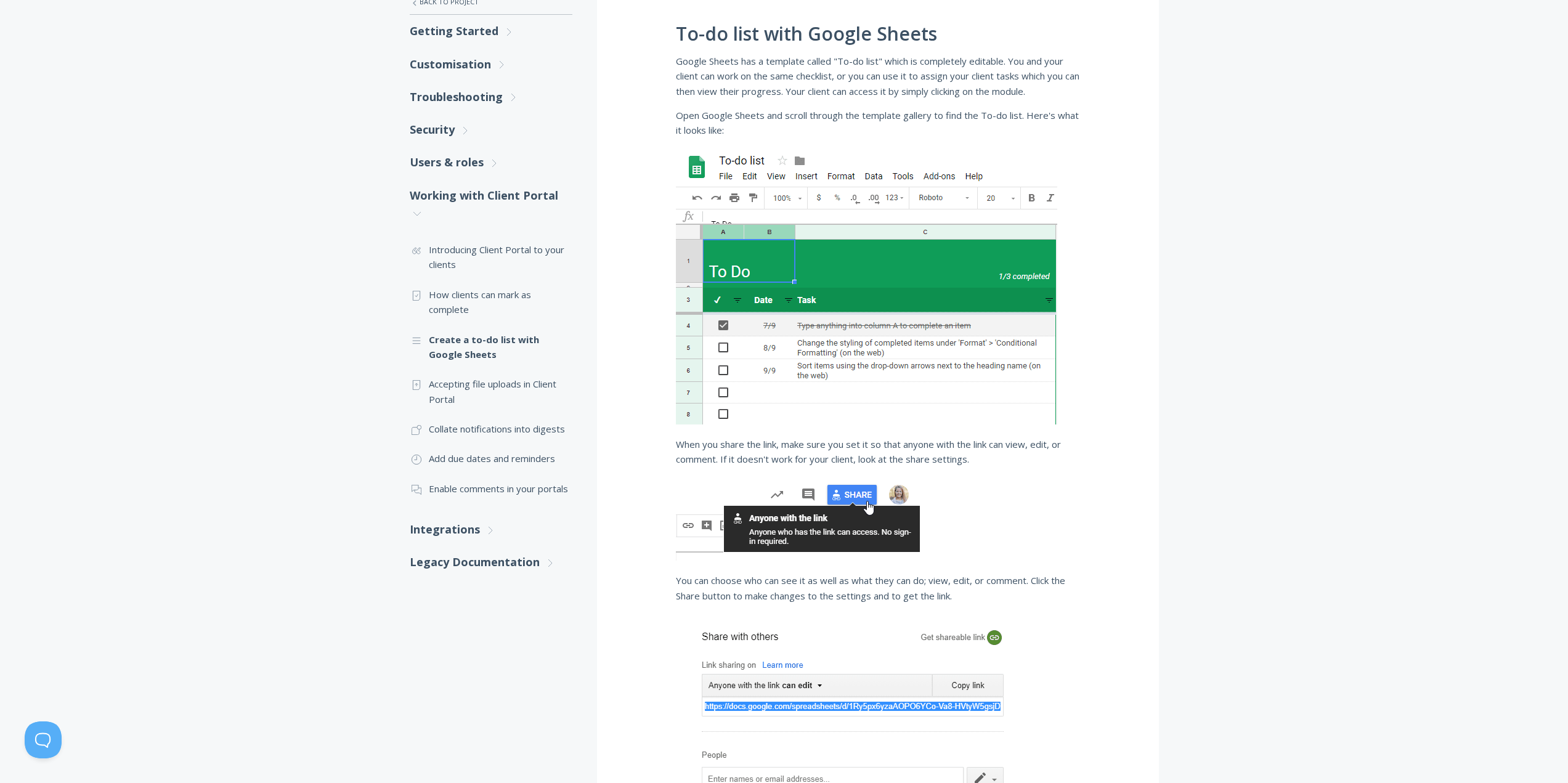
click at [1157, 496] on div "To-do list with Google Sheets Google Sheets has a template called "To-do list" …" at bounding box center [878, 501] width 562 height 1074
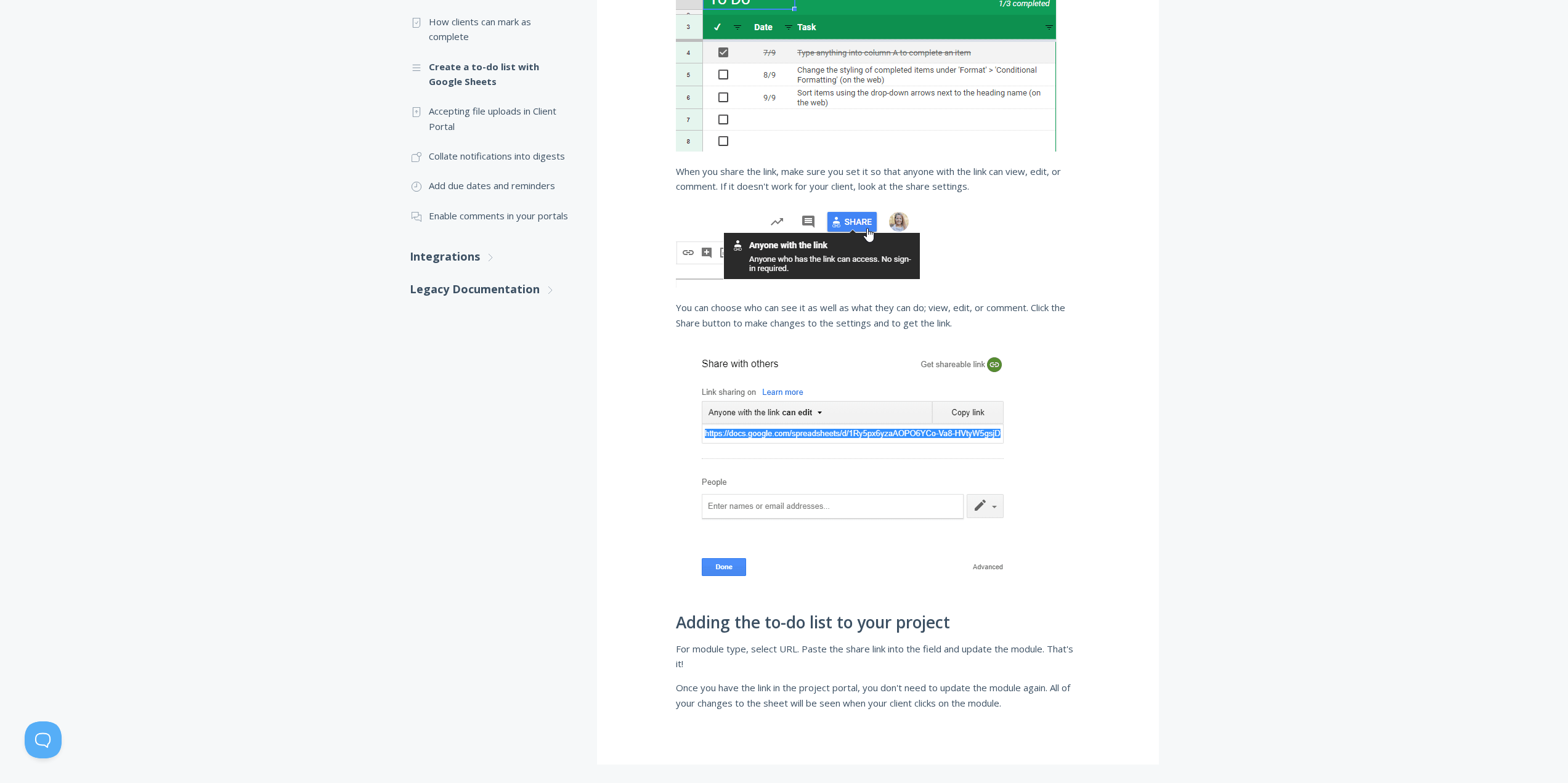
scroll to position [309, 0]
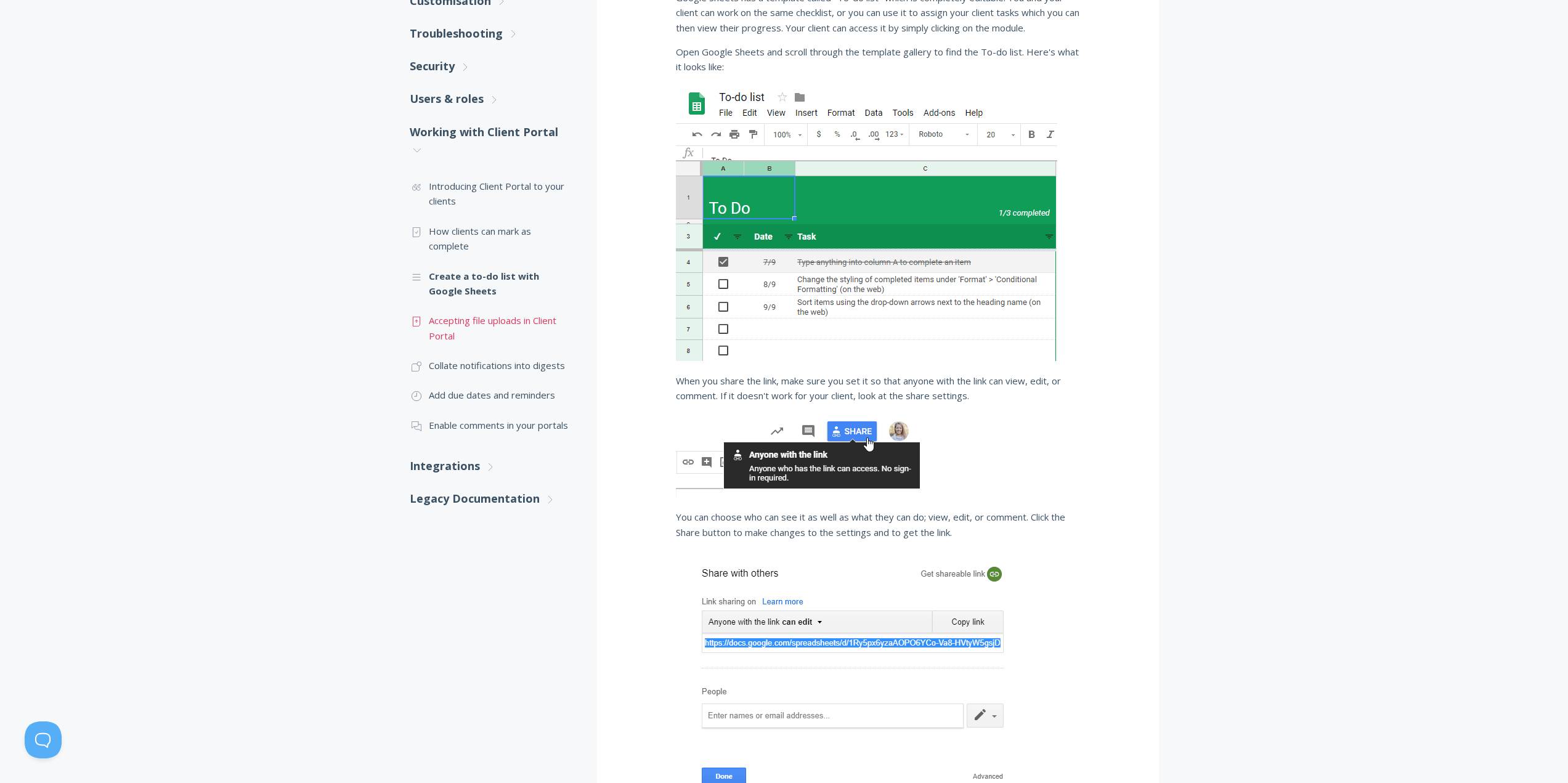
click at [480, 327] on link ".st0{fill:none;stroke:#000000;stroke-width:2;stroke-miterlimit:10;} Untitled-15…" at bounding box center [490, 327] width 163 height 44
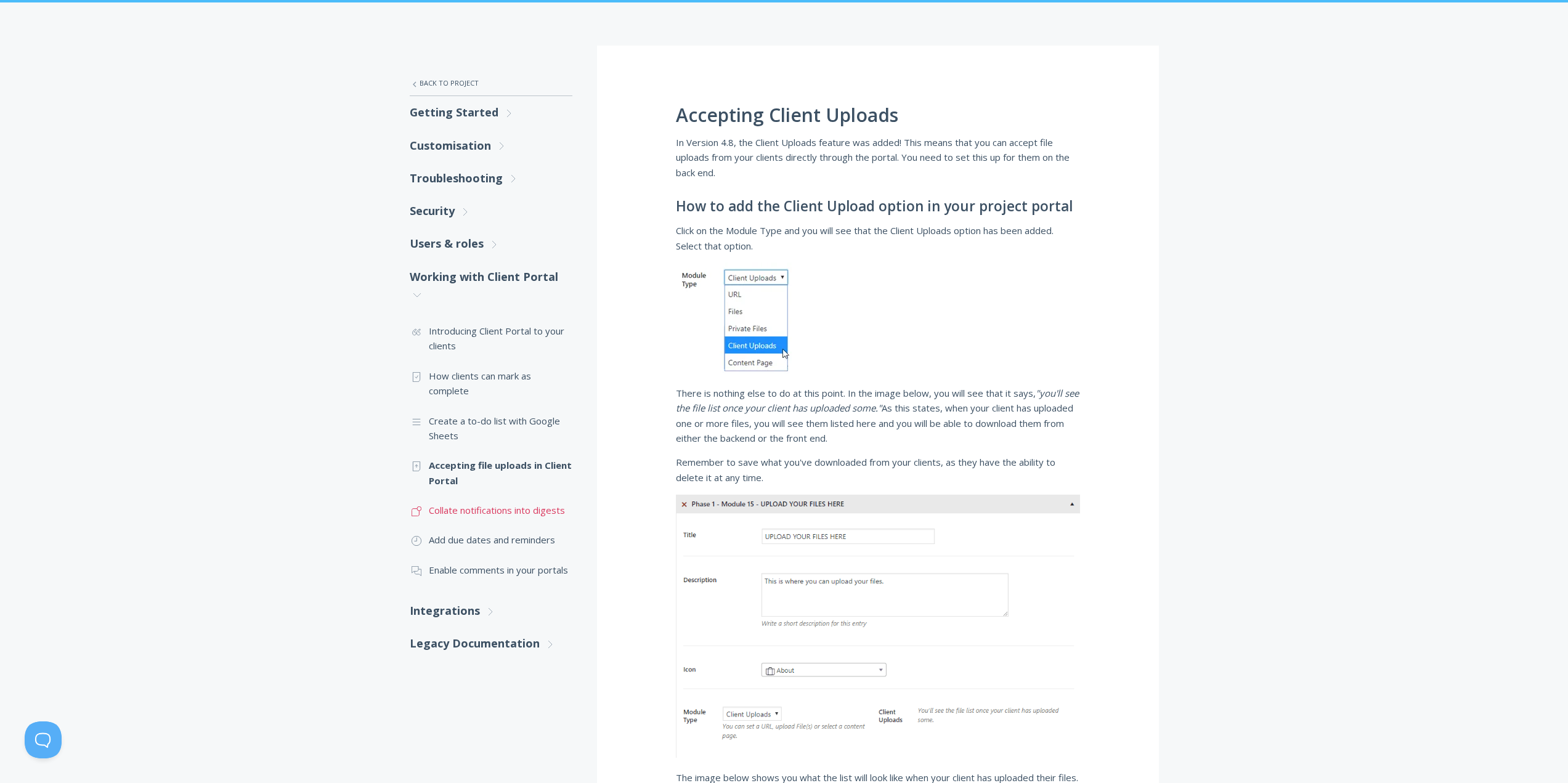
scroll to position [185, 0]
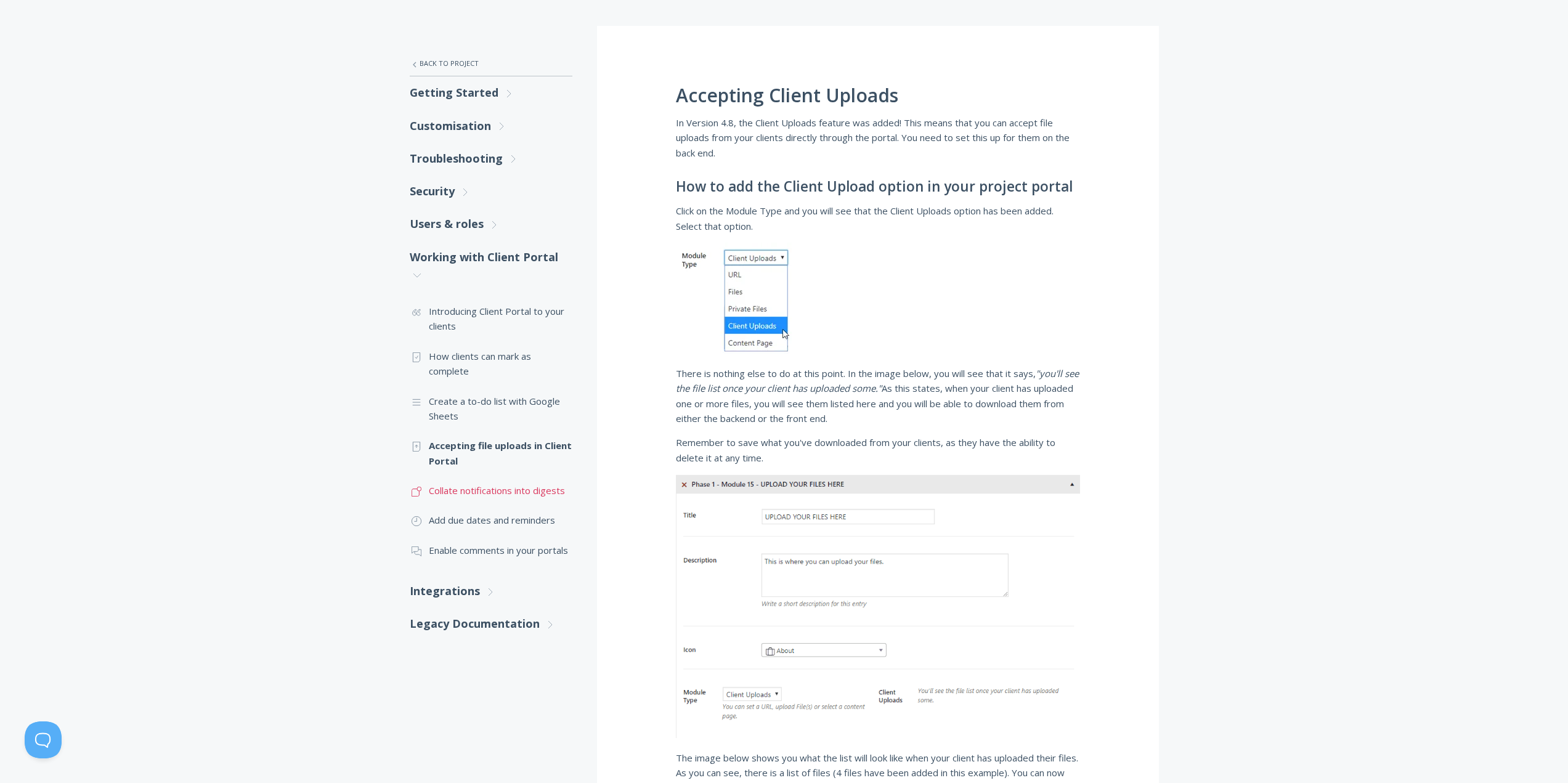
click at [494, 487] on link ".st0{fill:none;stroke:#000000;stroke-width:2;stroke-miterlimit:10;} Untitled-17…" at bounding box center [490, 490] width 163 height 30
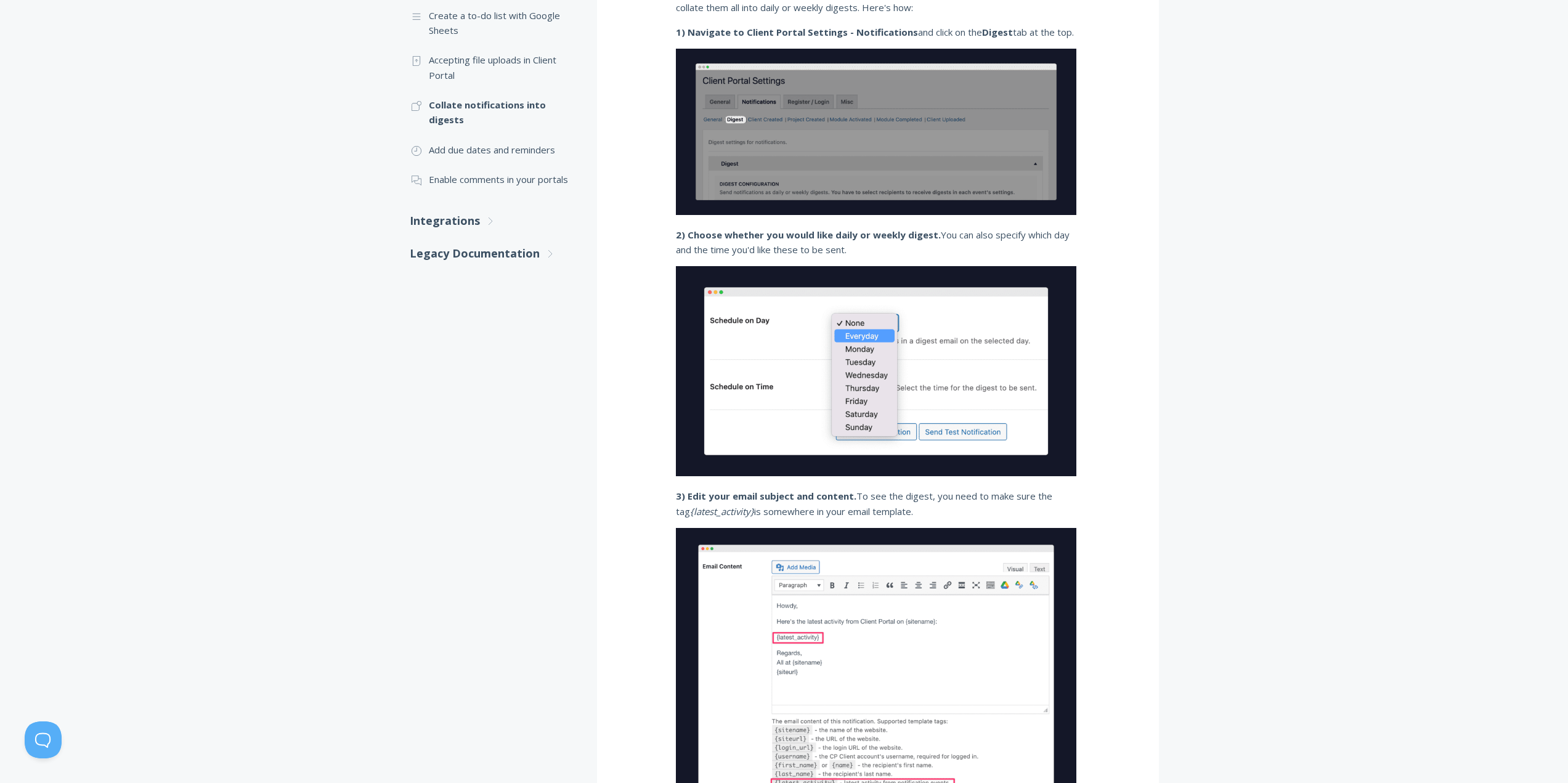
scroll to position [571, 0]
click at [491, 159] on link ".st0{fill:none;stroke:#000000;stroke-width:2;stroke-miterlimit:10;} Untitled-18…" at bounding box center [490, 149] width 163 height 30
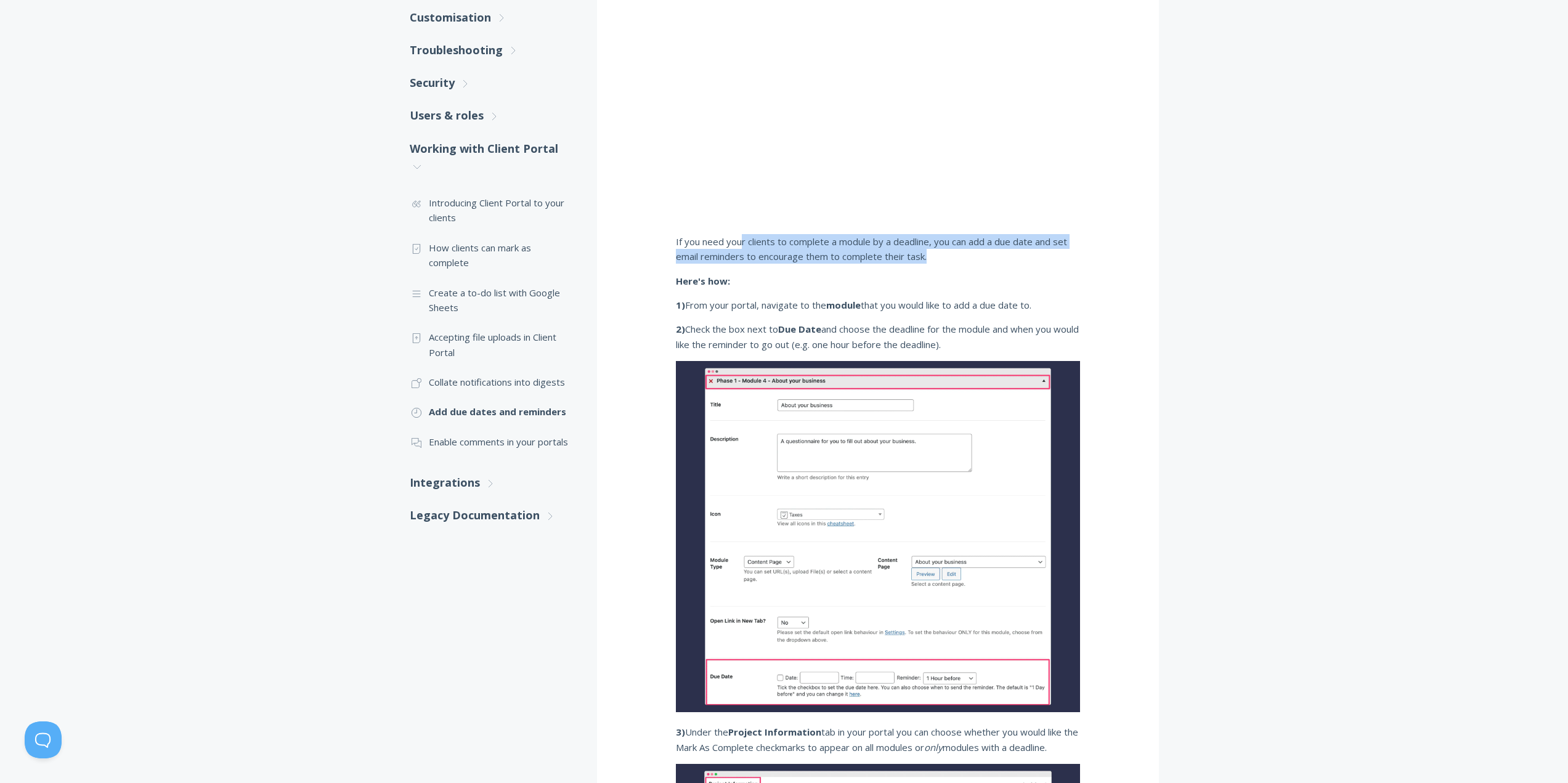
drag, startPoint x: 769, startPoint y: 239, endPoint x: 1106, endPoint y: 284, distance: 340.0
click at [1009, 262] on p "If you need your clients to complete a module by a deadline, you can add a due …" at bounding box center [878, 249] width 404 height 31
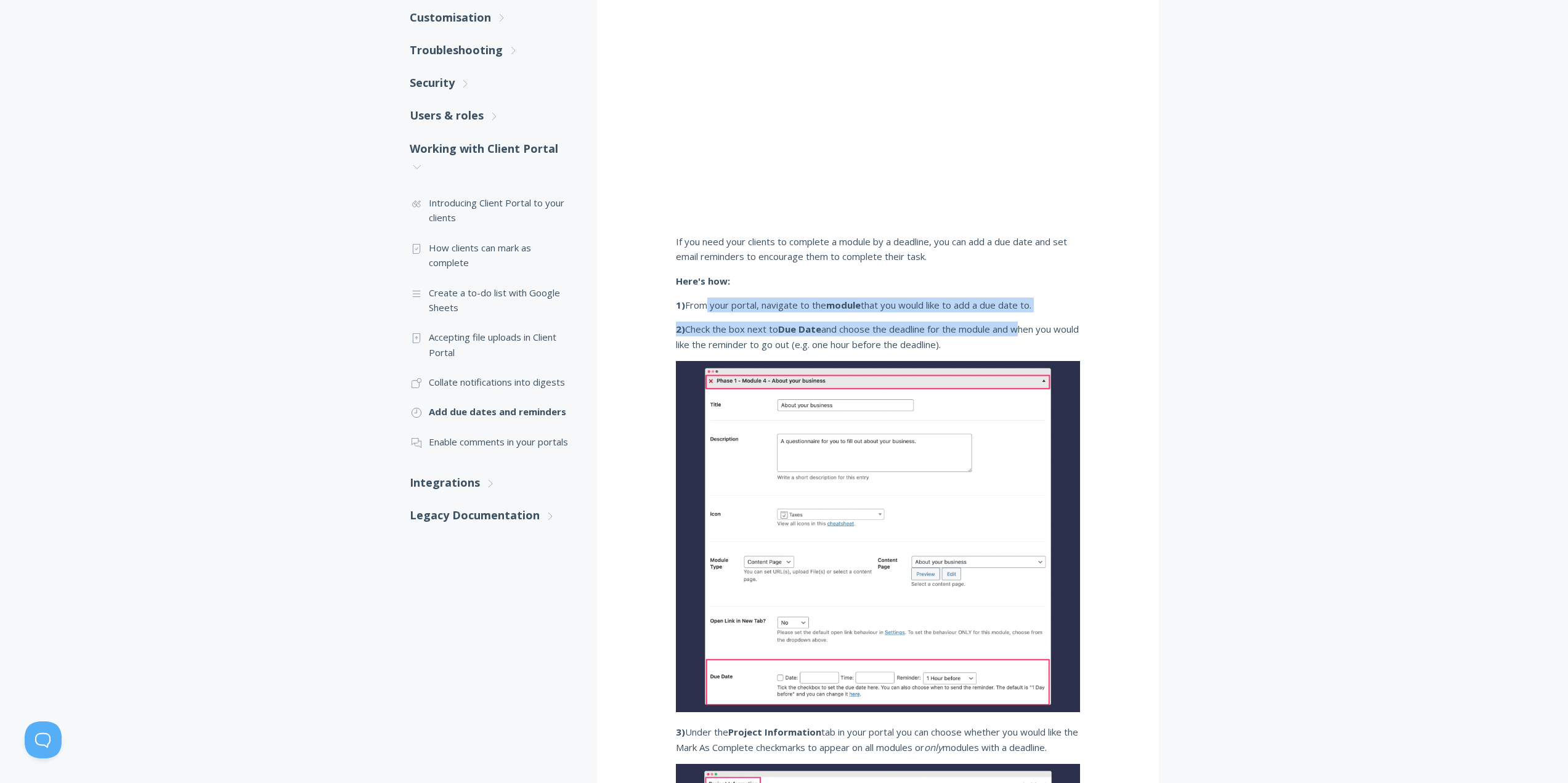
drag, startPoint x: 704, startPoint y: 304, endPoint x: 1025, endPoint y: 316, distance: 321.2
click at [901, 328] on p "2) Check the box next to Due Date and choose the deadline for the module and wh…" at bounding box center [878, 336] width 404 height 31
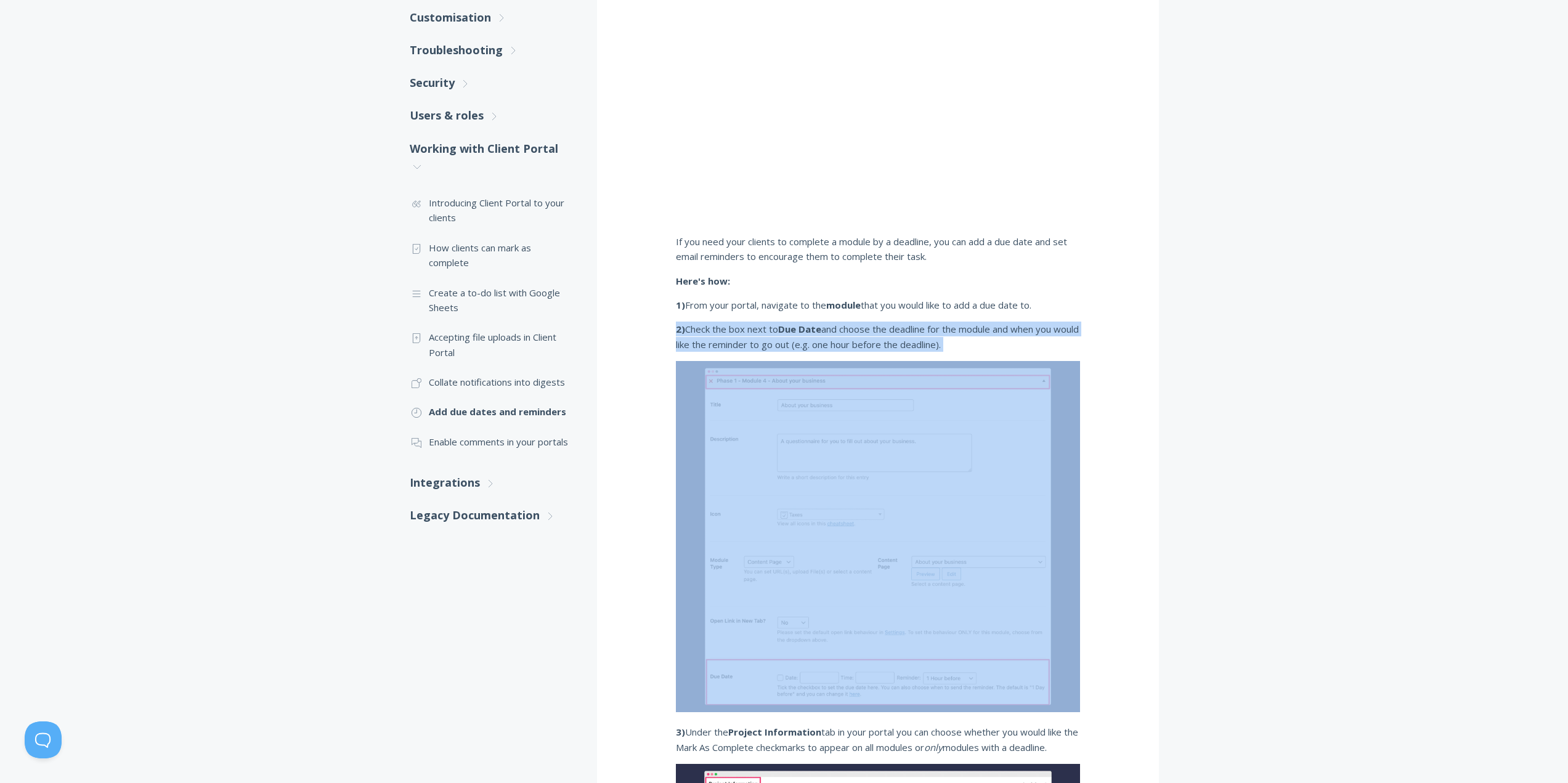
click at [901, 328] on p "2) Check the box next to Due Date and choose the deadline for the module and wh…" at bounding box center [878, 336] width 404 height 31
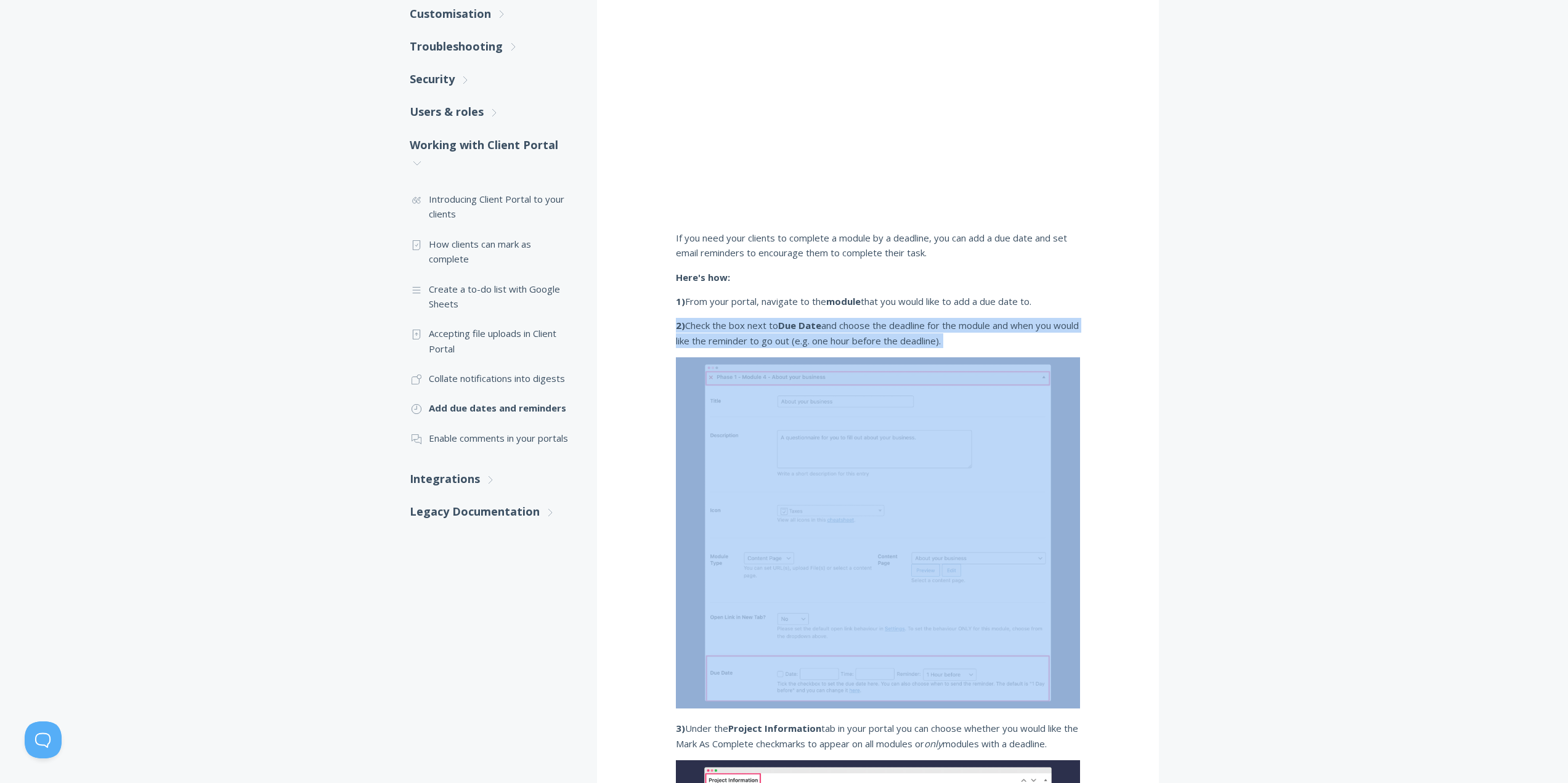
scroll to position [725, 0]
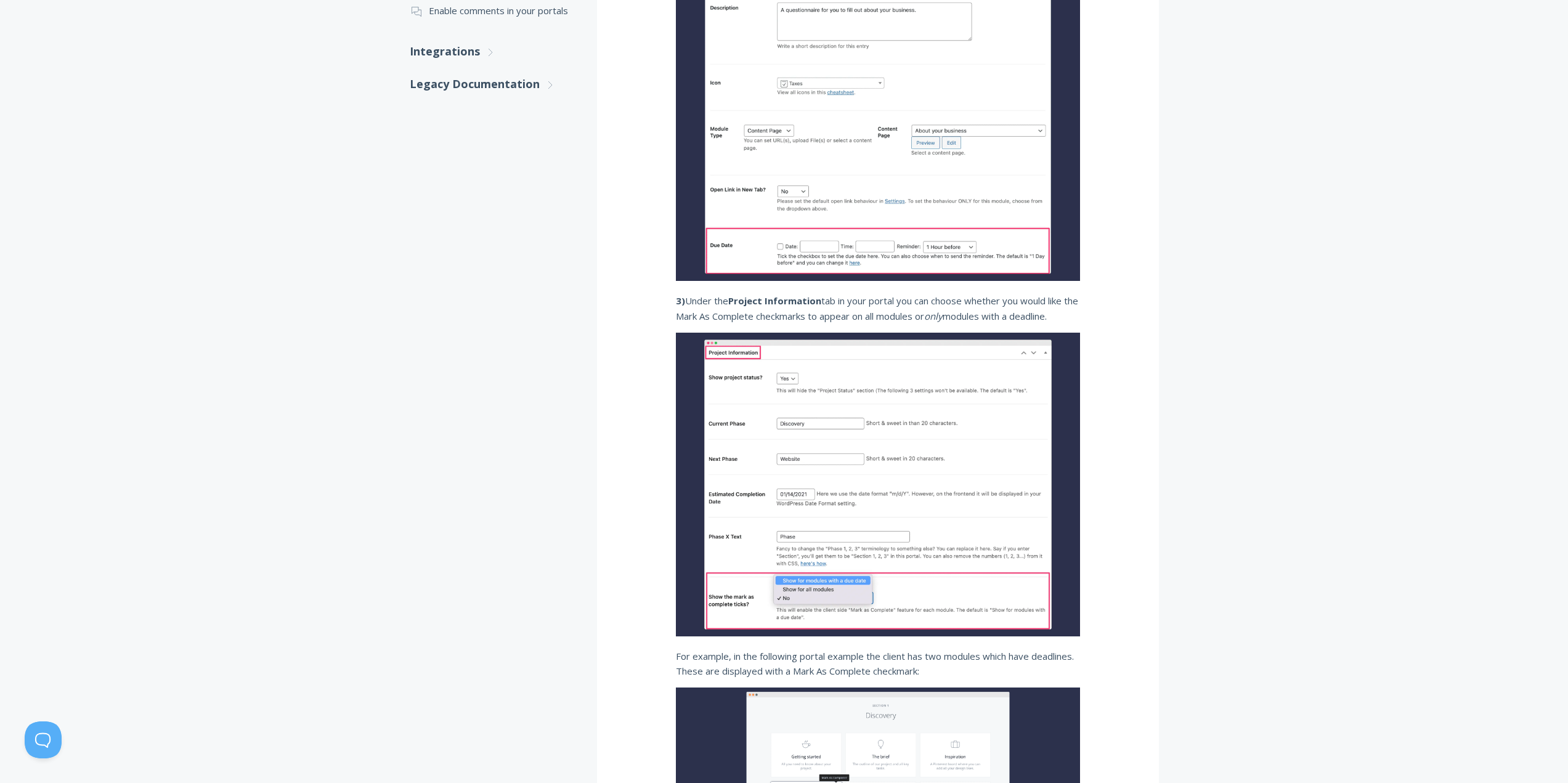
click at [1141, 400] on div "Add due dates and reminders If you need your clients to complete a module by a …" at bounding box center [878, 433] width 562 height 1894
click at [853, 301] on p "3) Under the Project Information tab in your portal you can choose whether you …" at bounding box center [878, 308] width 404 height 31
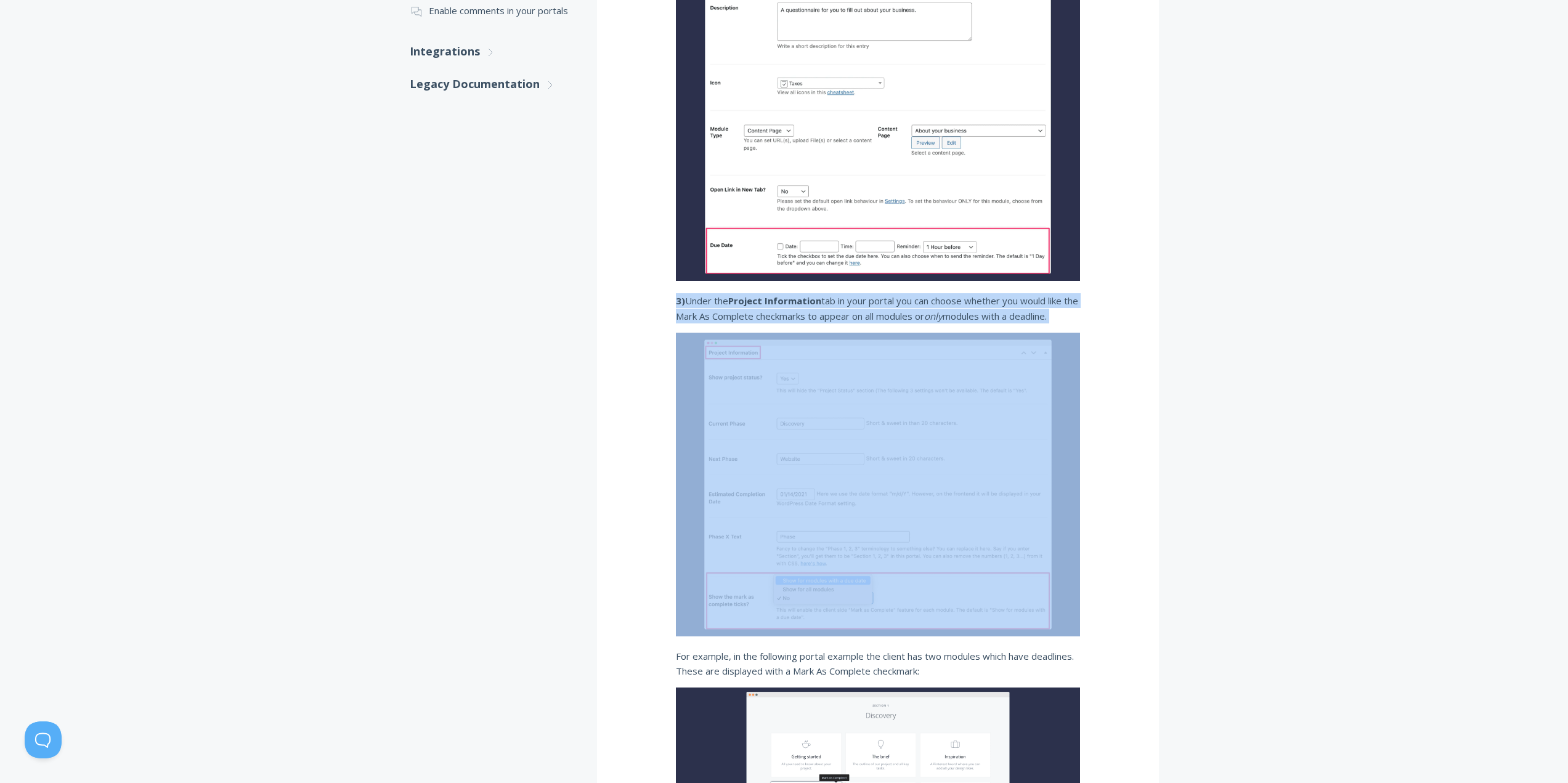
click at [853, 301] on p "3) Under the Project Information tab in your portal you can choose whether you …" at bounding box center [878, 308] width 404 height 31
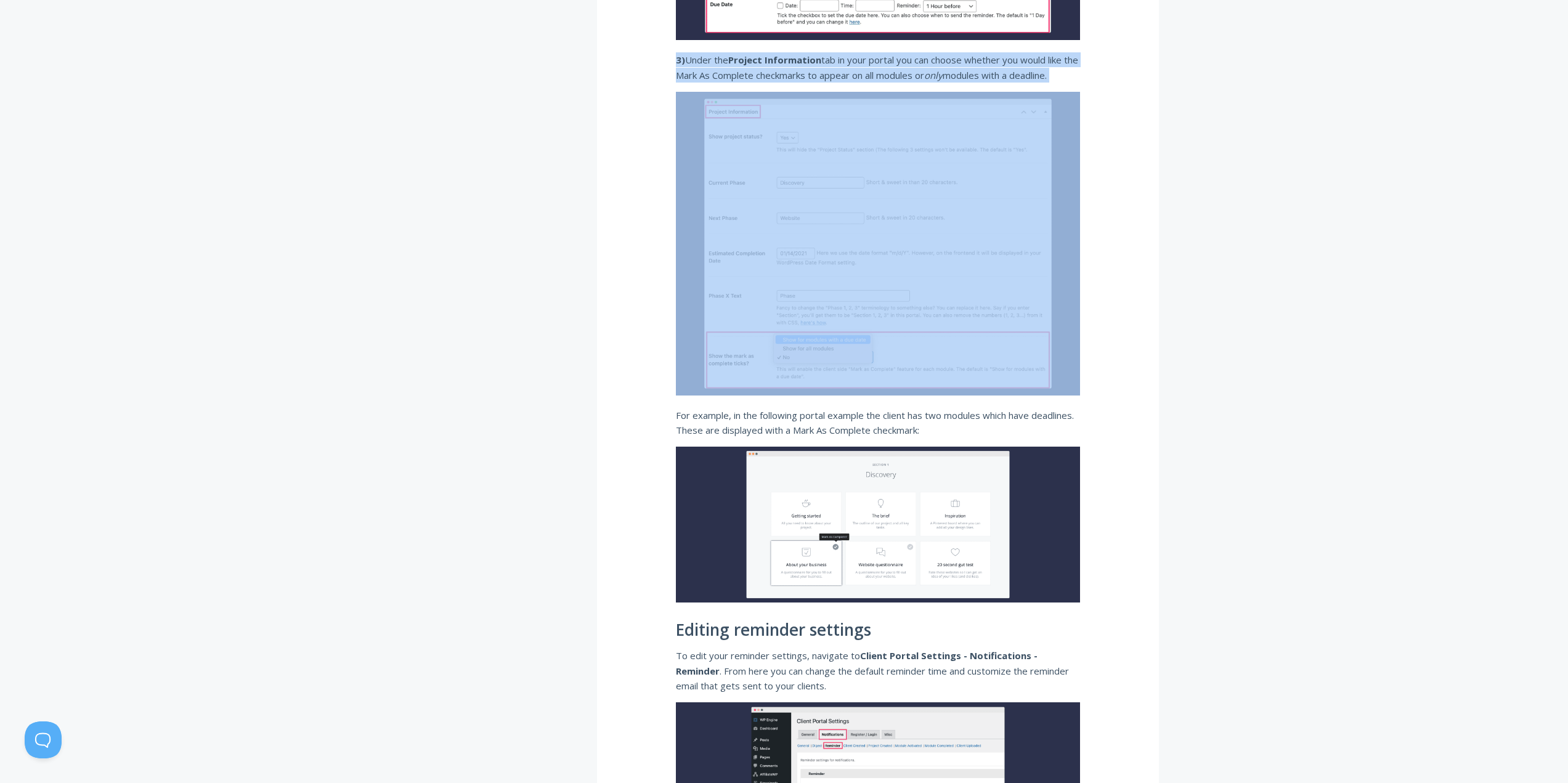
scroll to position [1156, 0]
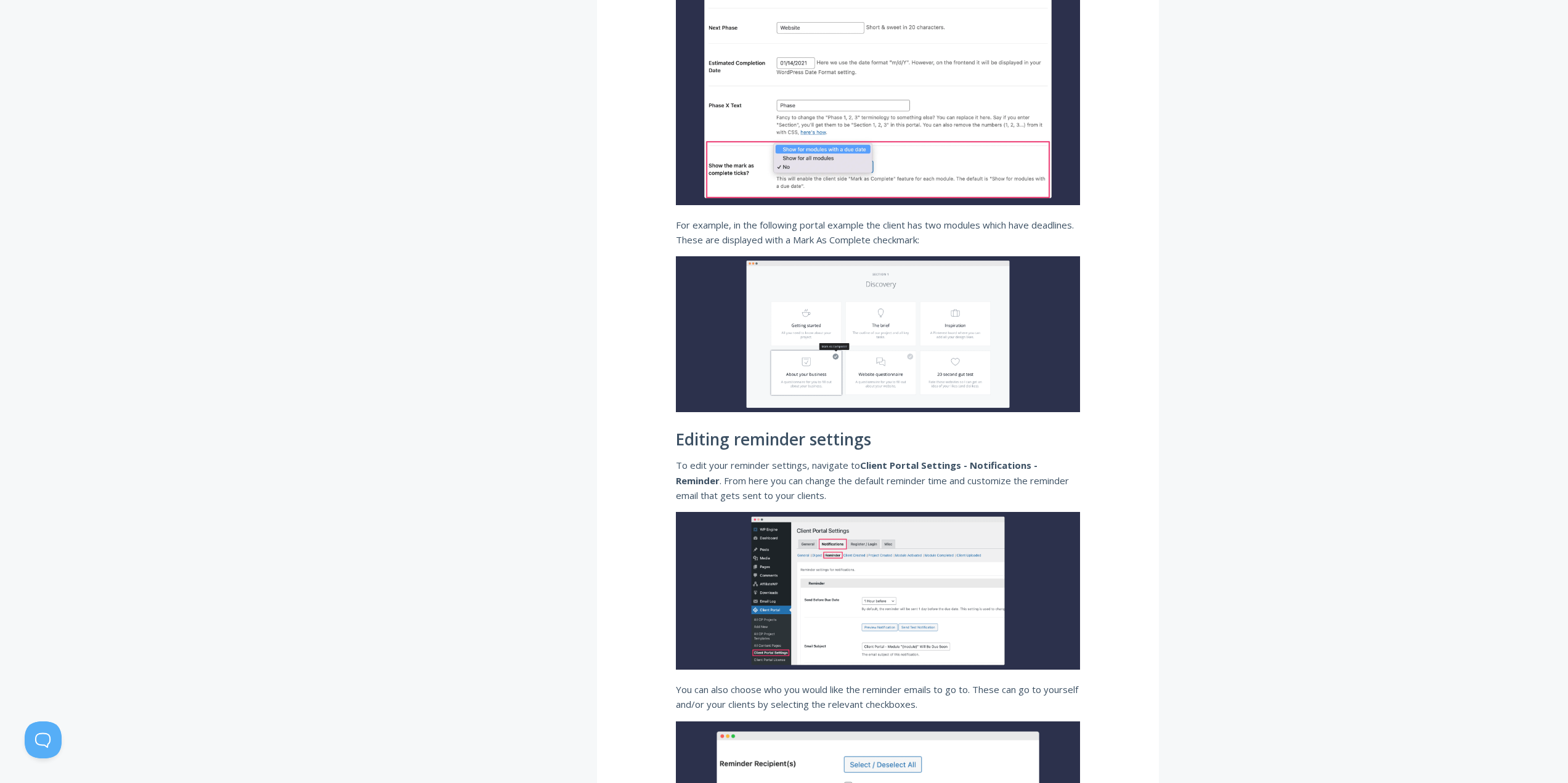
click at [1143, 374] on div "Add due dates and reminders If you need your clients to complete a module by a …" at bounding box center [878, 2] width 562 height 1894
click at [828, 470] on p "To edit your reminder settings, navigate to Client Portal Settings - Notificati…" at bounding box center [878, 479] width 404 height 44
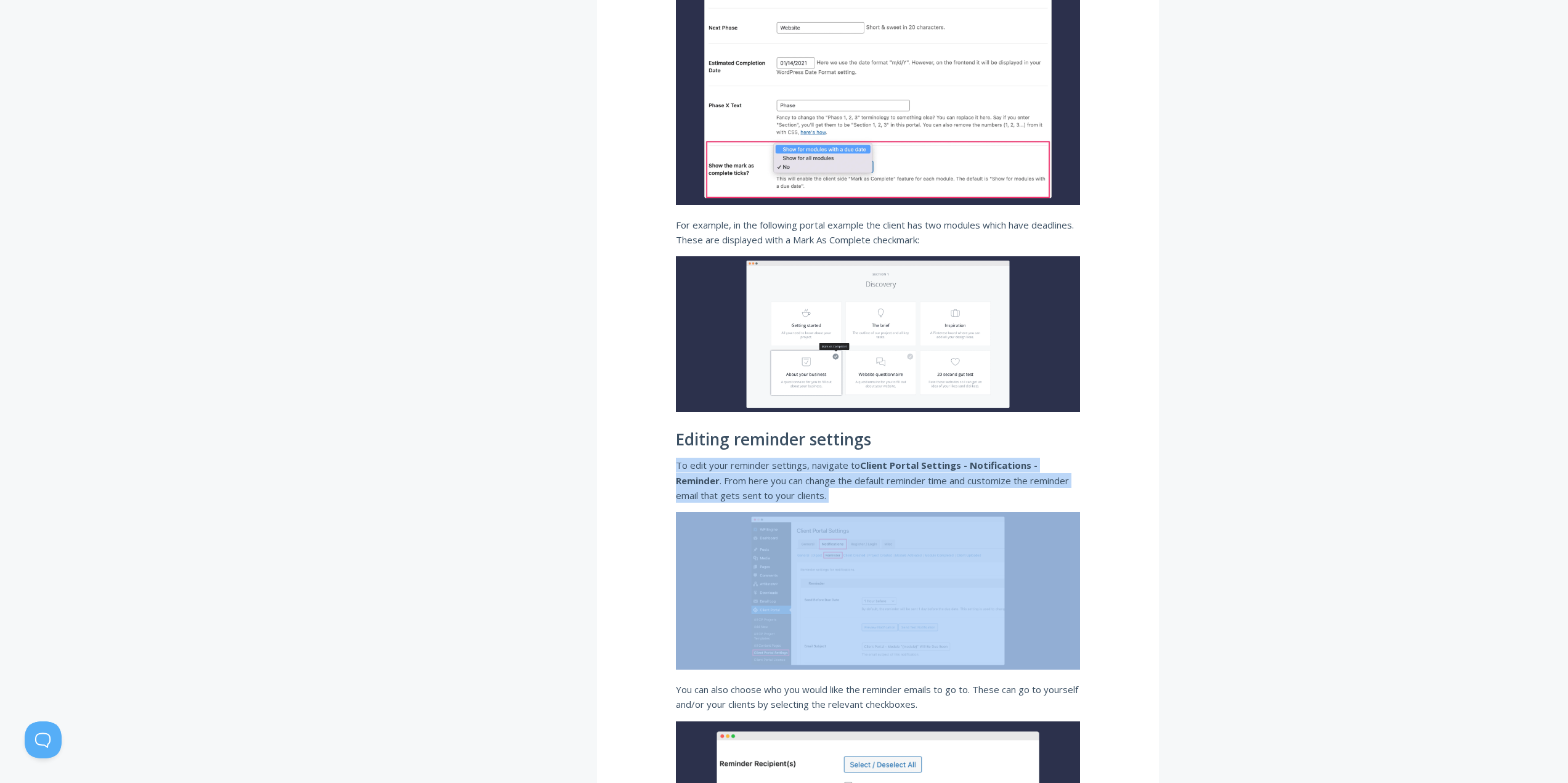
click at [828, 470] on p "To edit your reminder settings, navigate to Client Portal Settings - Notificati…" at bounding box center [878, 479] width 404 height 44
click at [1178, 474] on div ".st0{fill:none;stroke:#000000;stroke-width:2;stroke-miterlimit:10;} Untitled-27…" at bounding box center [784, 2] width 789 height 1894
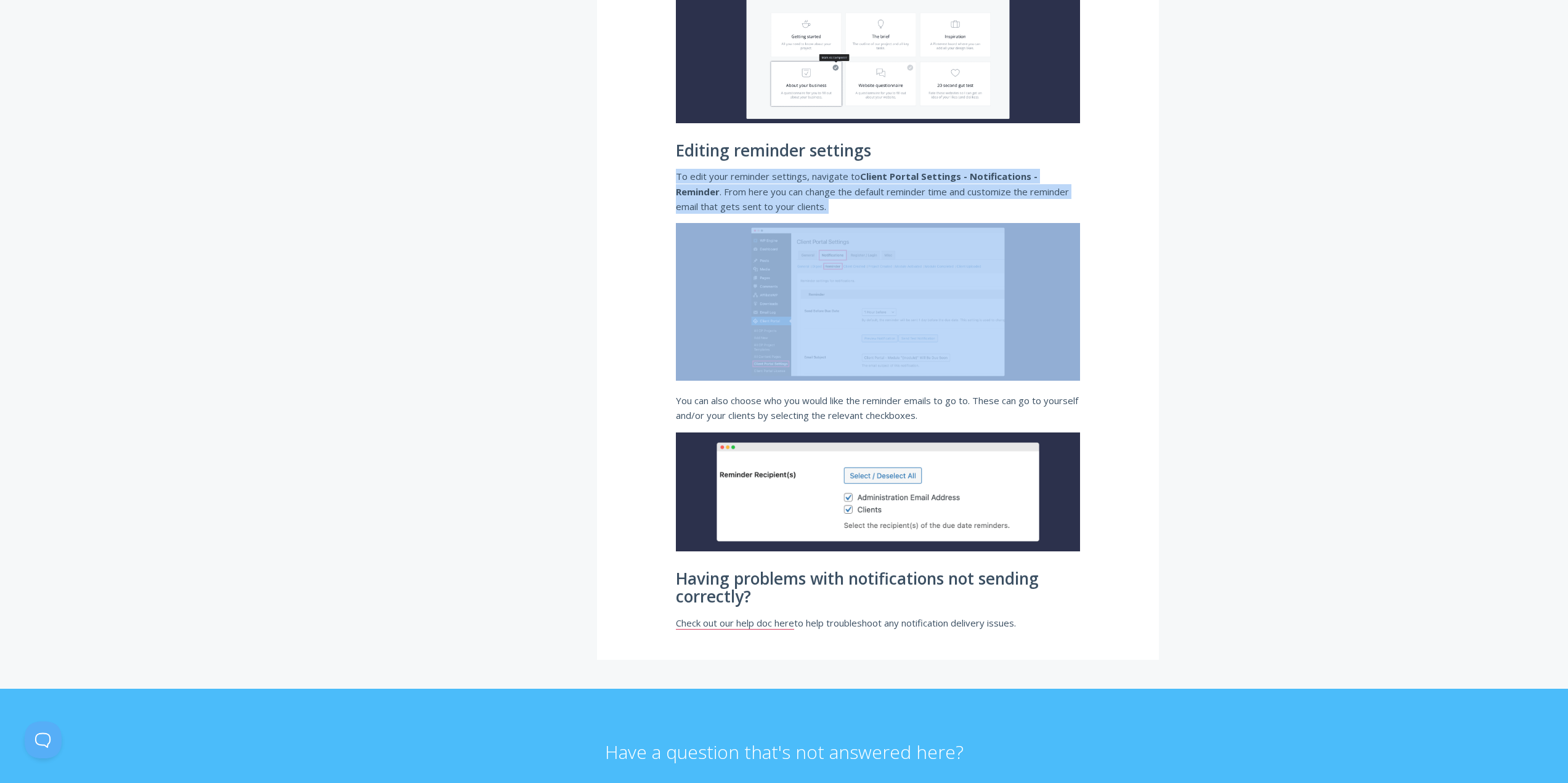
scroll to position [1562, 0]
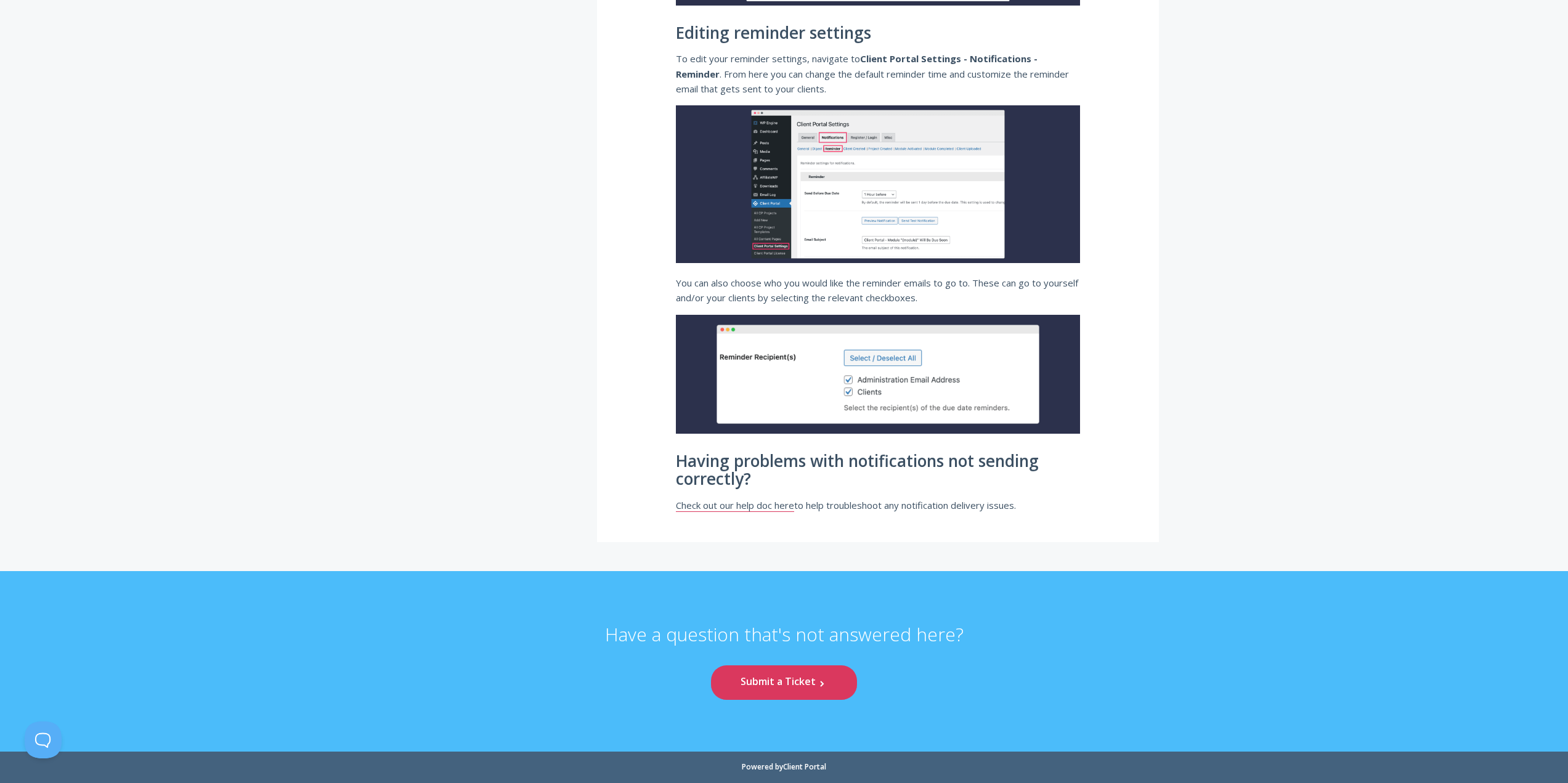
click at [855, 467] on h2 "Having problems with notifications not sending correctly?" at bounding box center [878, 470] width 404 height 37
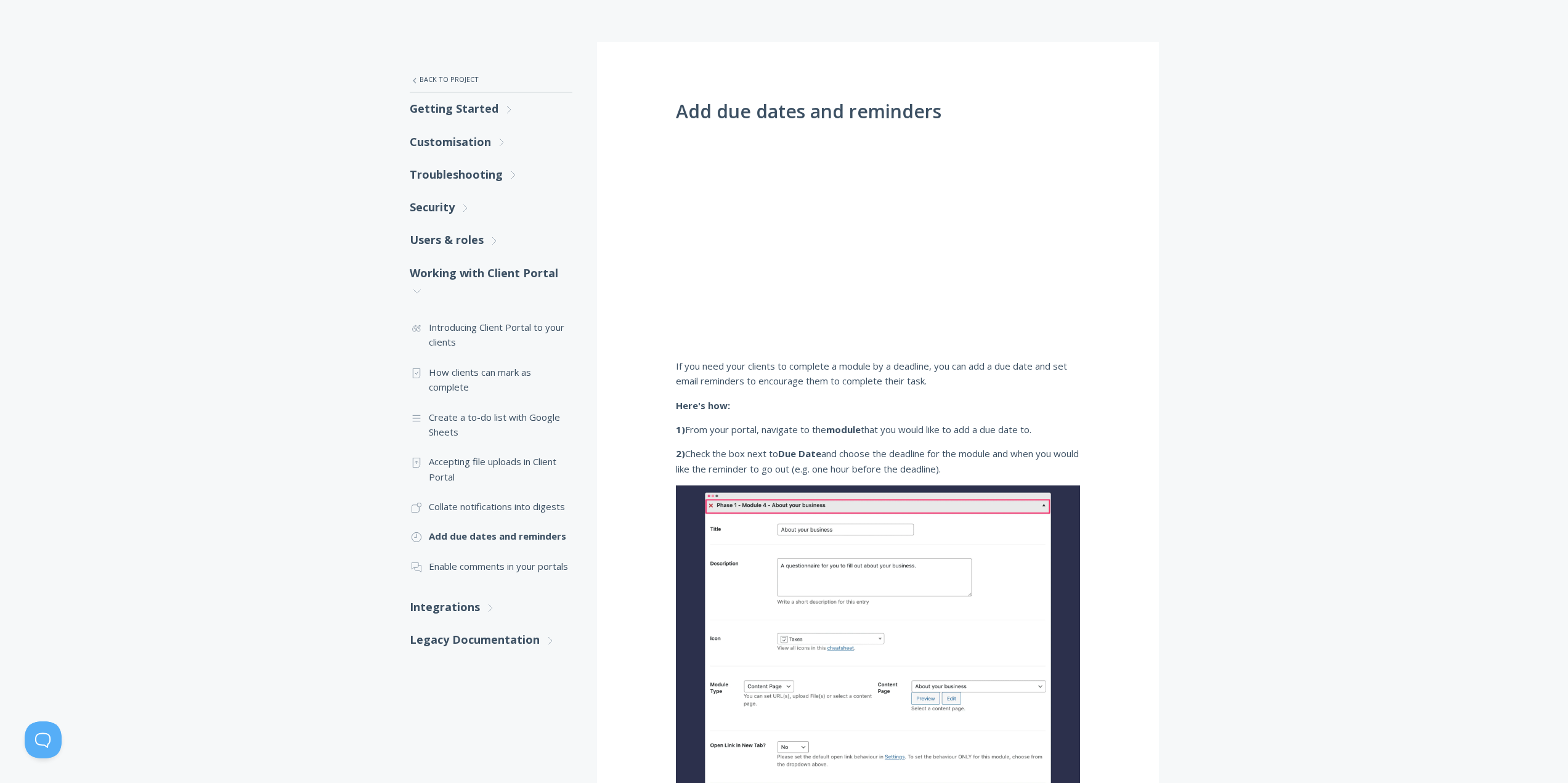
scroll to position [246, 0]
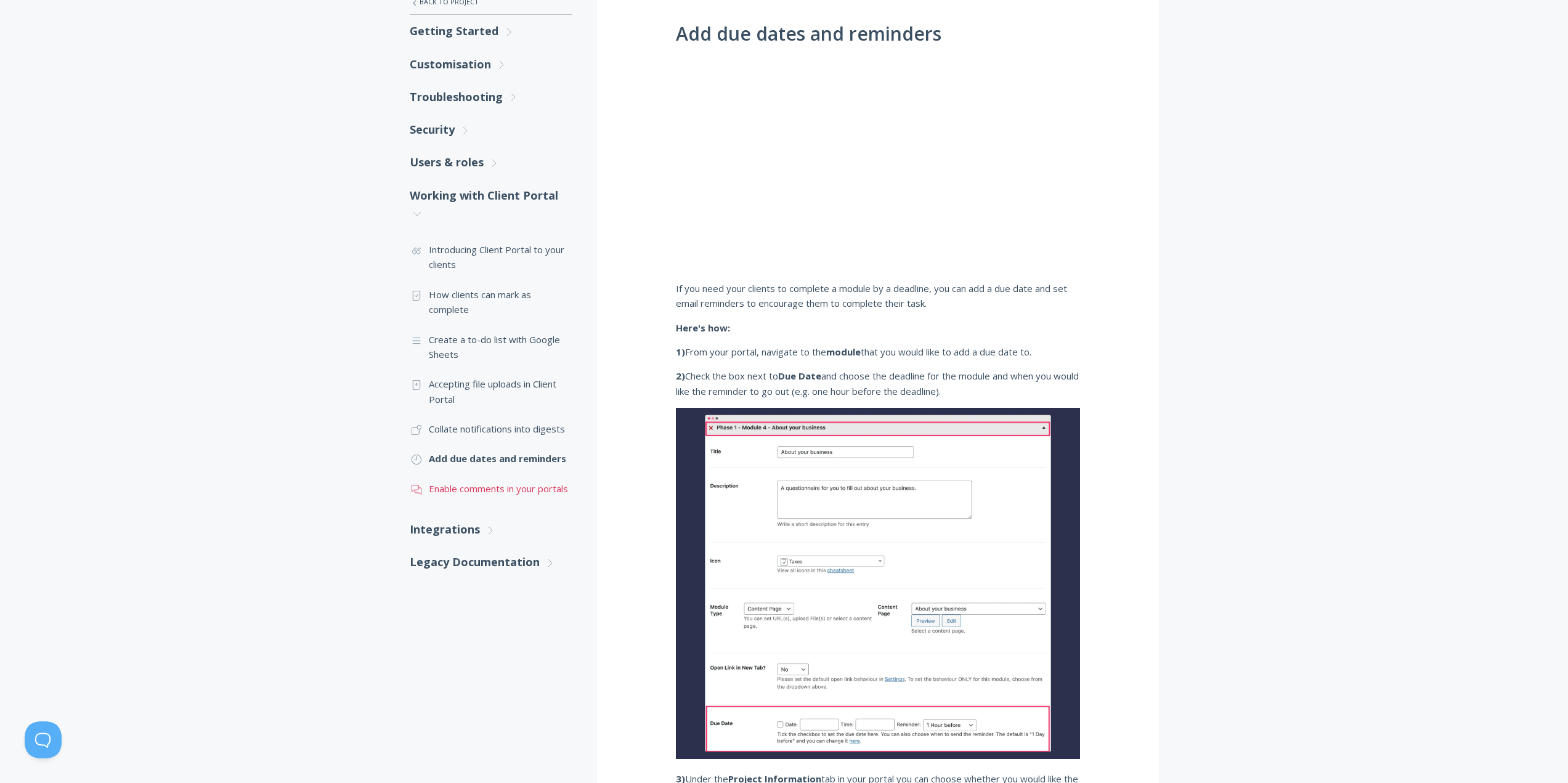
click at [519, 493] on link ".st0{fill:none;stroke:#000000;stroke-width:2;stroke-miterlimit:10;} 3. Communic…" at bounding box center [490, 488] width 163 height 30
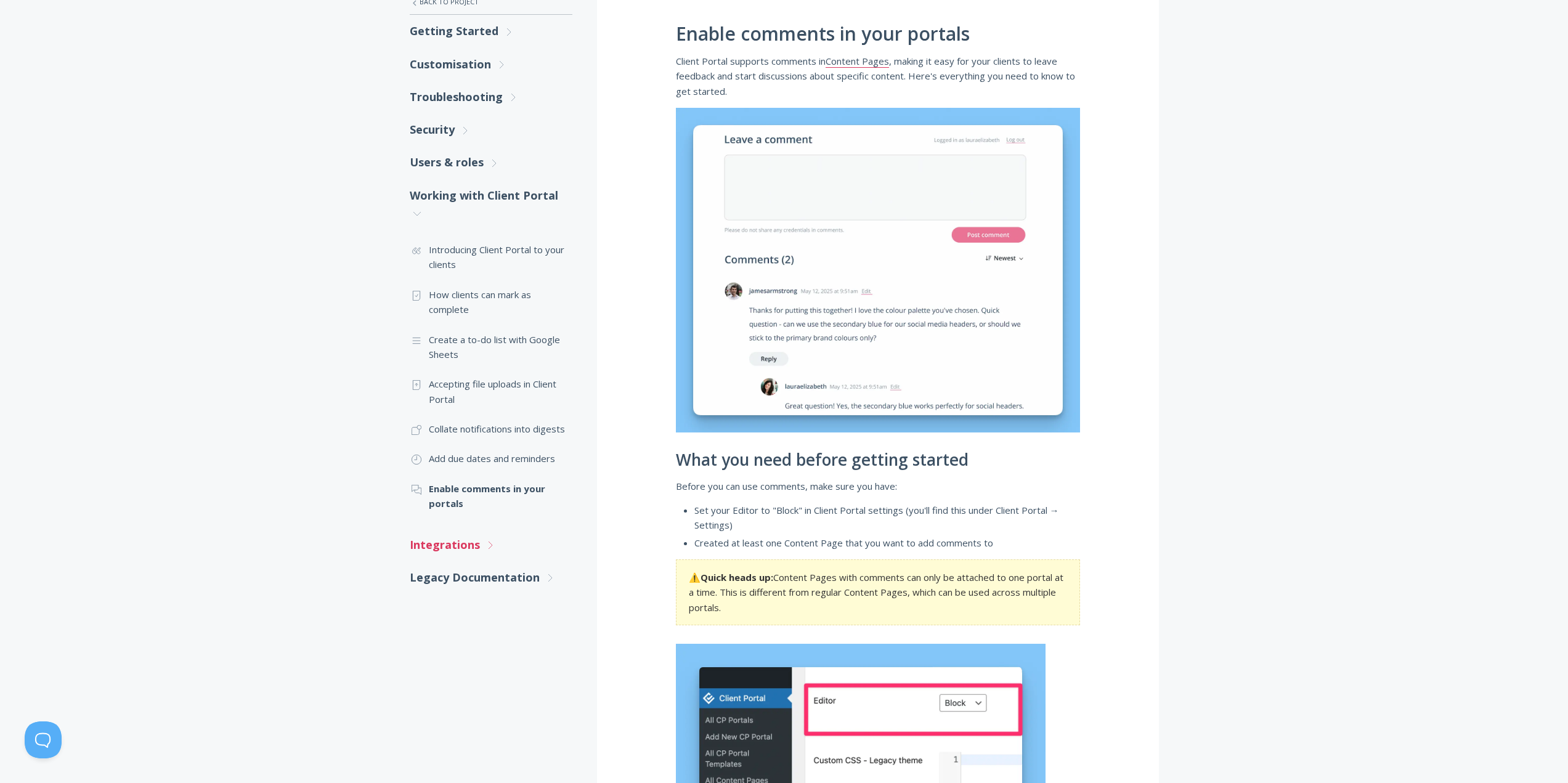
click at [493, 548] on icon ".st0{fill:none;stroke:#000000;stroke-width:2;stroke-miterlimit:10;} Untitled-27" at bounding box center [489, 545] width 11 height 11
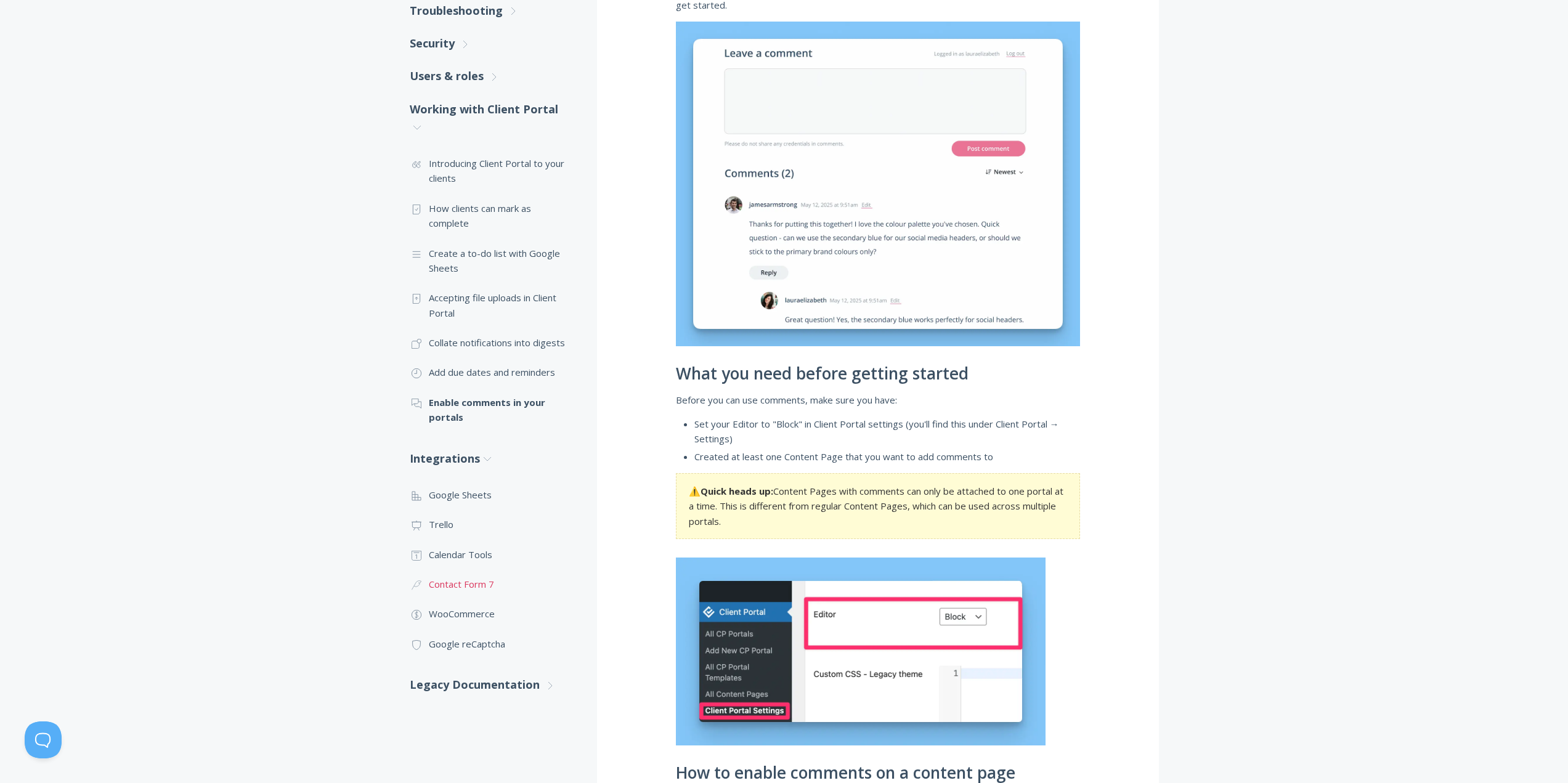
scroll to position [431, 0]
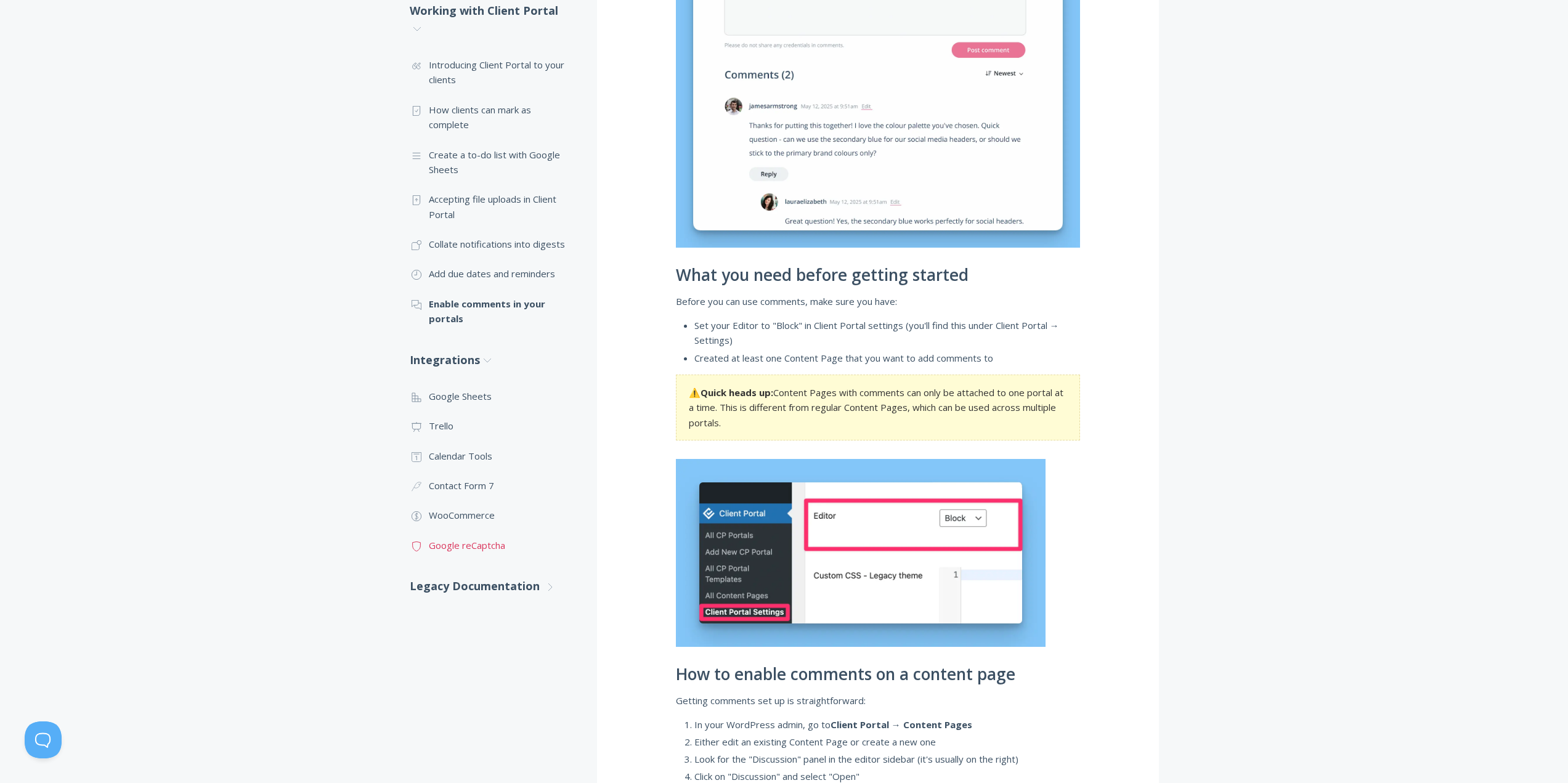
click at [461, 547] on link ".st0{fill:none;stroke:#000000;stroke-width:2;stroke-miterlimit:10;} 1. General …" at bounding box center [490, 546] width 163 height 30
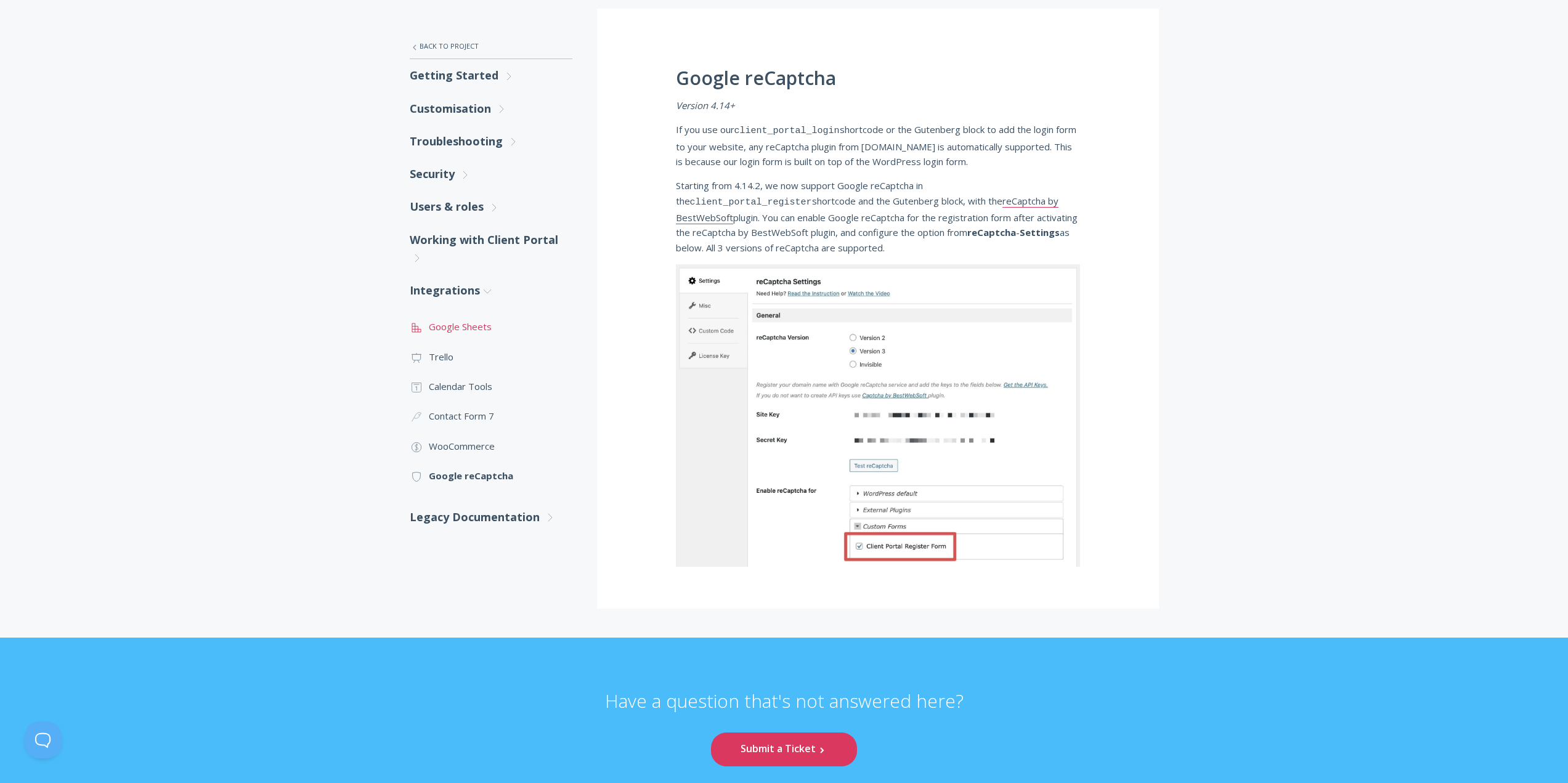
scroll to position [143, 0]
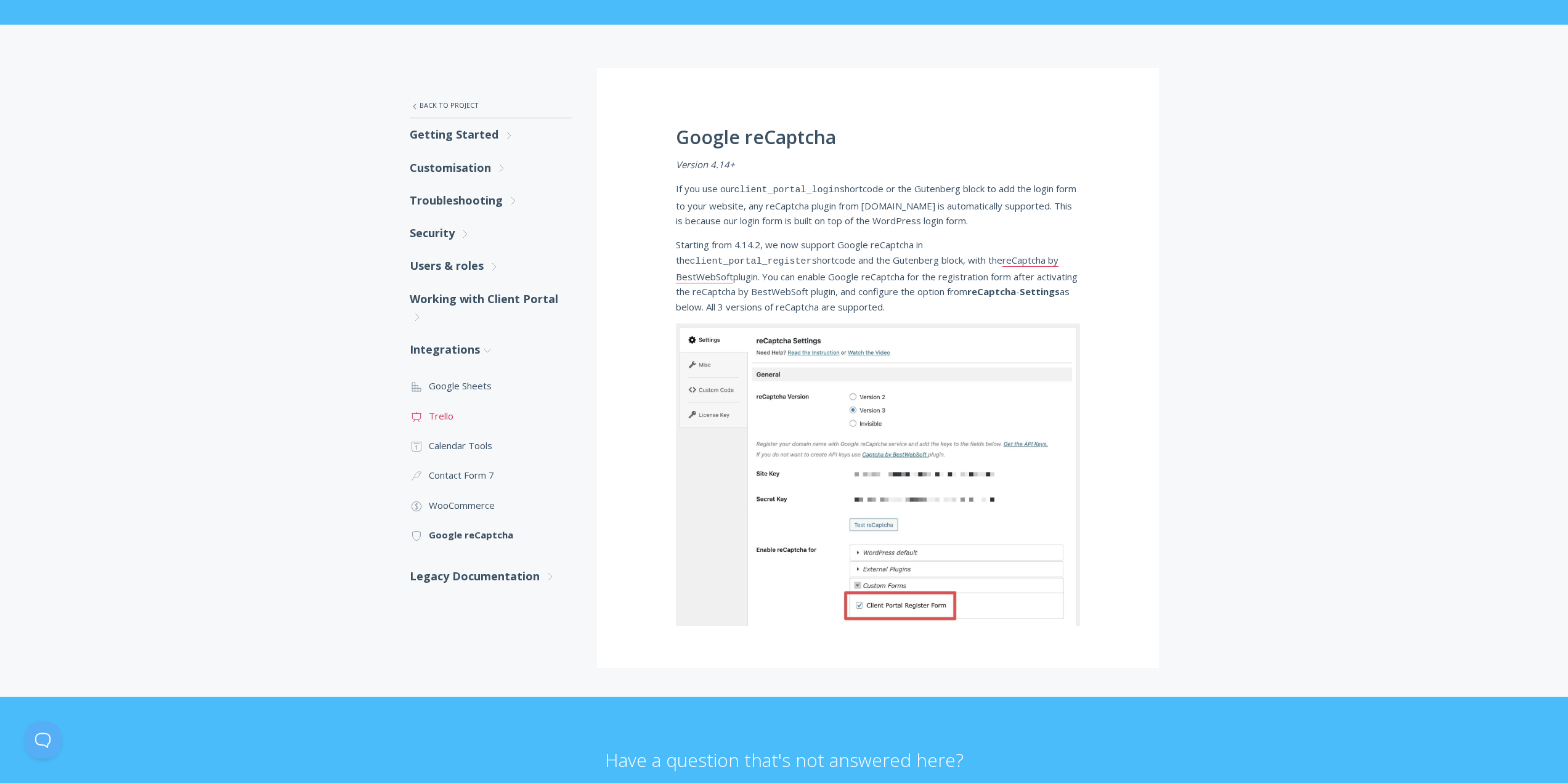
click at [425, 408] on link ".st0{fill:none;stroke:#000000;stroke-width:2;stroke-miterlimit:10;} Untitled-13…" at bounding box center [490, 416] width 163 height 30
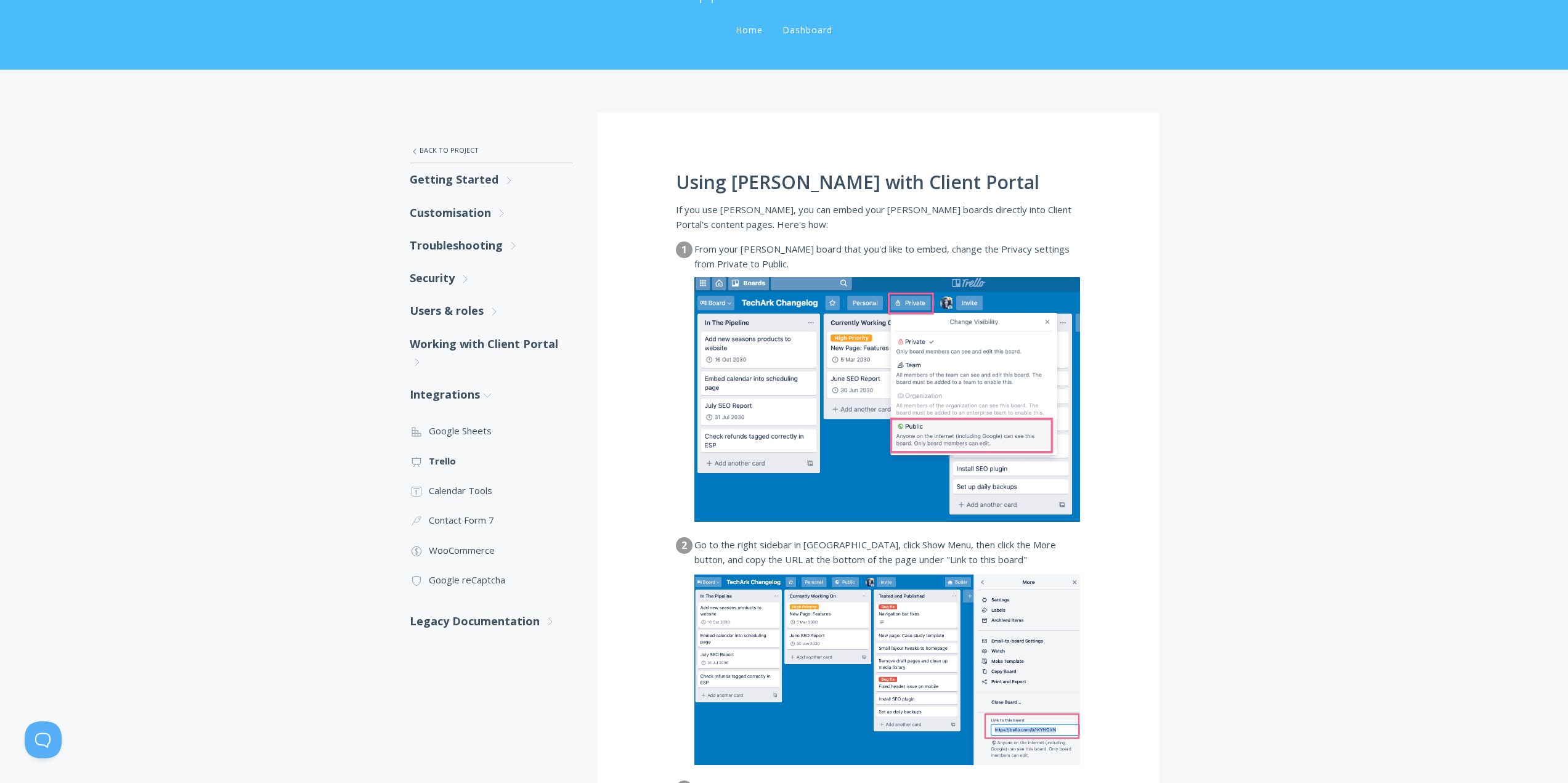
scroll to position [246, 0]
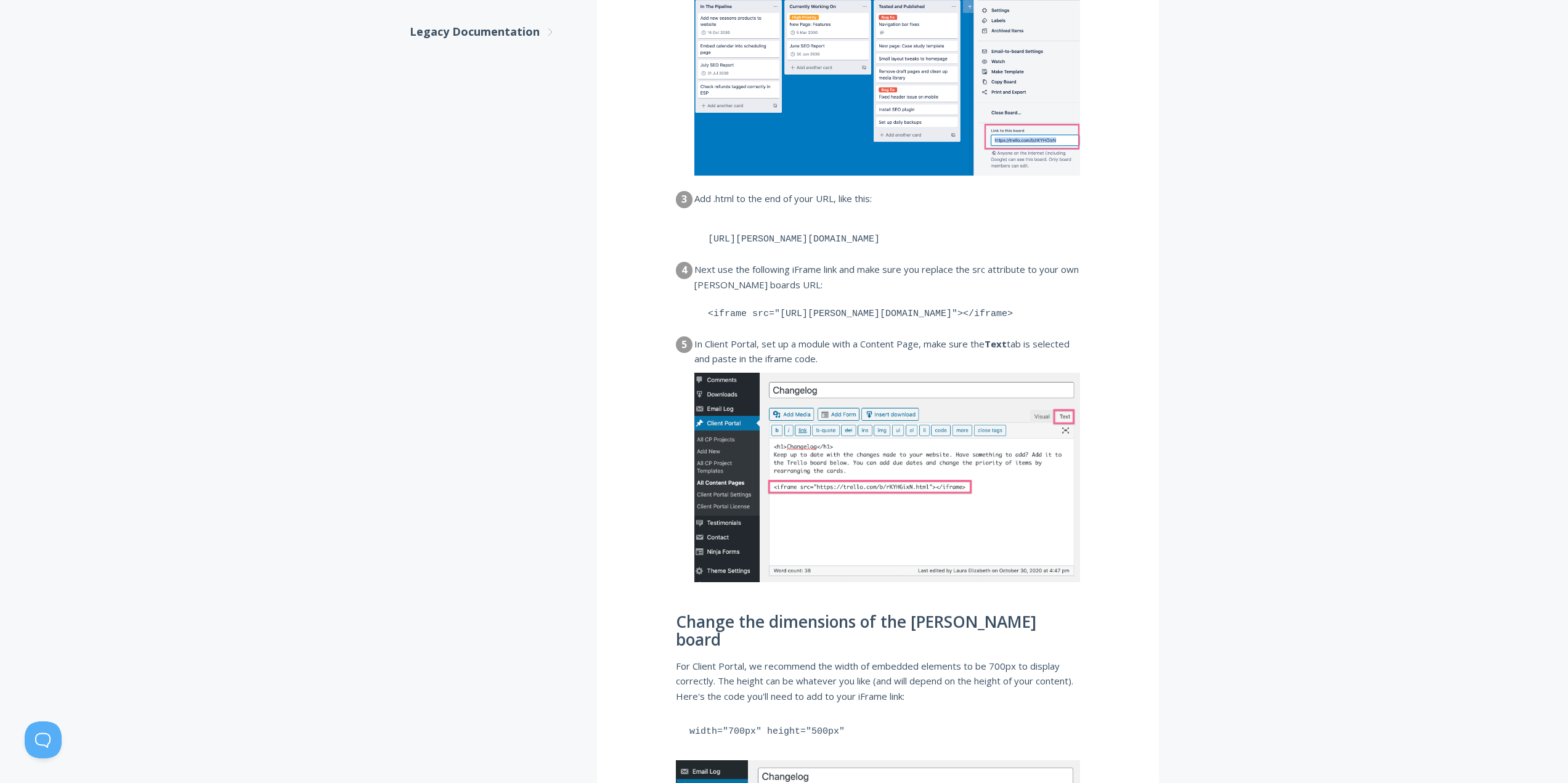
scroll to position [71, 0]
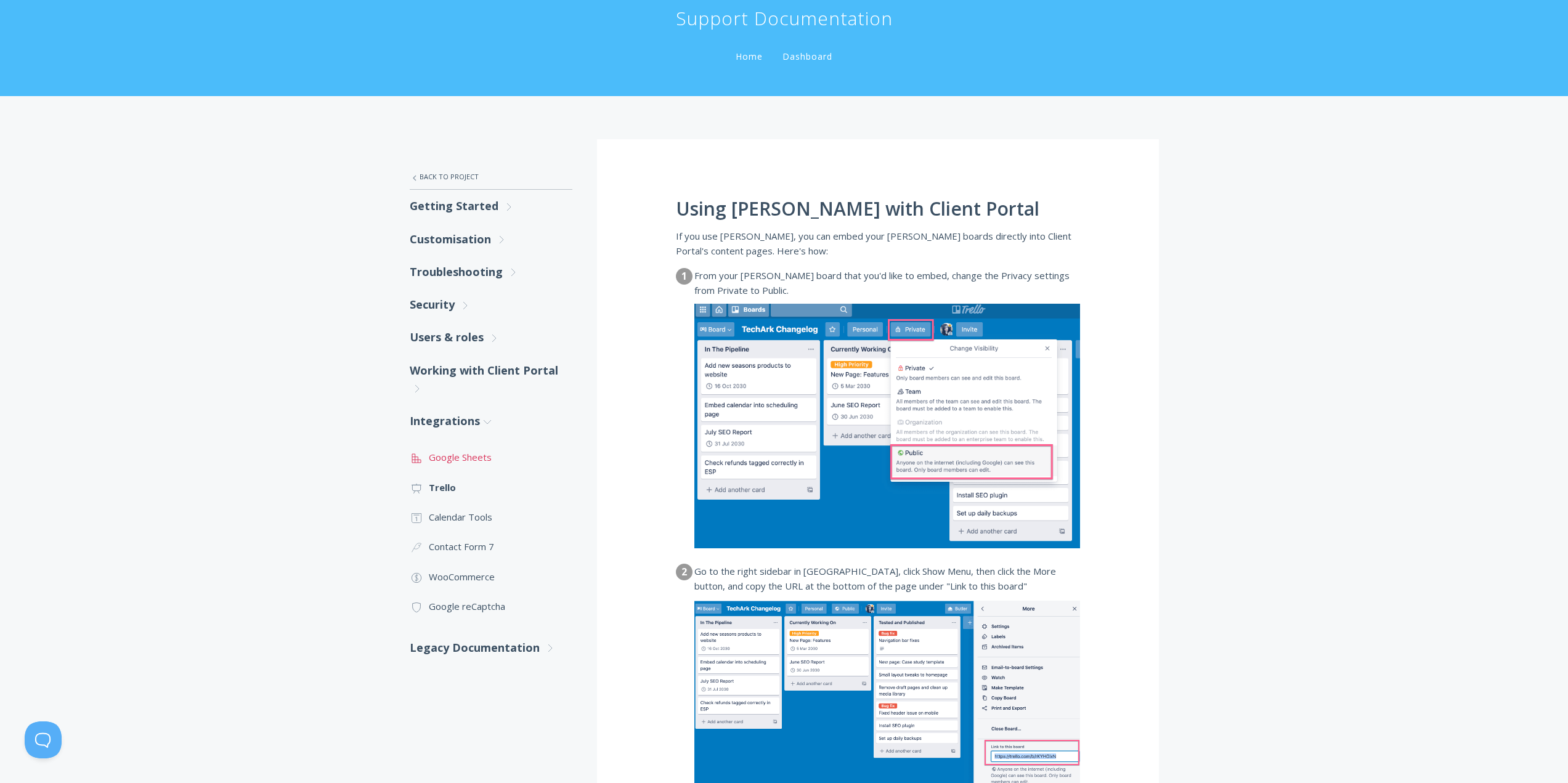
click at [463, 459] on link ".st0{fill:none;stroke:#000000;stroke-width:2;stroke-miterlimit:10;} 2. Design -…" at bounding box center [490, 457] width 163 height 30
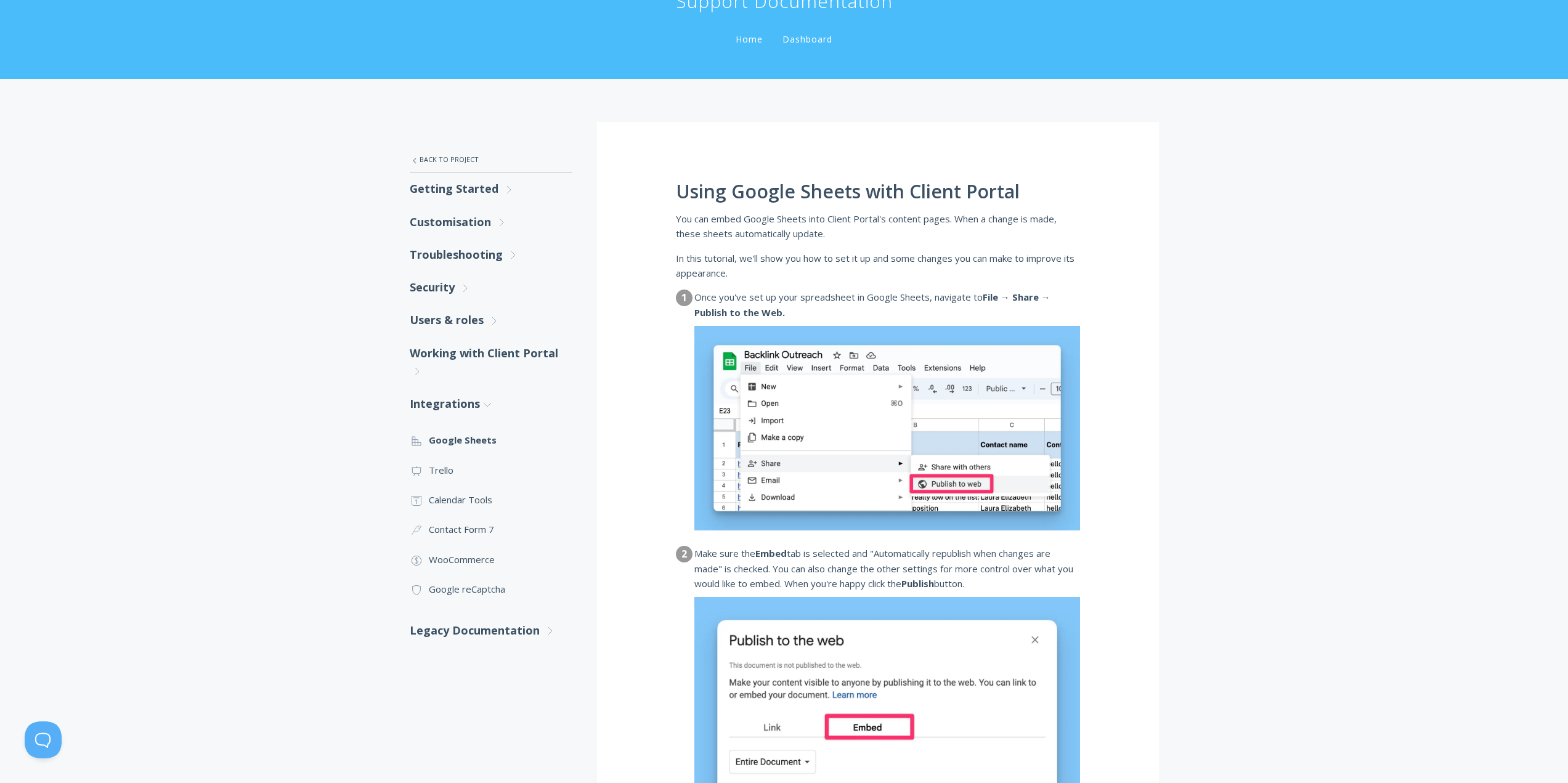
scroll to position [185, 0]
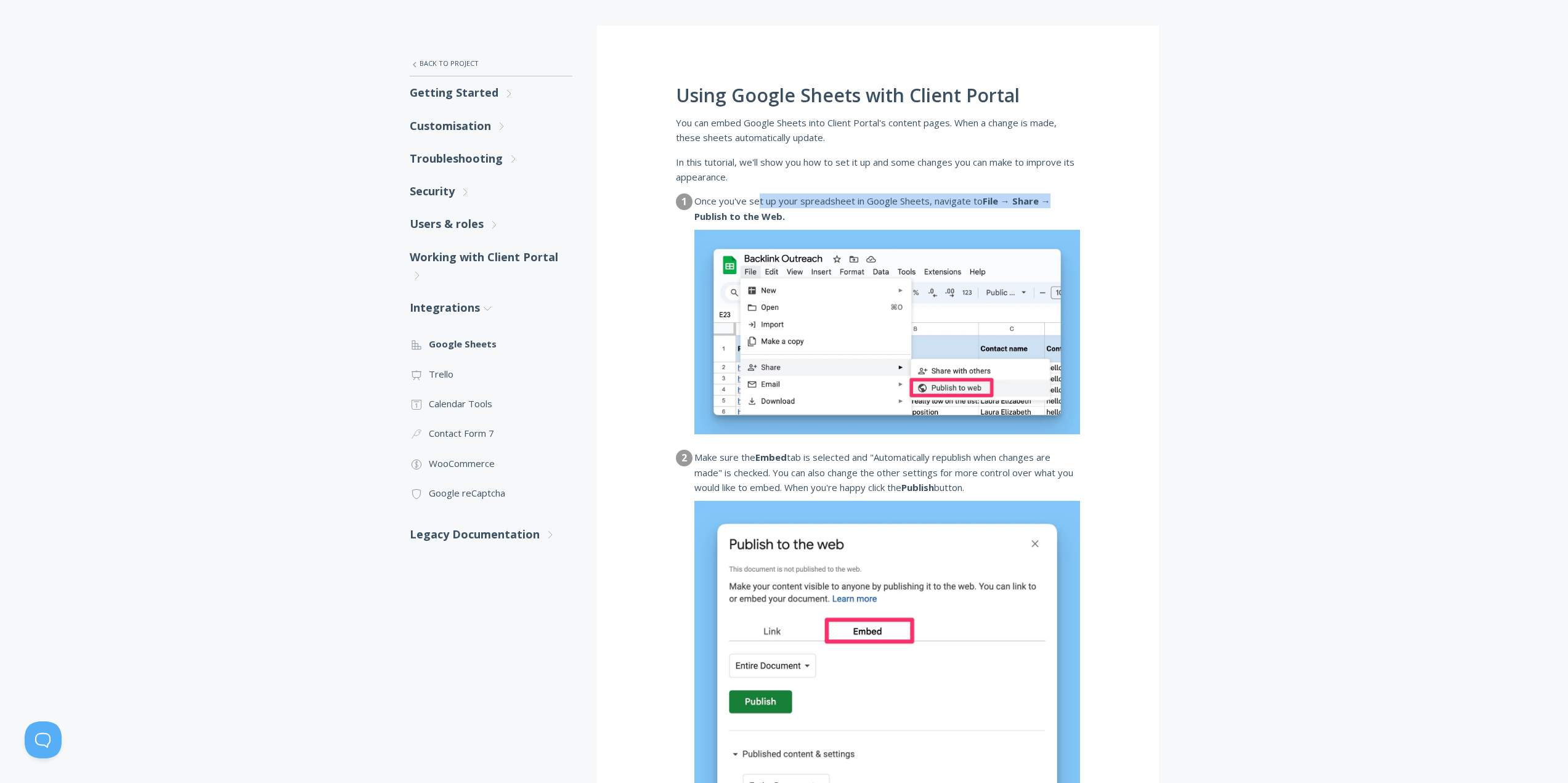
drag, startPoint x: 761, startPoint y: 193, endPoint x: 1065, endPoint y: 207, distance: 304.3
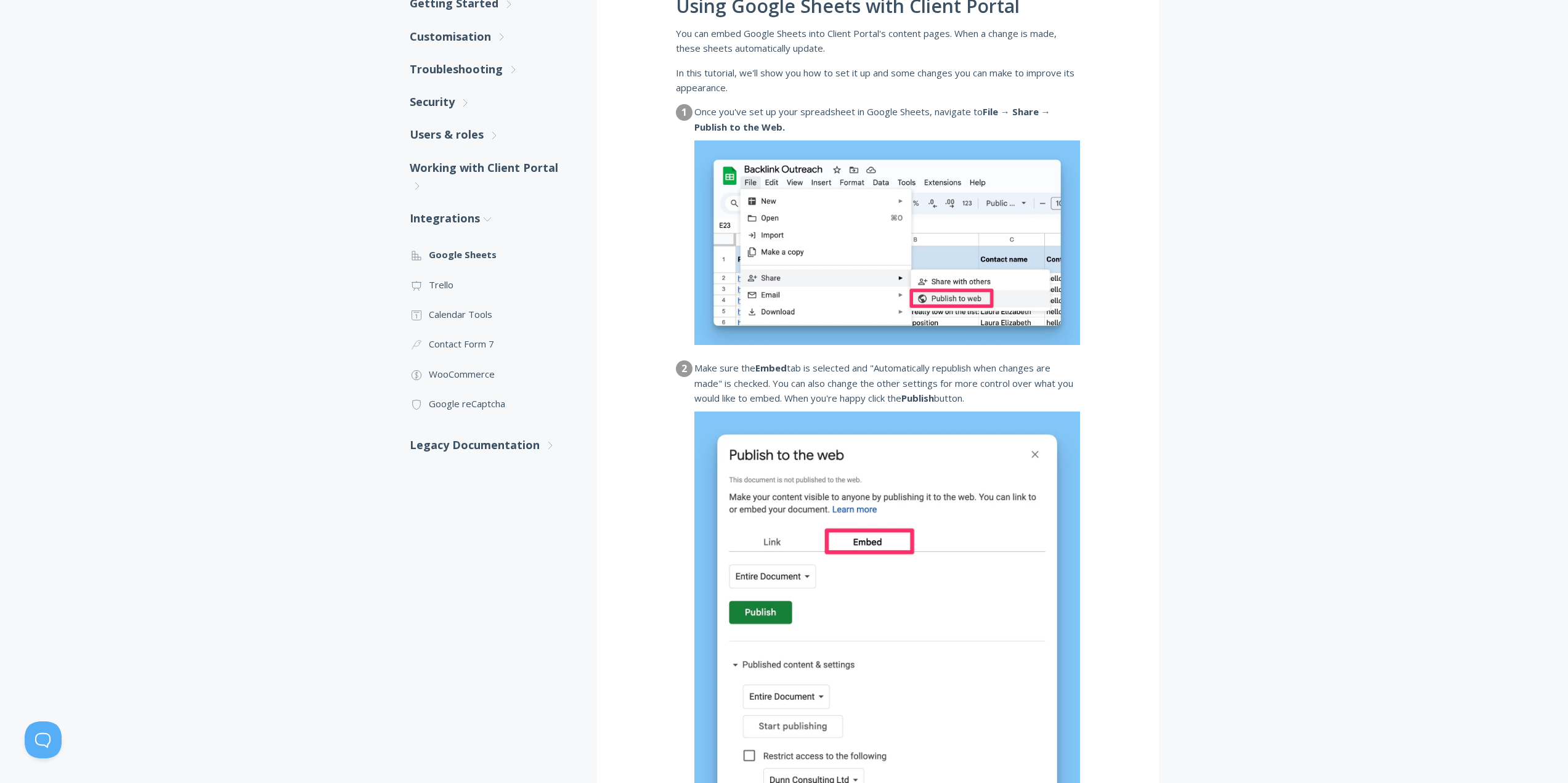
scroll to position [370, 0]
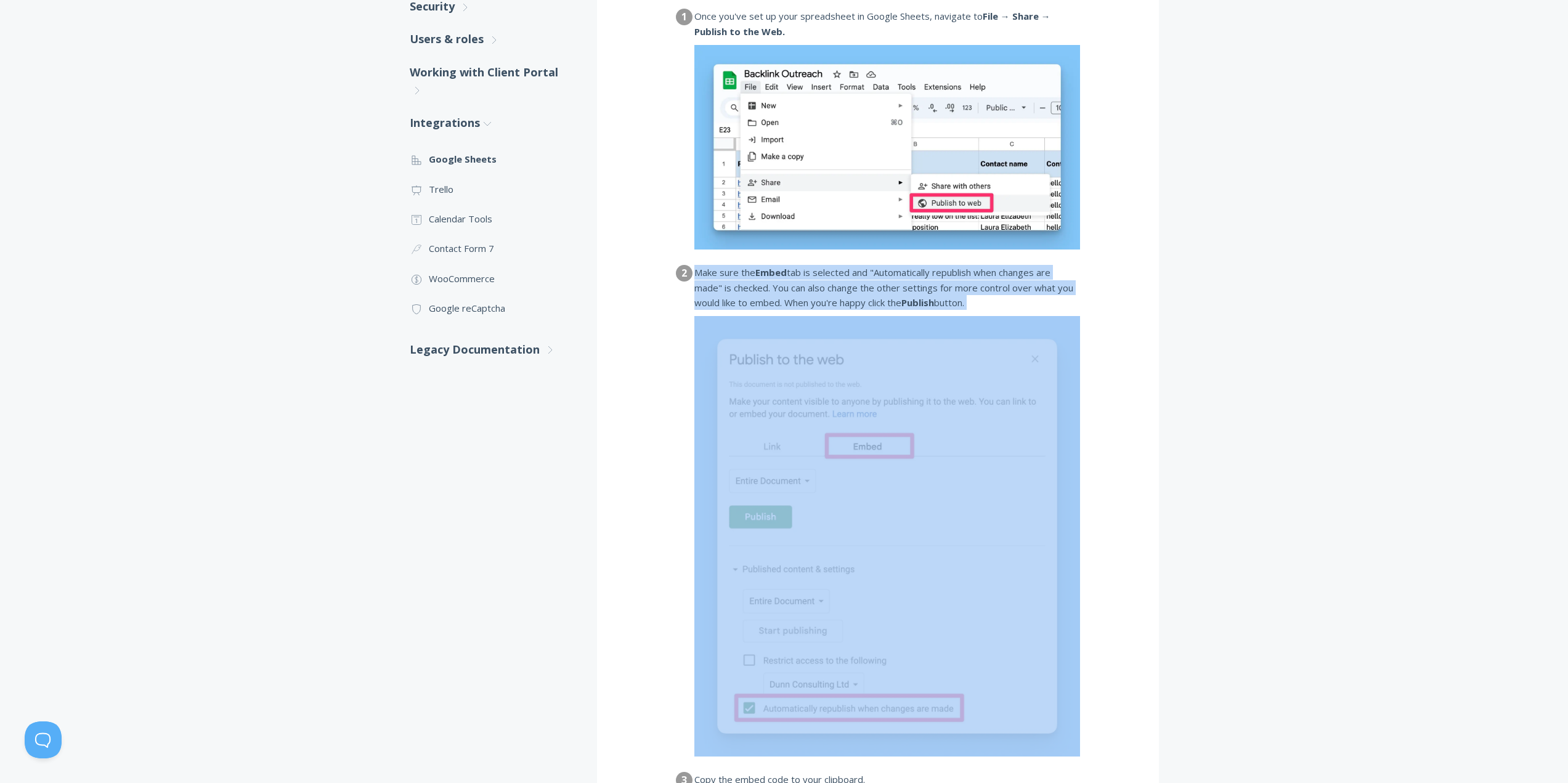
drag, startPoint x: 716, startPoint y: 274, endPoint x: 1026, endPoint y: 309, distance: 312.0
click at [1008, 311] on dl "1 Once you've set up your spreadsheet in Google Sheets, navigate to File → Shar…" at bounding box center [878, 704] width 404 height 1391
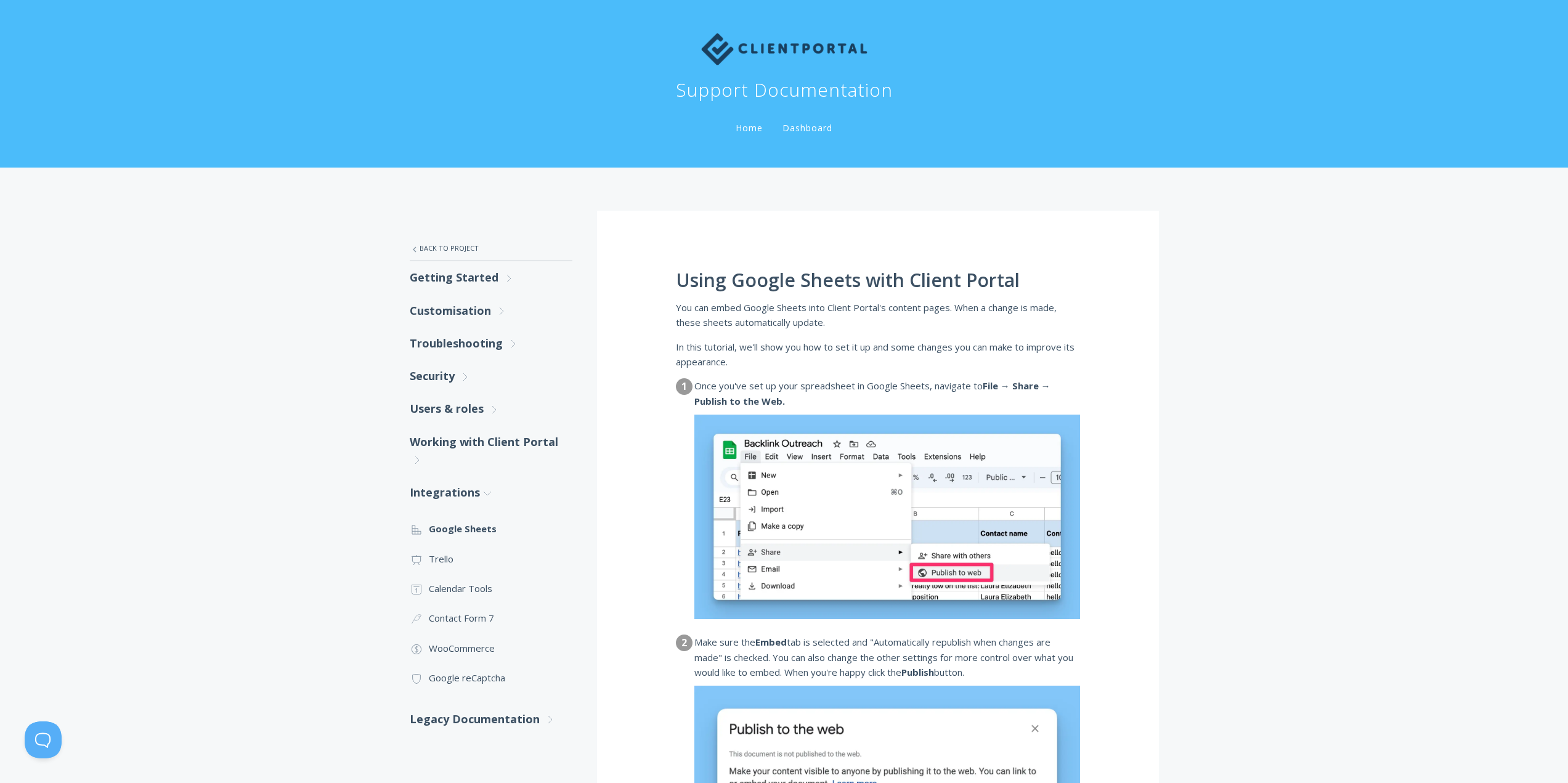
scroll to position [431, 0]
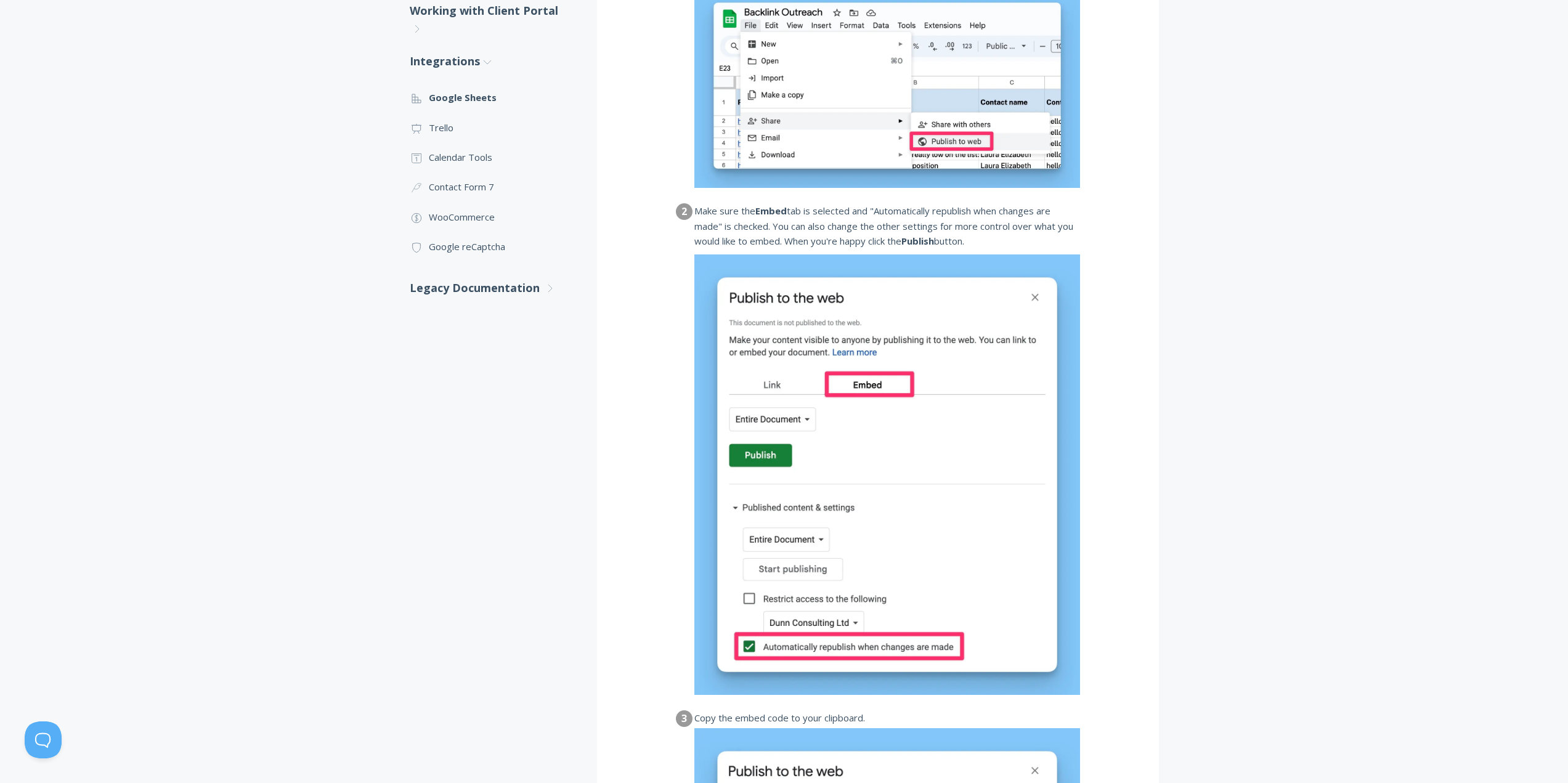
drag, startPoint x: 494, startPoint y: 291, endPoint x: 495, endPoint y: 308, distance: 17.0
click at [494, 291] on link "Legacy Documentation .st0{fill:none;stroke:#000000;stroke-width:2;stroke-miterl…" at bounding box center [490, 288] width 163 height 33
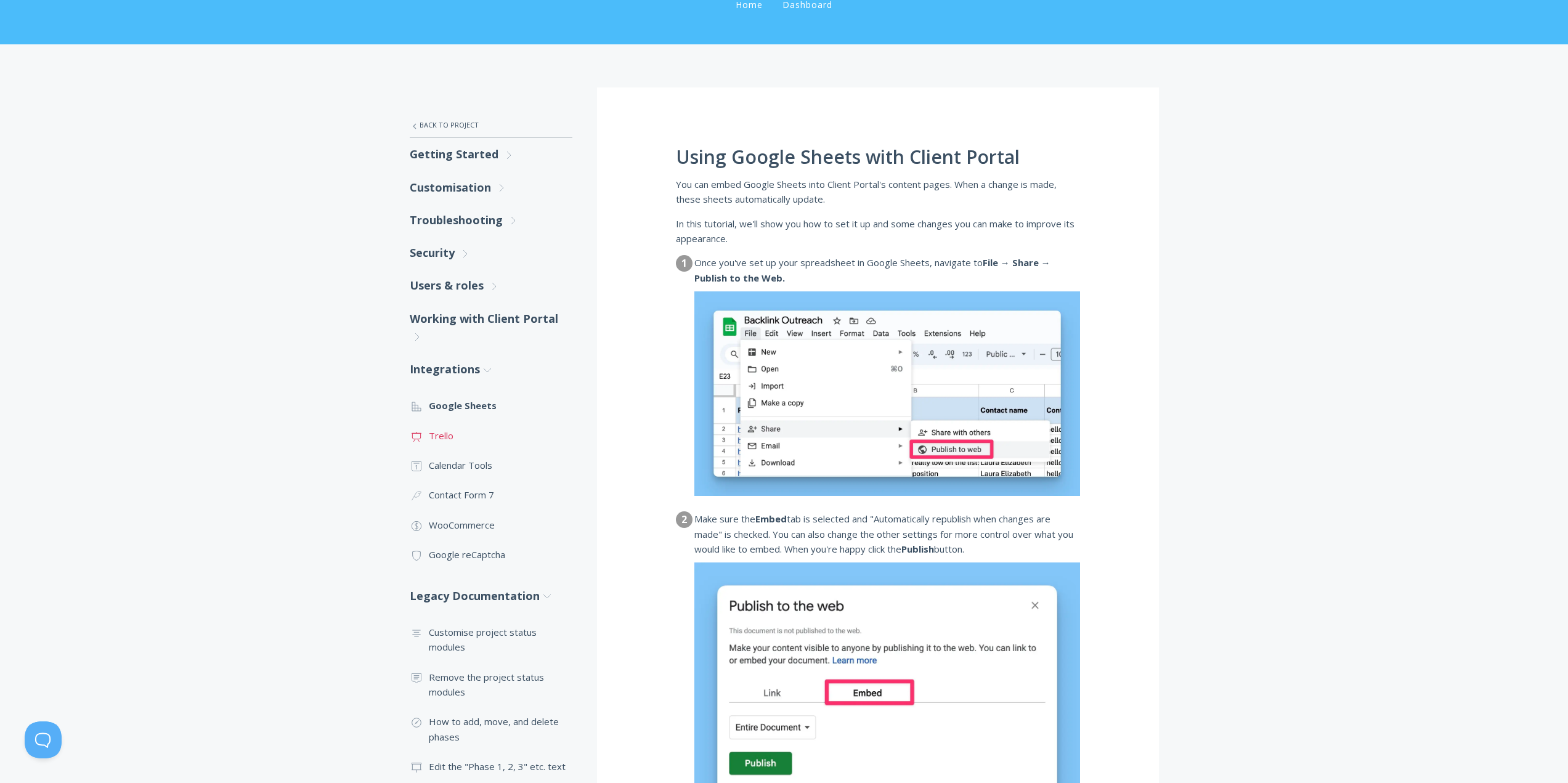
scroll to position [61, 0]
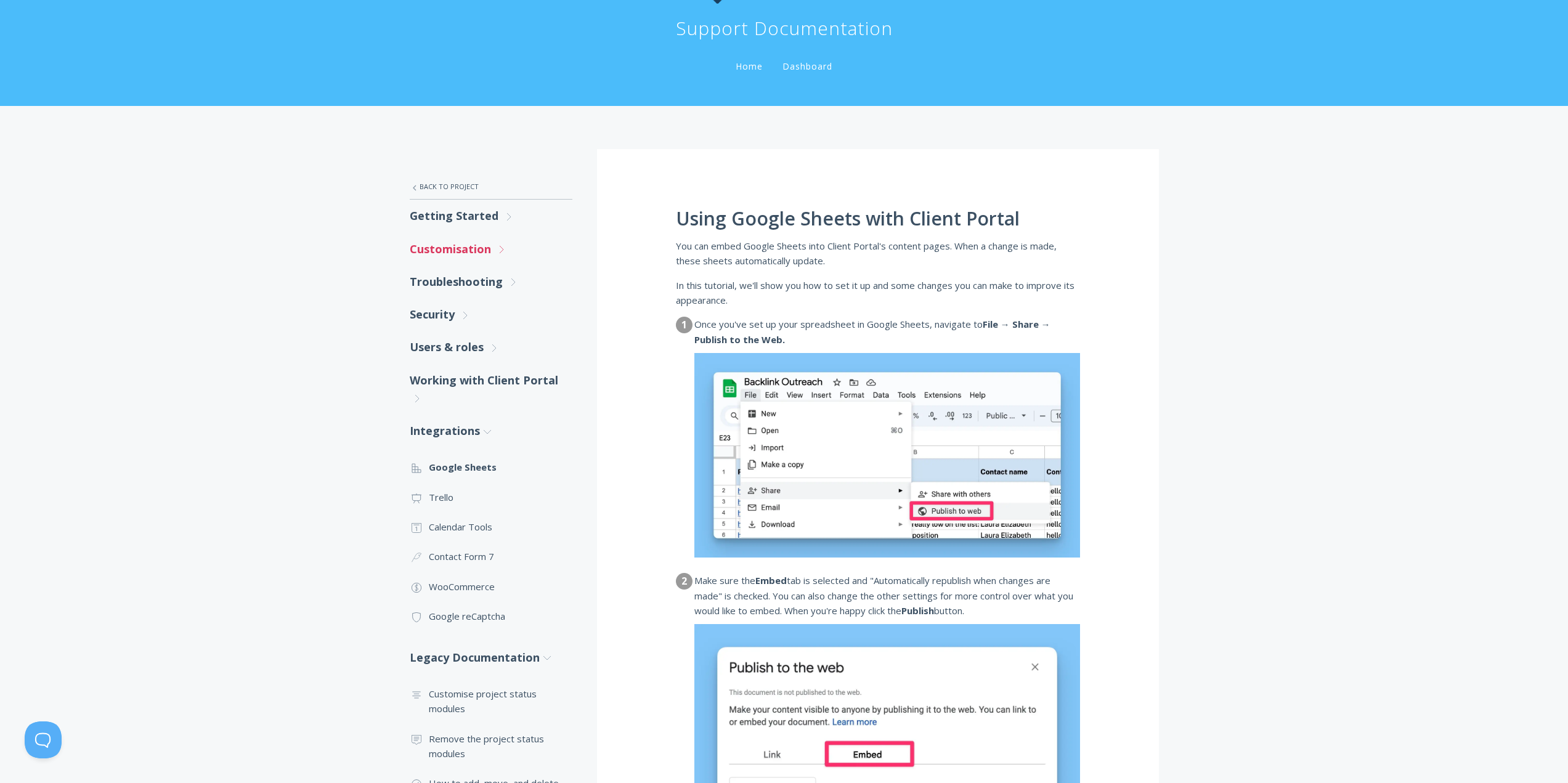
click at [458, 243] on link "Customisation .st0{fill:none;stroke:#000000;stroke-width:2;stroke-miterlimit:10…" at bounding box center [490, 249] width 163 height 33
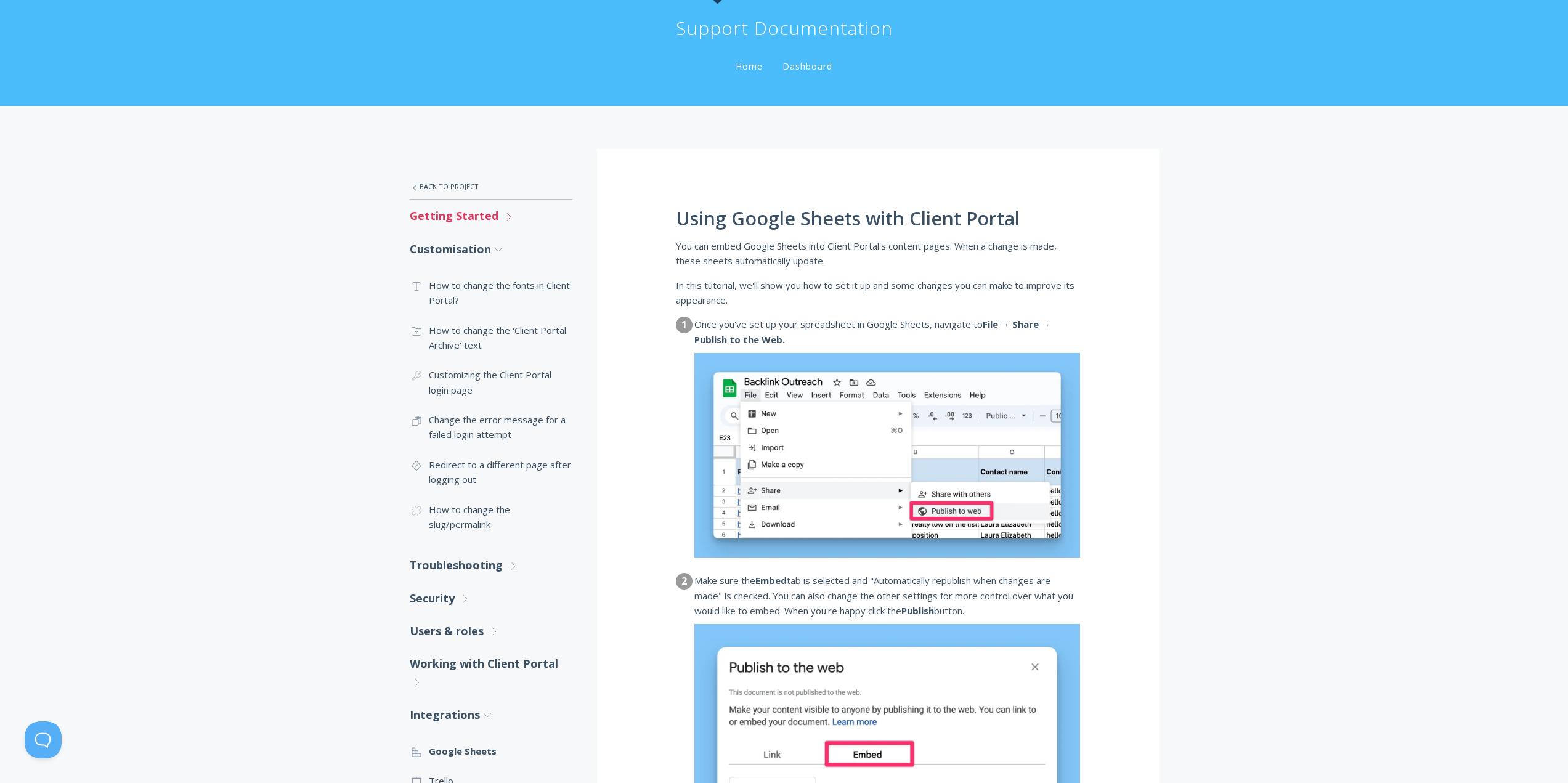
click at [477, 221] on link "Getting Started .st0{fill:none;stroke:#000000;stroke-width:2;stroke-miterlimit:…" at bounding box center [490, 216] width 163 height 33
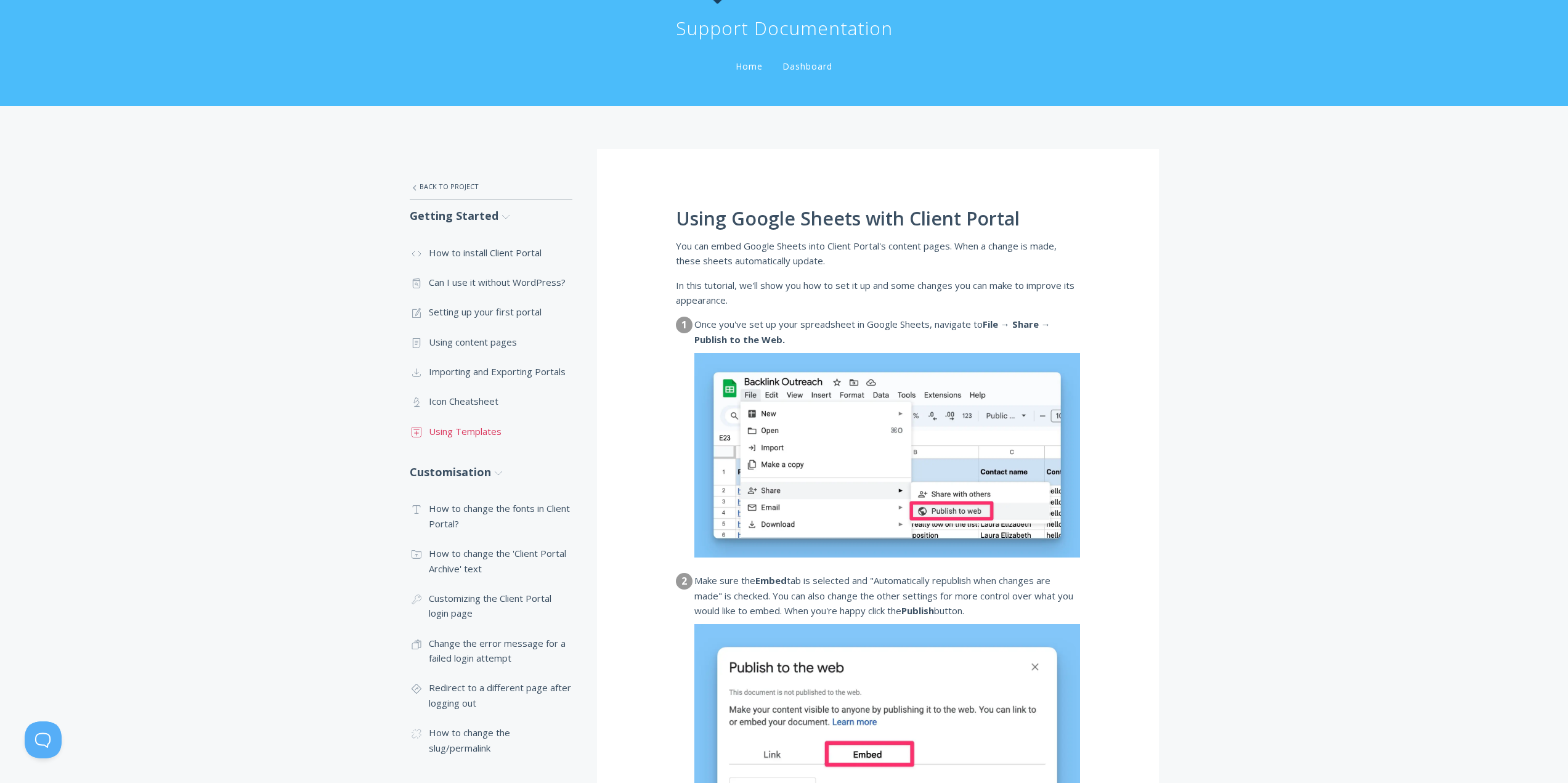
click at [470, 433] on link ".st0{fill:none;stroke:#000000;stroke-width:2;stroke-miterlimit:10;} Untitled-18…" at bounding box center [490, 431] width 163 height 30
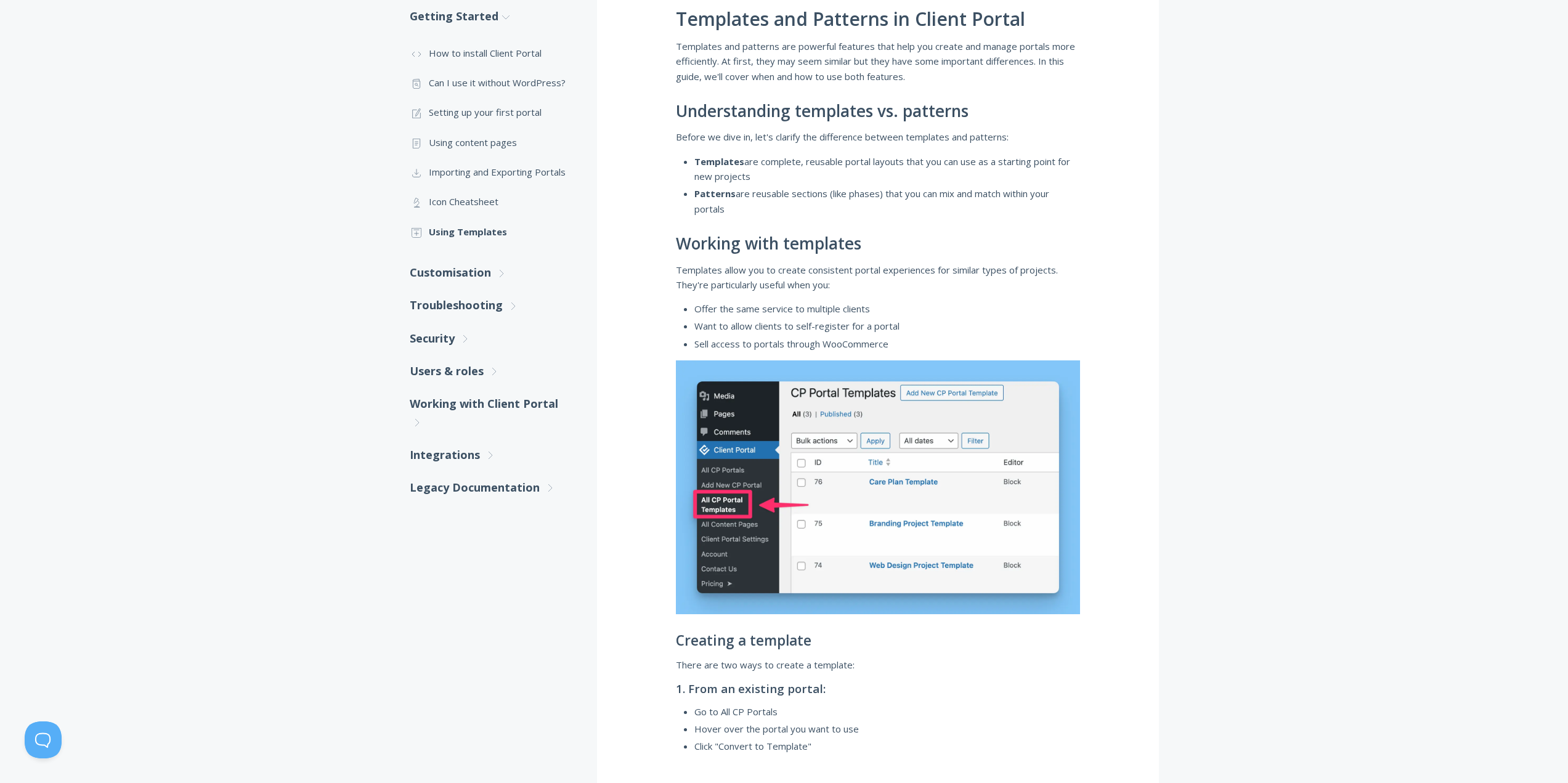
scroll to position [185, 0]
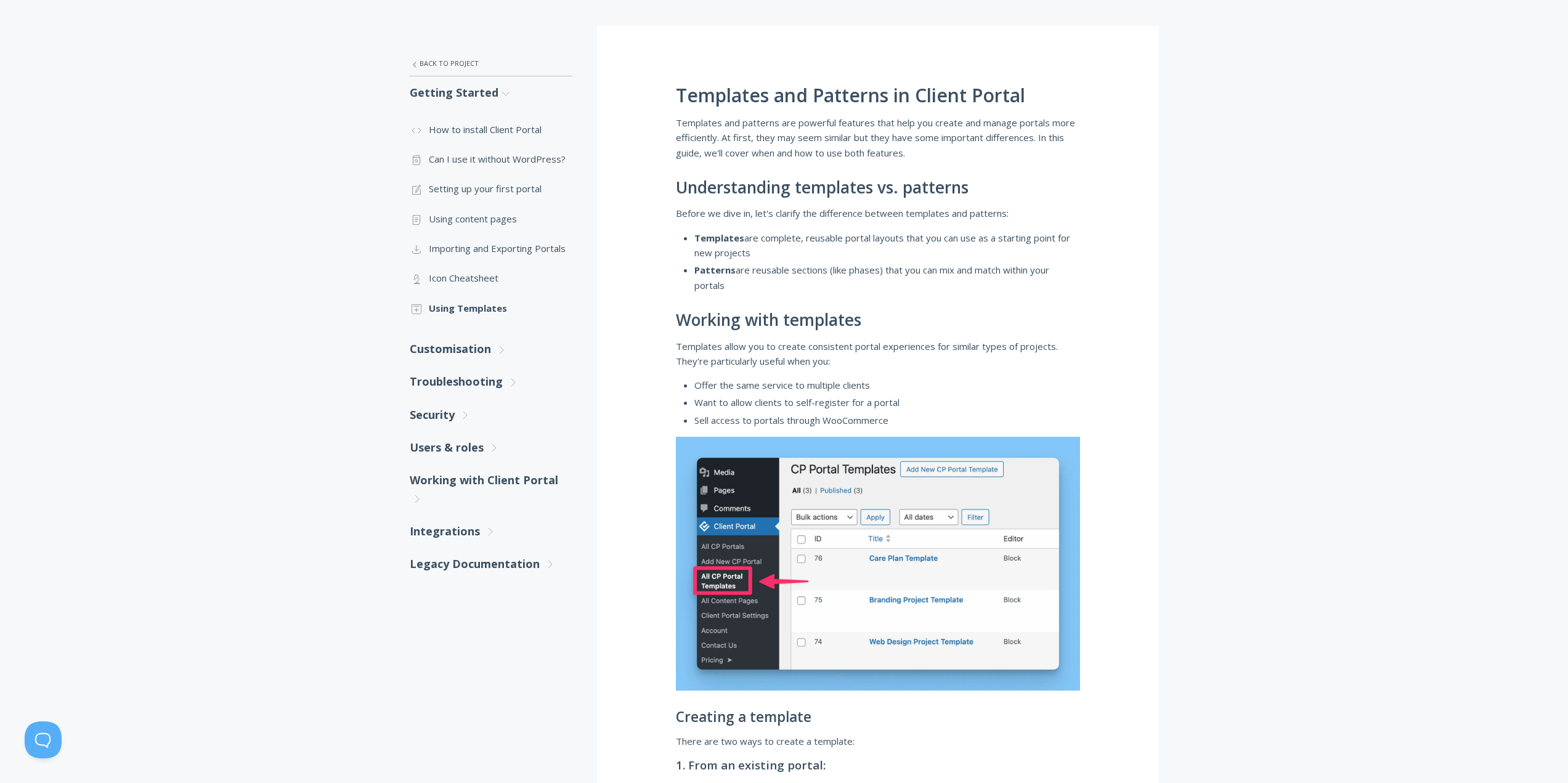
drag, startPoint x: 853, startPoint y: 244, endPoint x: 937, endPoint y: 250, distance: 84.2
click at [937, 250] on li "Templates are complete, reusable portal layouts that you can use as a starting …" at bounding box center [887, 245] width 386 height 31
click at [809, 270] on li "Patterns are reusable sections (like phases) that you can mix and match within …" at bounding box center [887, 277] width 386 height 31
click at [807, 270] on li "Patterns are reusable sections (like phases) that you can mix and match within …" at bounding box center [887, 277] width 386 height 31
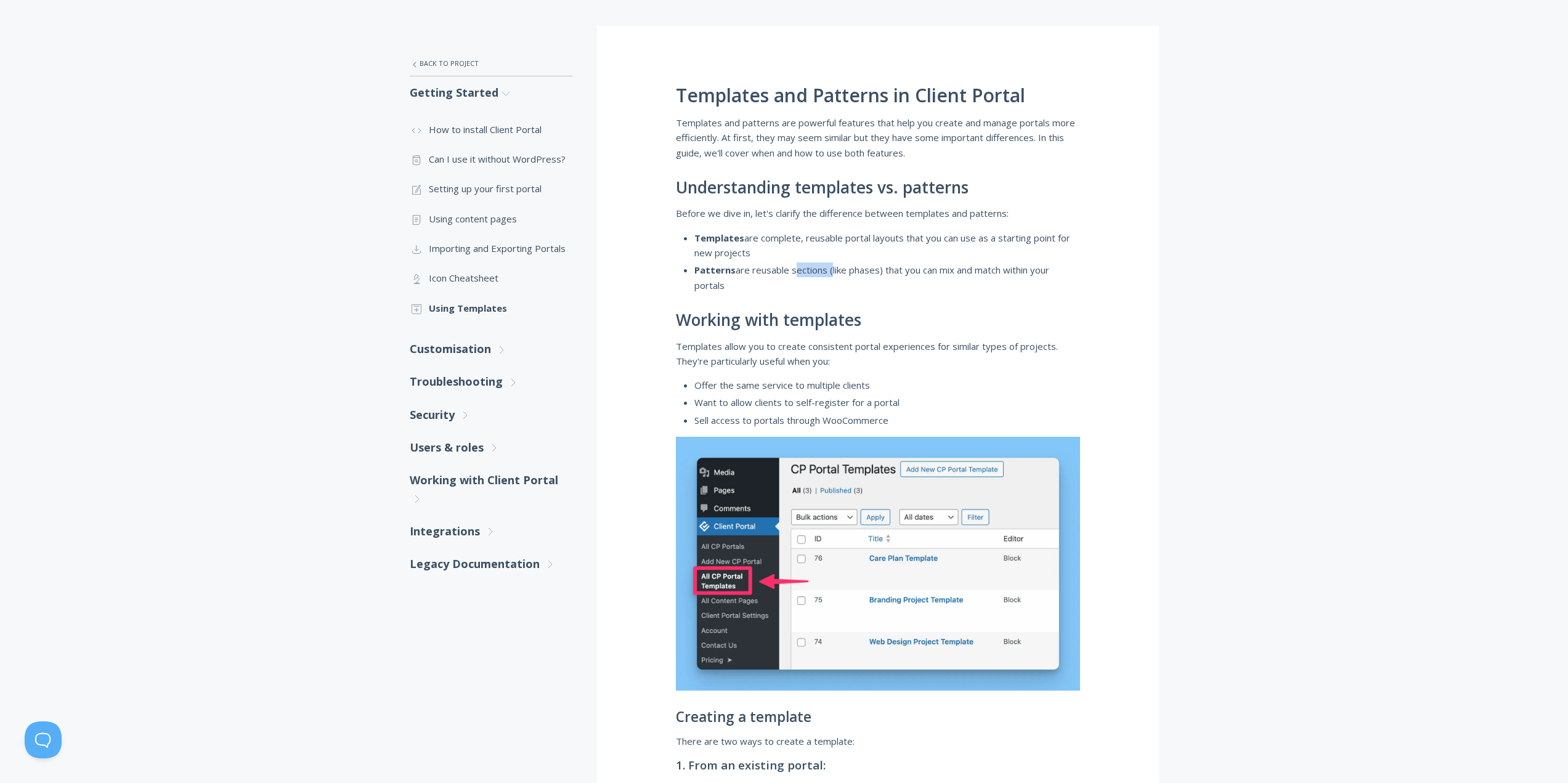
drag, startPoint x: 807, startPoint y: 270, endPoint x: 846, endPoint y: 286, distance: 42.2
click at [807, 271] on li "Patterns are reusable sections (like phases) that you can mix and match within …" at bounding box center [887, 277] width 386 height 31
click at [474, 241] on link ".st0{fill:none;stroke:#000000;stroke-width:2;stroke-miterlimit:10;} Untitled-15…" at bounding box center [490, 248] width 163 height 30
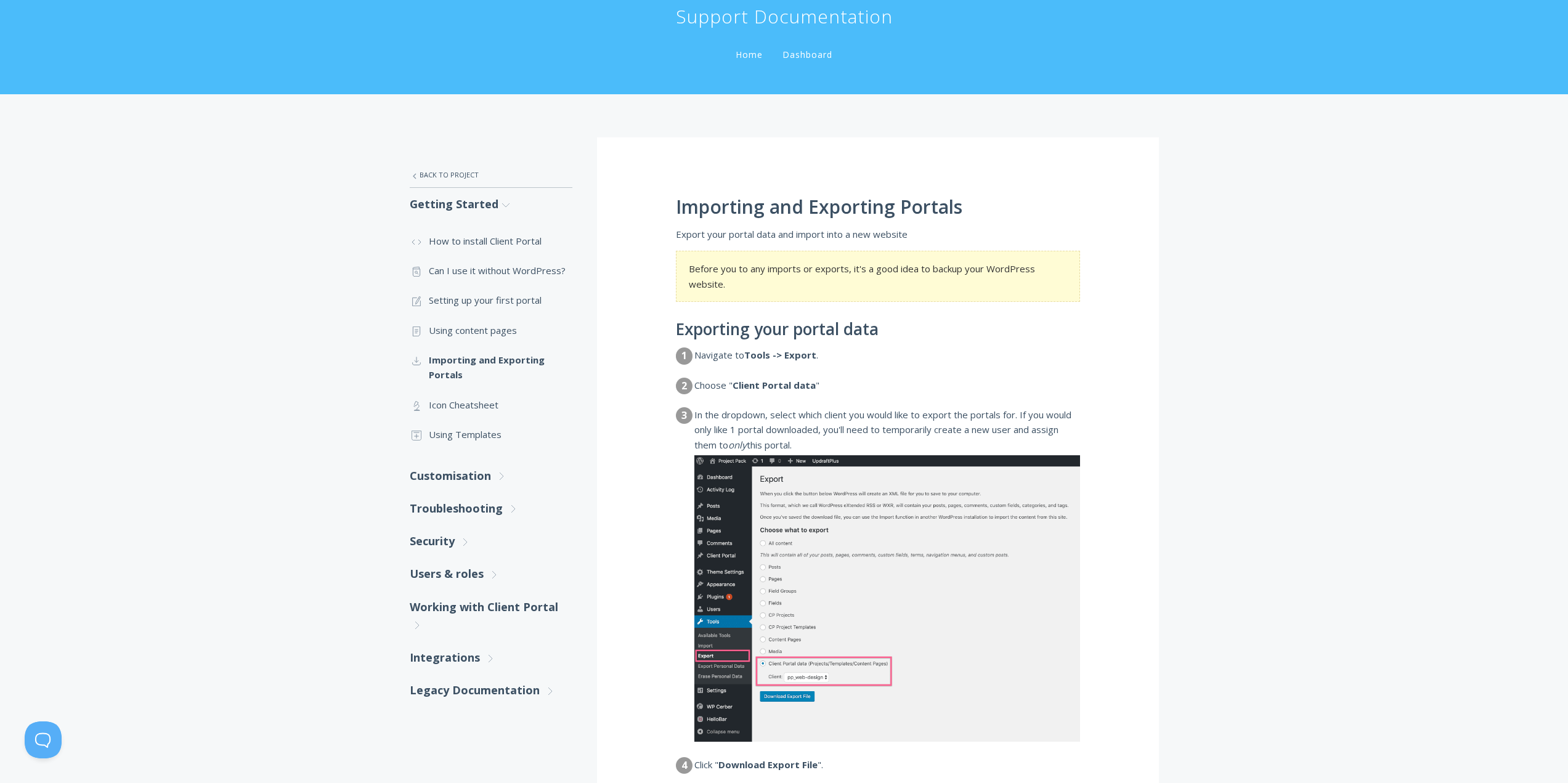
scroll to position [185, 0]
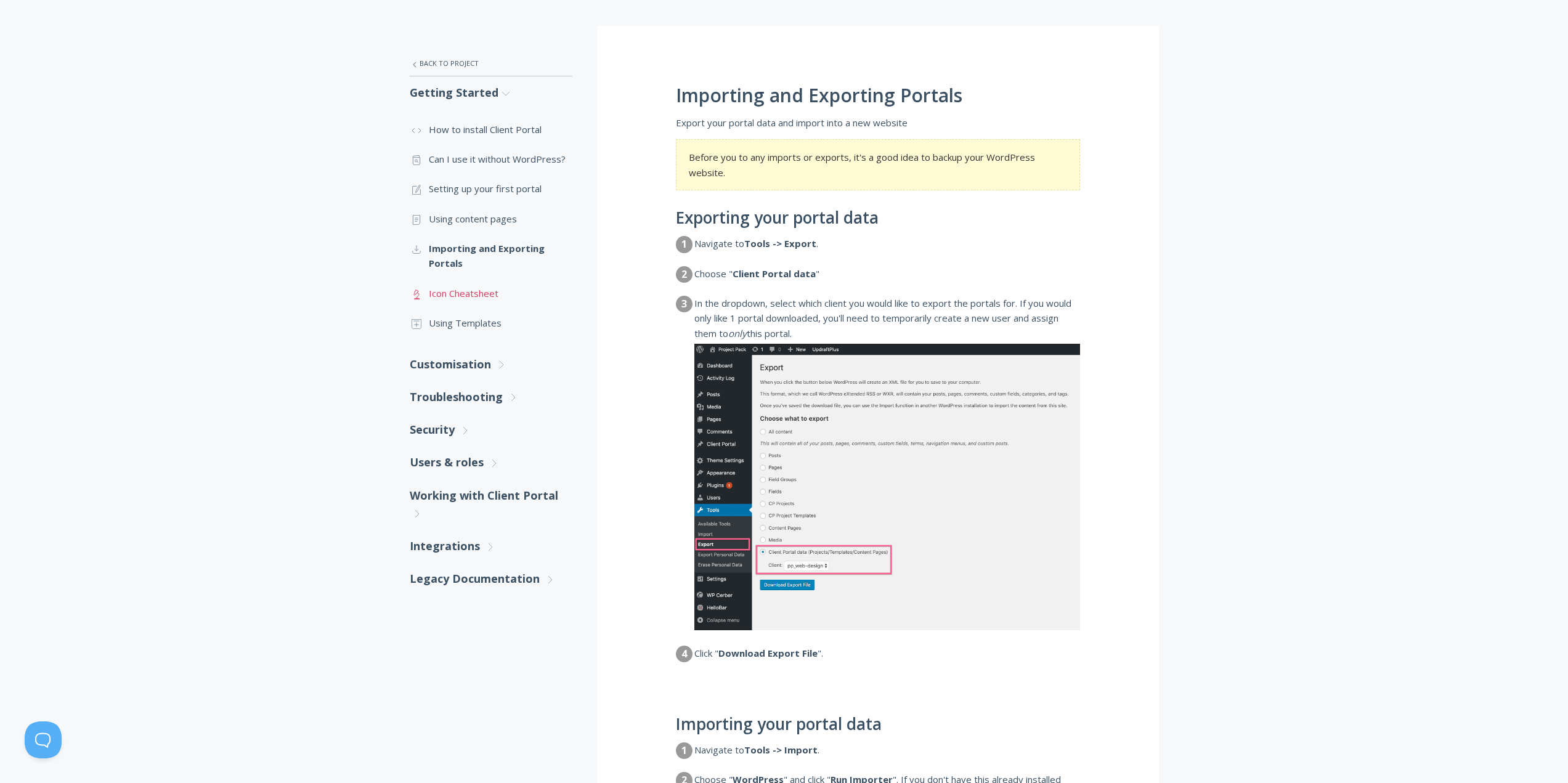
click at [476, 295] on link ".st0{fill:none;stroke:#000000;stroke-width:2;stroke-miterlimit:10;} Untitled-25…" at bounding box center [490, 294] width 163 height 30
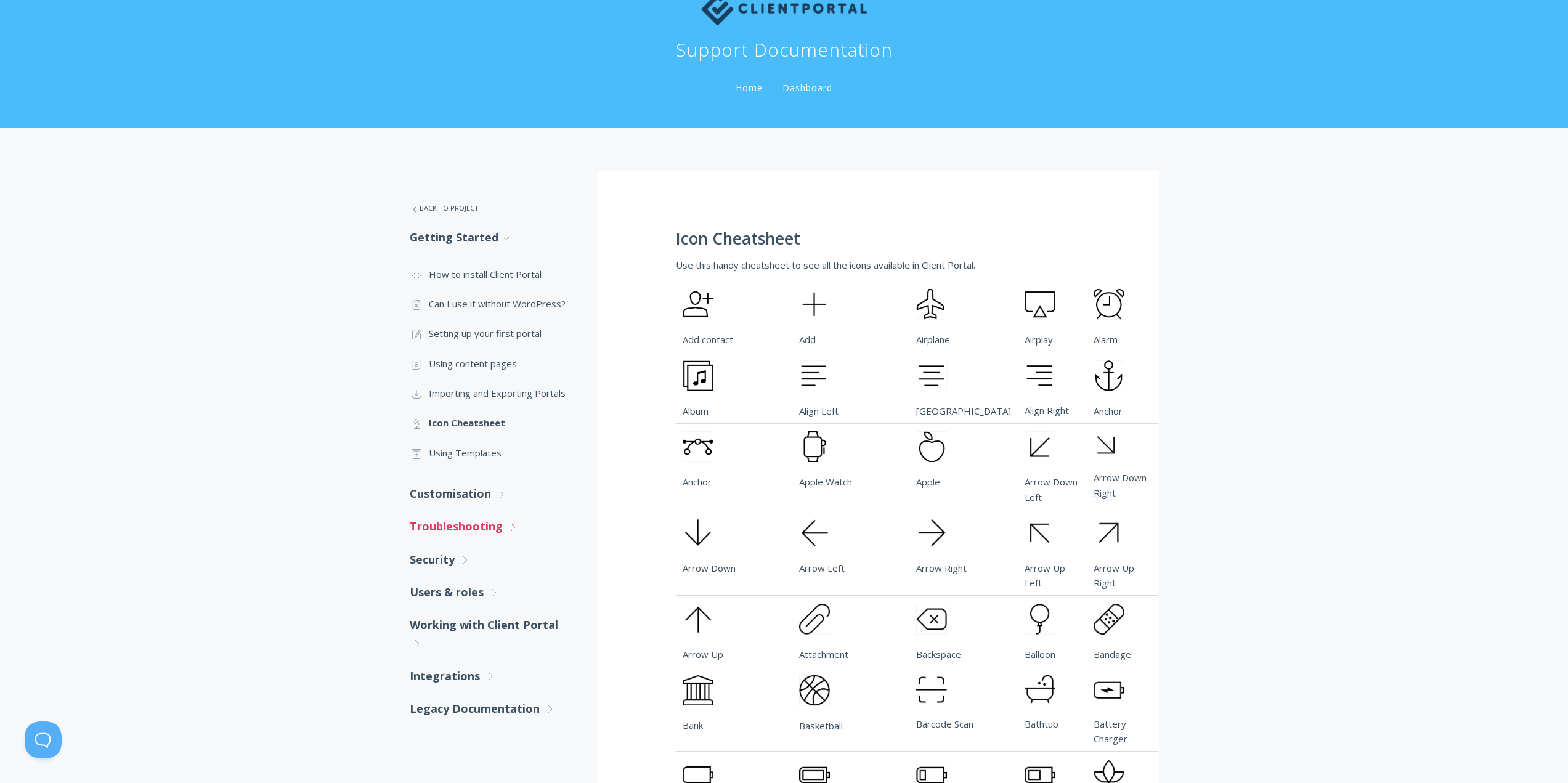
scroll to position [61, 0]
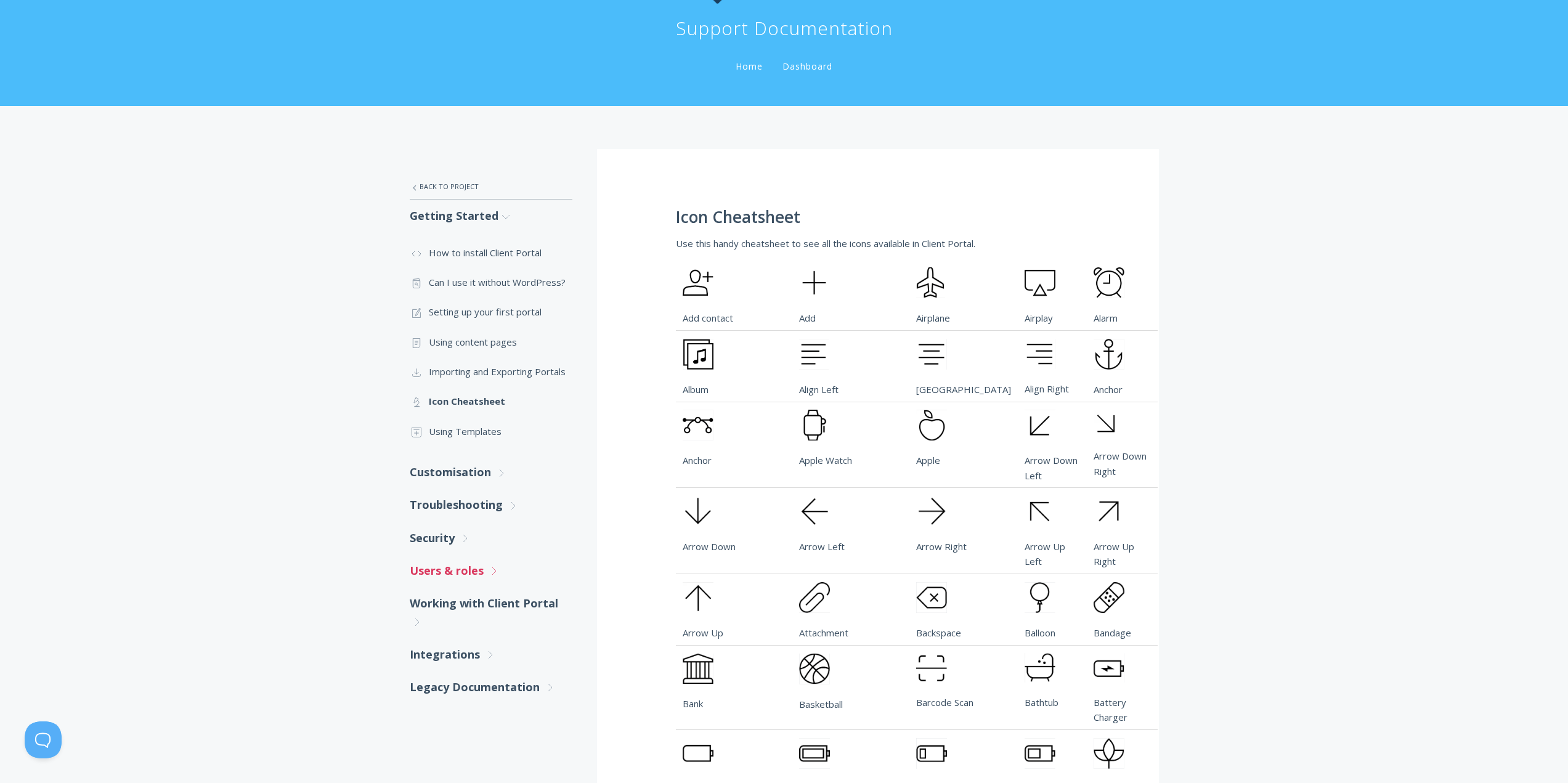
click at [467, 580] on link "Users & roles .st0{fill:none;stroke:#000000;stroke-width:2;stroke-miterlimit:10…" at bounding box center [490, 570] width 163 height 33
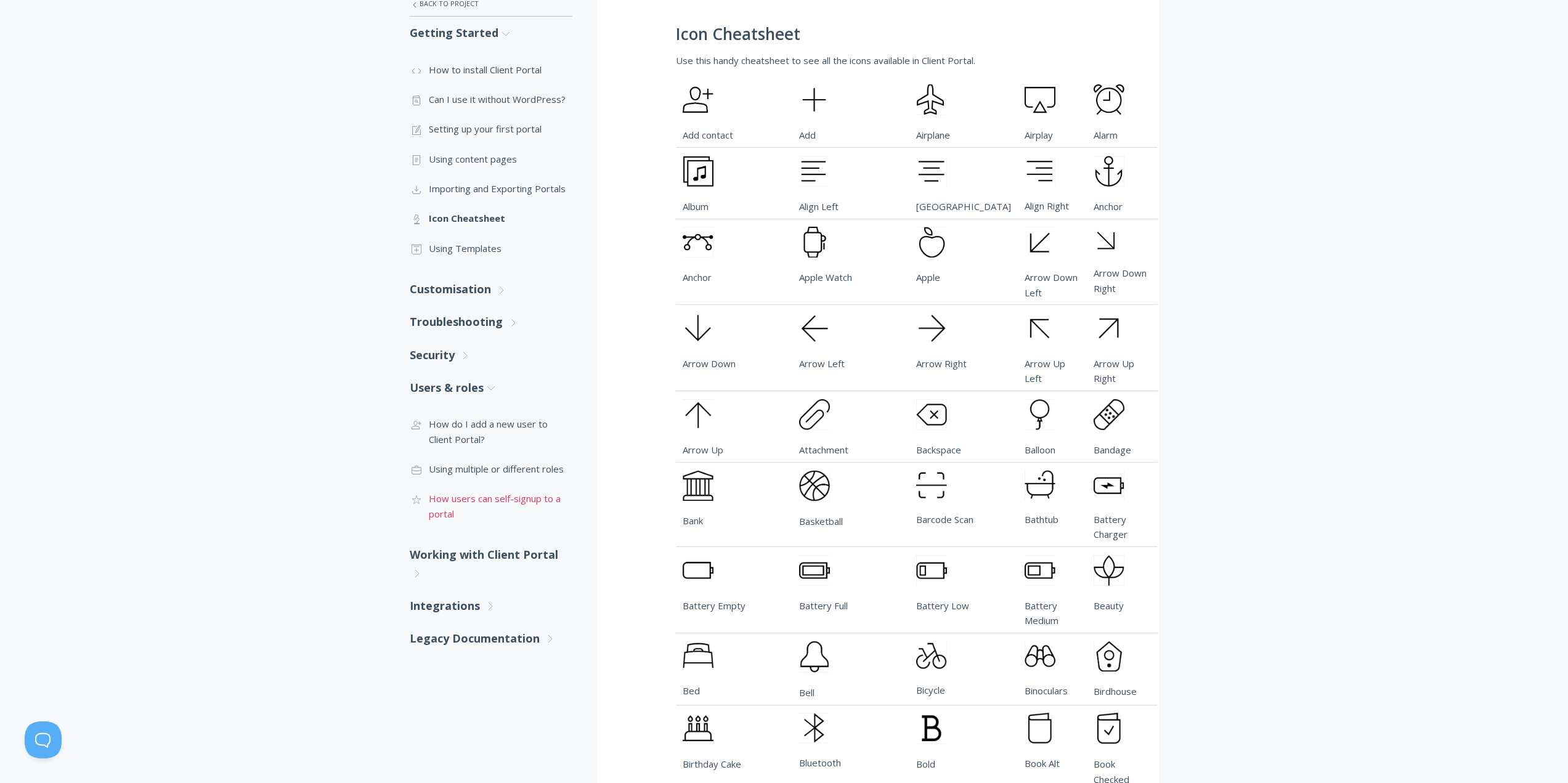
scroll to position [246, 0]
click at [467, 472] on link ".st0{fill:none;stroke:#000000;stroke-width:2;stroke-miterlimit:10;} Untitled-20…" at bounding box center [490, 467] width 163 height 30
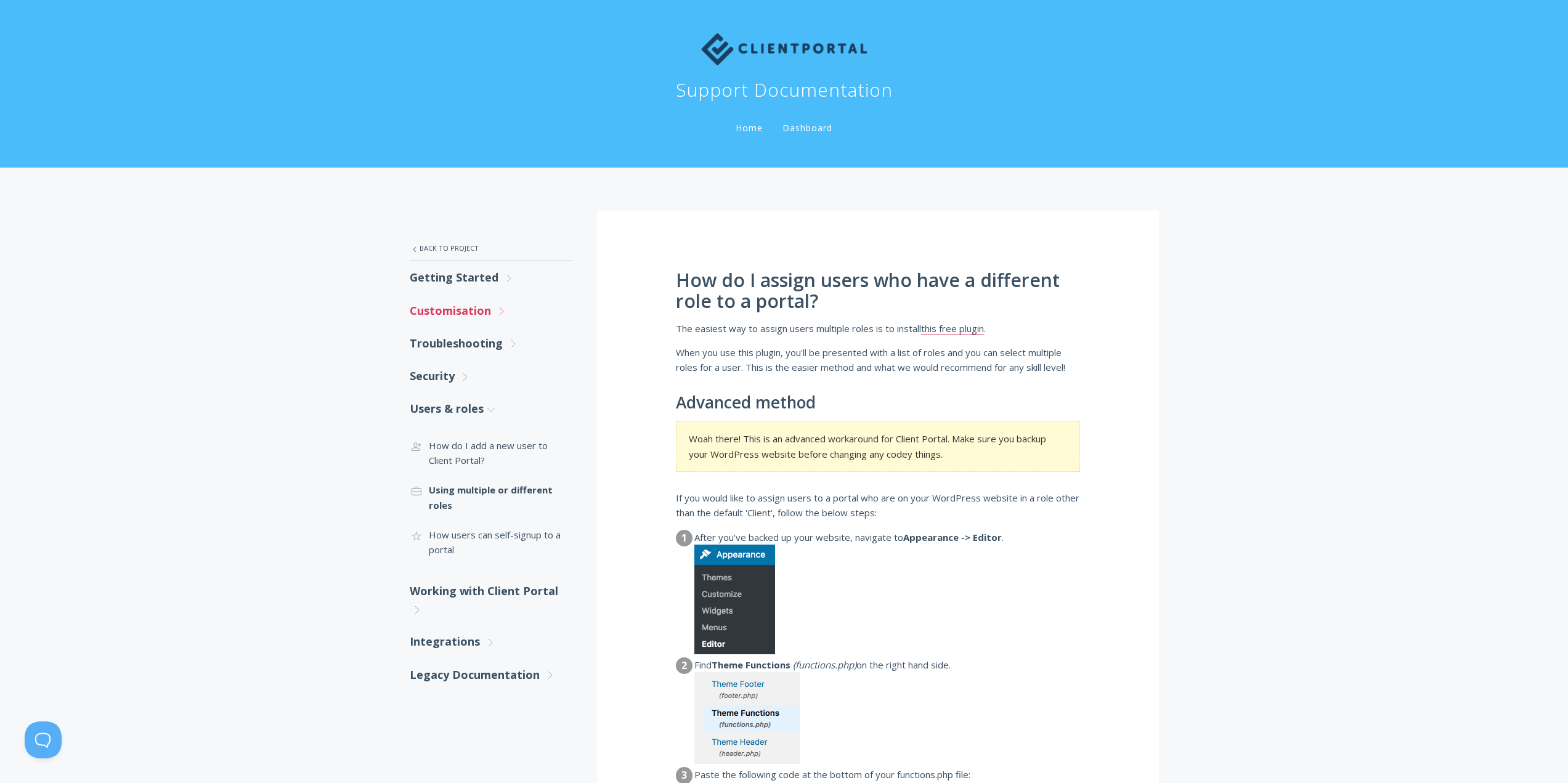
click at [501, 311] on polyline at bounding box center [501, 310] width 4 height 7
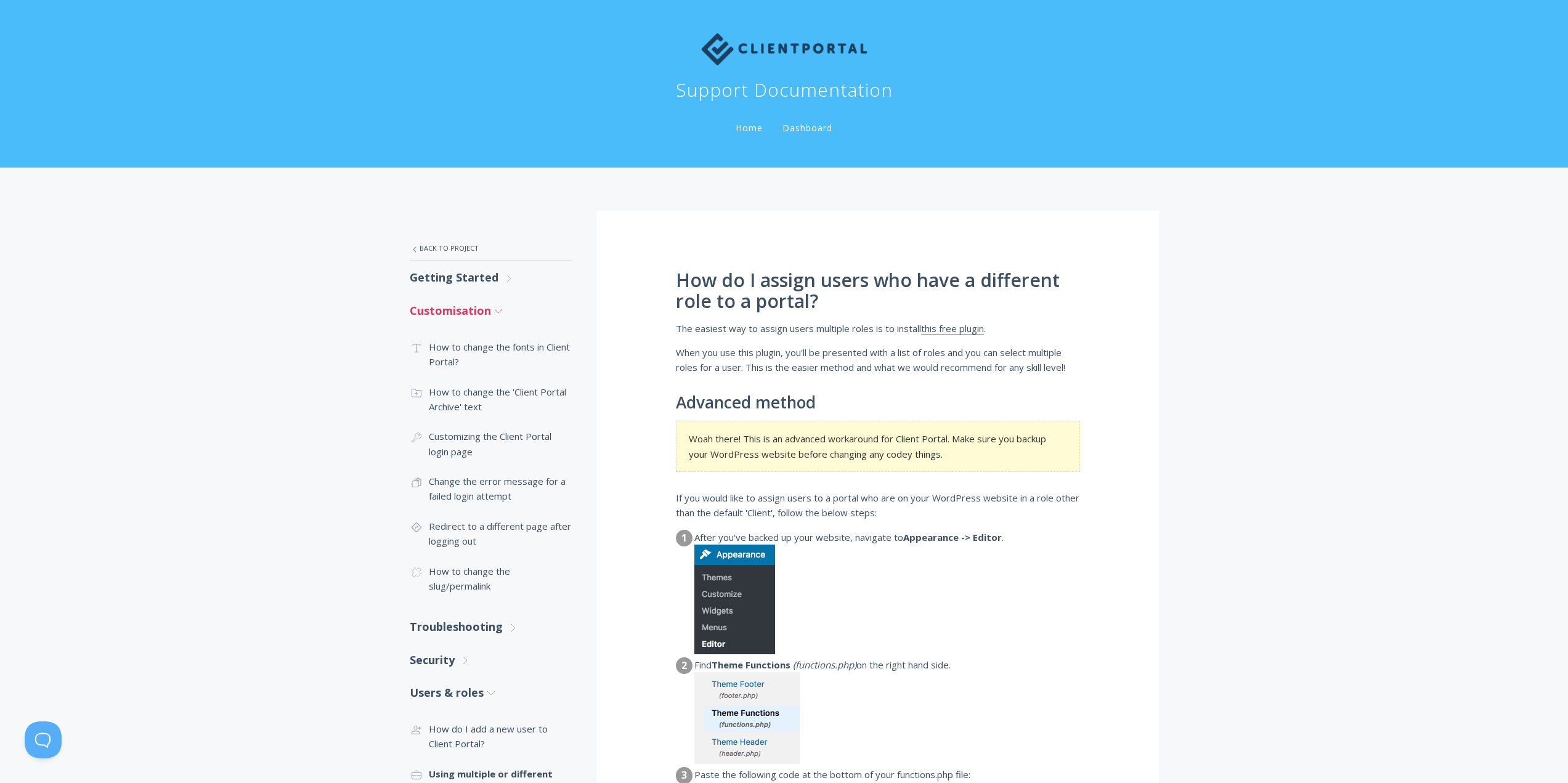
click at [487, 308] on link "Customisation .st0{fill:none;stroke:#000000;stroke-width:2;stroke-miterlimit:10…" at bounding box center [490, 310] width 163 height 33
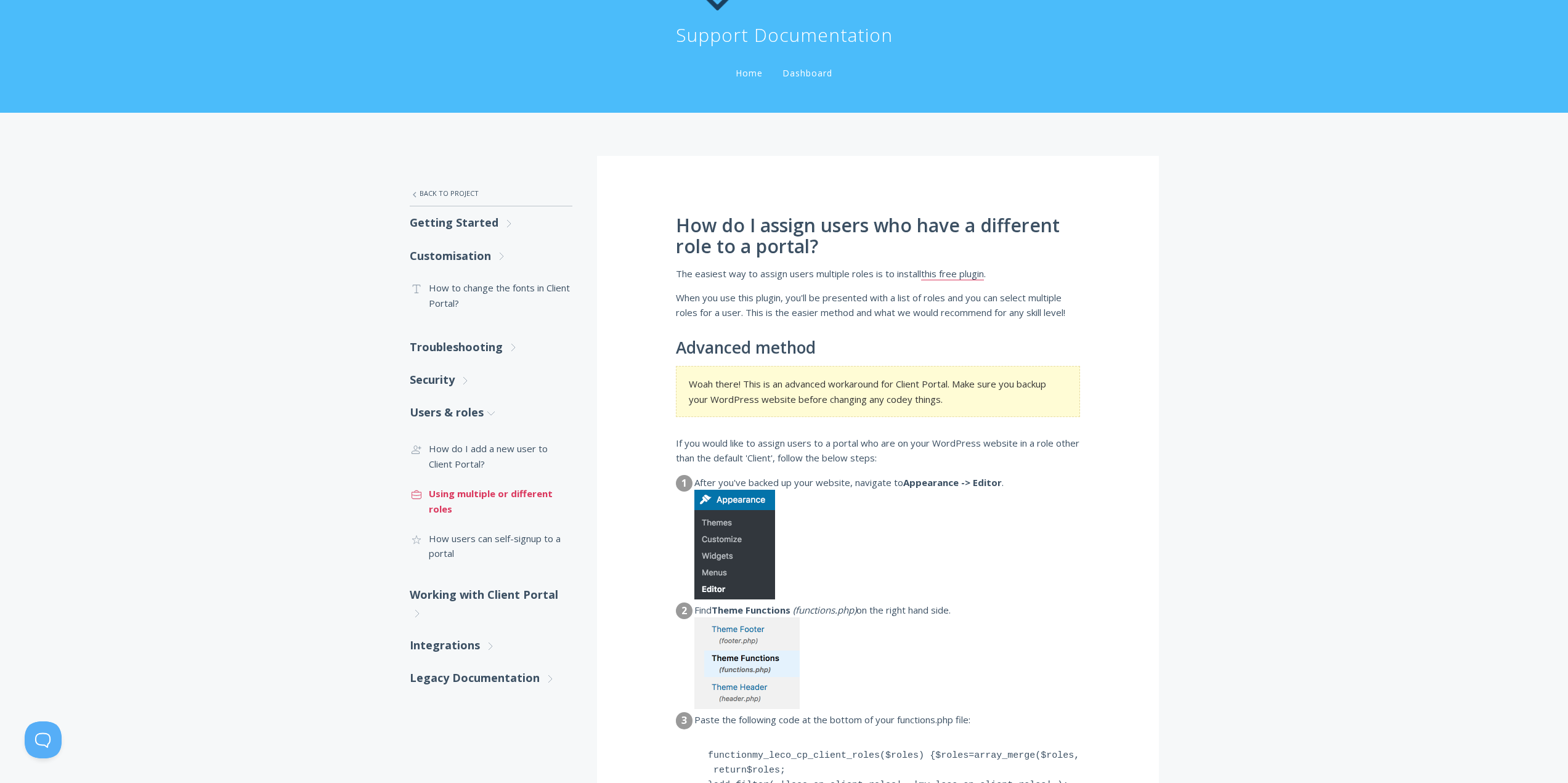
scroll to position [124, 0]
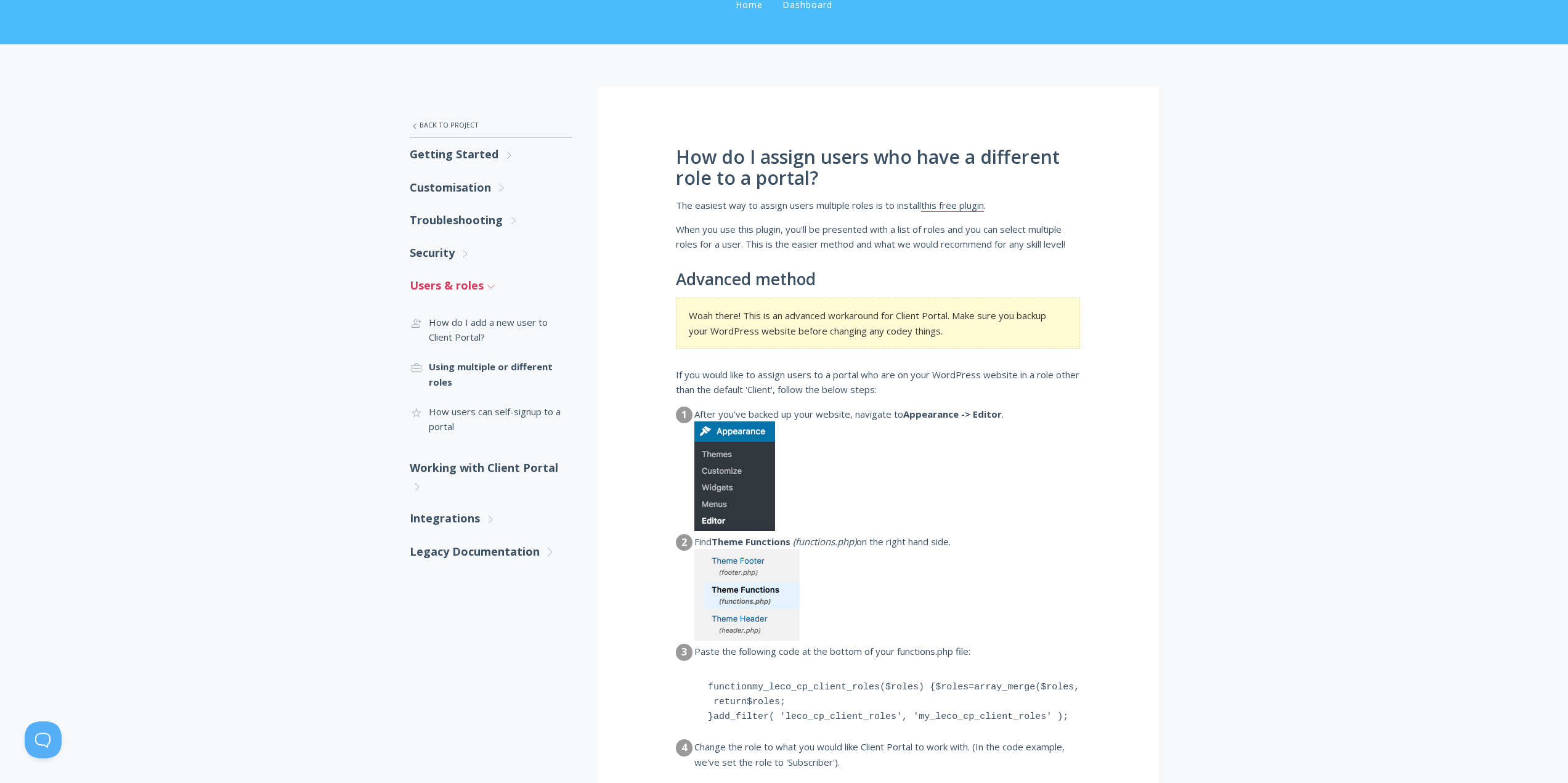
click at [493, 283] on icon ".st0{fill:none;stroke:#000000;stroke-width:2;stroke-miterlimit:10;} Untitled-27" at bounding box center [490, 286] width 11 height 11
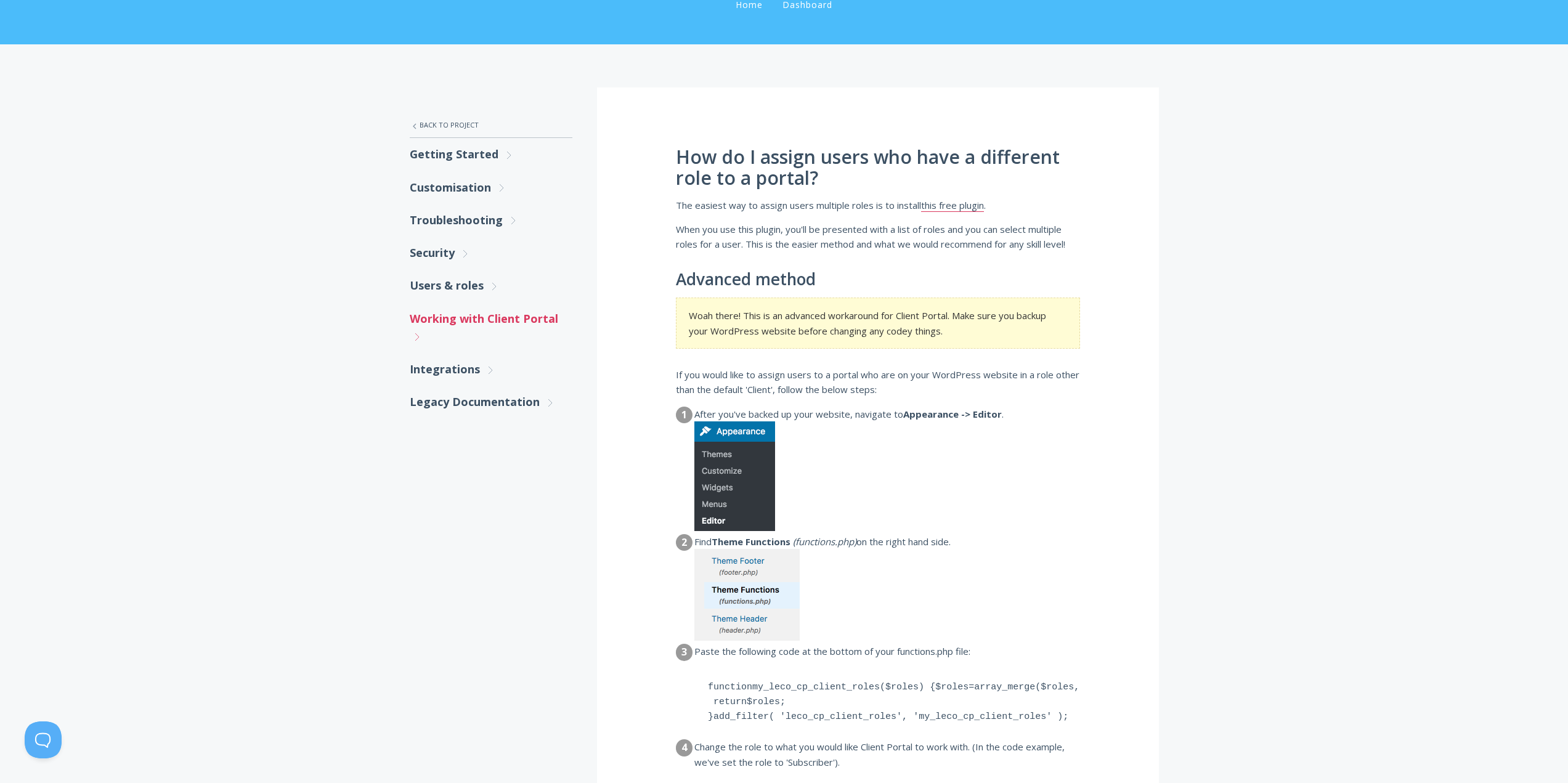
click at [421, 337] on icon ".st0{fill:none;stroke:#000000;stroke-width:2;stroke-miterlimit:10;} Untitled-27" at bounding box center [416, 336] width 11 height 11
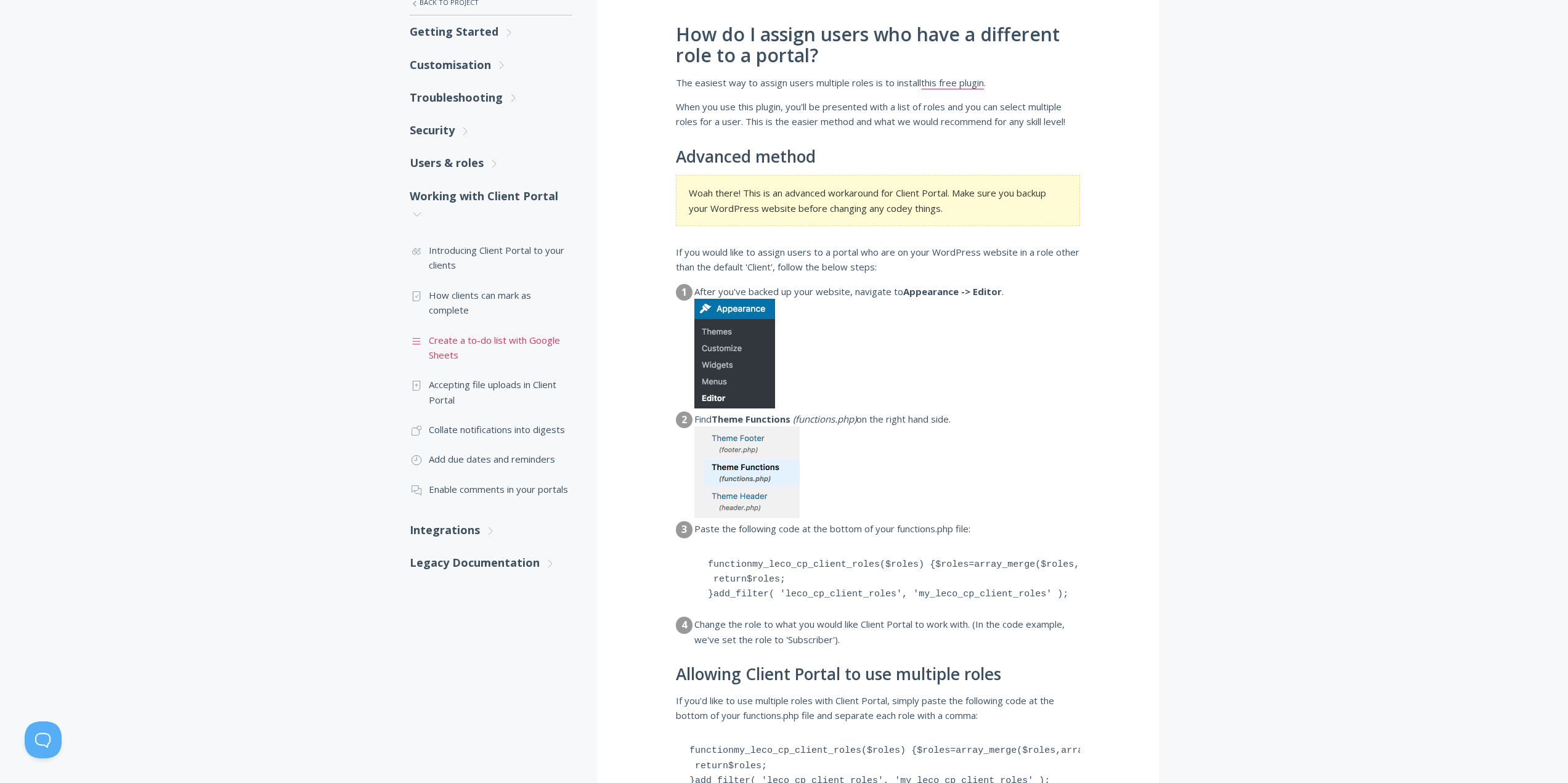
scroll to position [246, 0]
click at [475, 341] on link ".st0{fill:none;stroke:#000000;stroke-width:2;stroke-miterlimit:10;} Untitled-16…" at bounding box center [490, 346] width 163 height 44
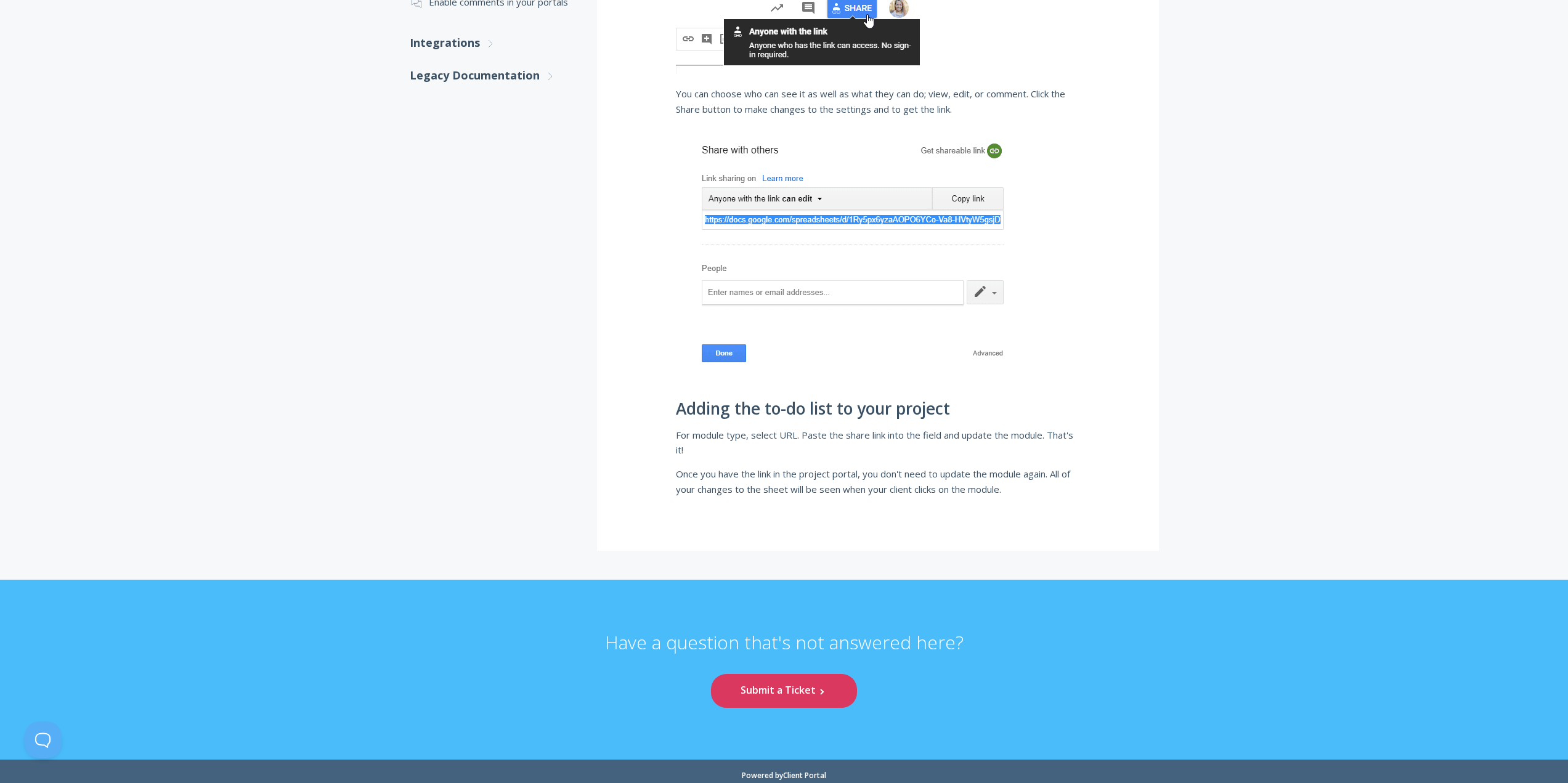
scroll to position [740, 0]
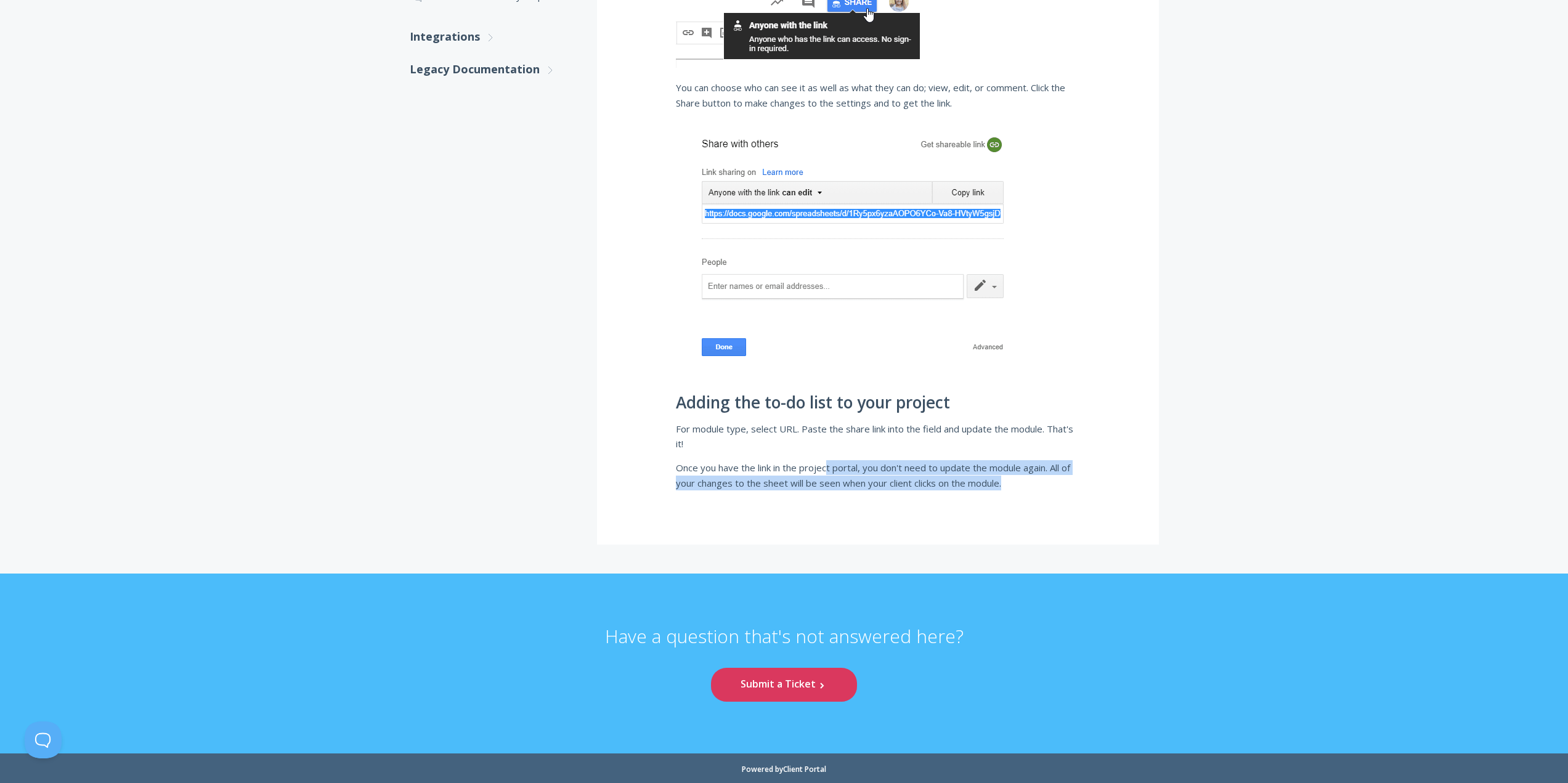
drag, startPoint x: 919, startPoint y: 473, endPoint x: 1021, endPoint y: 487, distance: 103.0
click at [1021, 487] on p "Once you have the link in the project portal, you don't need to update the modu…" at bounding box center [878, 476] width 404 height 31
click at [1022, 483] on p "Once you have the link in the project portal, you don't need to update the modu…" at bounding box center [878, 476] width 404 height 31
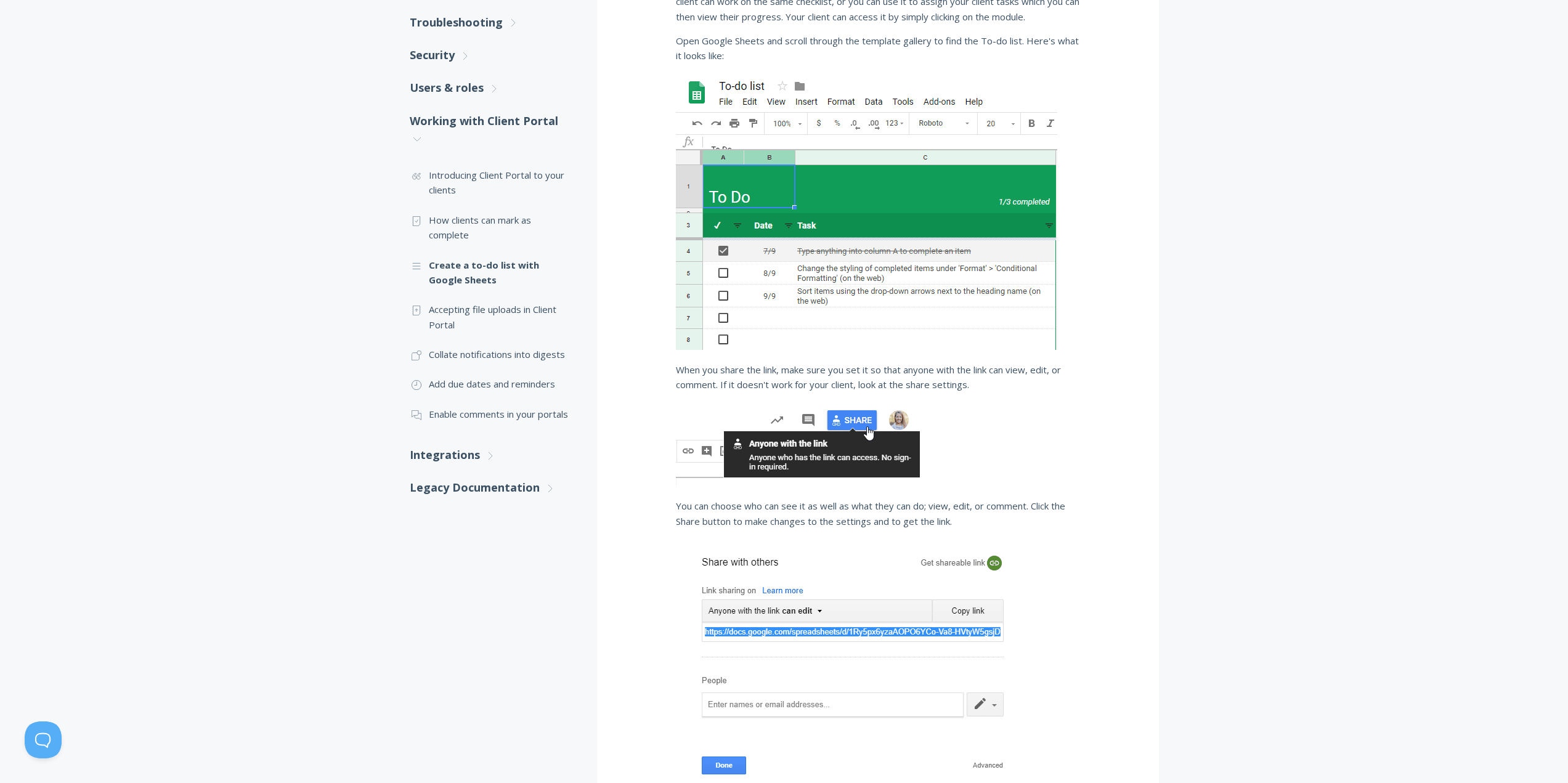
scroll to position [185, 0]
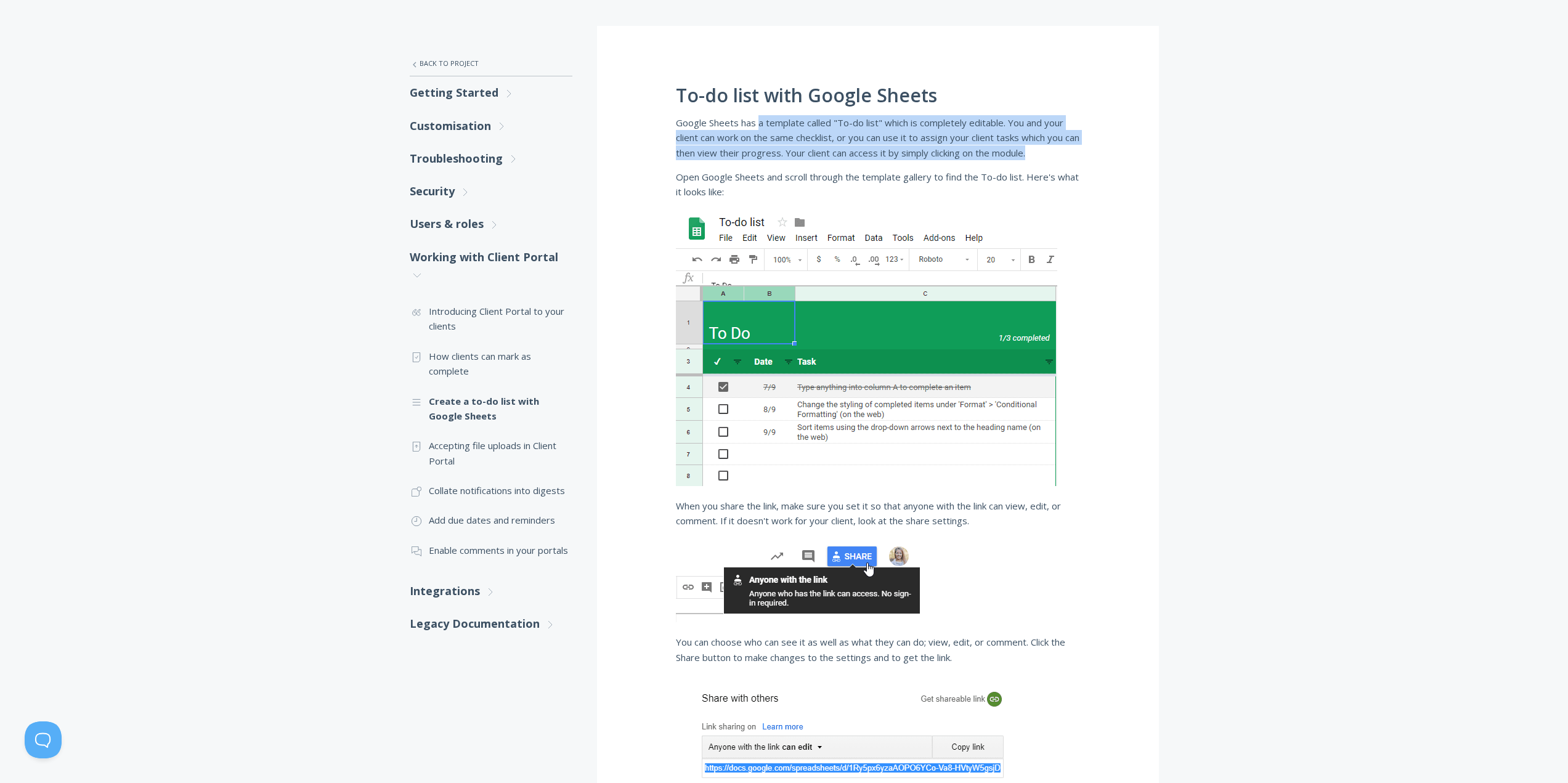
drag, startPoint x: 1006, startPoint y: 135, endPoint x: 1108, endPoint y: 149, distance: 103.0
click at [1108, 149] on div "To-do list with Google Sheets Google Sheets has a template called "To-do list" …" at bounding box center [878, 563] width 562 height 1074
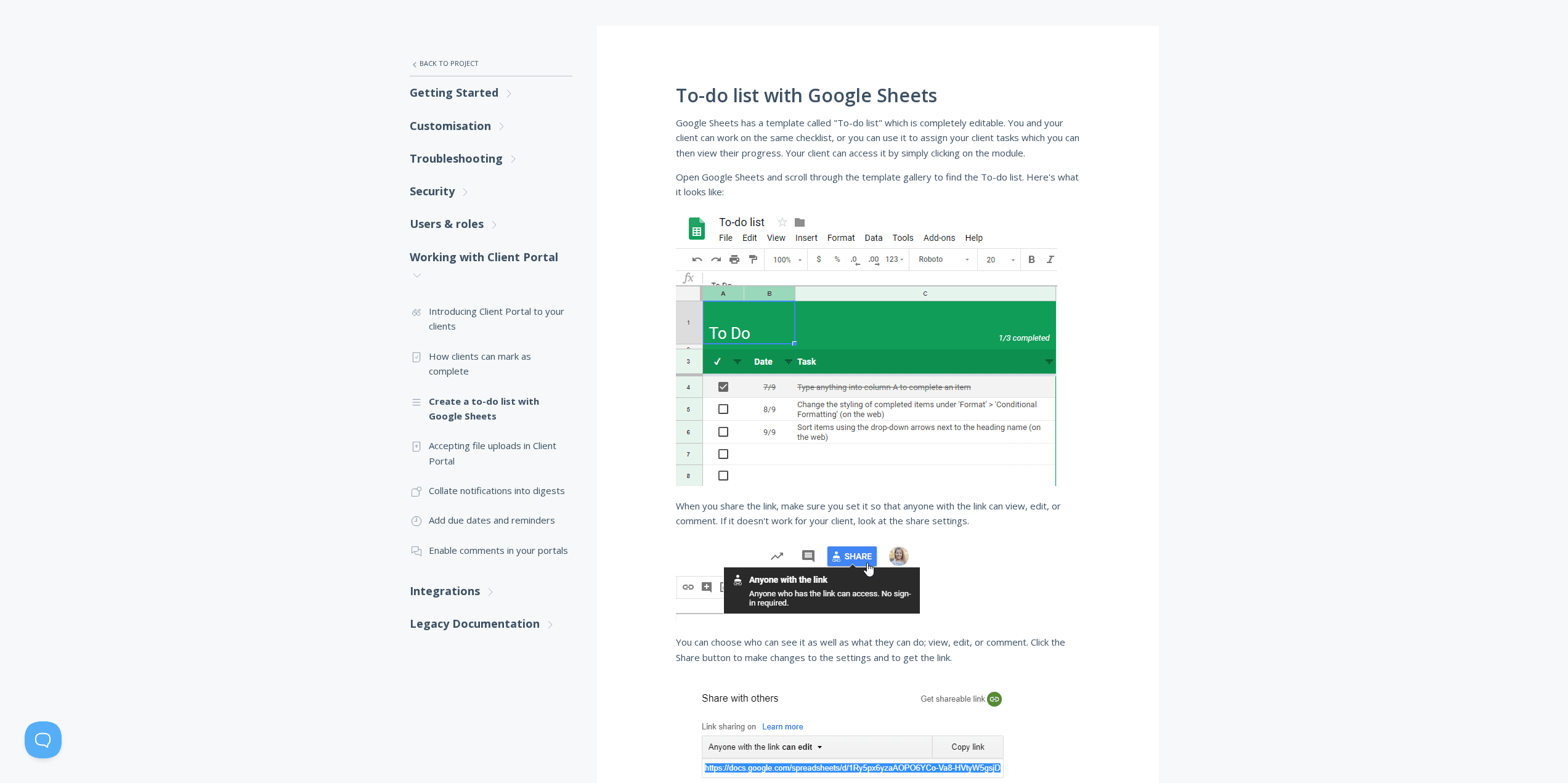
click at [1152, 164] on div "To-do list with Google Sheets Google Sheets has a template called "To-do list" …" at bounding box center [878, 563] width 562 height 1074
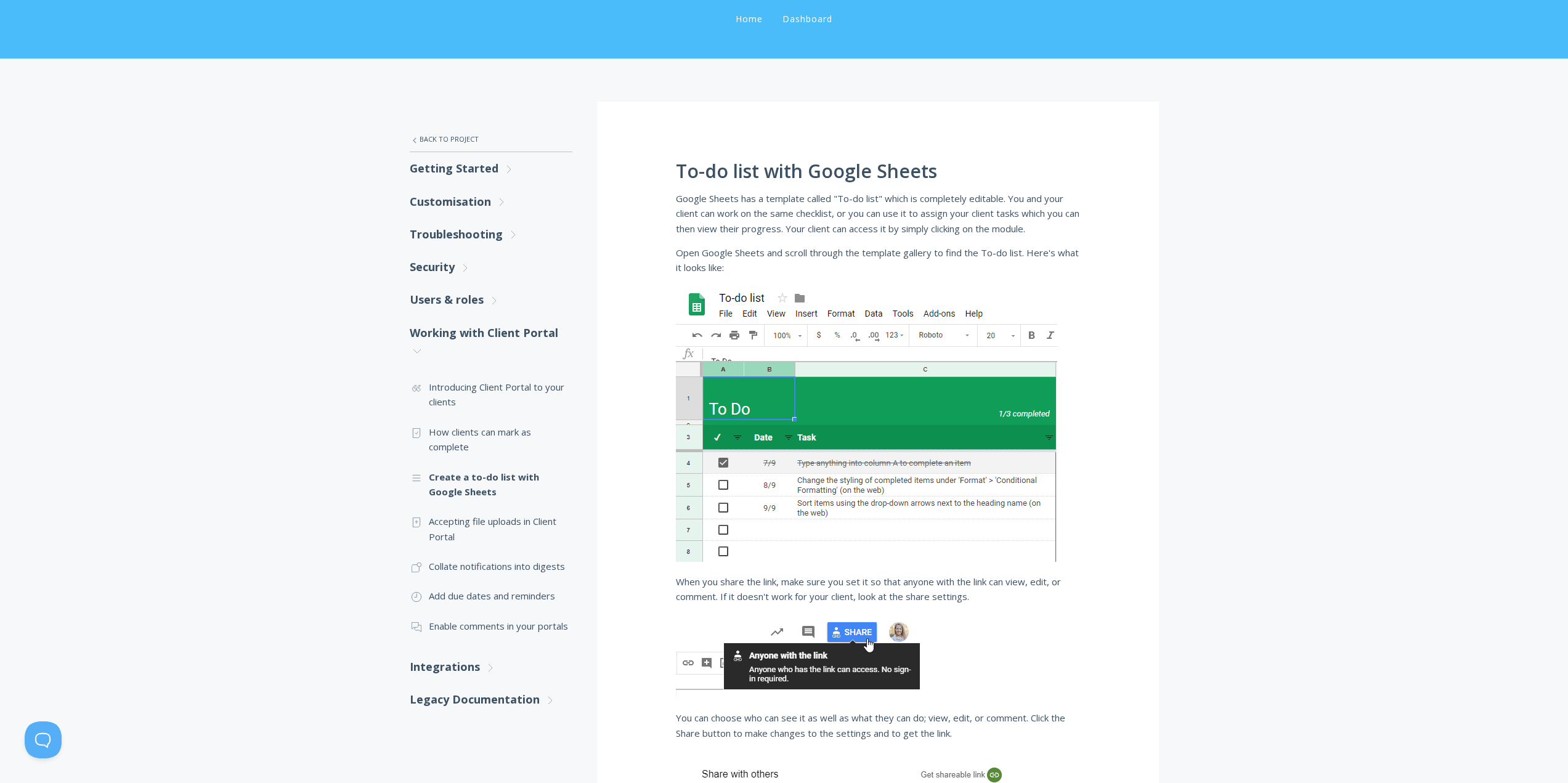
scroll to position [0, 0]
